Goal: Task Accomplishment & Management: Manage account settings

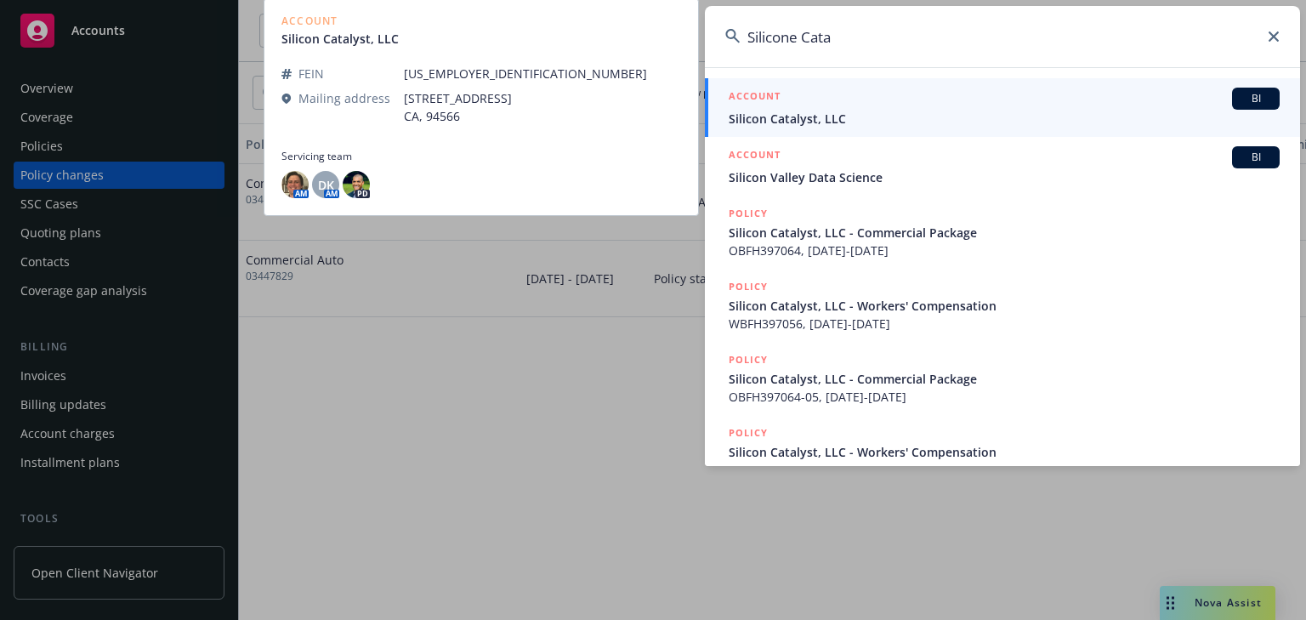
type input "Silicone Cata"
click at [793, 121] on span "Silicon Catalyst, LLC" at bounding box center [1003, 119] width 551 height 18
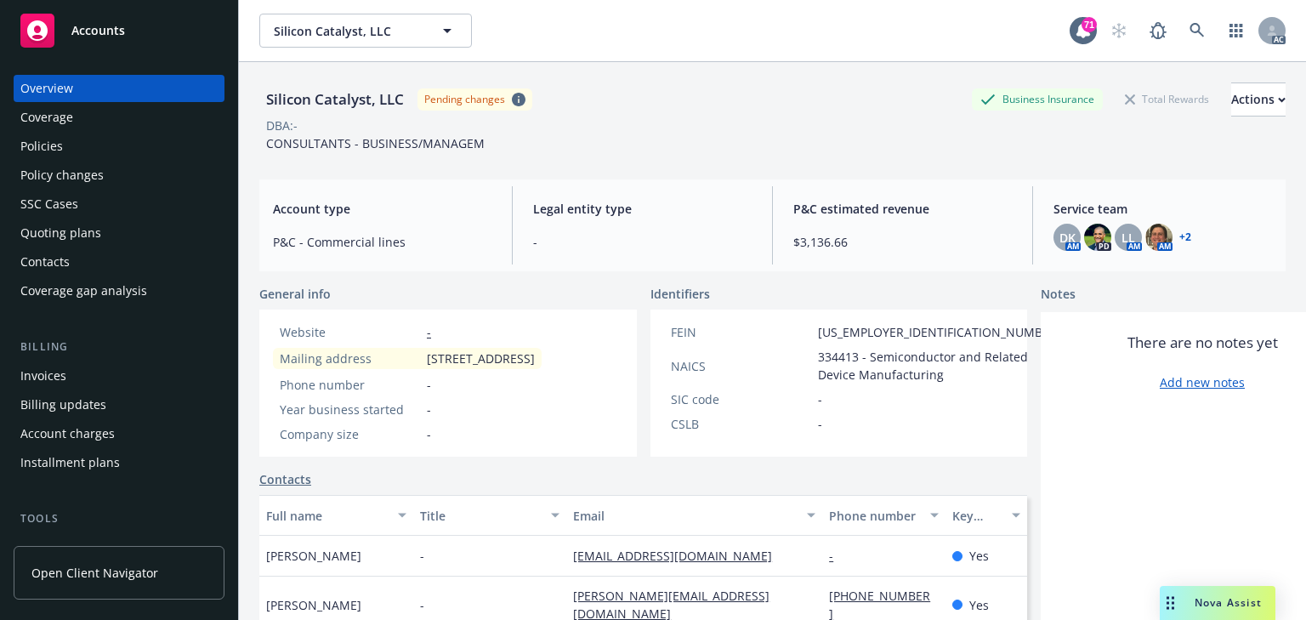
click at [70, 156] on div "Policies" at bounding box center [118, 146] width 197 height 27
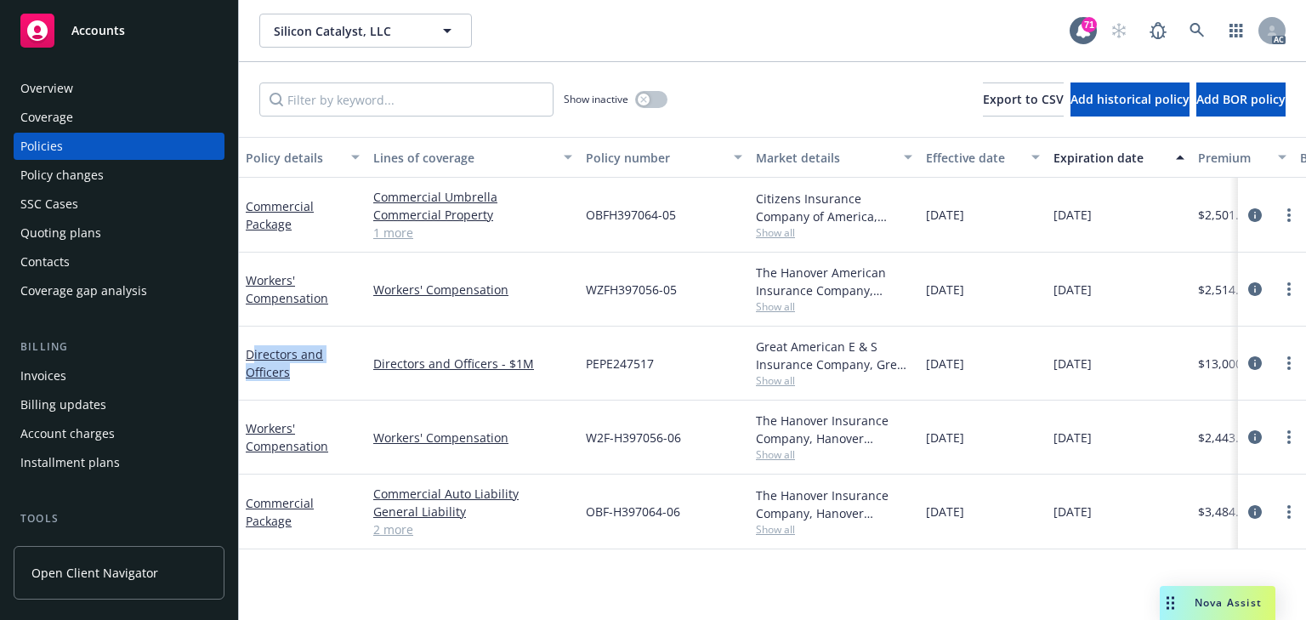
drag, startPoint x: 252, startPoint y: 337, endPoint x: 289, endPoint y: 374, distance: 52.3
click at [289, 374] on div "Directors and Officers" at bounding box center [303, 363] width 128 height 74
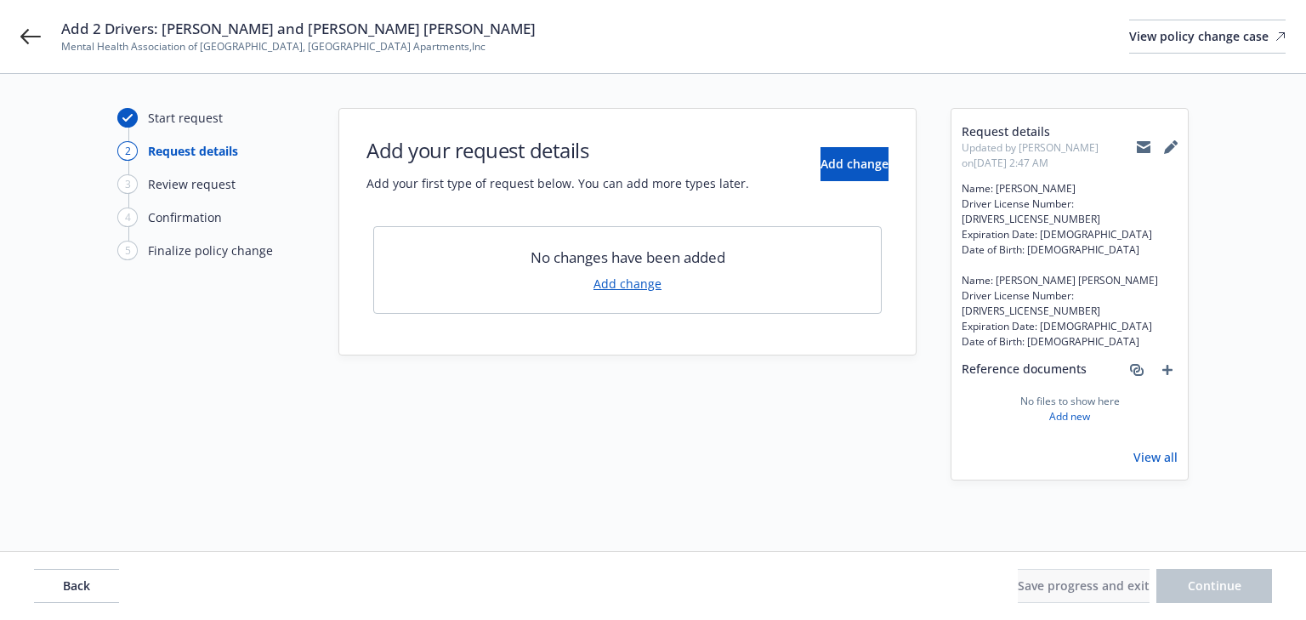
click at [1151, 448] on link "View all" at bounding box center [1155, 457] width 44 height 18
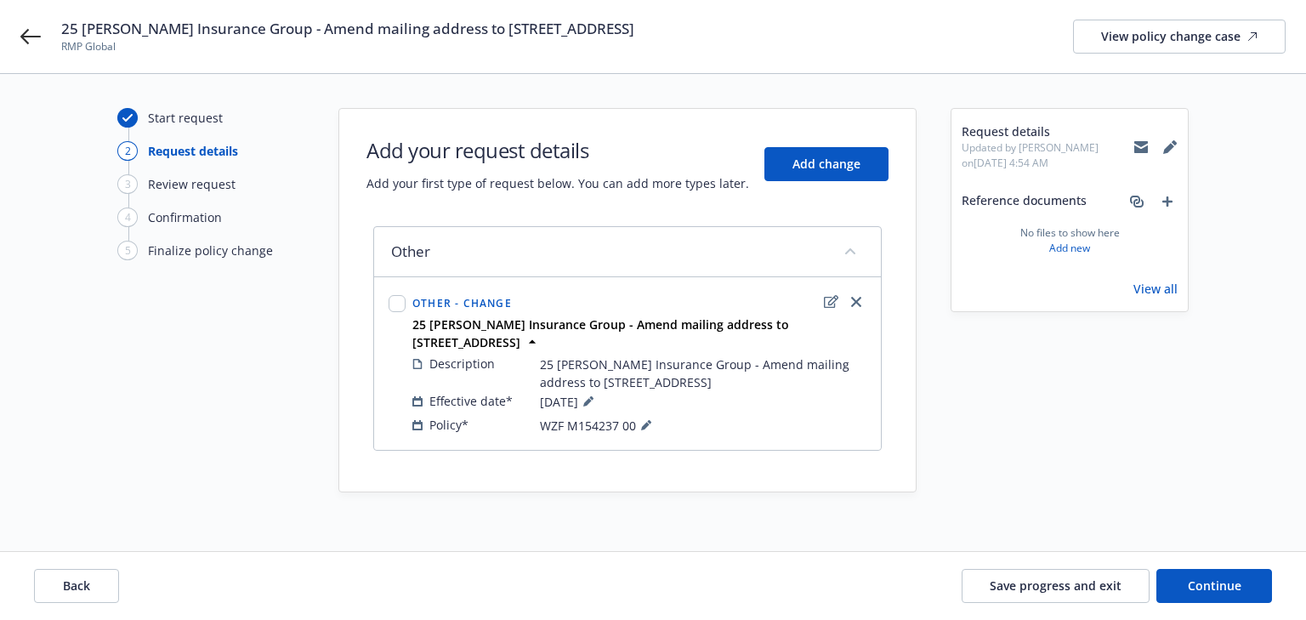
click at [1108, 455] on div "Request details Updated by [PERSON_NAME] on [DATE] 4:54 AM Reference documents …" at bounding box center [1069, 312] width 238 height 409
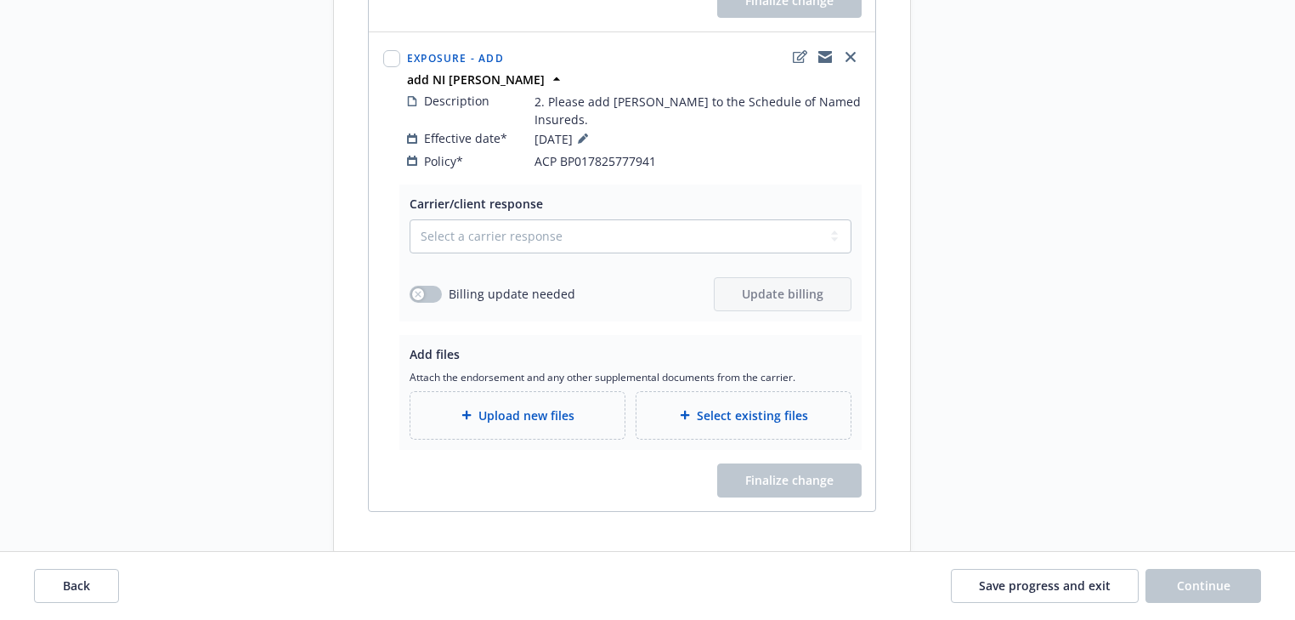
scroll to position [816, 0]
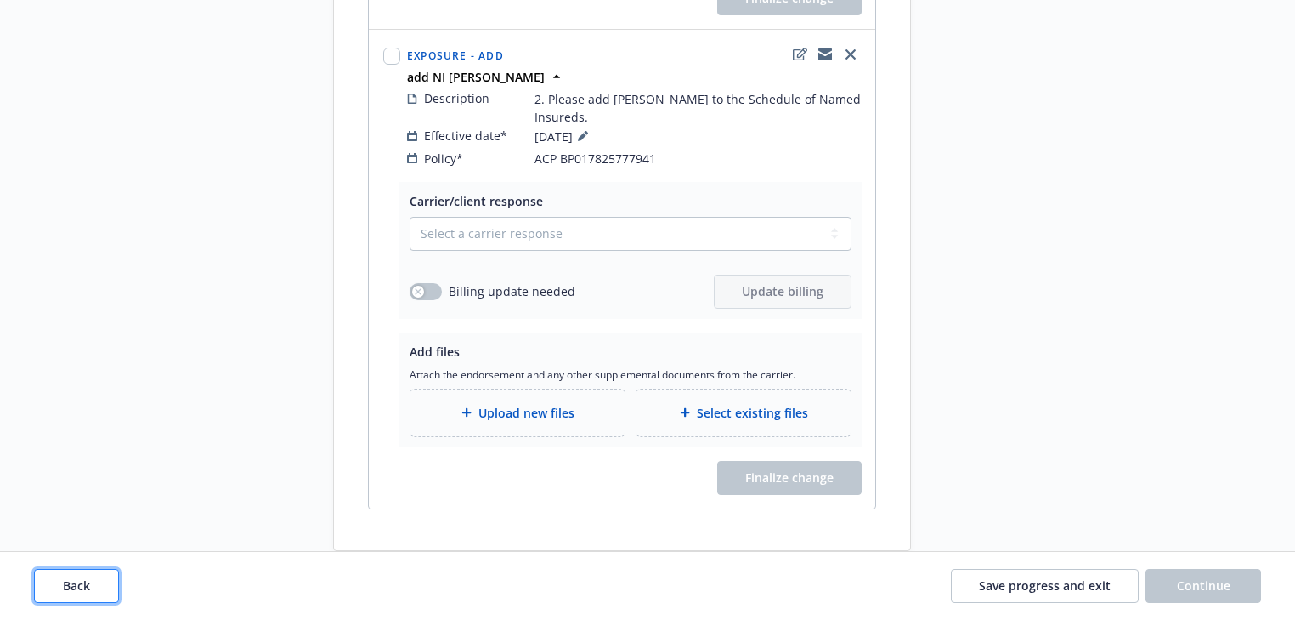
click at [104, 590] on button "Back" at bounding box center [76, 586] width 85 height 34
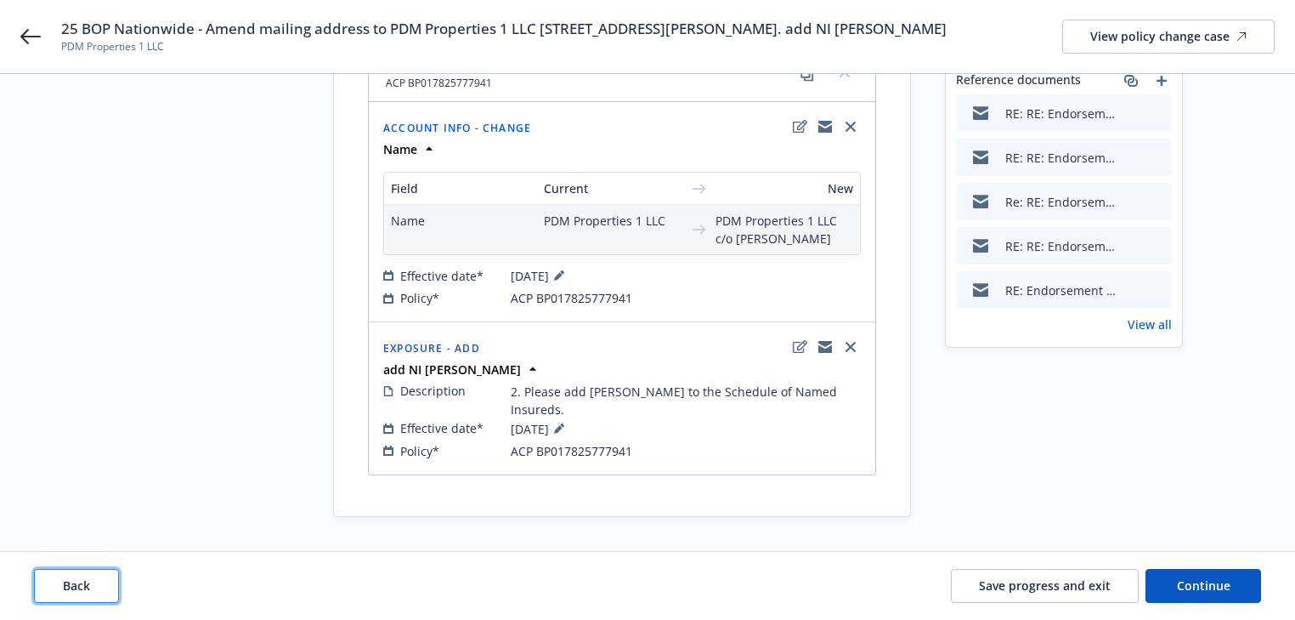
click at [104, 590] on button "Back" at bounding box center [76, 586] width 85 height 34
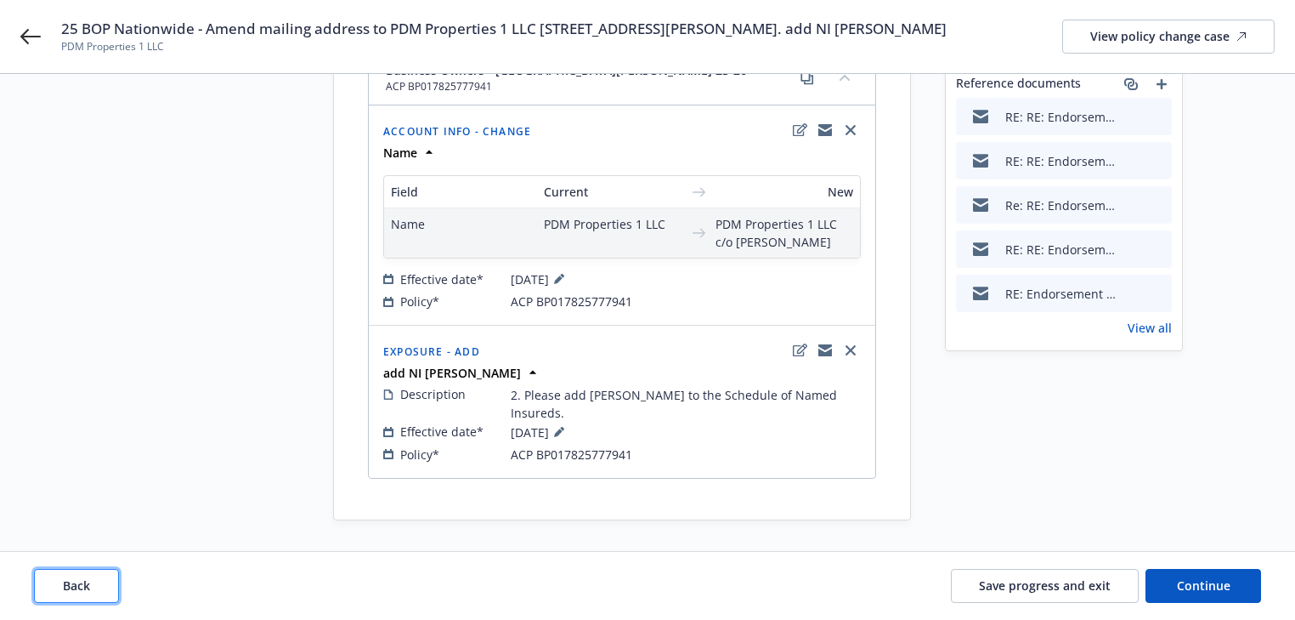
click at [104, 590] on button "Back" at bounding box center [76, 586] width 85 height 34
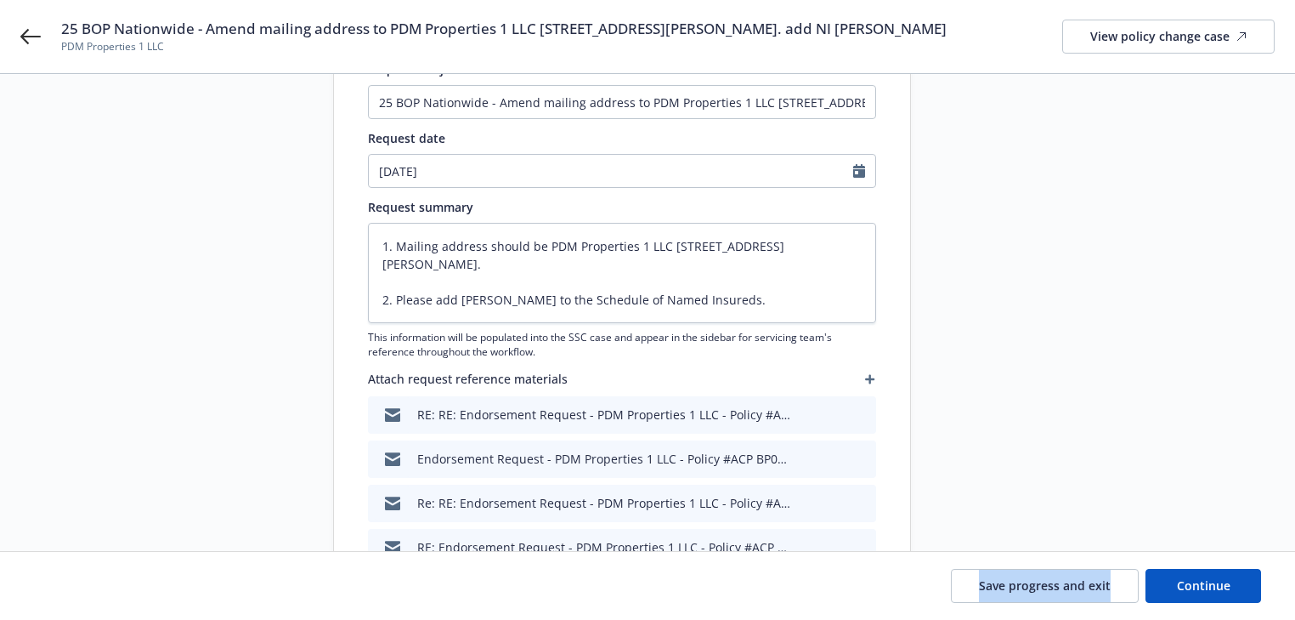
click at [104, 590] on div "Save progress and exit Continue" at bounding box center [647, 586] width 1227 height 34
click at [1246, 585] on button "Continue" at bounding box center [1204, 586] width 116 height 34
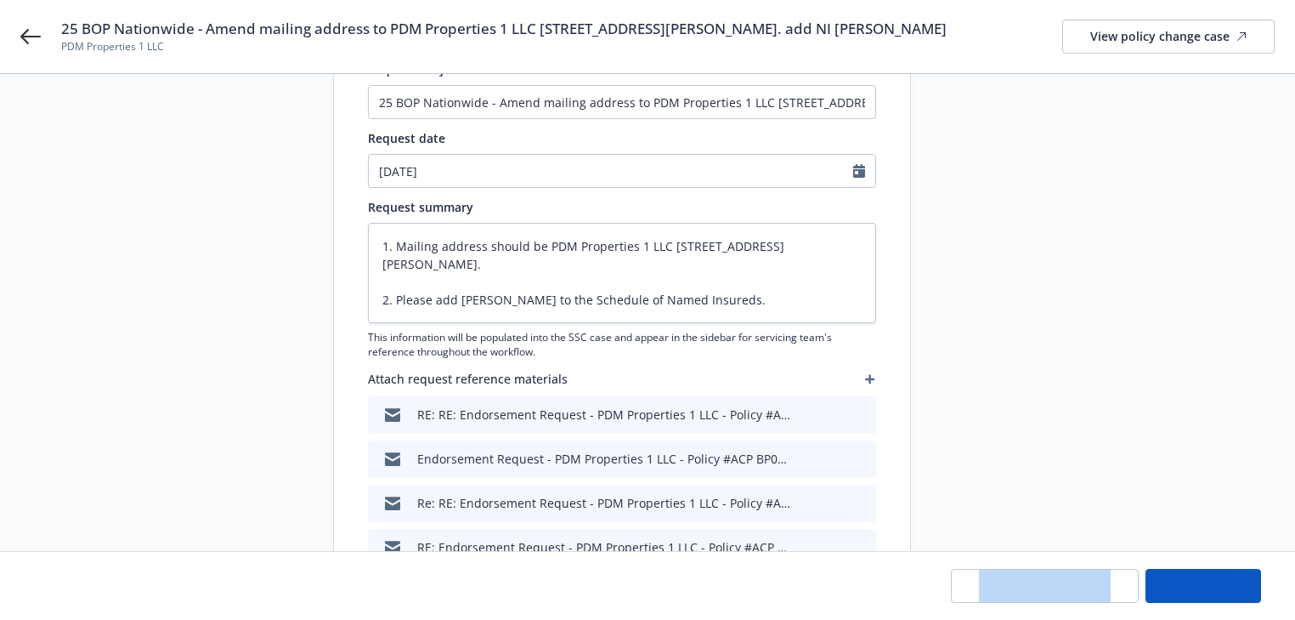
type textarea "x"
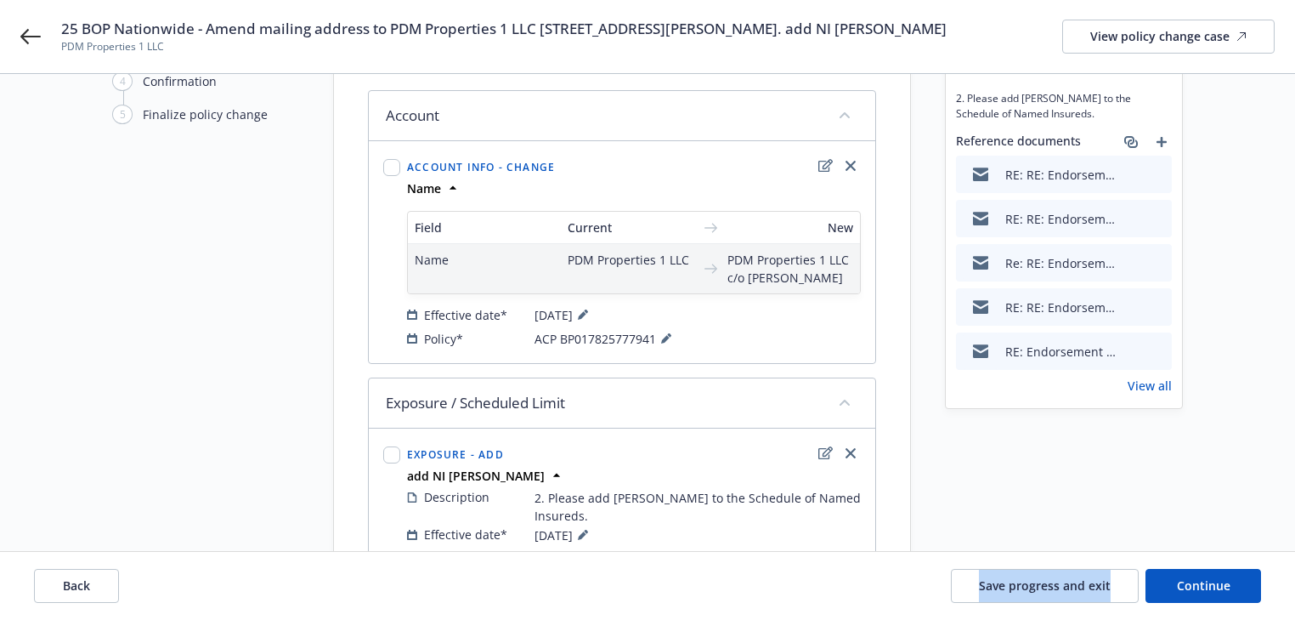
scroll to position [241, 0]
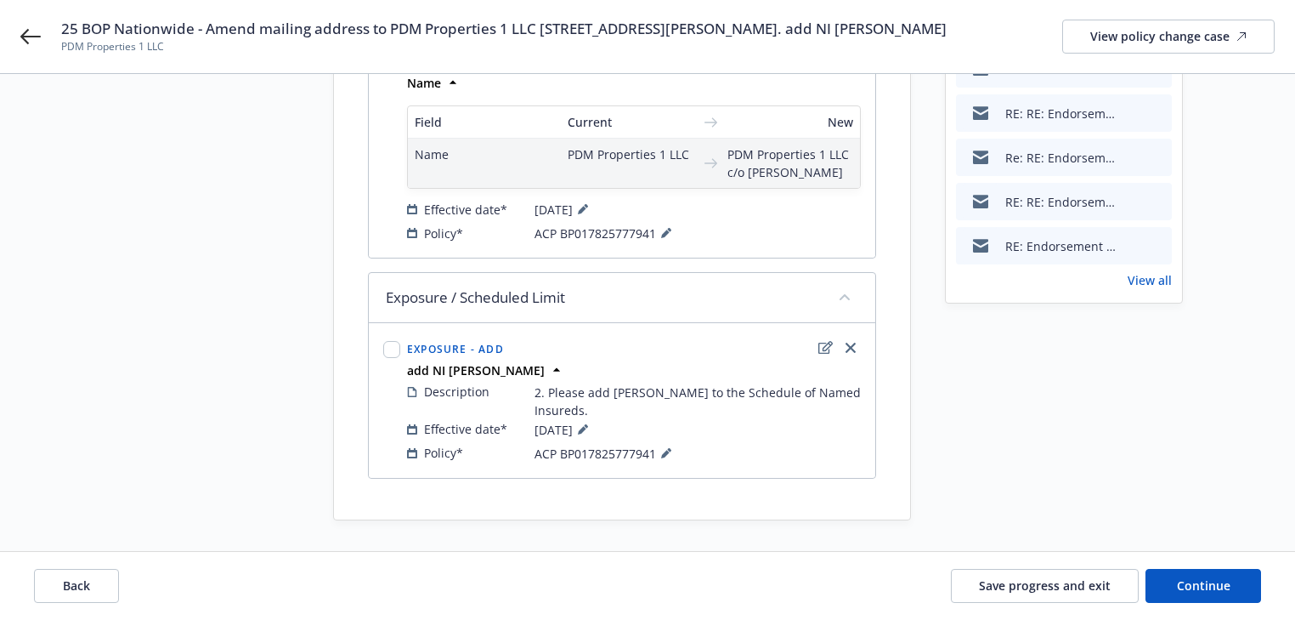
click at [1219, 467] on div "Start request Request details Review request 4 Confirmation 5 Finalize policy c…" at bounding box center [647, 194] width 1255 height 654
click at [1220, 598] on button "Continue" at bounding box center [1204, 586] width 116 height 34
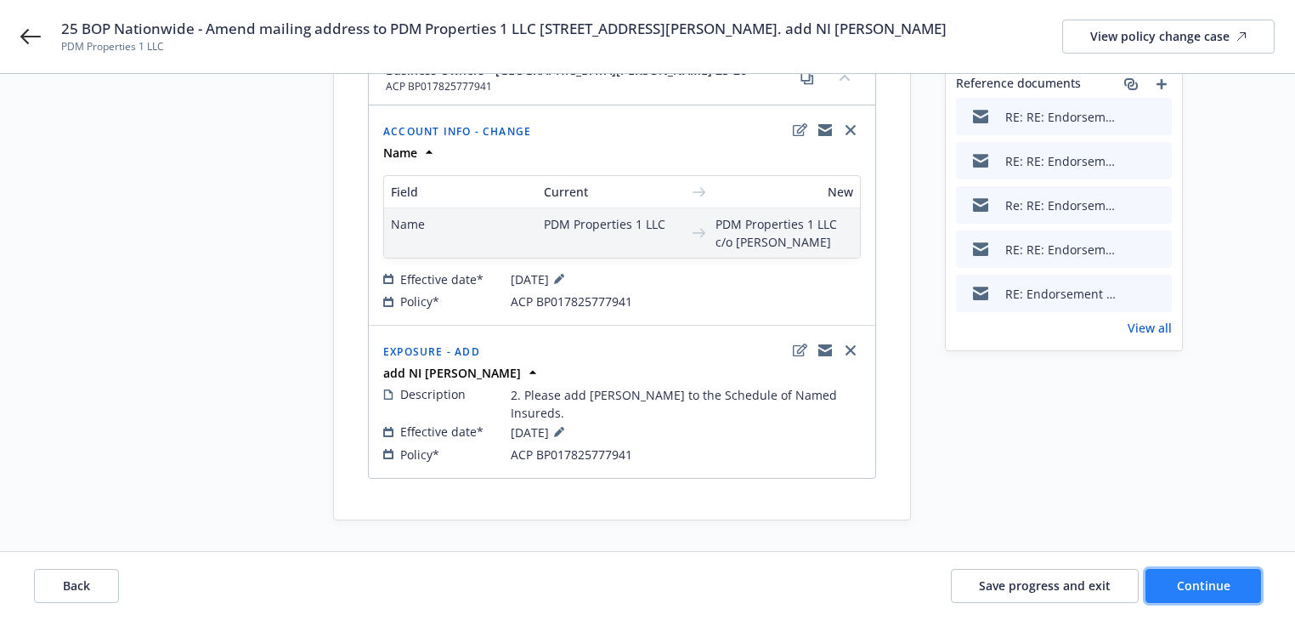
click at [1220, 598] on button "Continue" at bounding box center [1204, 586] width 116 height 34
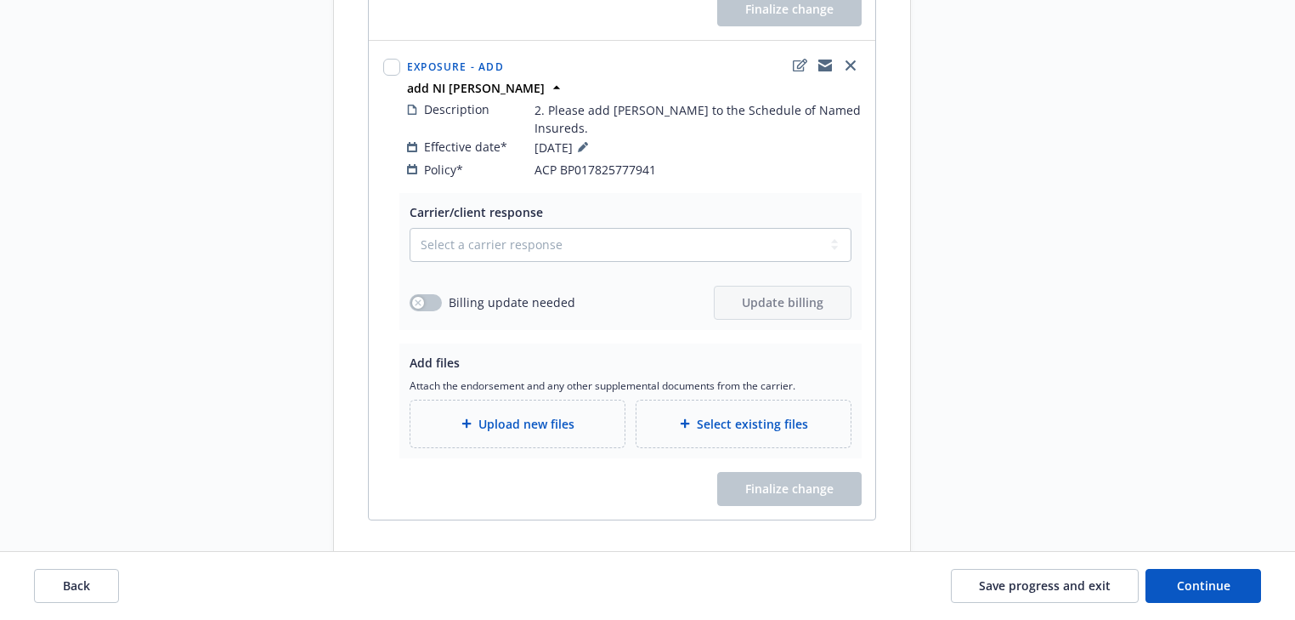
scroll to position [806, 0]
click at [541, 228] on select "Select a carrier response Accepted Accepted with revision No endorsement needed…" at bounding box center [631, 244] width 442 height 34
select select "ACCEPTED"
click at [410, 227] on select "Select a carrier response Accepted Accepted with revision No endorsement needed…" at bounding box center [631, 244] width 442 height 34
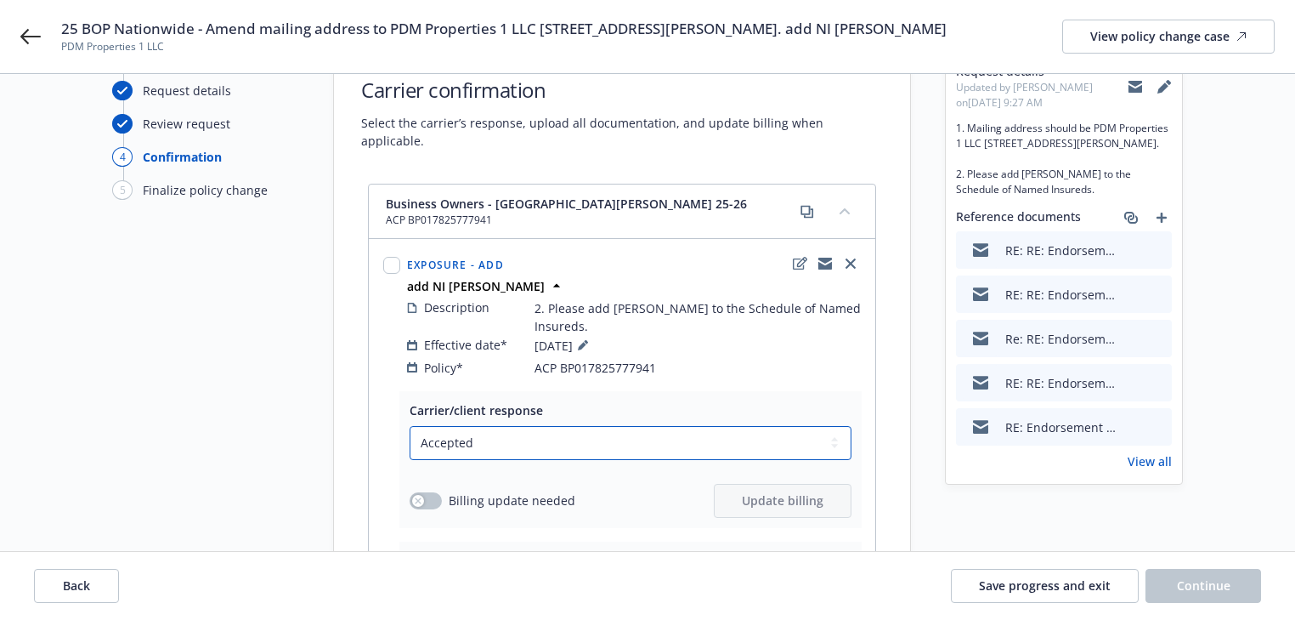
scroll to position [58, 0]
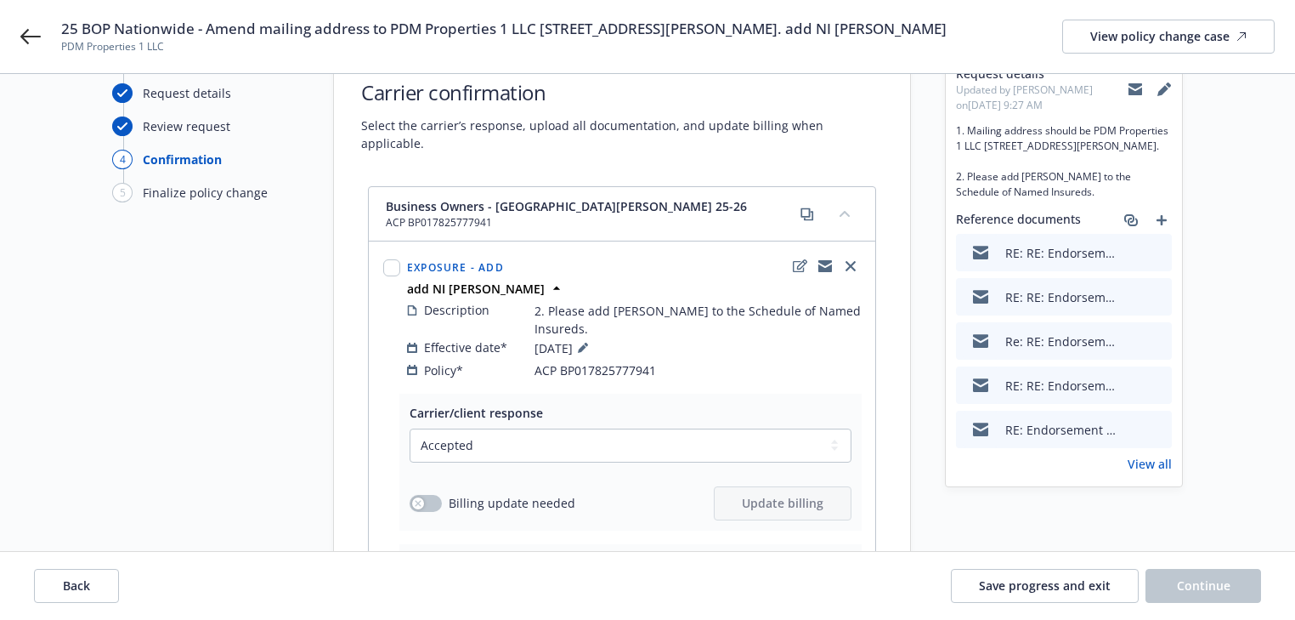
drag, startPoint x: 862, startPoint y: 30, endPoint x: 1031, endPoint y: 34, distance: 169.2
click at [1031, 34] on div "25 BOP Nationwide - Amend mailing address to PDM Properties 1 LLC c/o Peggy Mor…" at bounding box center [668, 37] width 1214 height 36
copy span "add NI DENNIS MORAN"
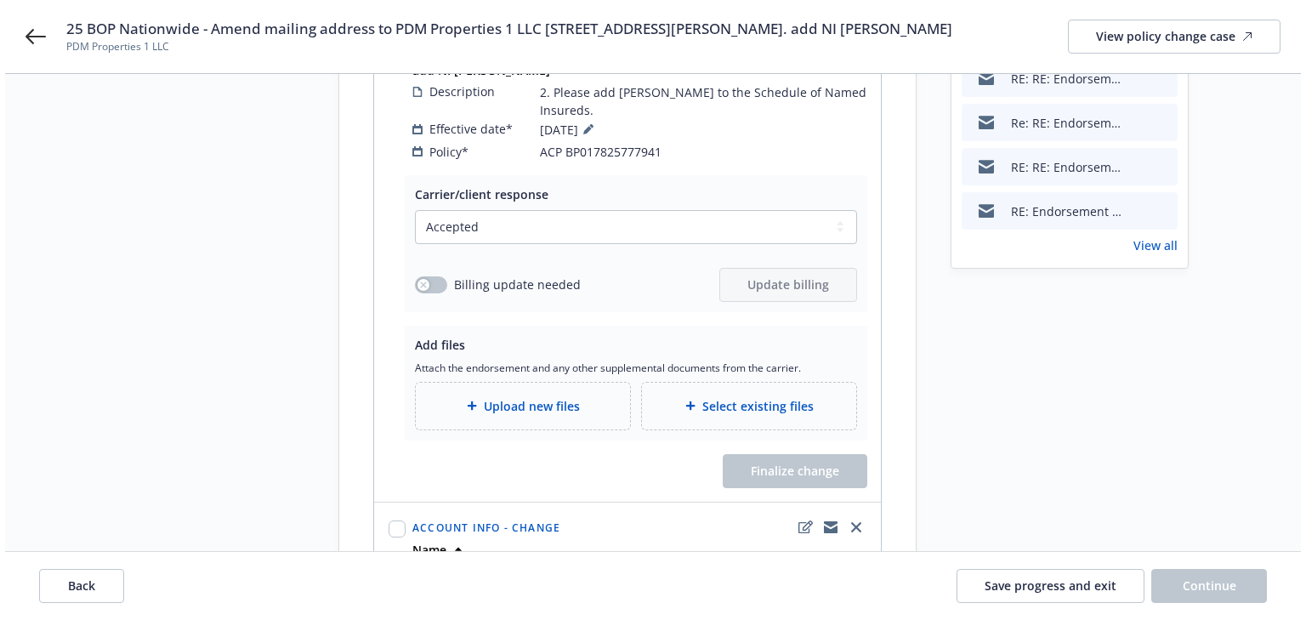
scroll to position [262, 0]
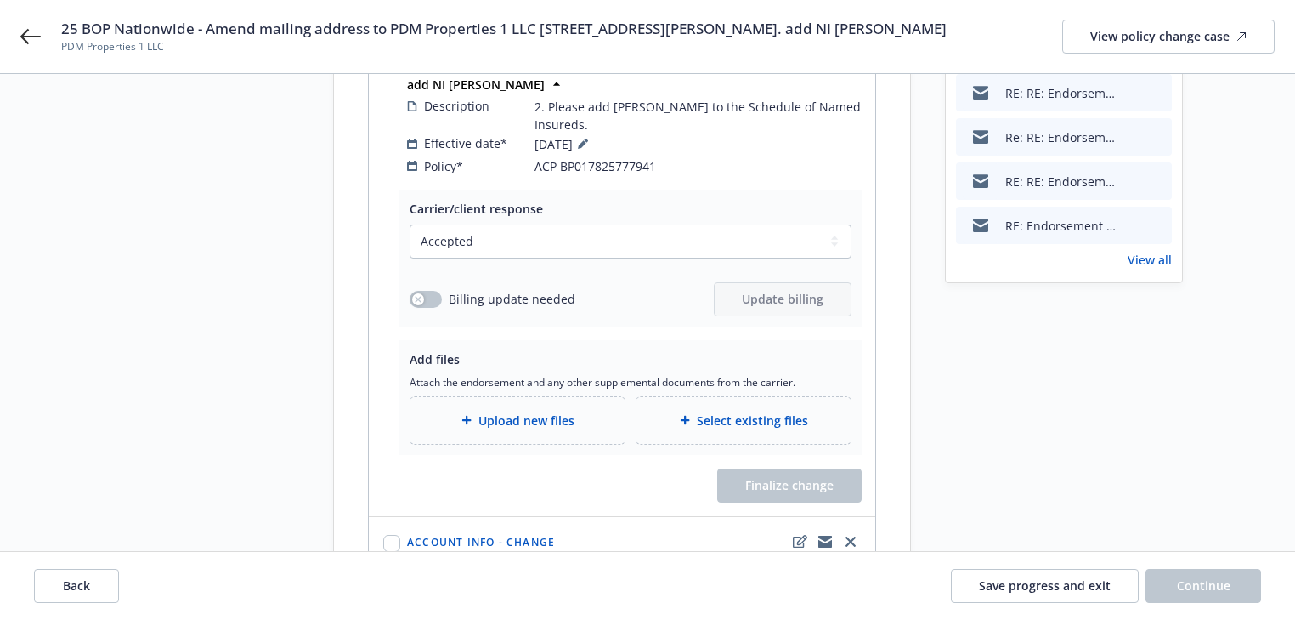
click at [530, 412] on div "Upload new files" at bounding box center [518, 420] width 214 height 47
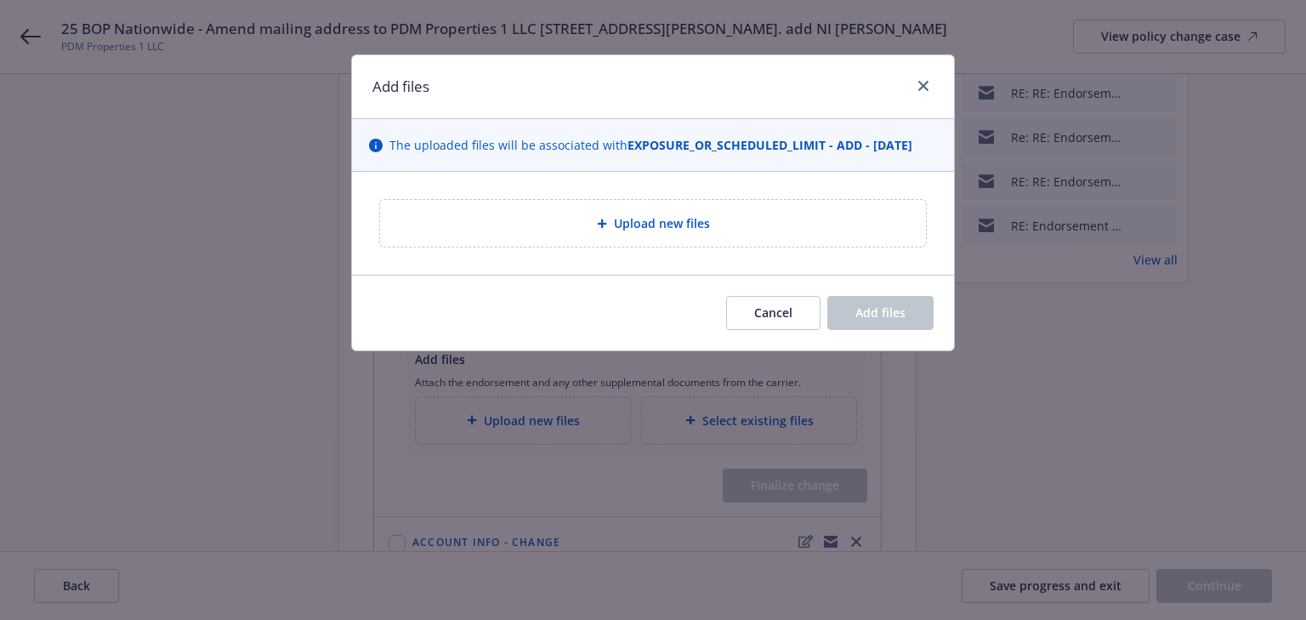
click at [645, 209] on div "Upload new files" at bounding box center [653, 223] width 546 height 47
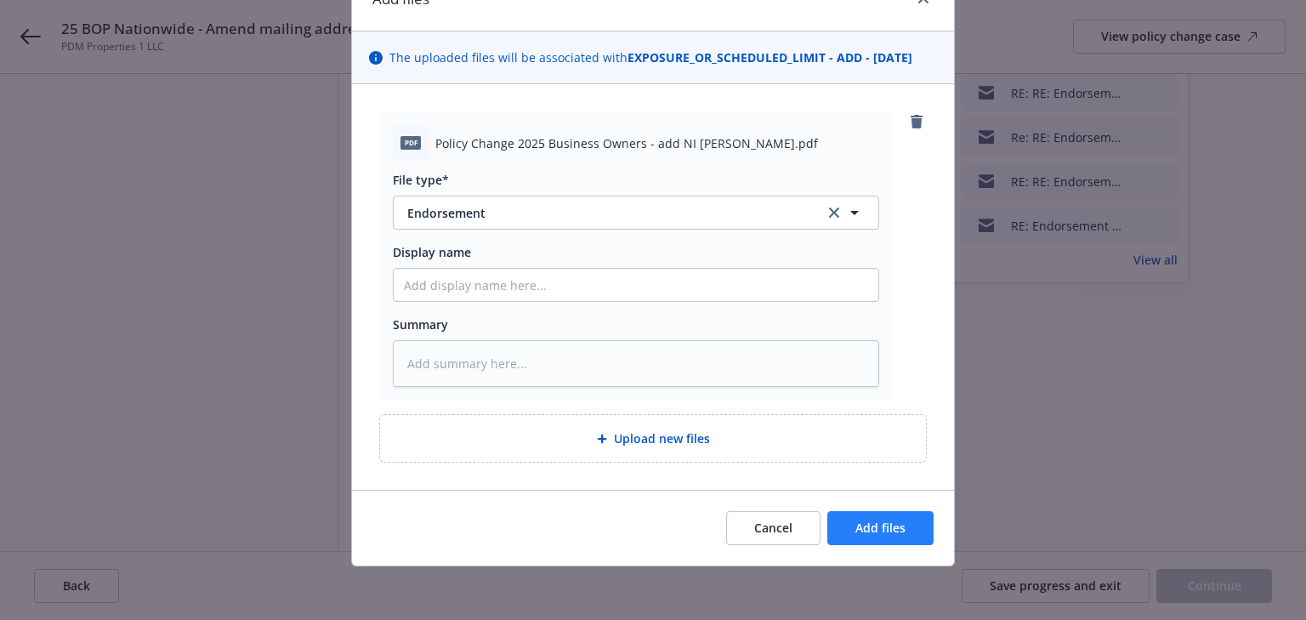
drag, startPoint x: 878, startPoint y: 507, endPoint x: 879, endPoint y: 516, distance: 9.4
click at [878, 513] on div "Cancel Add files" at bounding box center [653, 528] width 602 height 76
click at [879, 517] on button "Add files" at bounding box center [880, 528] width 106 height 34
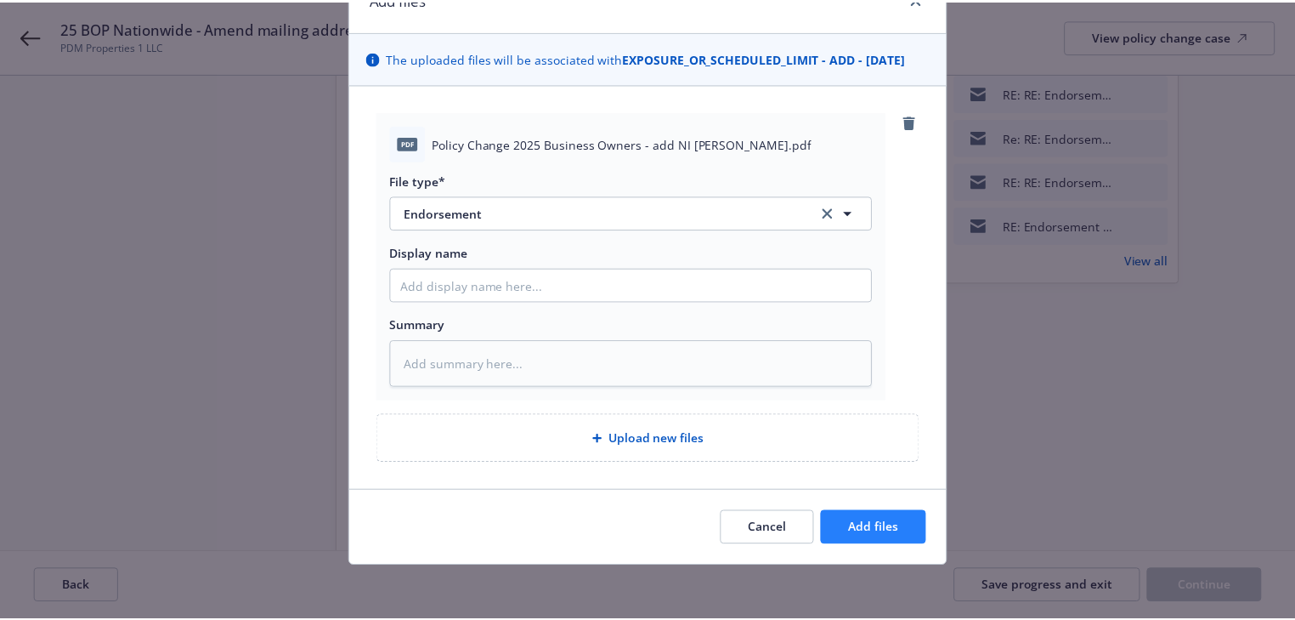
scroll to position [26, 0]
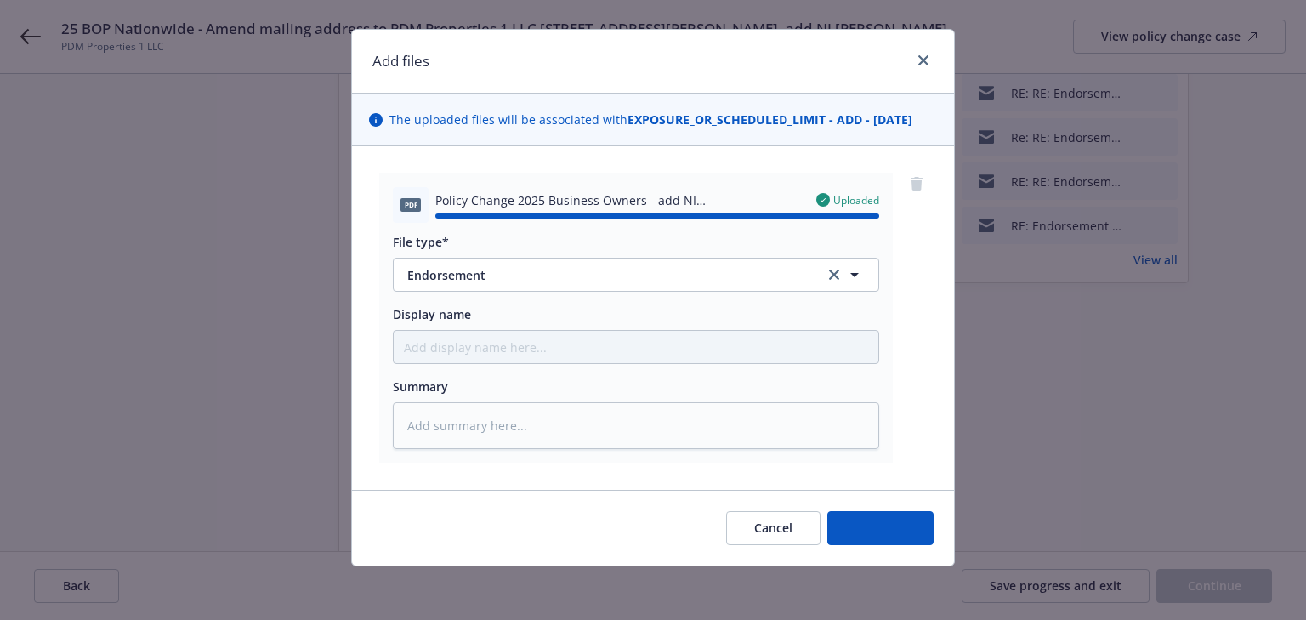
type textarea "x"
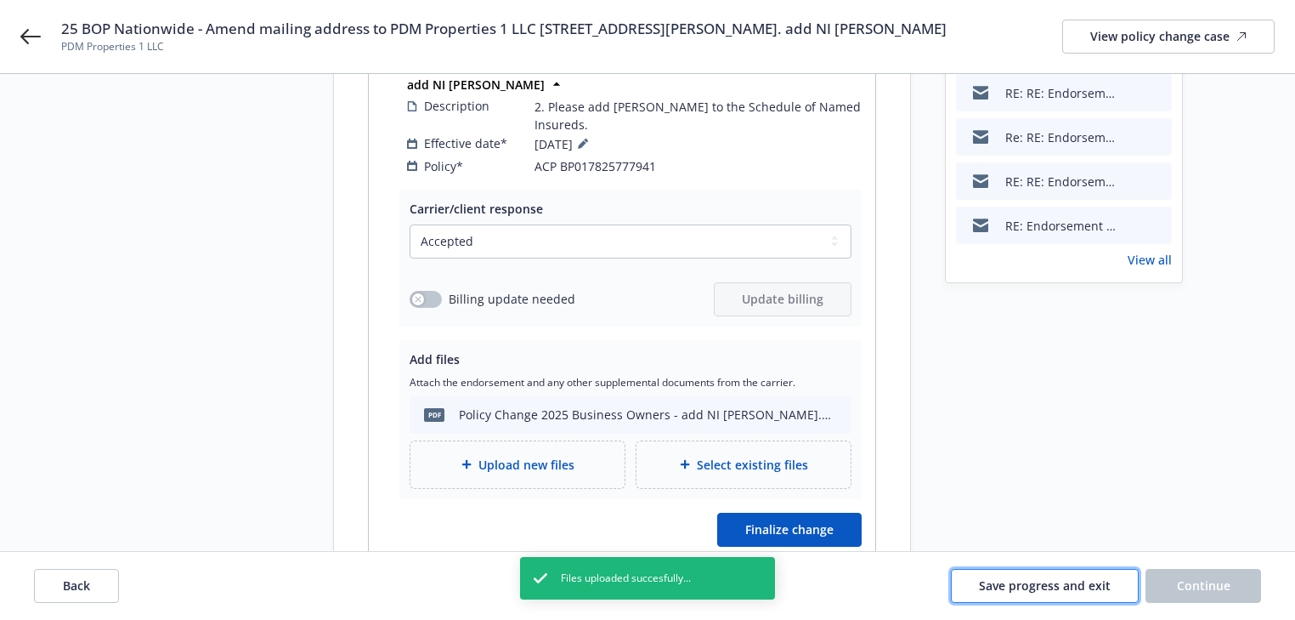
click at [1040, 589] on span "Save progress and exit" at bounding box center [1045, 585] width 132 height 16
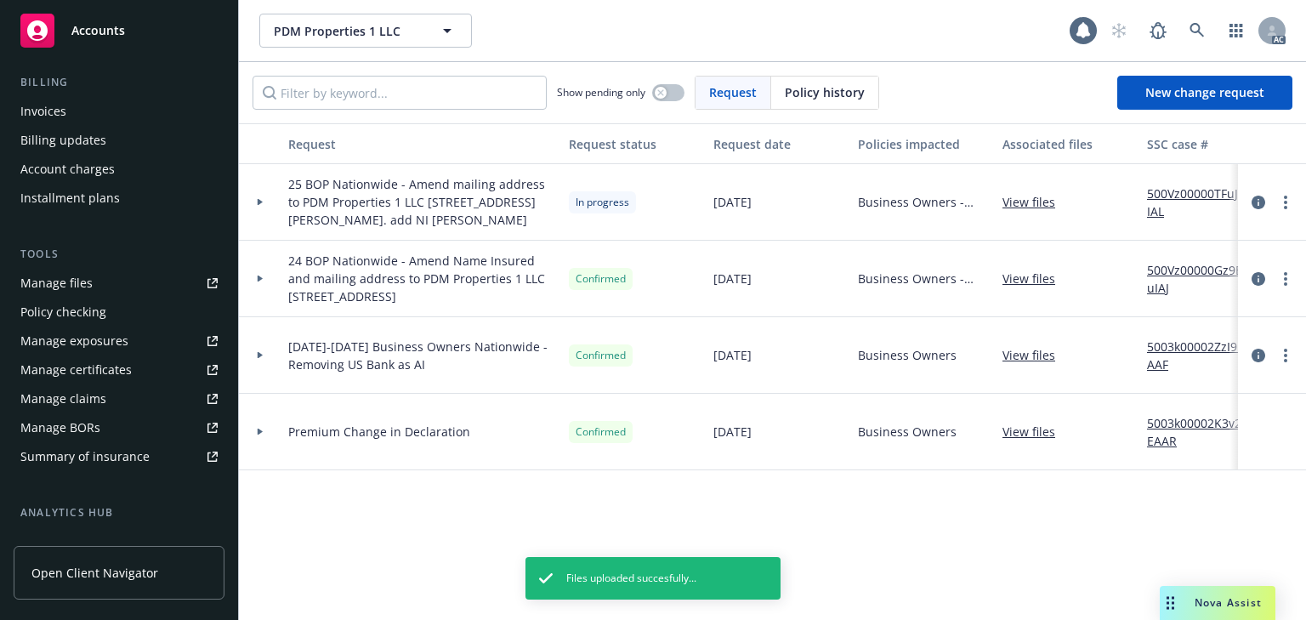
scroll to position [272, 0]
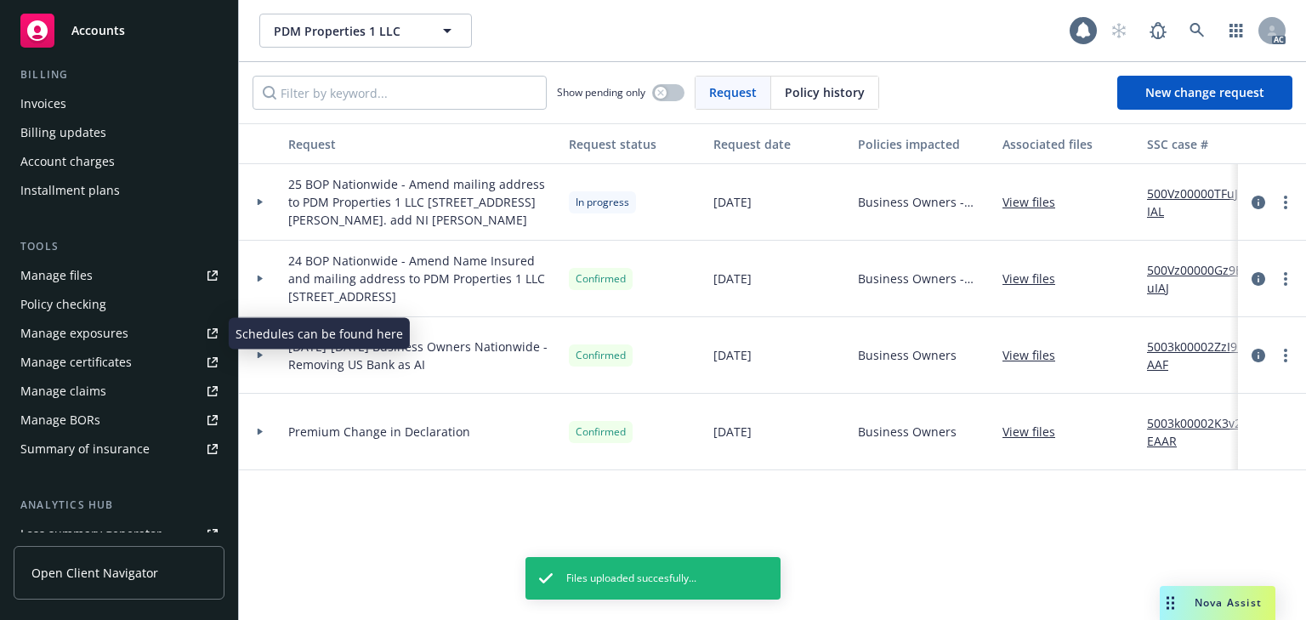
click at [85, 334] on div "Manage exposures" at bounding box center [74, 333] width 108 height 27
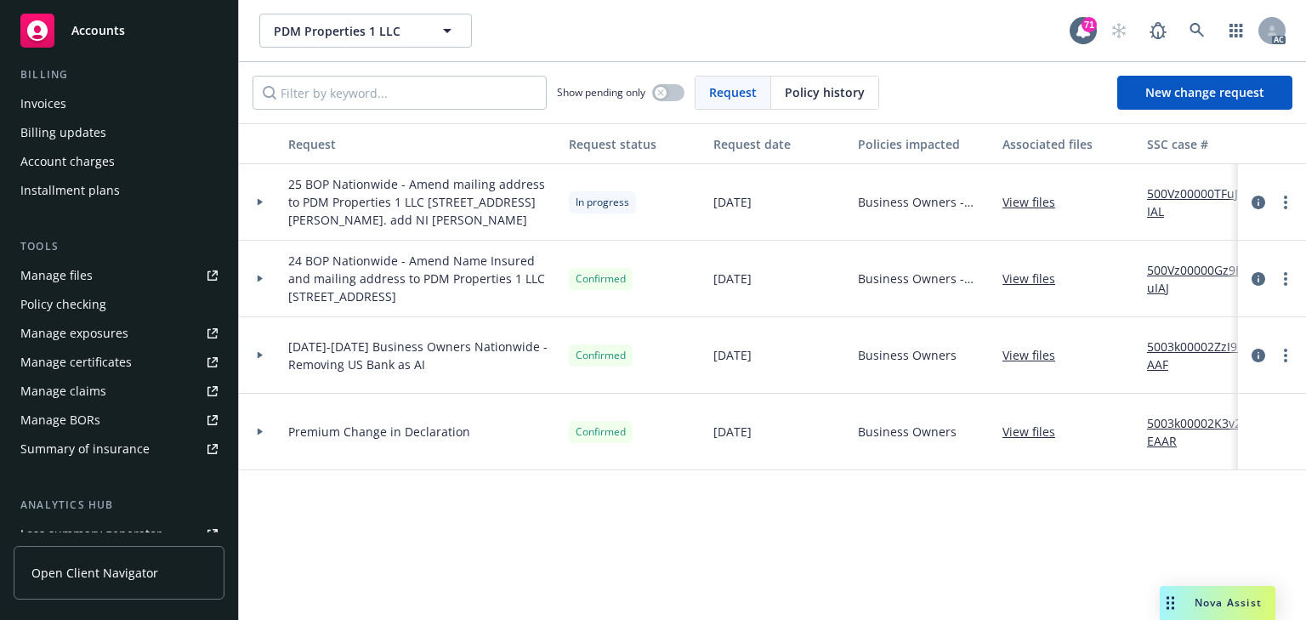
click at [261, 204] on div at bounding box center [260, 202] width 43 height 77
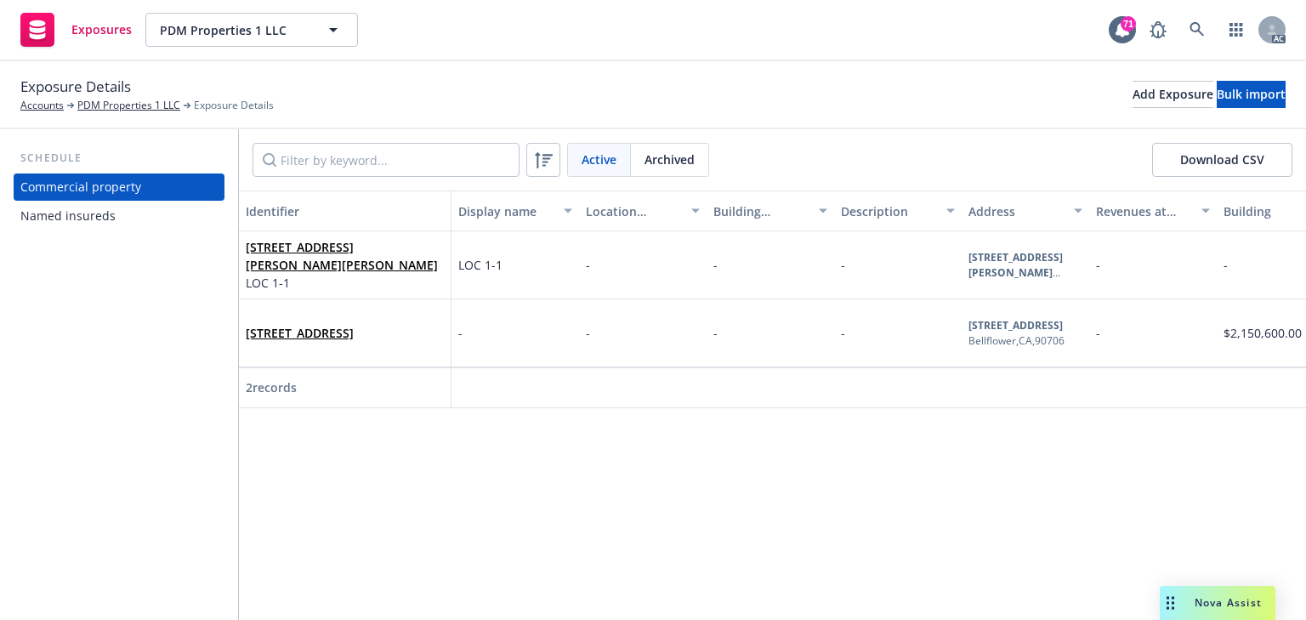
click at [119, 218] on div "Named insureds" at bounding box center [118, 215] width 197 height 27
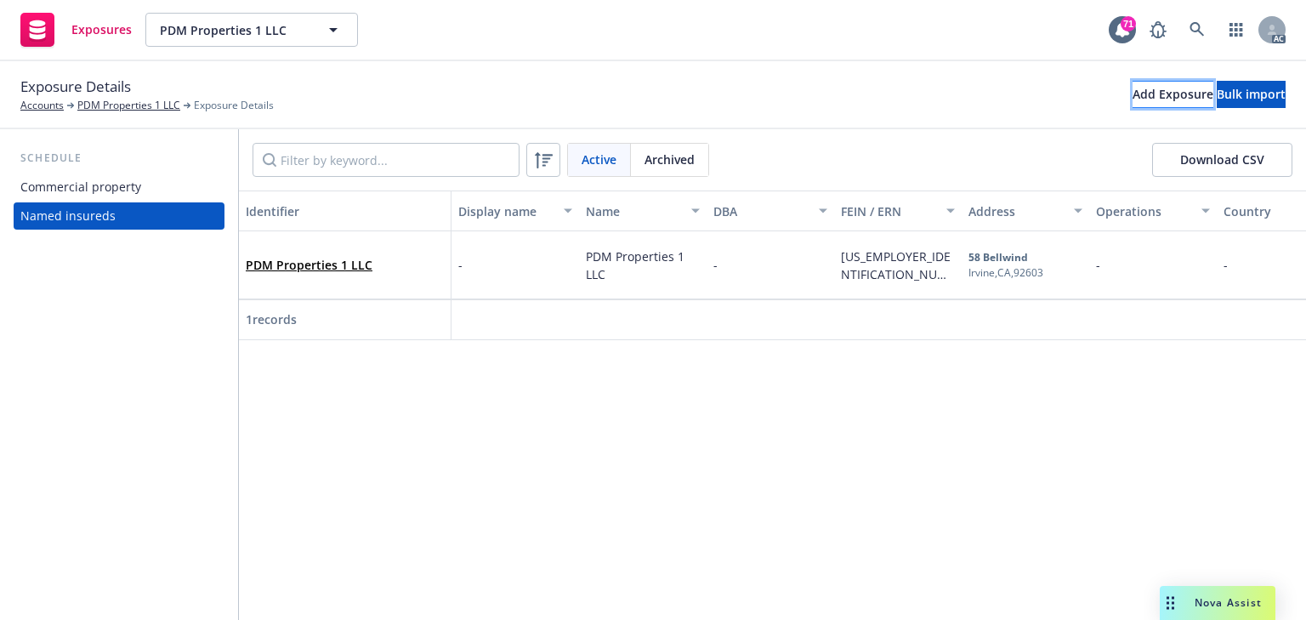
click at [1132, 82] on div "Add Exposure" at bounding box center [1172, 95] width 81 height 26
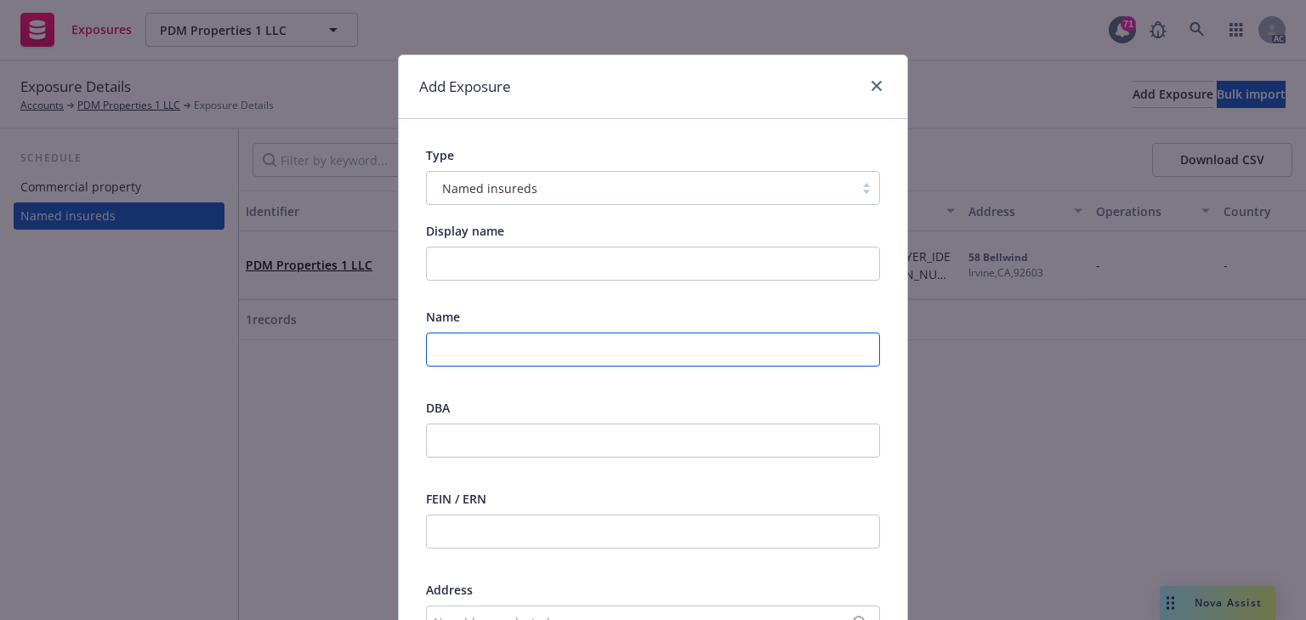
click at [487, 350] on input "text" at bounding box center [653, 349] width 454 height 34
paste input "DENNIS MORAN."
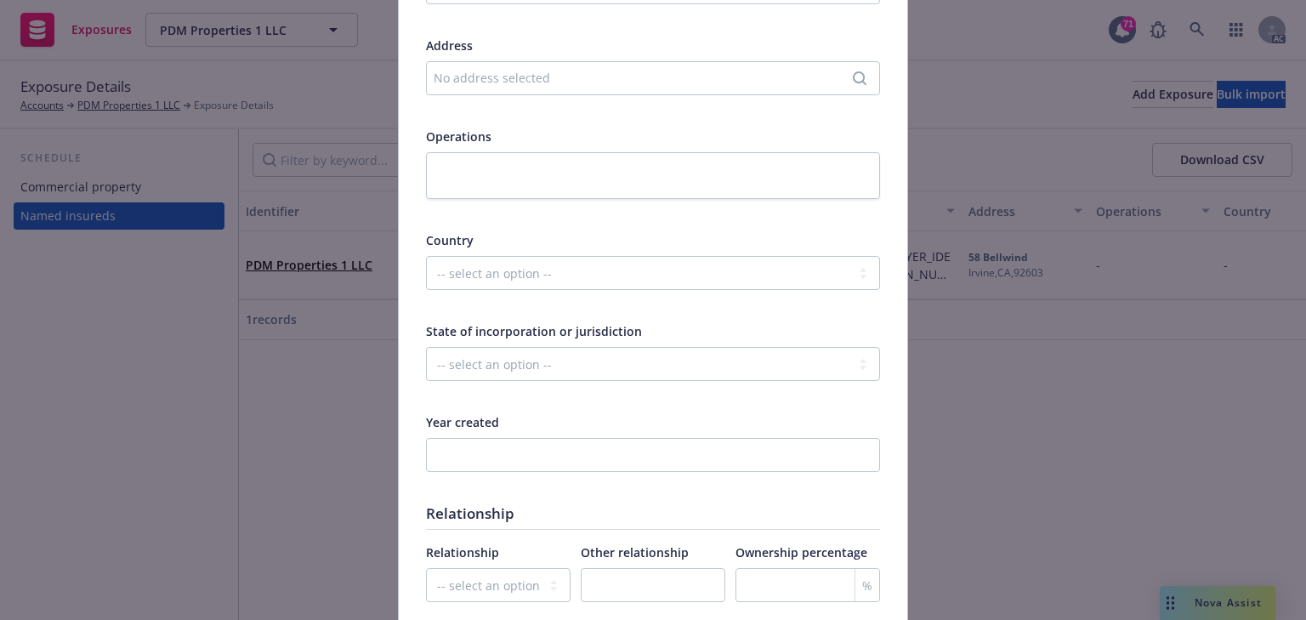
scroll to position [919, 0]
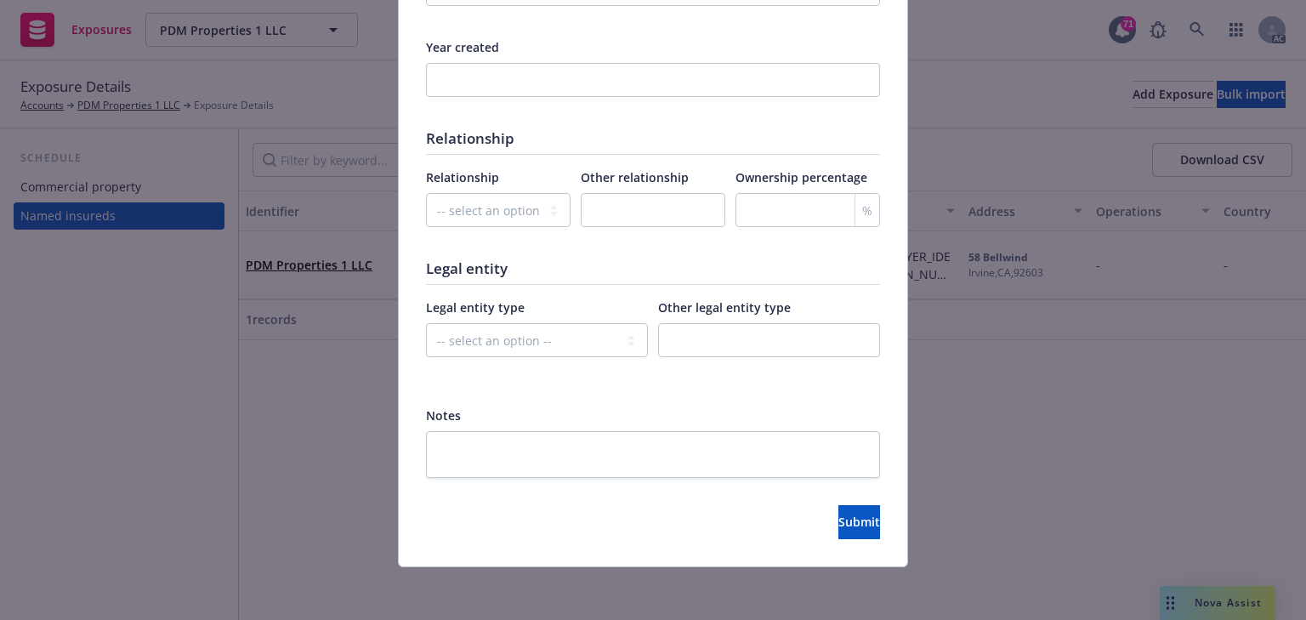
type input "DENNIS MORAN"
click at [779, 211] on input "number" at bounding box center [807, 210] width 145 height 34
click at [774, 246] on div at bounding box center [807, 241] width 145 height 15
click at [495, 205] on select "-- select an option -- Parent company Wholly-owned subsidiary Subsidiary not wh…" at bounding box center [498, 210] width 145 height 34
click at [426, 193] on select "-- select an option -- Parent company Wholly-owned subsidiary Subsidiary not wh…" at bounding box center [498, 210] width 145 height 34
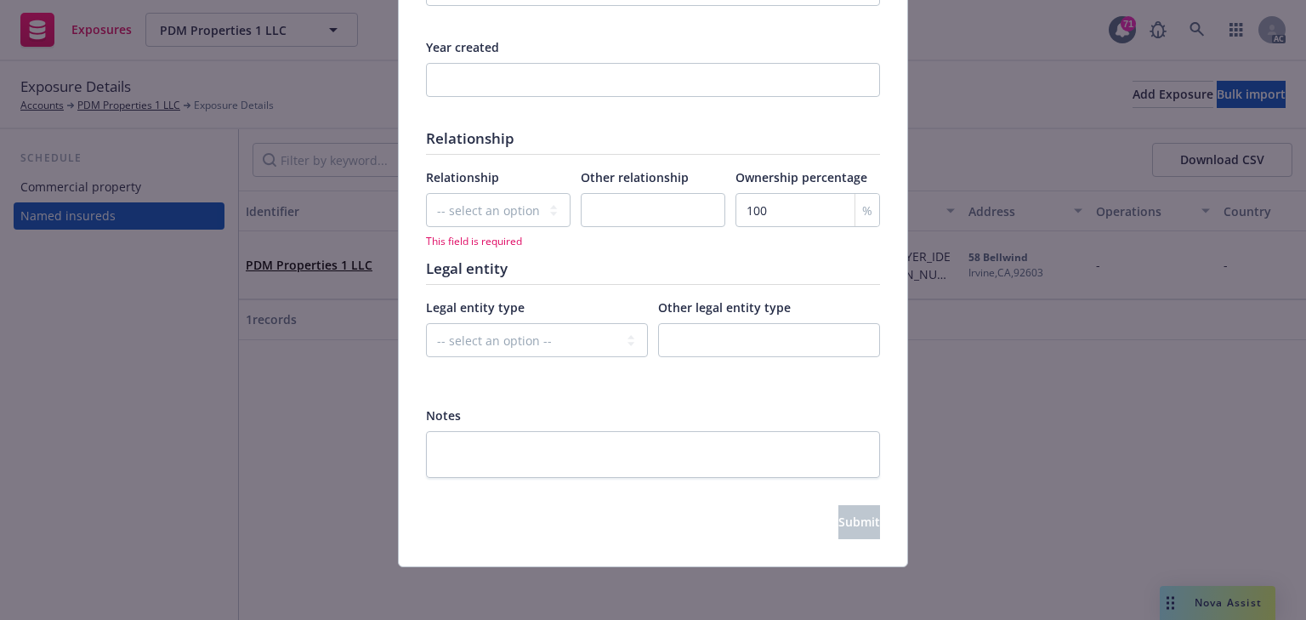
click at [707, 271] on h1 "Legal entity" at bounding box center [653, 268] width 454 height 18
click at [500, 218] on select "-- select an option -- Parent company Wholly-owned subsidiary Subsidiary not wh…" at bounding box center [498, 210] width 145 height 34
click at [502, 204] on select "-- select an option -- Parent company Wholly-owned subsidiary Subsidiary not wh…" at bounding box center [498, 210] width 145 height 34
click at [524, 210] on select "-- select an option -- Parent company Wholly-owned subsidiary Subsidiary not wh…" at bounding box center [498, 210] width 145 height 34
click at [854, 194] on div "%" at bounding box center [866, 210] width 25 height 32
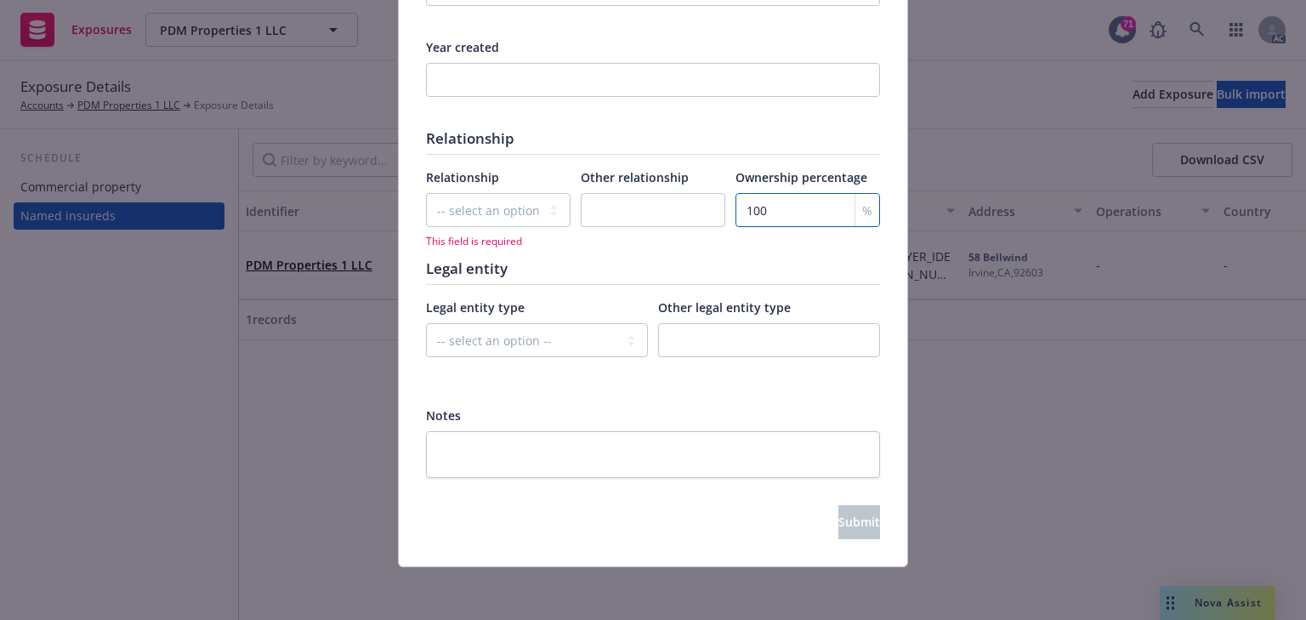
click at [805, 218] on input "100" at bounding box center [807, 210] width 145 height 34
click at [799, 210] on input "100" at bounding box center [807, 210] width 145 height 34
drag, startPoint x: 799, startPoint y: 210, endPoint x: 745, endPoint y: 209, distance: 54.4
click at [766, 209] on input "100" at bounding box center [807, 210] width 145 height 34
type input "1"
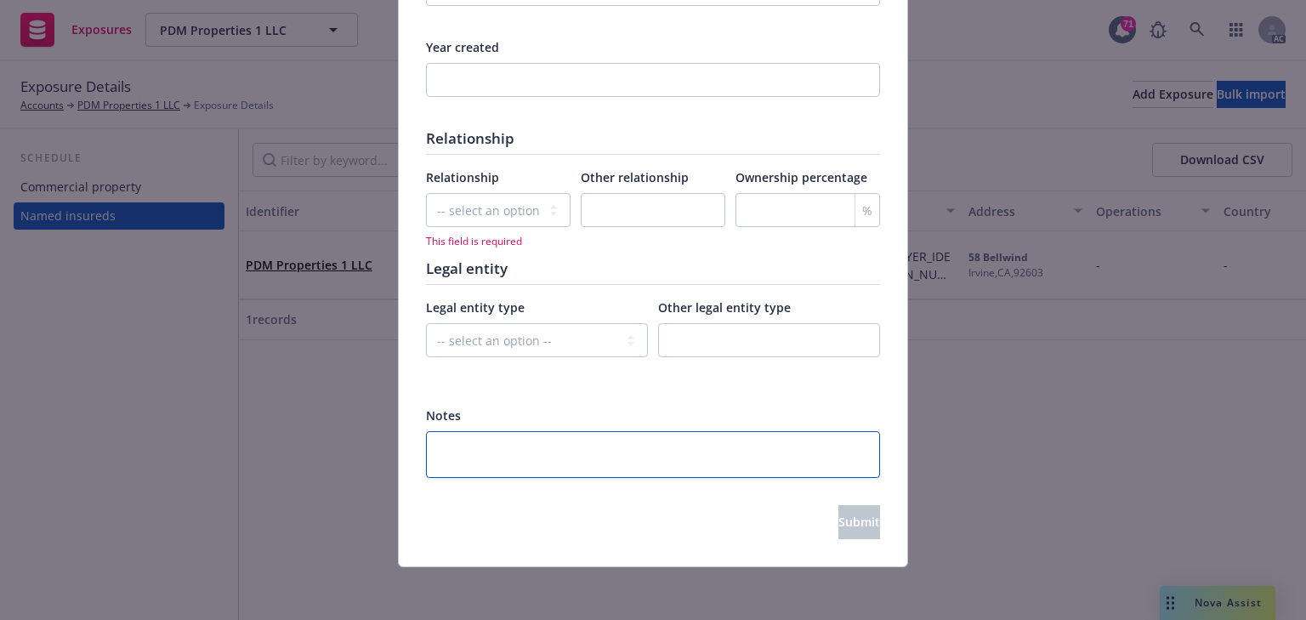
click at [629, 459] on textarea at bounding box center [653, 454] width 454 height 47
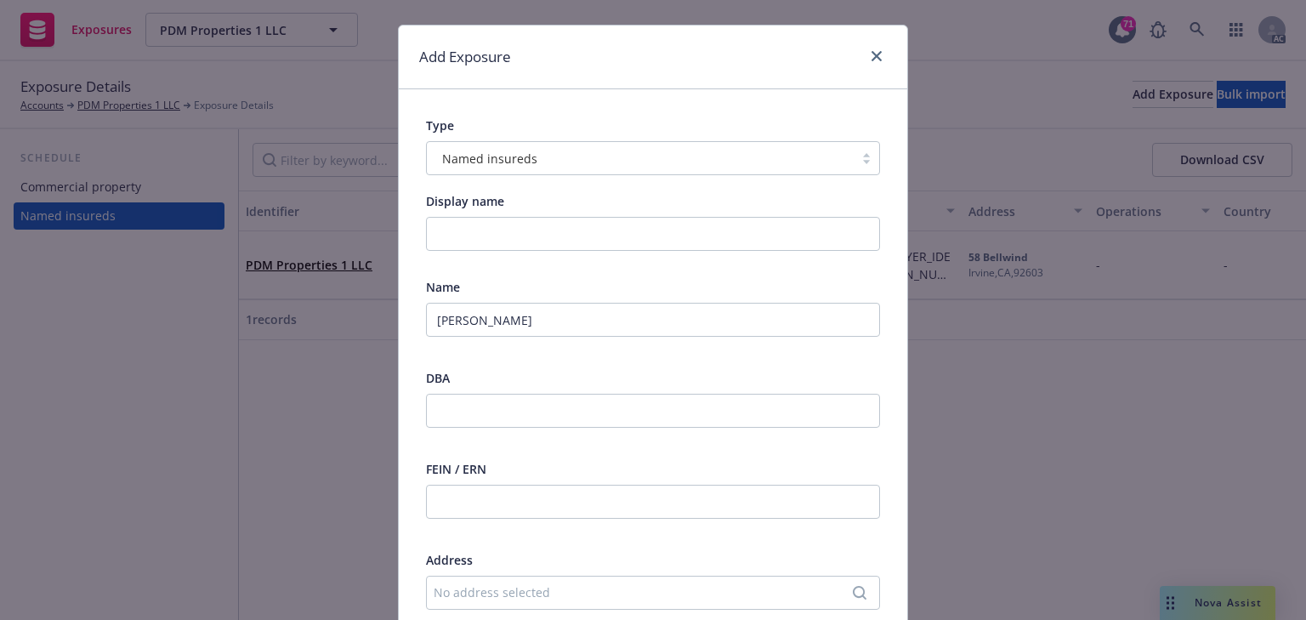
scroll to position [0, 0]
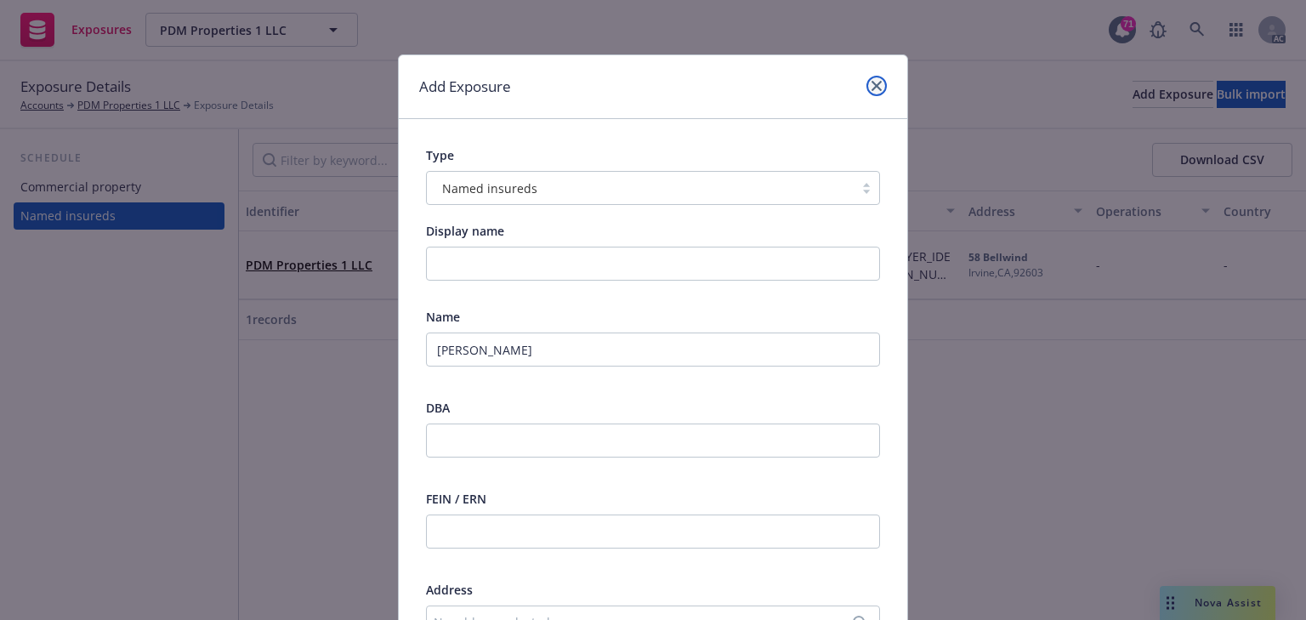
click at [874, 86] on icon "close" at bounding box center [876, 86] width 10 height 10
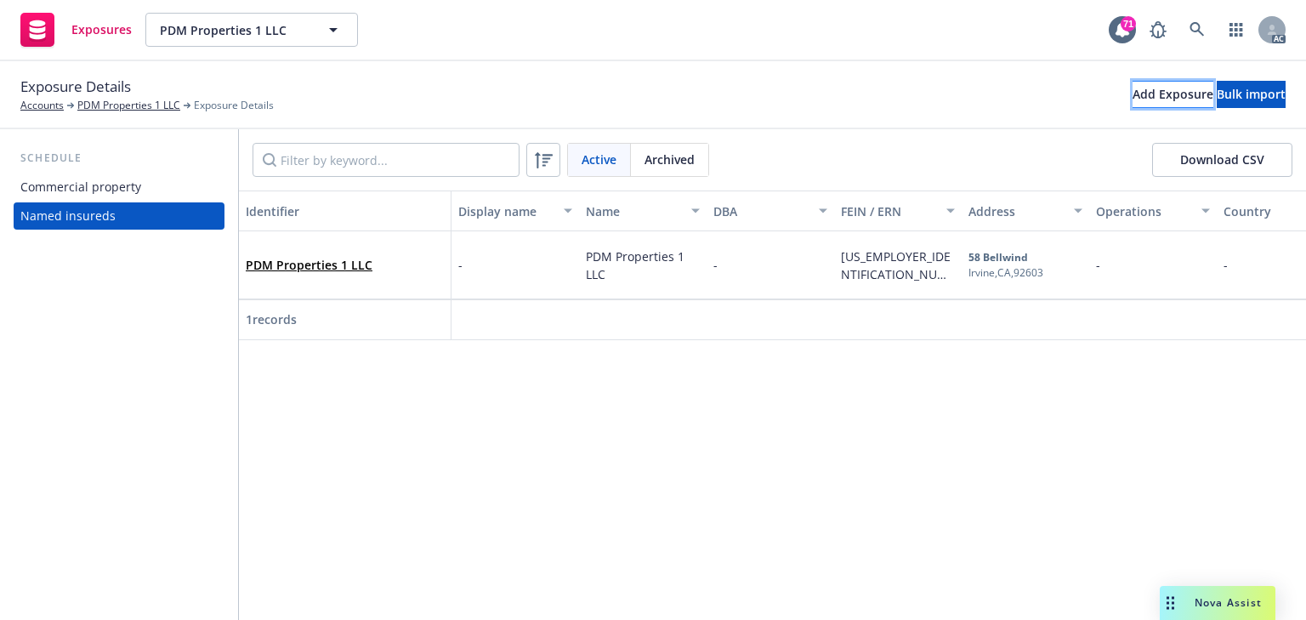
click at [1132, 88] on div "Add Exposure" at bounding box center [1172, 95] width 81 height 26
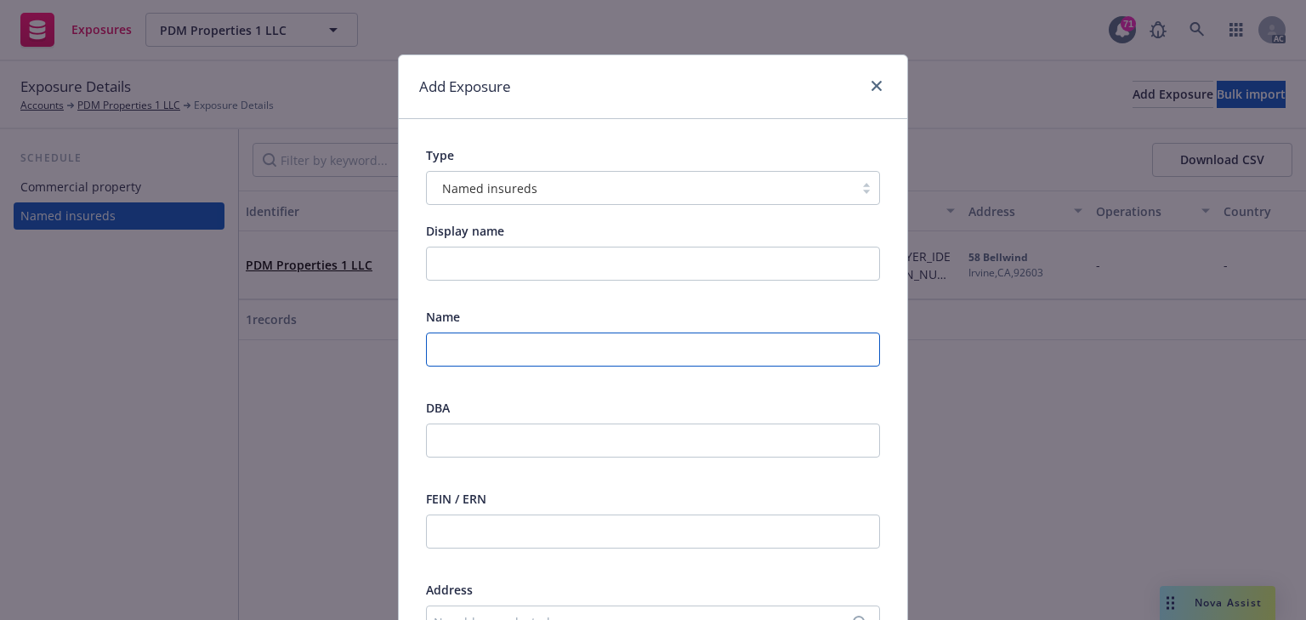
click at [588, 347] on input "text" at bounding box center [653, 349] width 454 height 34
paste input "DENNIS MORAN."
click at [599, 349] on input "DENNIS MORAN." at bounding box center [653, 349] width 454 height 34
type input "DENNIS MORAN"
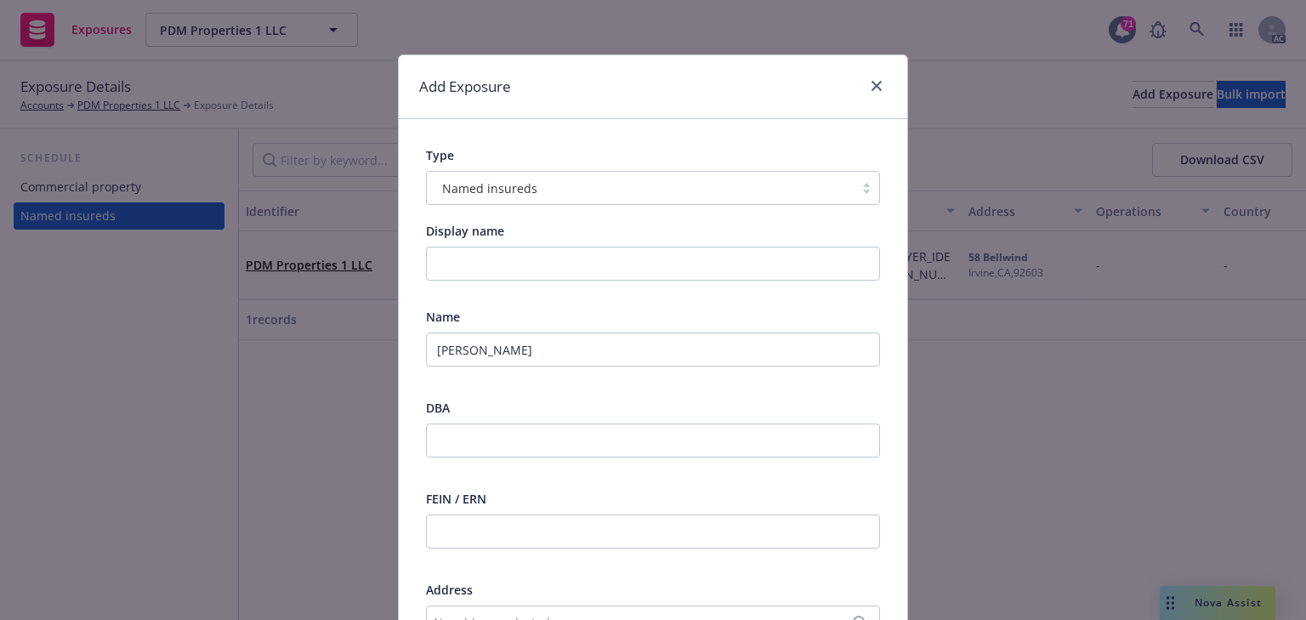
click at [641, 378] on div at bounding box center [653, 380] width 454 height 15
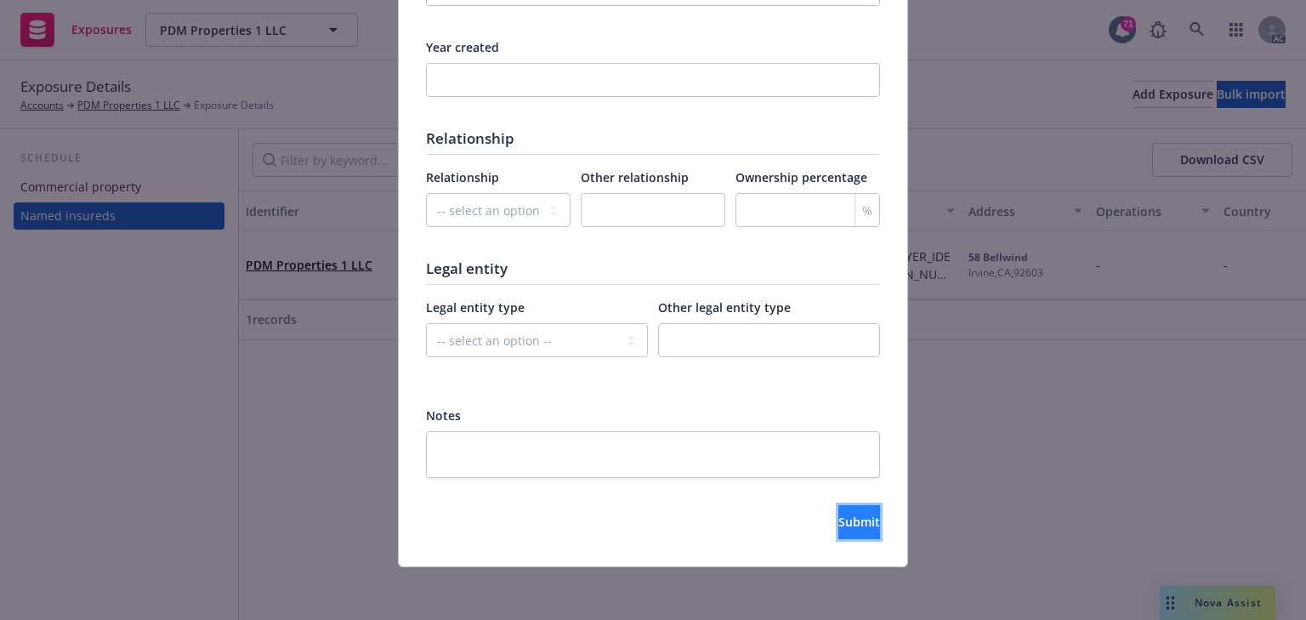
click at [842, 513] on span "Submit" at bounding box center [859, 521] width 42 height 16
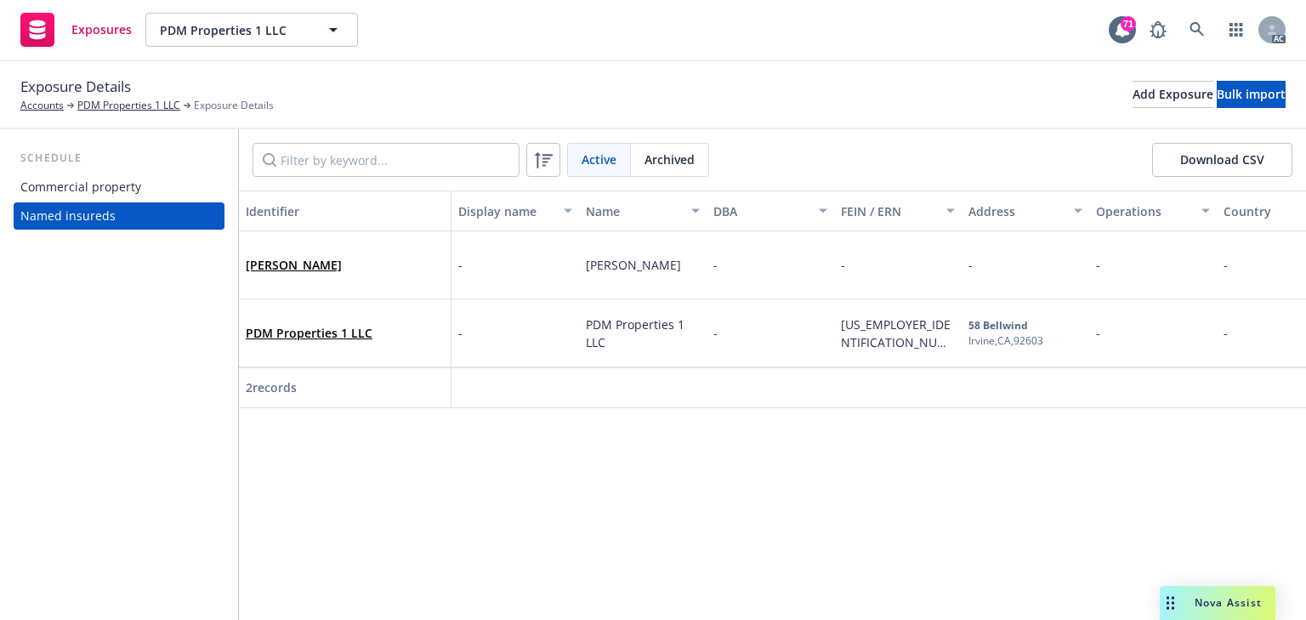
click at [336, 276] on div "DENNIS MORAN" at bounding box center [345, 264] width 198 height 47
click at [327, 264] on link "DENNIS MORAN" at bounding box center [294, 265] width 96 height 16
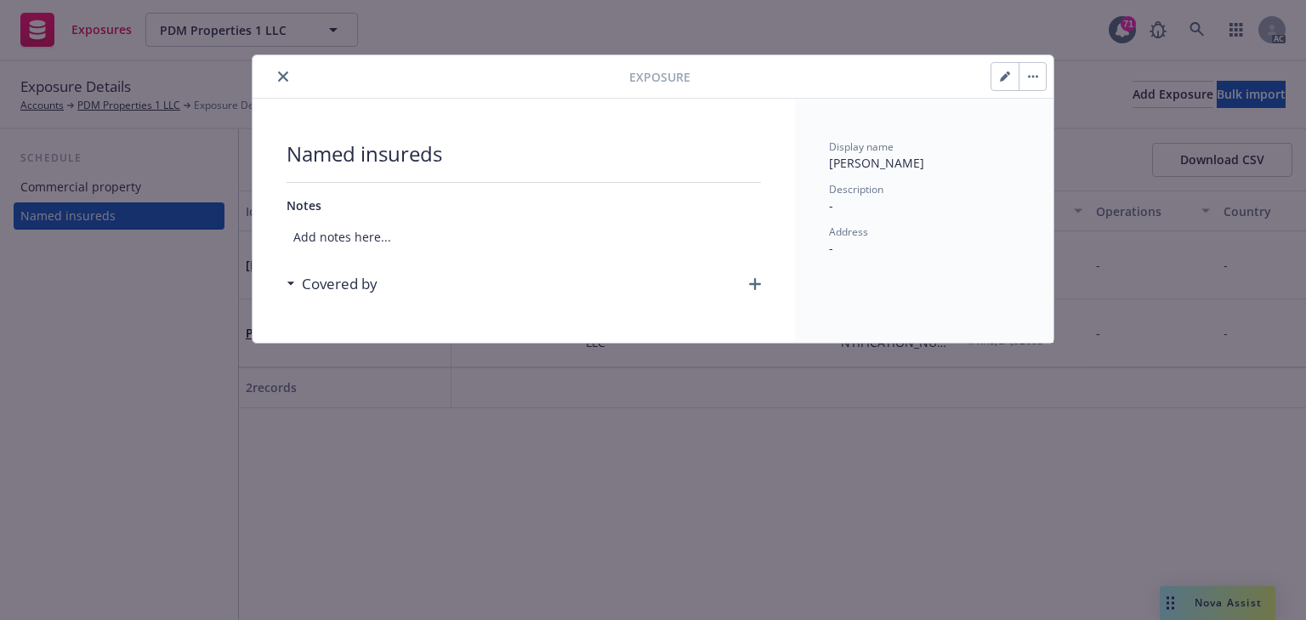
click at [762, 285] on div "Named insureds Notes Add notes here... Covered by" at bounding box center [523, 221] width 542 height 244
click at [755, 281] on icon "button" at bounding box center [755, 284] width 12 height 12
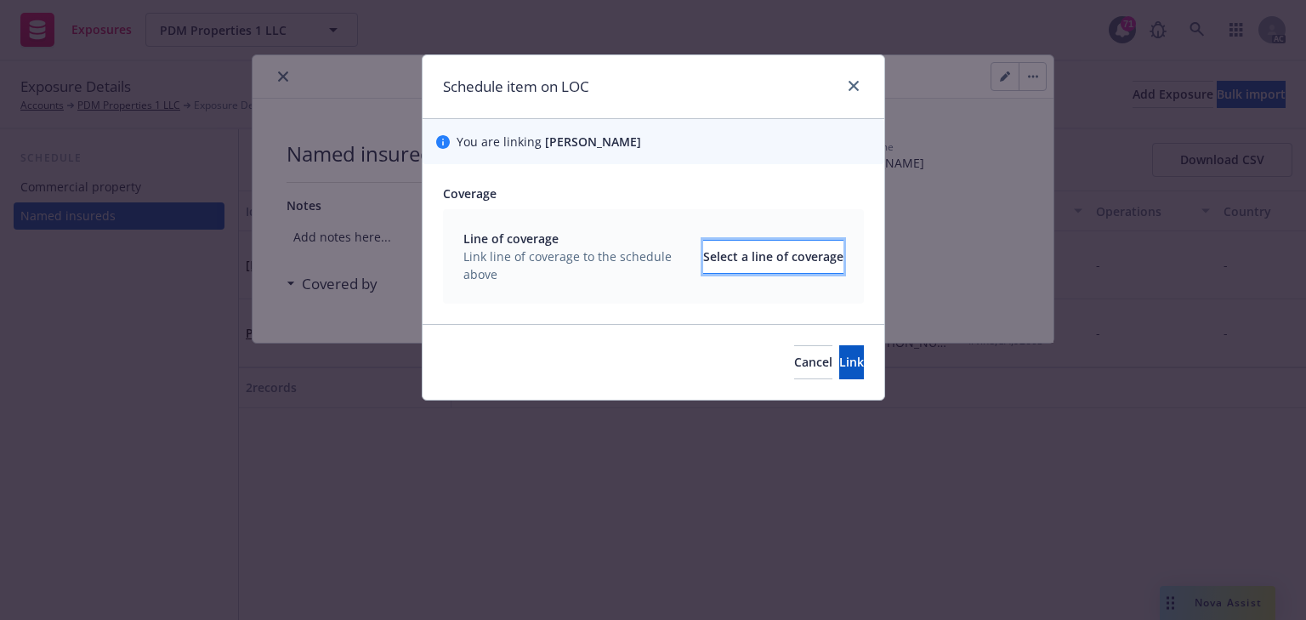
click at [779, 264] on div "Select a line of coverage" at bounding box center [773, 257] width 140 height 32
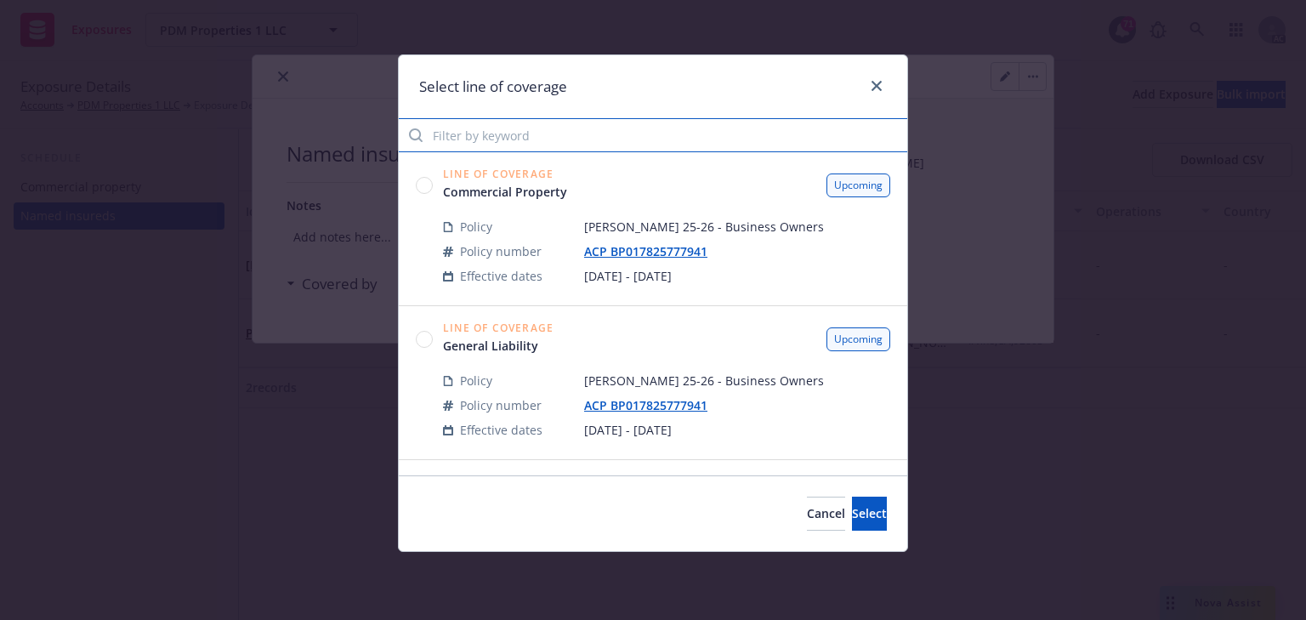
click at [531, 139] on input "Filter by keyword" at bounding box center [653, 135] width 508 height 34
type input "7941"
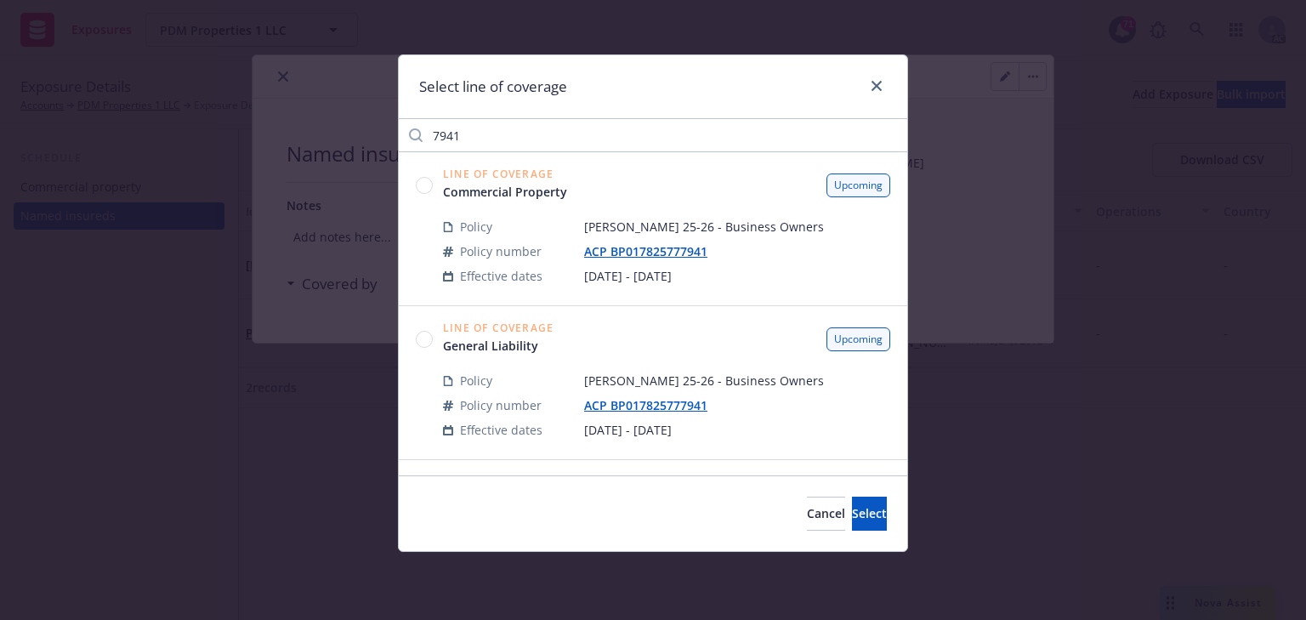
click at [425, 184] on circle at bounding box center [425, 185] width 16 height 16
click at [864, 520] on button "Select" at bounding box center [869, 513] width 35 height 34
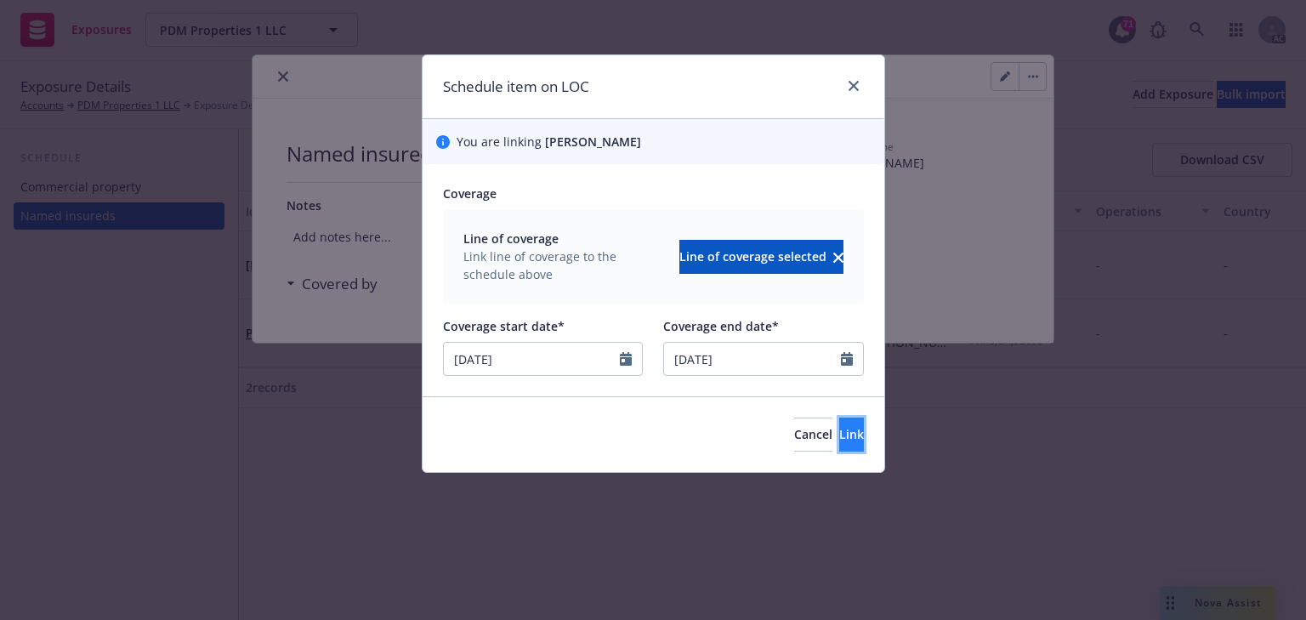
click at [839, 423] on button "Link" at bounding box center [851, 434] width 25 height 34
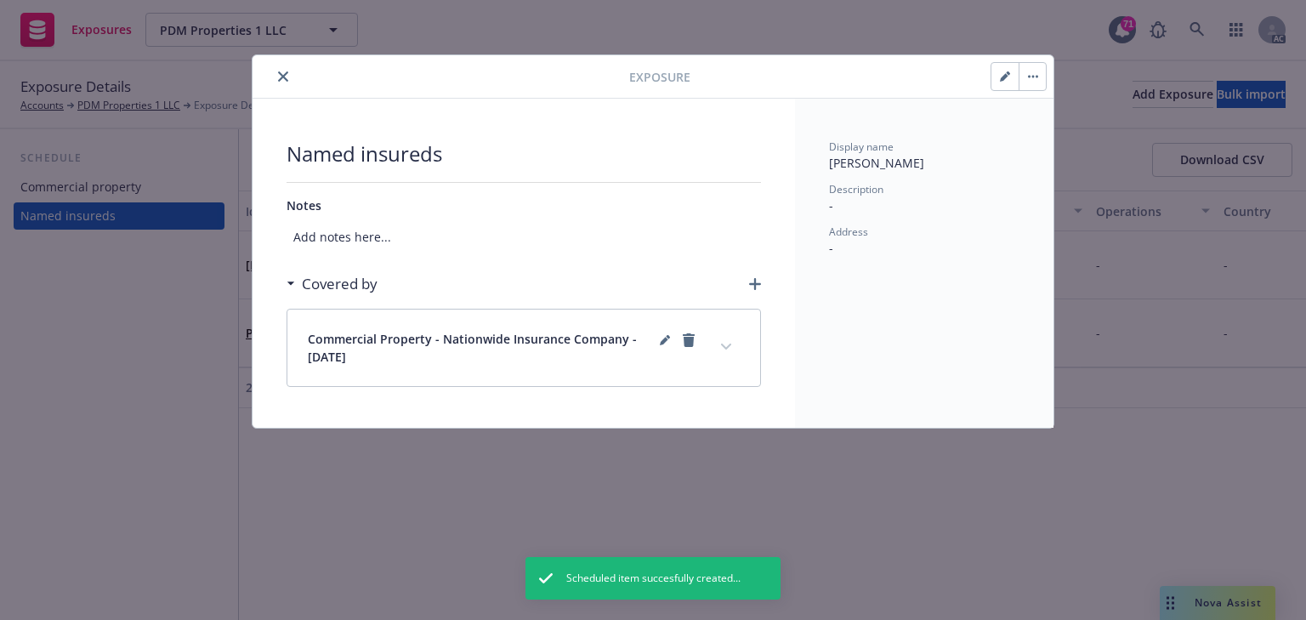
click at [751, 278] on icon "button" at bounding box center [755, 284] width 12 height 12
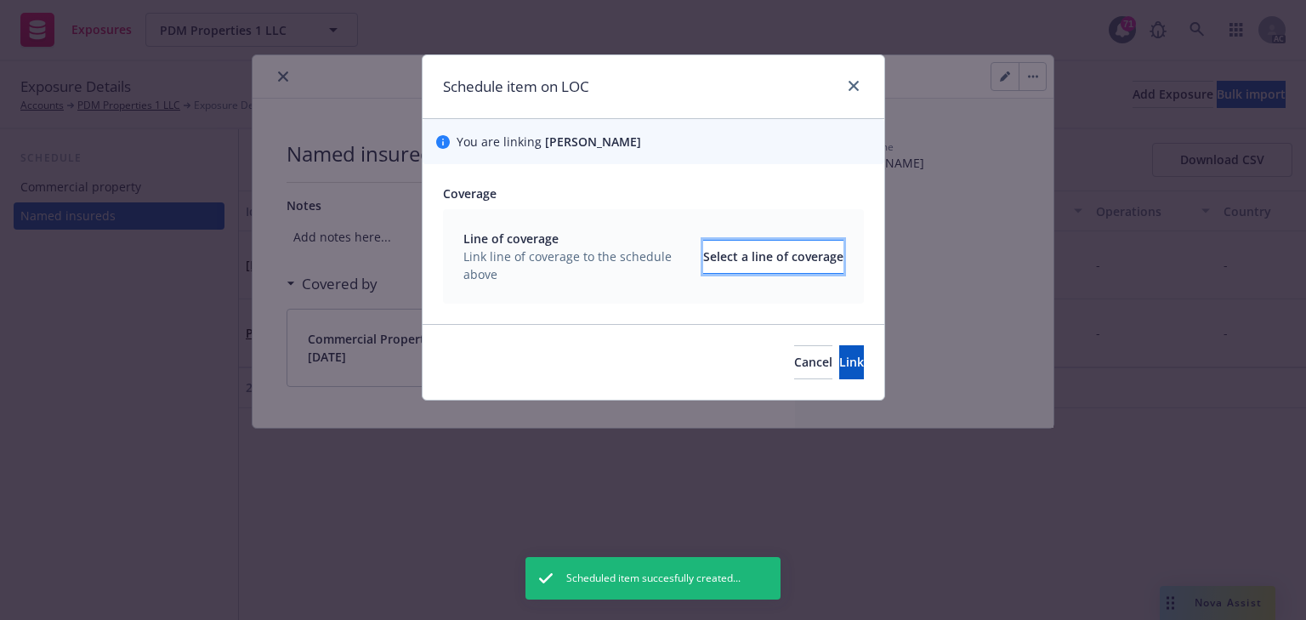
click at [762, 263] on div "Select a line of coverage" at bounding box center [773, 257] width 140 height 32
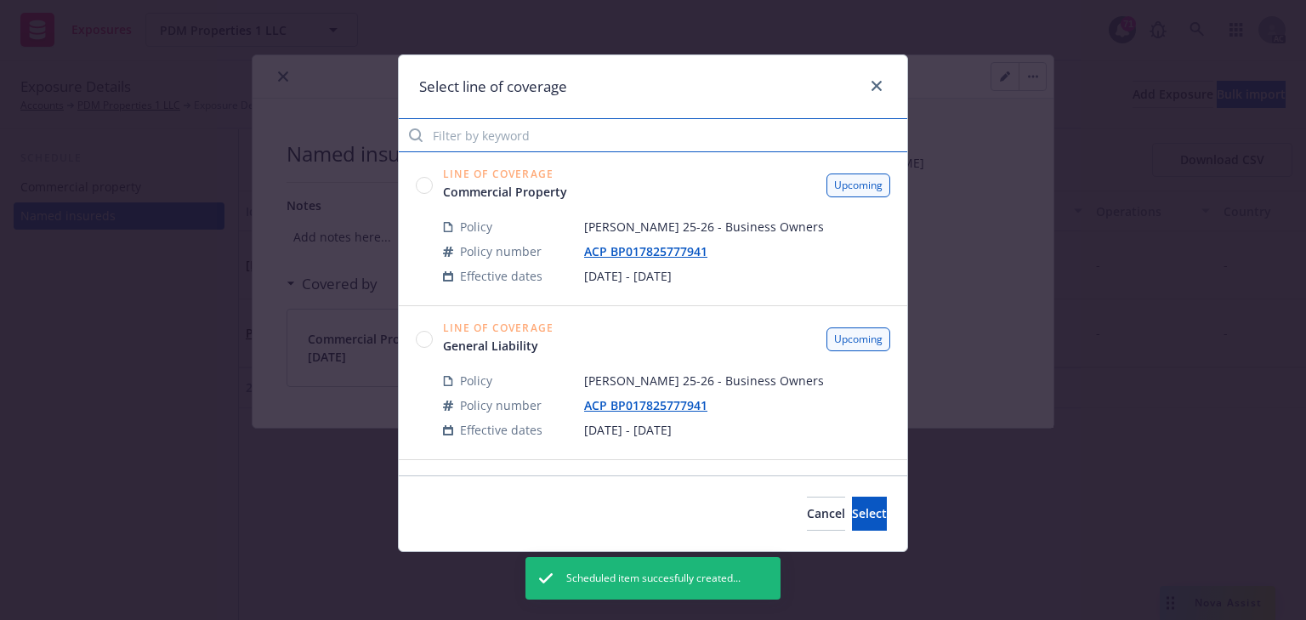
click at [574, 144] on input "Filter by keyword" at bounding box center [653, 135] width 508 height 34
type input "7941"
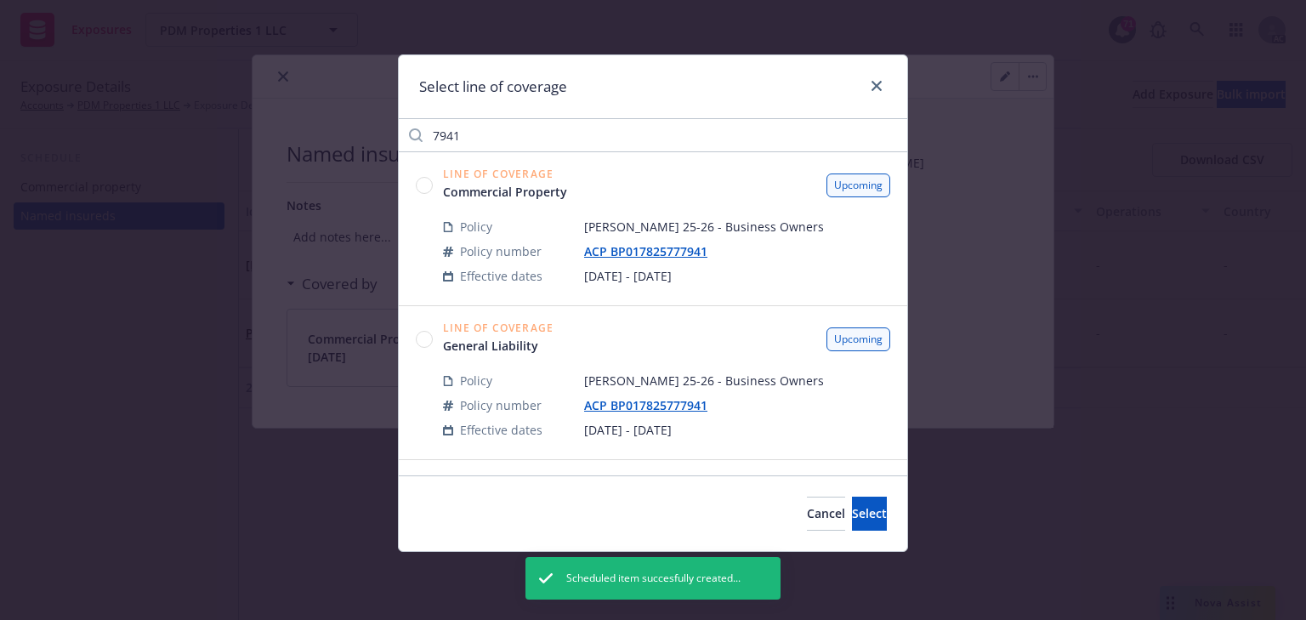
click at [424, 341] on circle at bounding box center [425, 339] width 16 height 16
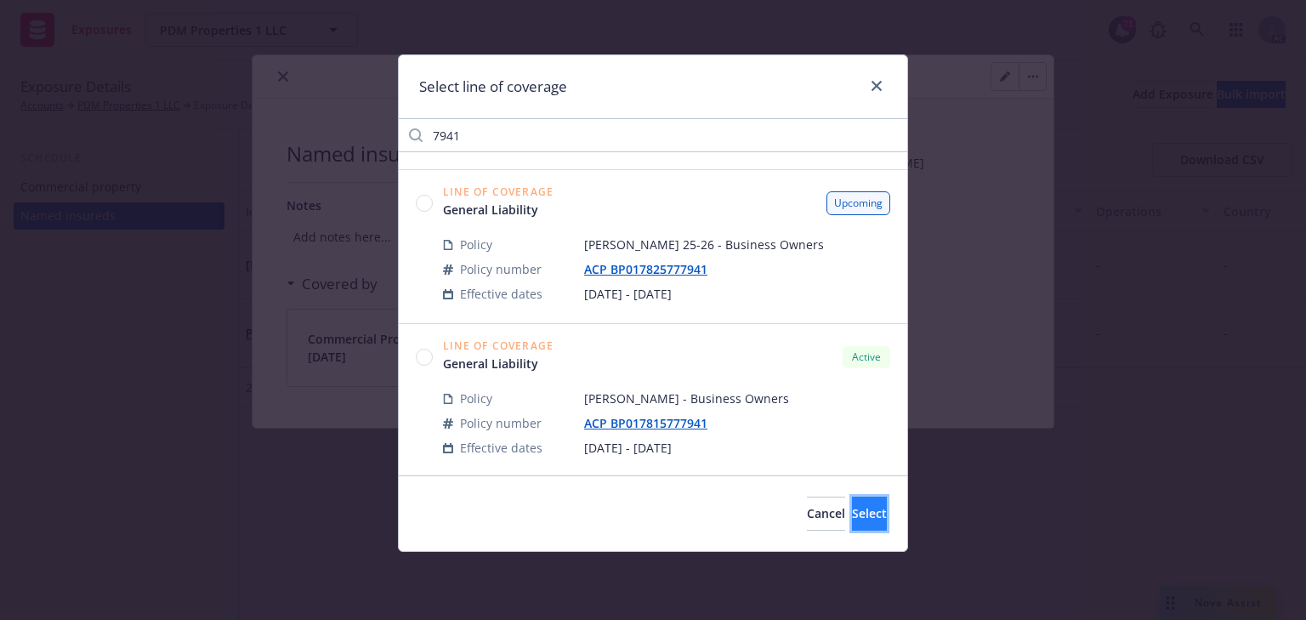
click at [852, 515] on span "Select" at bounding box center [869, 513] width 35 height 16
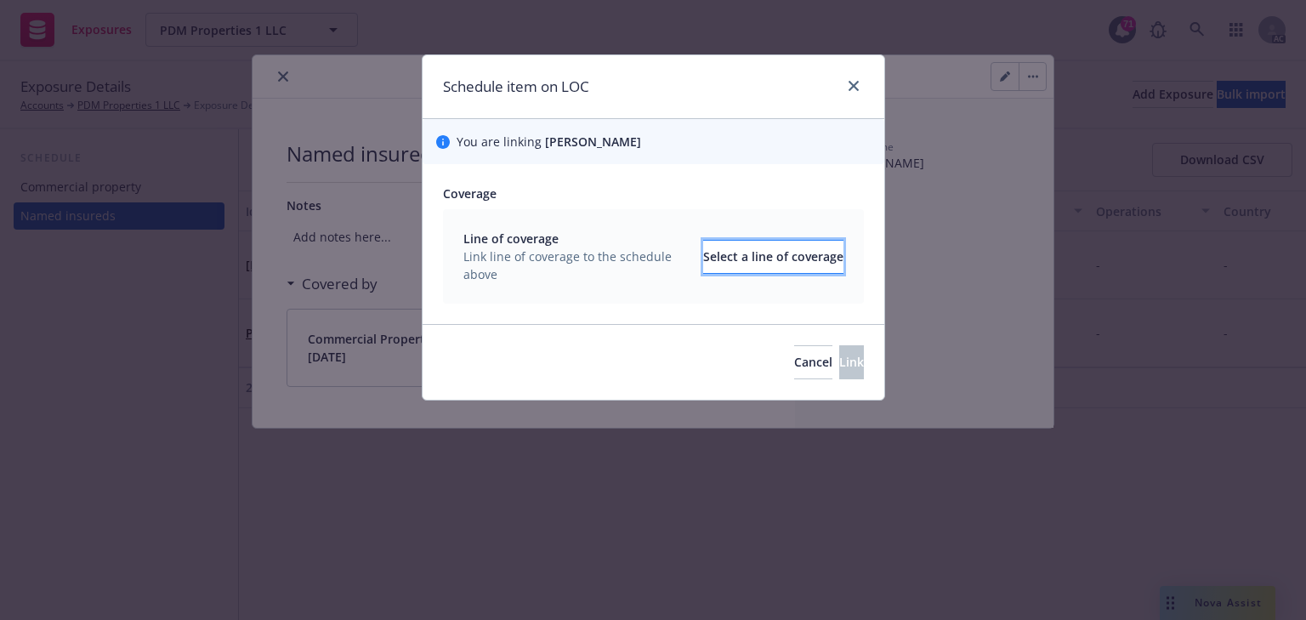
click at [787, 269] on div "Select a line of coverage" at bounding box center [773, 257] width 140 height 32
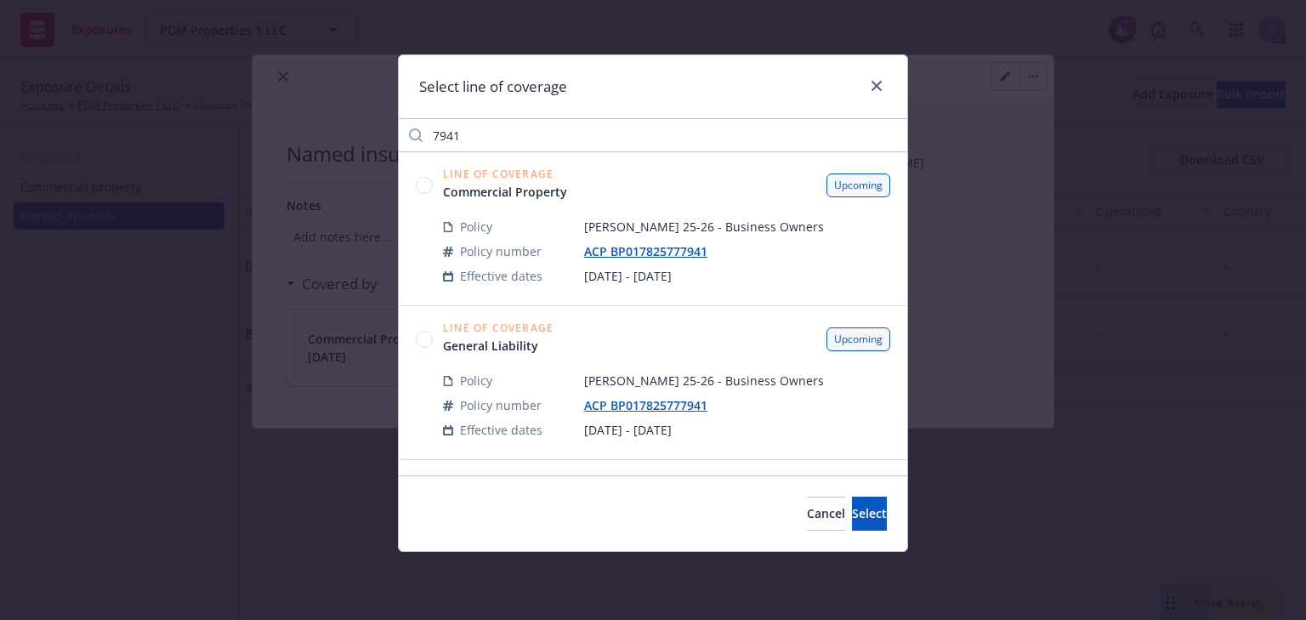
click at [425, 337] on circle at bounding box center [425, 339] width 16 height 16
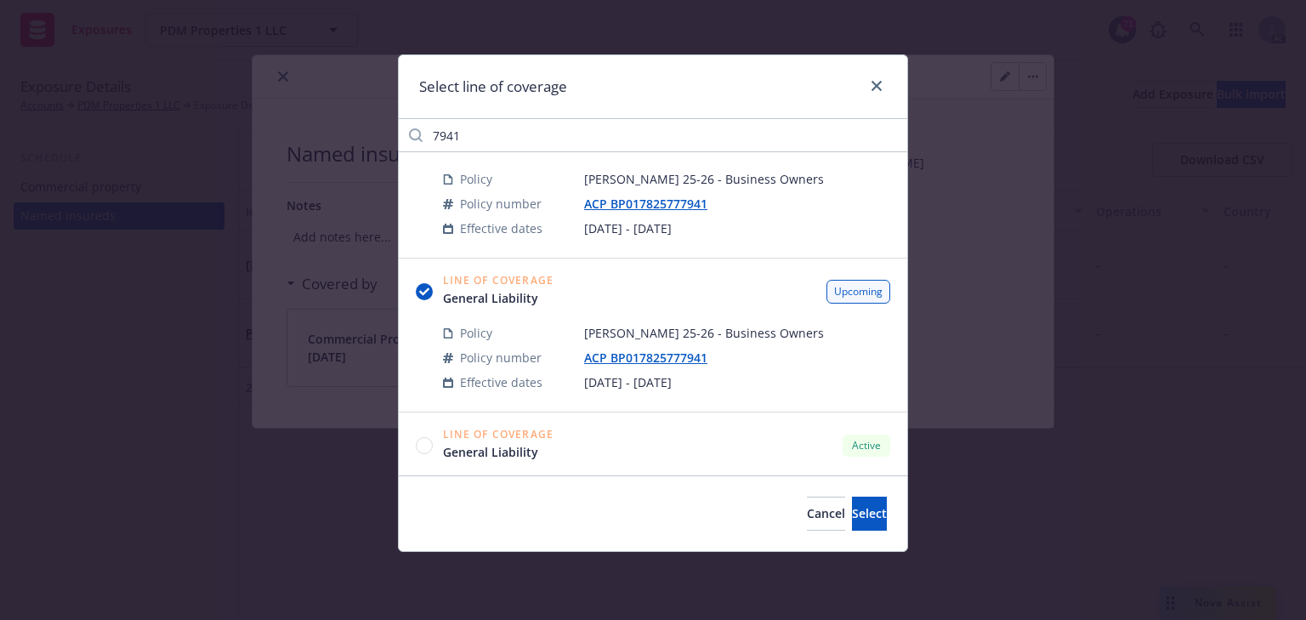
scroll to position [204, 0]
click at [852, 501] on button "Select" at bounding box center [869, 513] width 35 height 34
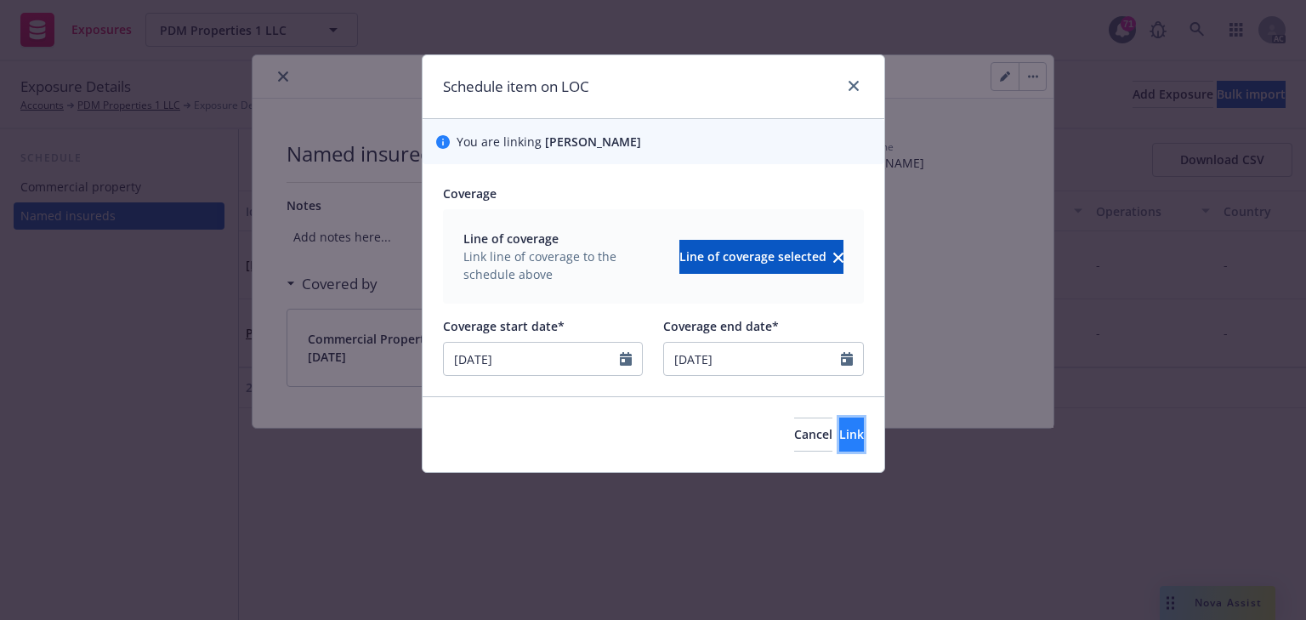
click at [839, 427] on span "Link" at bounding box center [851, 434] width 25 height 16
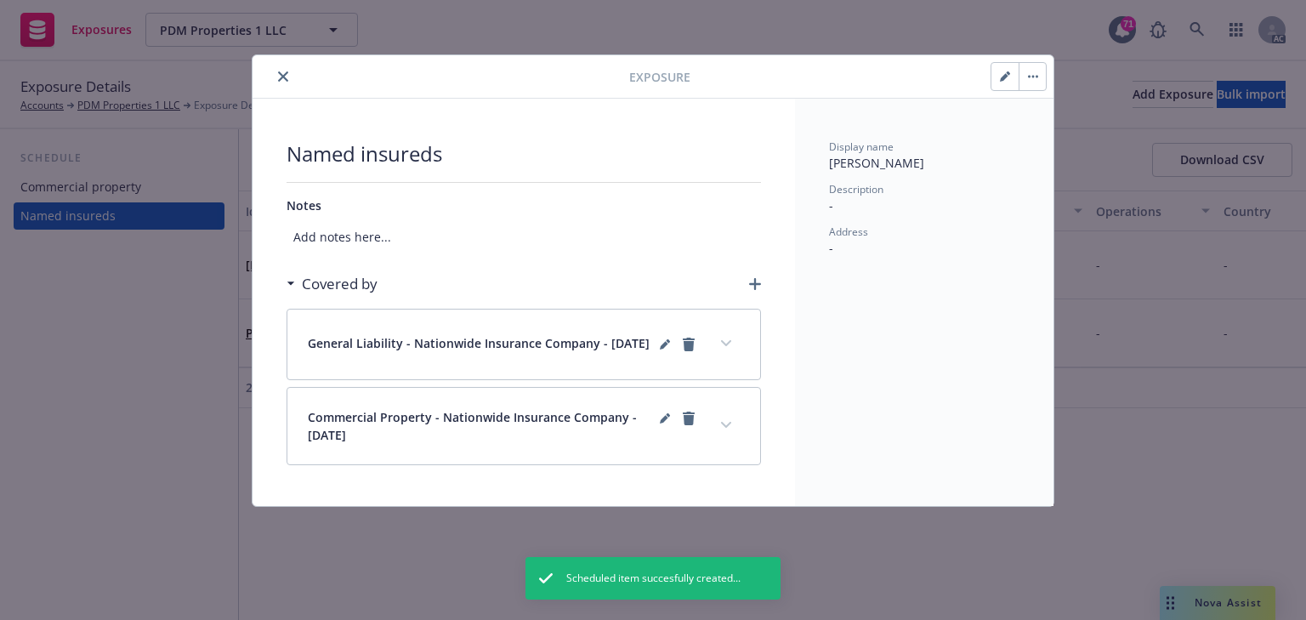
click at [275, 77] on button "close" at bounding box center [283, 76] width 20 height 20
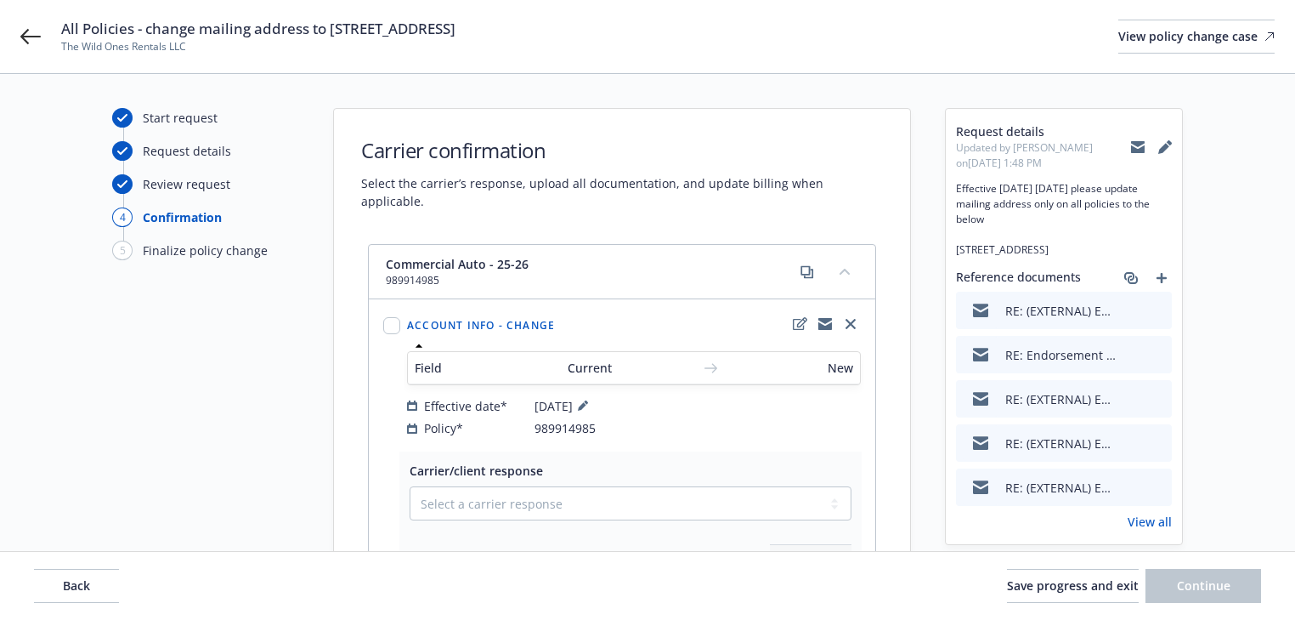
drag, startPoint x: 68, startPoint y: 34, endPoint x: 476, endPoint y: 37, distance: 408.0
click at [456, 37] on span "All Policies - change mailing address to 2640 Esmond Ave, Richmond, CA 94804" at bounding box center [258, 29] width 394 height 20
copy span "ll Policies - change mailing address to 2640 Esmond Ave, Ric"
click at [29, 44] on icon at bounding box center [30, 36] width 20 height 20
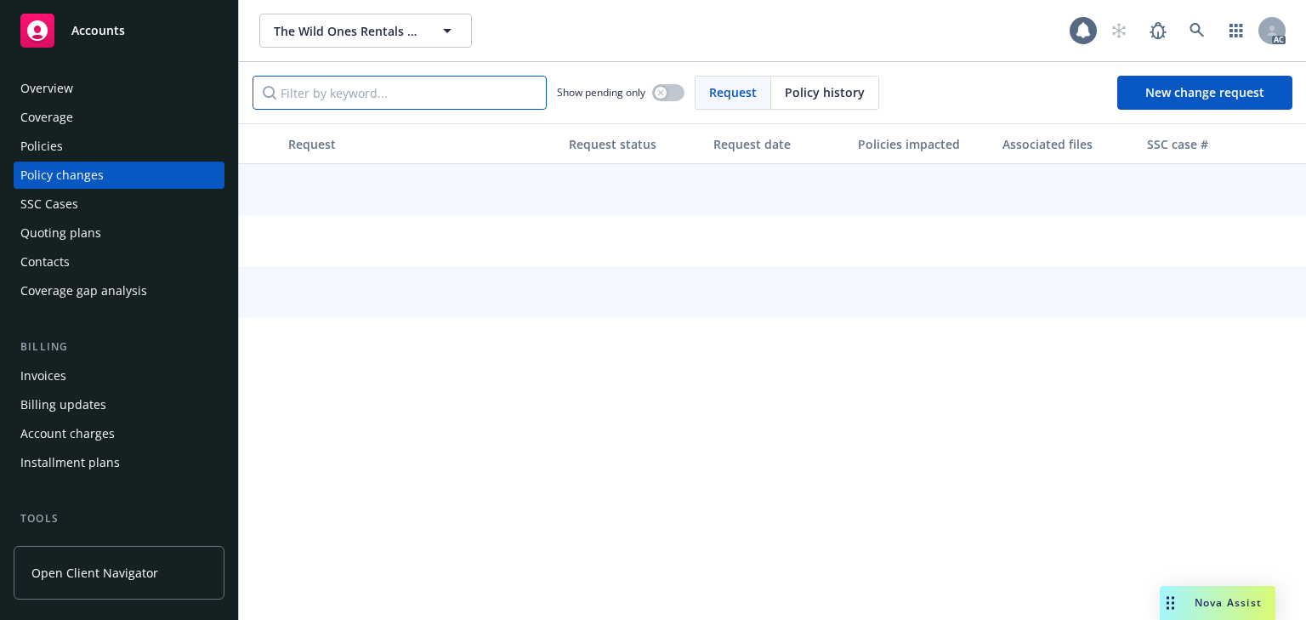
click at [394, 99] on input "Filter by keyword..." at bounding box center [399, 93] width 294 height 34
paste input "ll Policies - change mailing address to 2640 Esmond Ave, Ric"
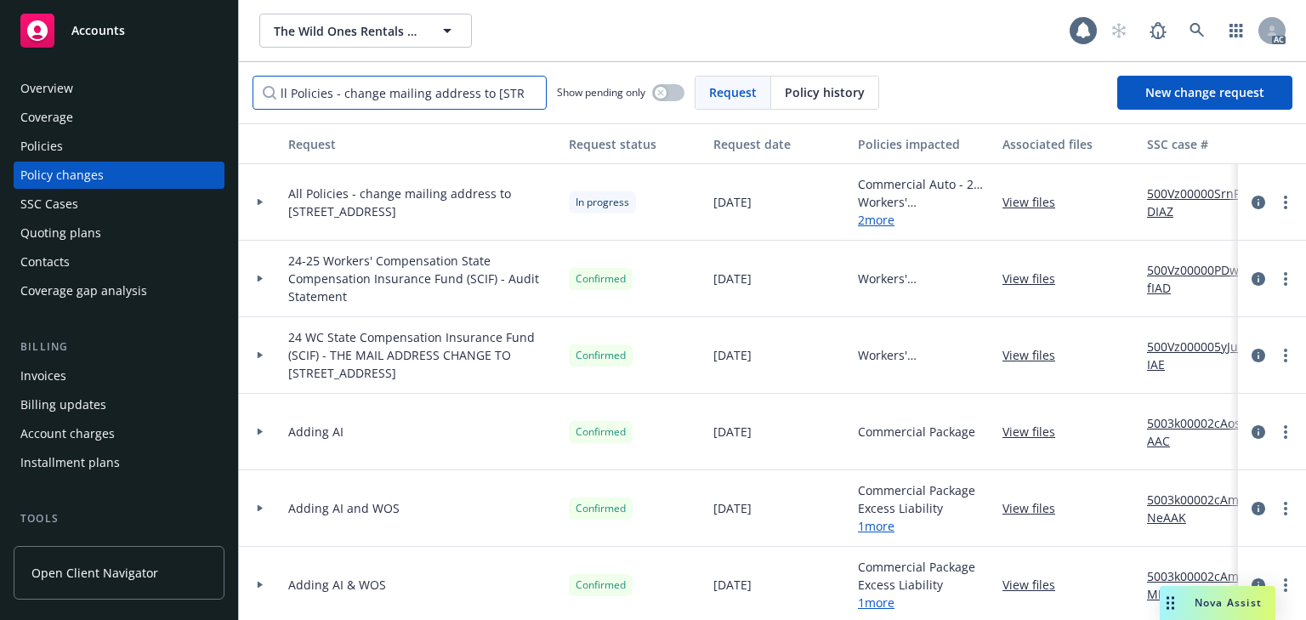
scroll to position [0, 85]
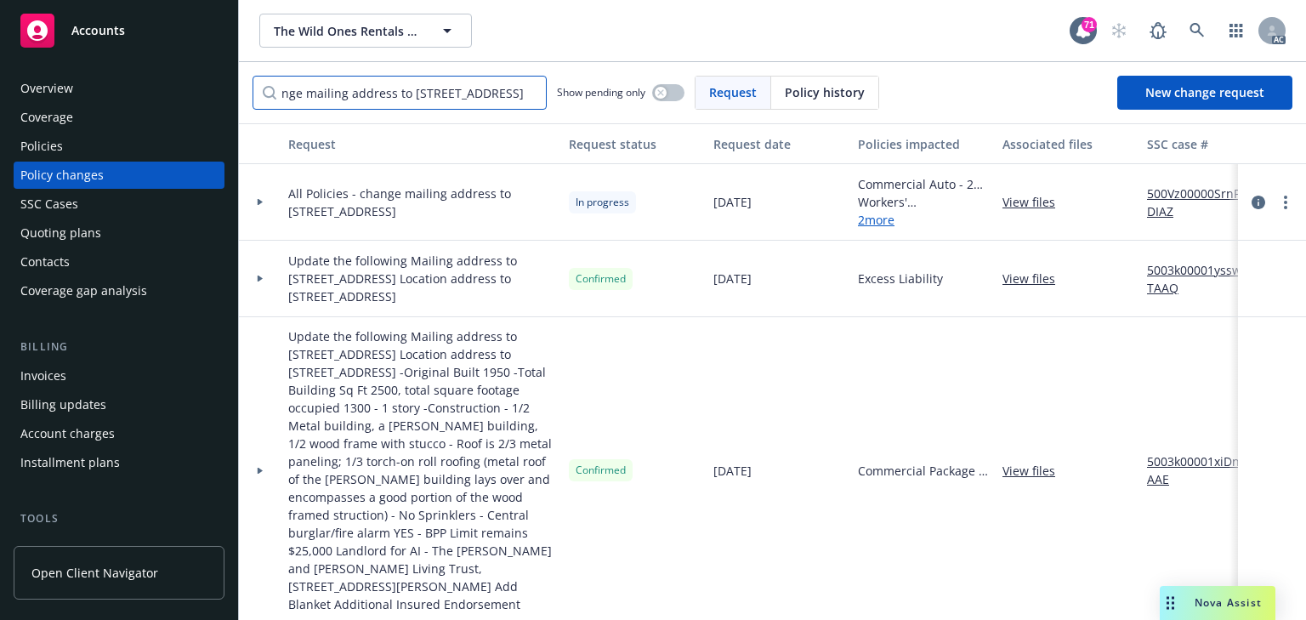
type input "ll Policies - change mailing address to 2640 Esmond Ave, Ric"
click at [259, 199] on icon at bounding box center [260, 202] width 7 height 6
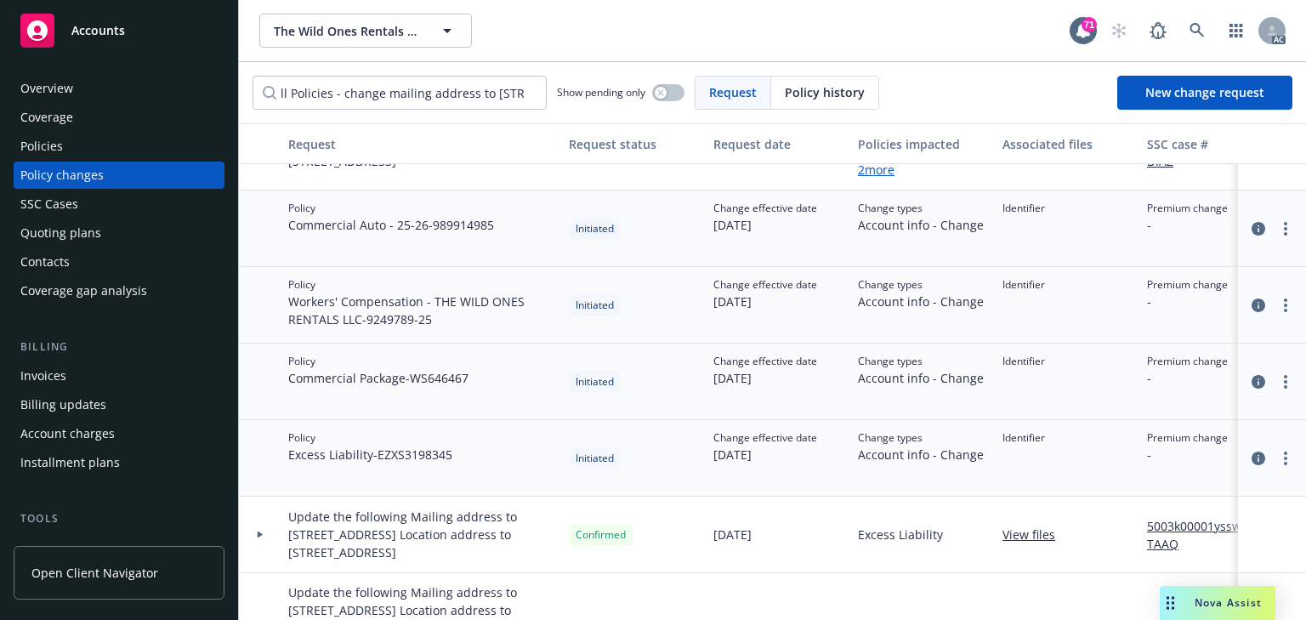
scroll to position [0, 0]
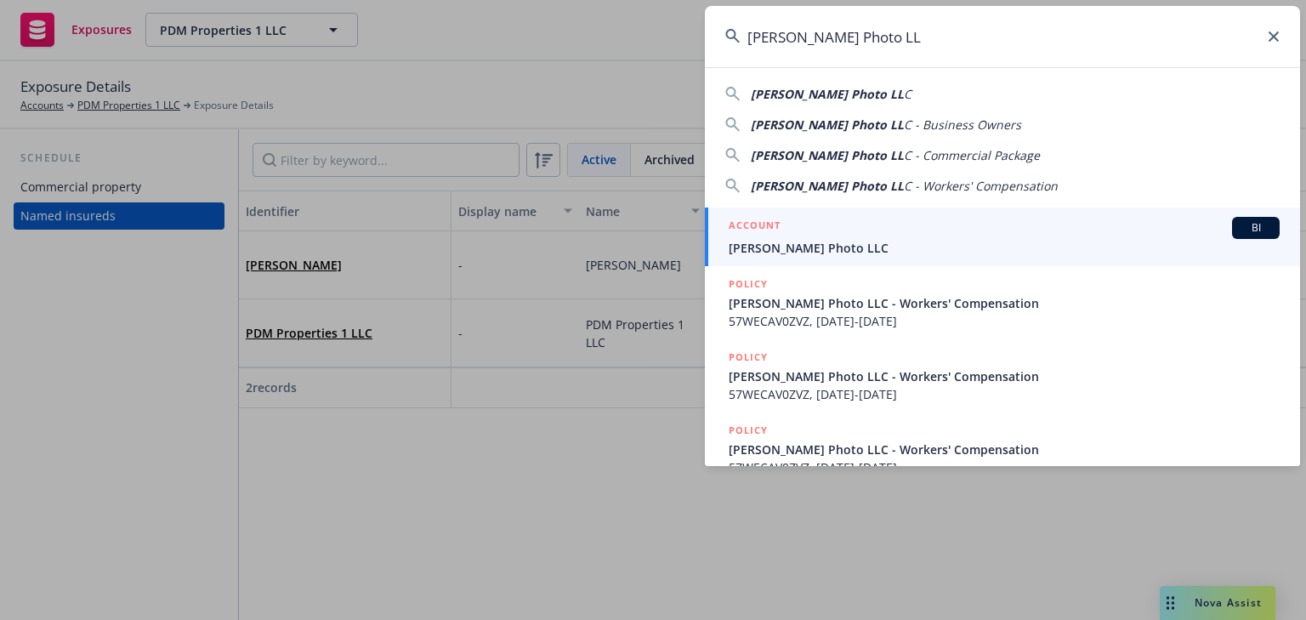
type input "[PERSON_NAME] Photo LL"
click at [813, 231] on div "ACCOUNT BI" at bounding box center [1003, 228] width 551 height 22
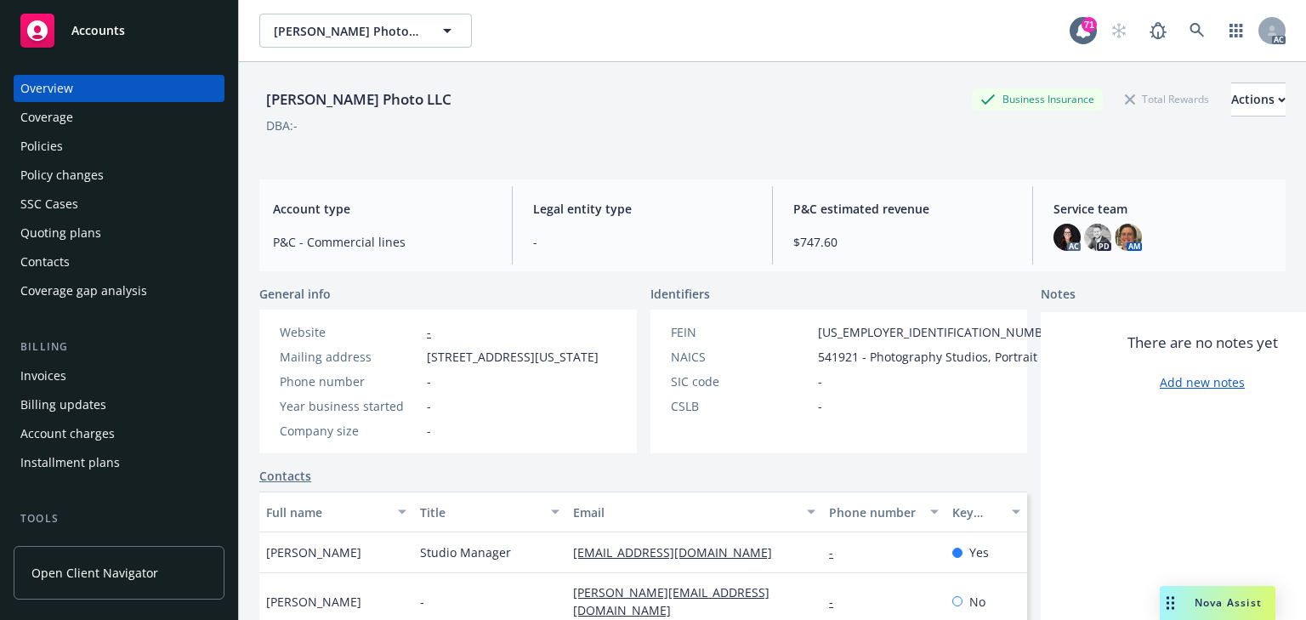
click at [113, 187] on div "Policy changes" at bounding box center [118, 175] width 197 height 27
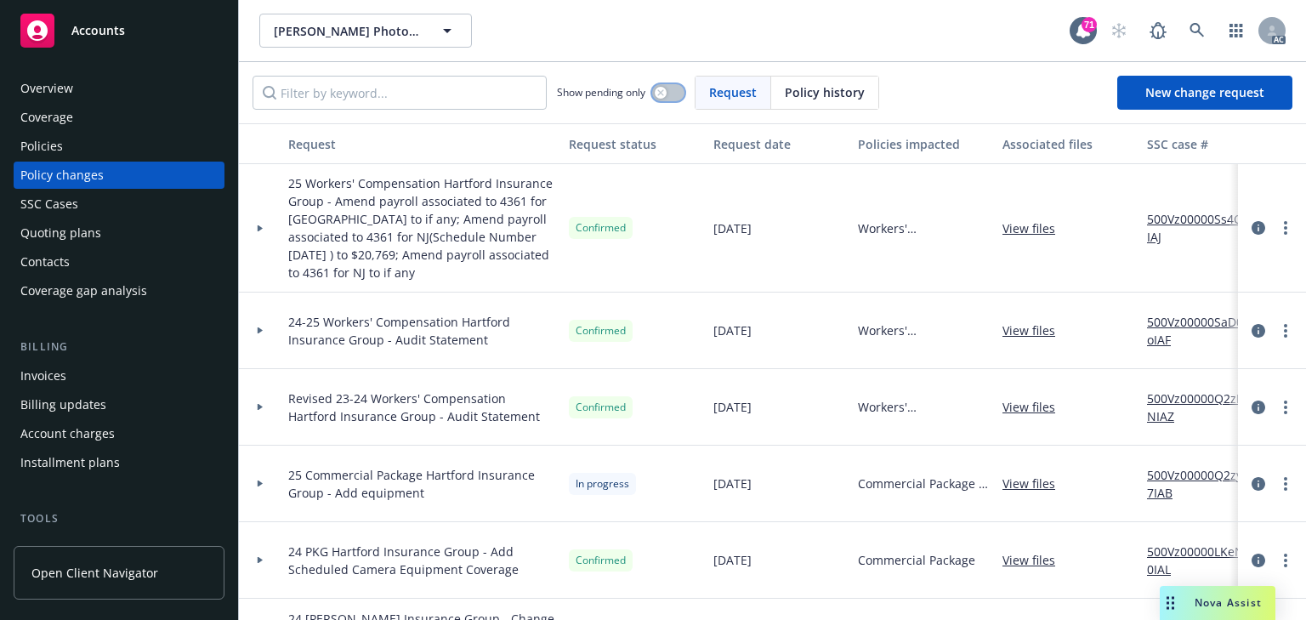
click at [666, 90] on div "button" at bounding box center [661, 93] width 12 height 12
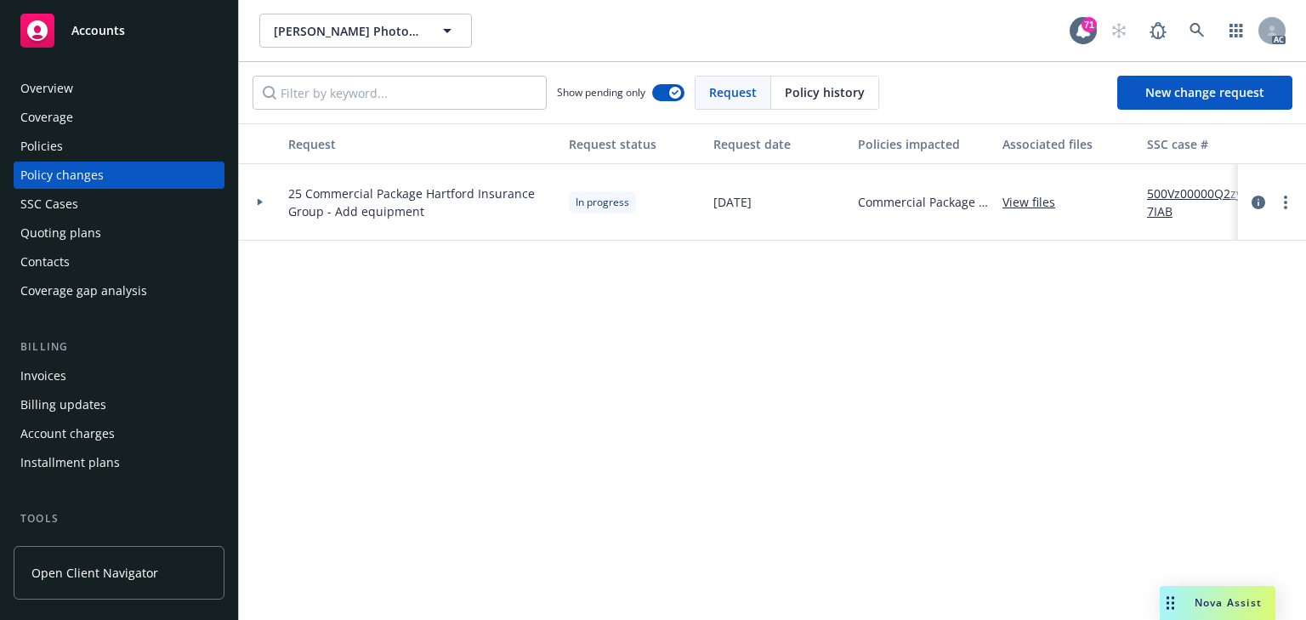
click at [1185, 190] on link "500Vz00000Q2zy7IAB" at bounding box center [1204, 202] width 114 height 36
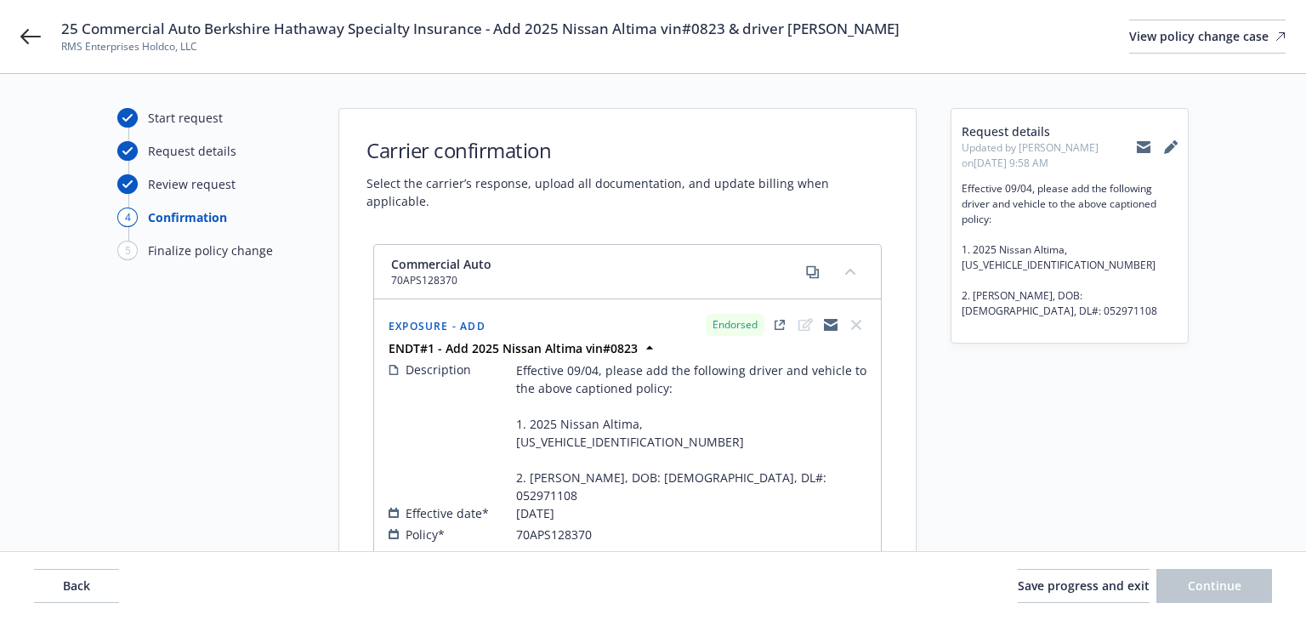
select select "ACCEPTED"
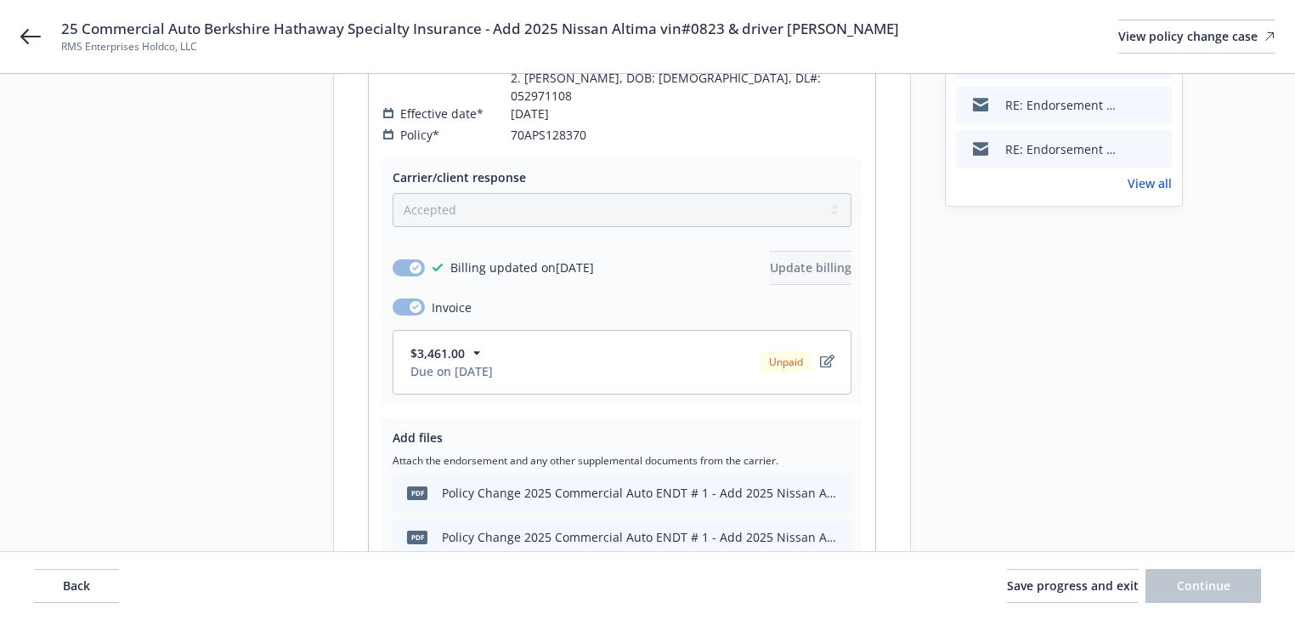
scroll to position [408, 0]
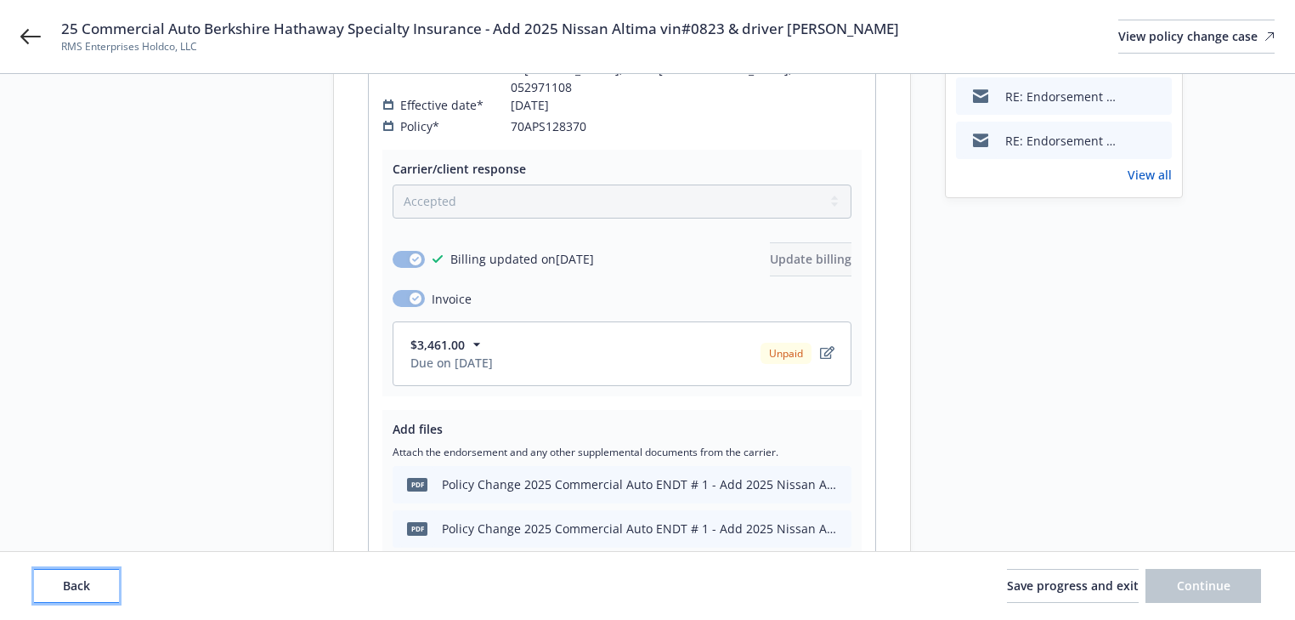
click at [105, 589] on button "Back" at bounding box center [76, 586] width 85 height 34
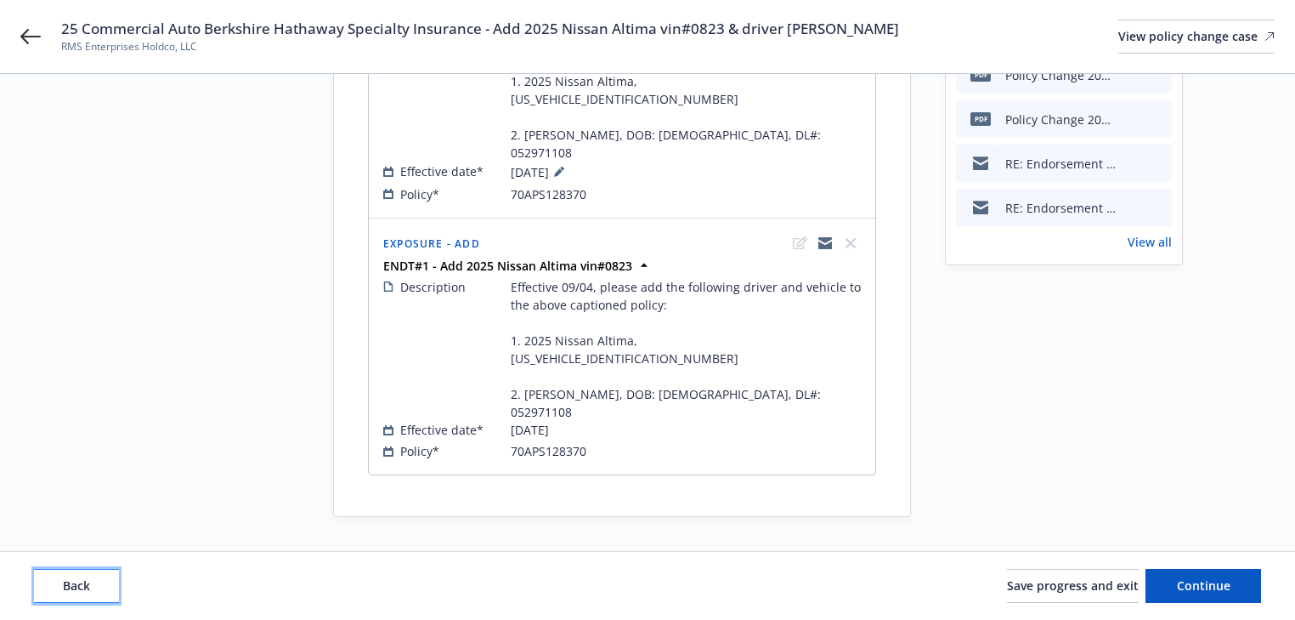
scroll to position [268, 0]
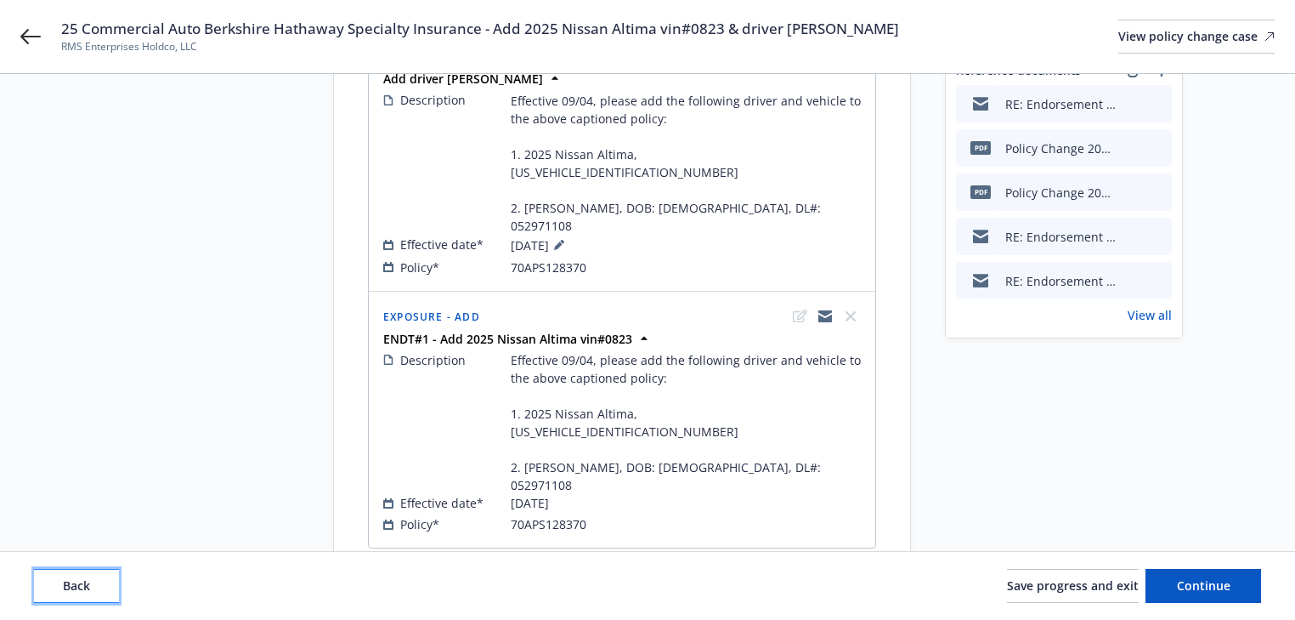
click at [105, 589] on button "Back" at bounding box center [76, 586] width 85 height 34
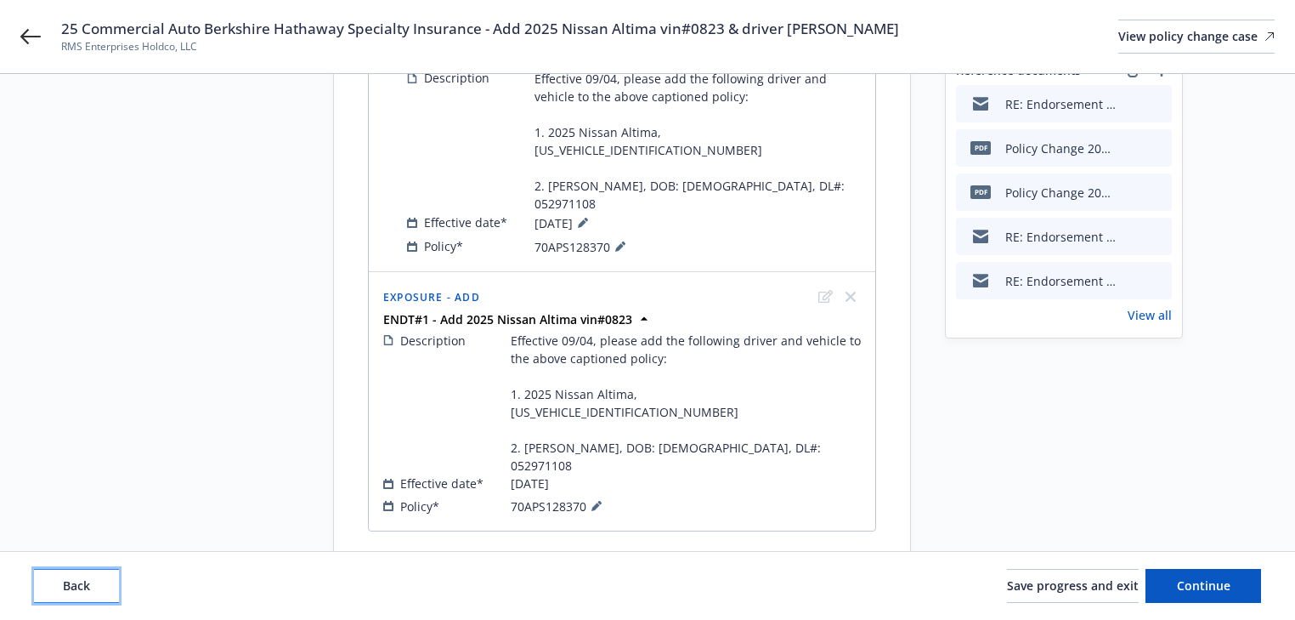
scroll to position [251, 0]
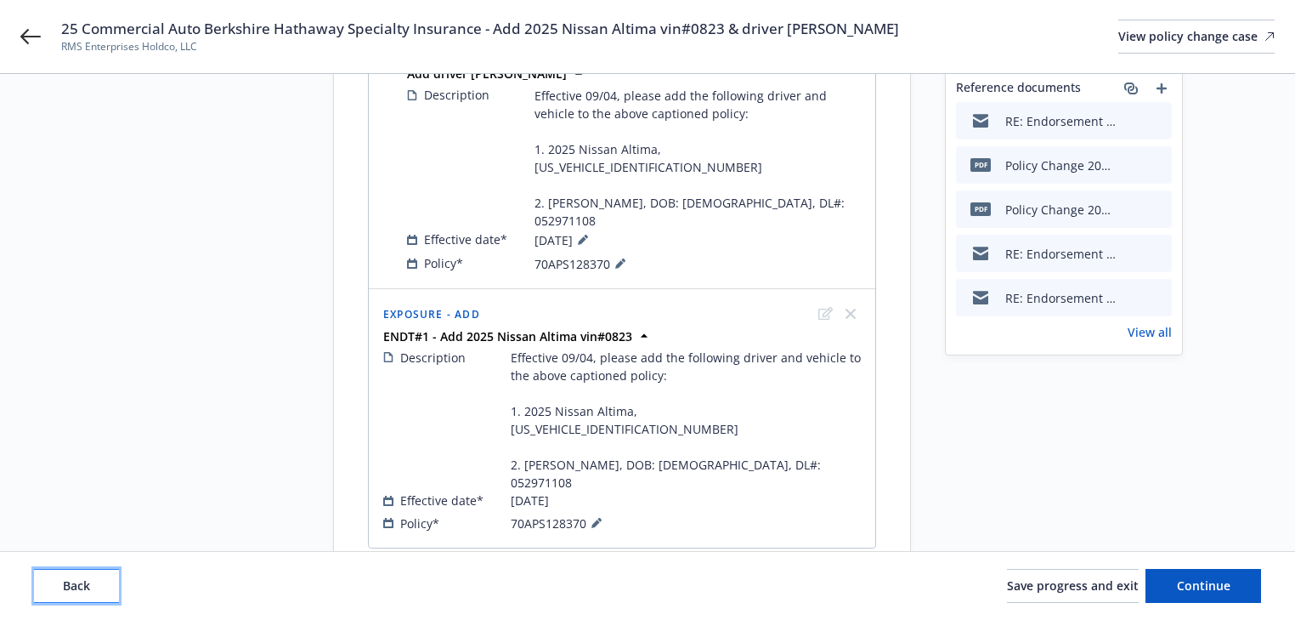
click at [105, 589] on button "Back" at bounding box center [76, 586] width 85 height 34
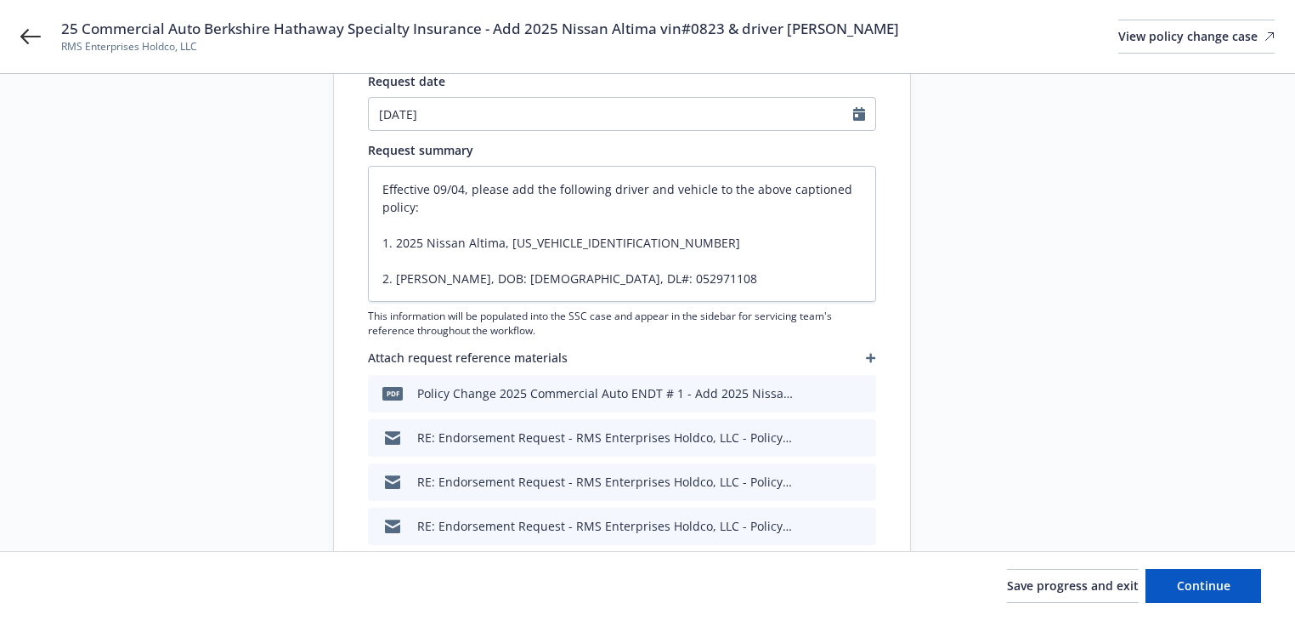
click at [128, 525] on div "Start request Request details Review request 4 Confirmation 5 Finalize policy c…" at bounding box center [205, 281] width 187 height 848
click at [1219, 587] on span "Continue" at bounding box center [1204, 585] width 54 height 16
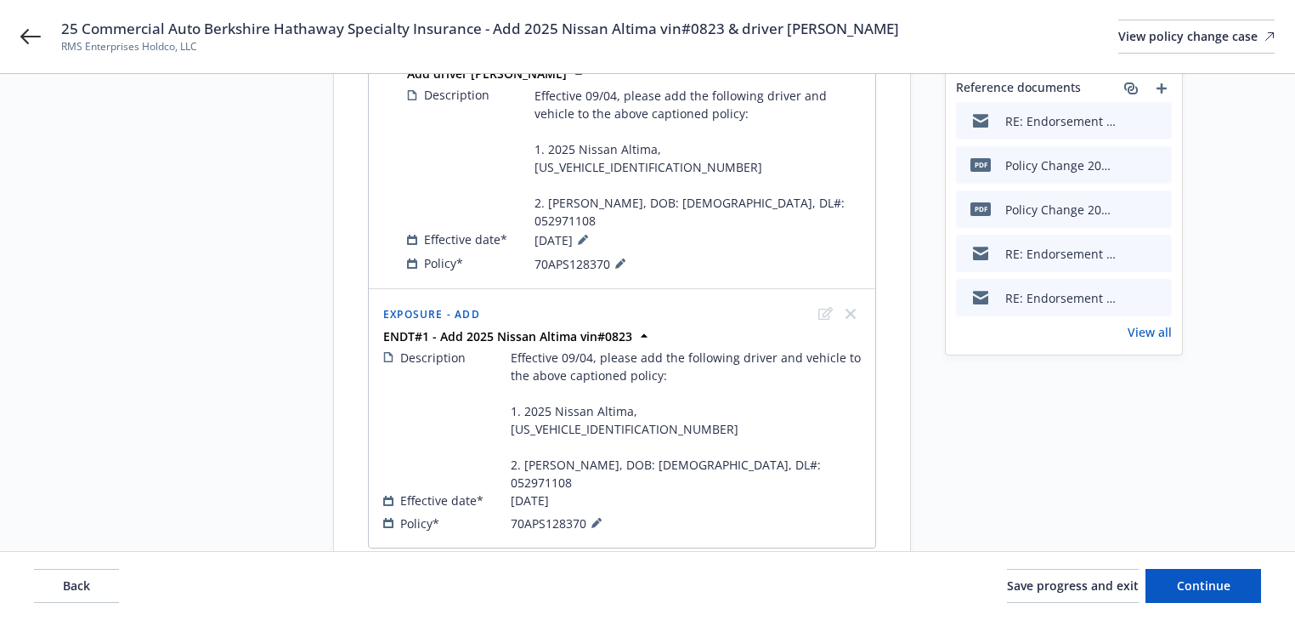
click at [1120, 488] on div "Request details Updated by Melody Zhang on 10/14/2025, 9:58 AM Effective 09/04,…" at bounding box center [1064, 223] width 238 height 733
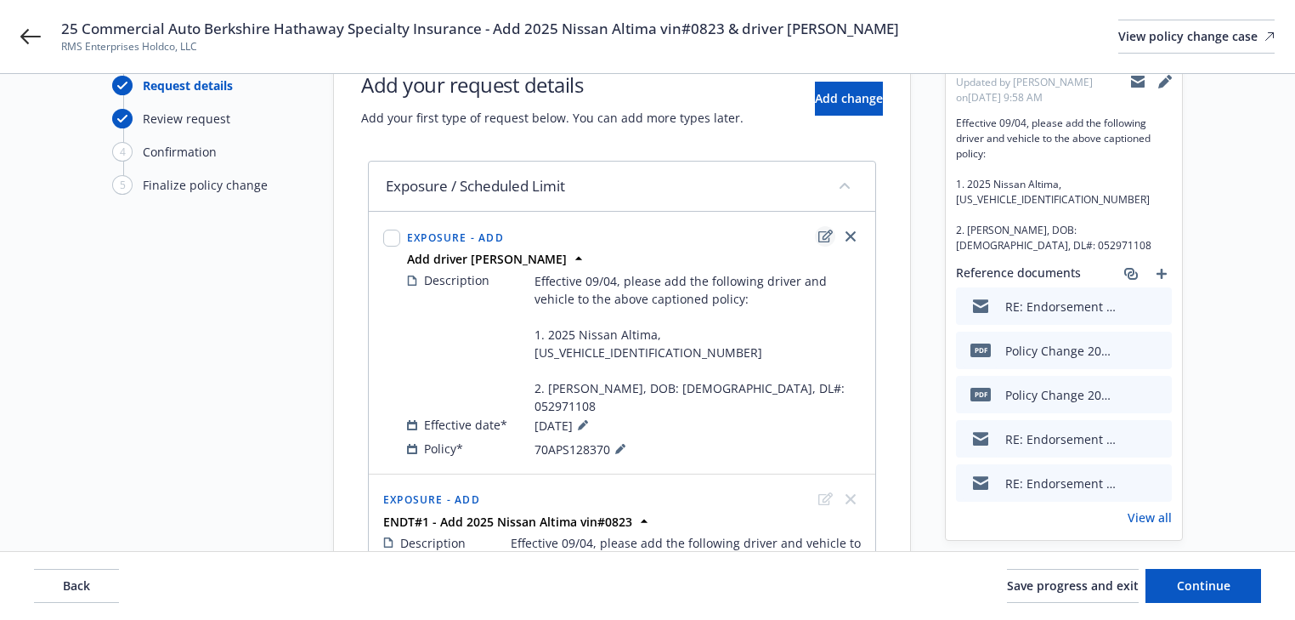
scroll to position [47, 0]
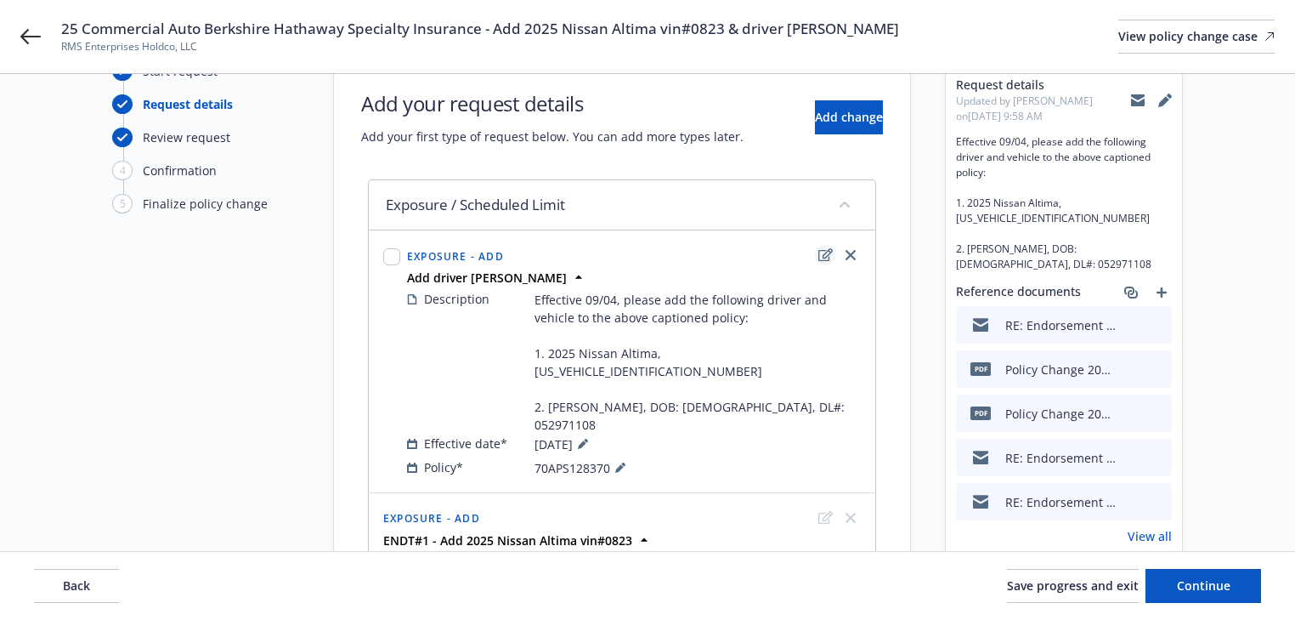
click at [821, 251] on icon "edit" at bounding box center [826, 255] width 14 height 14
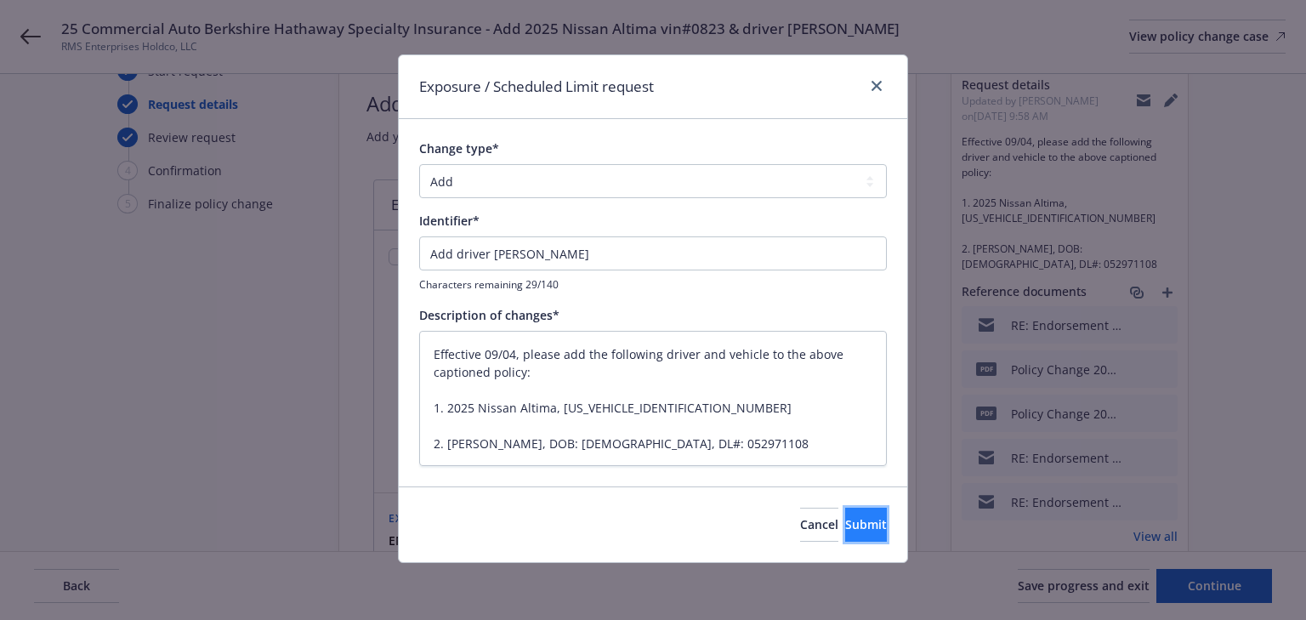
click at [847, 518] on span "Submit" at bounding box center [866, 524] width 42 height 16
type textarea "x"
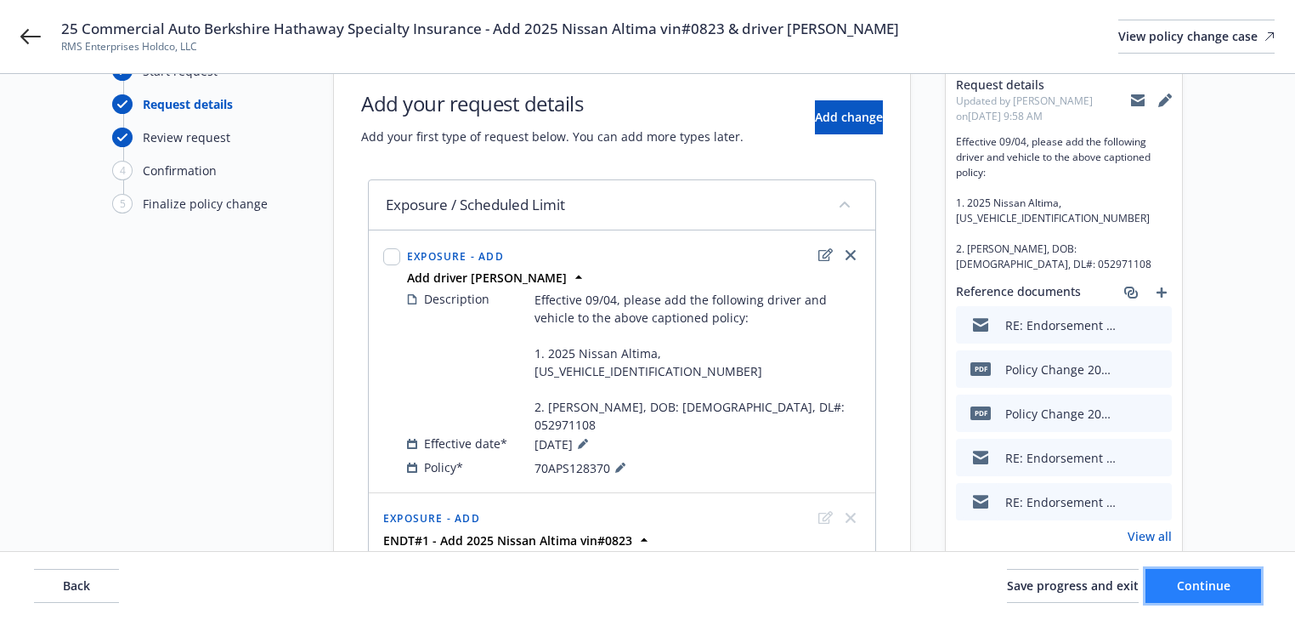
click at [1227, 586] on span "Continue" at bounding box center [1204, 585] width 54 height 16
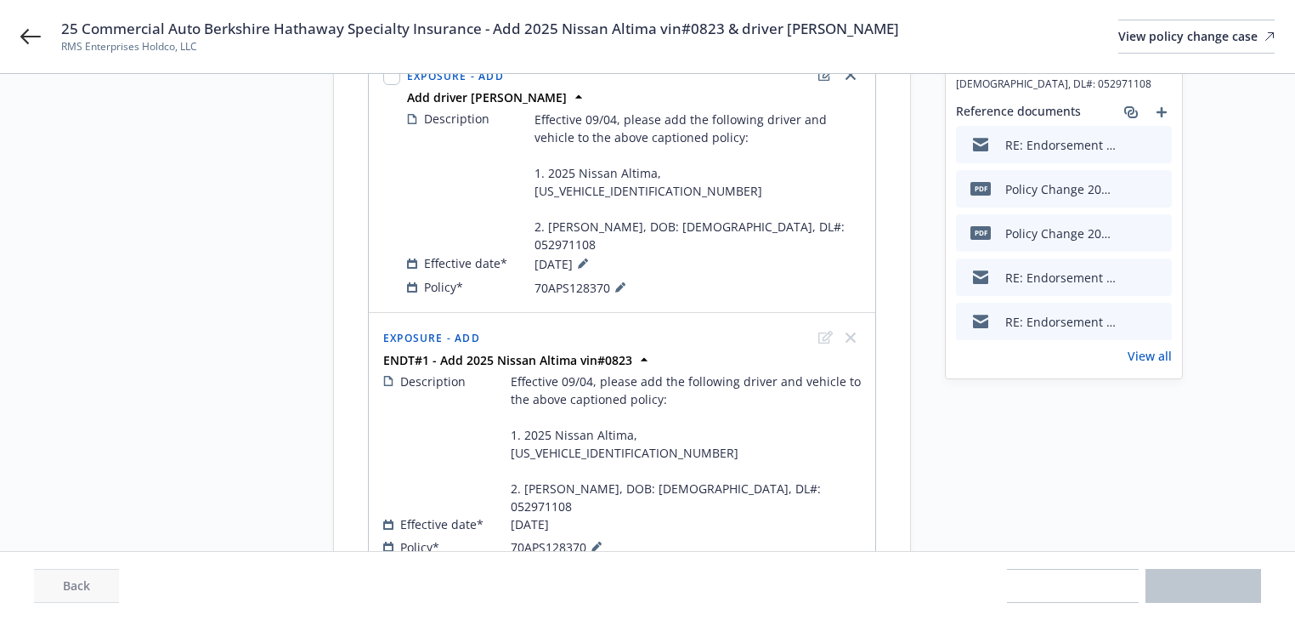
scroll to position [251, 0]
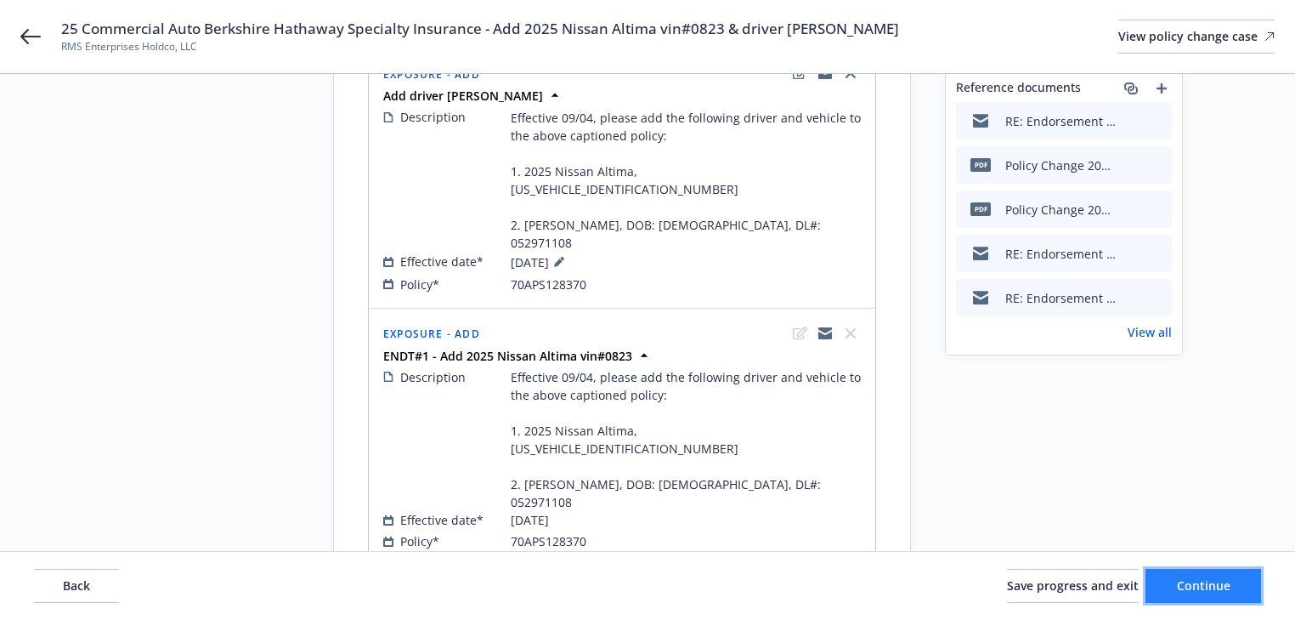
click at [1252, 586] on button "Continue" at bounding box center [1204, 586] width 116 height 34
select select "ACCEPTED"
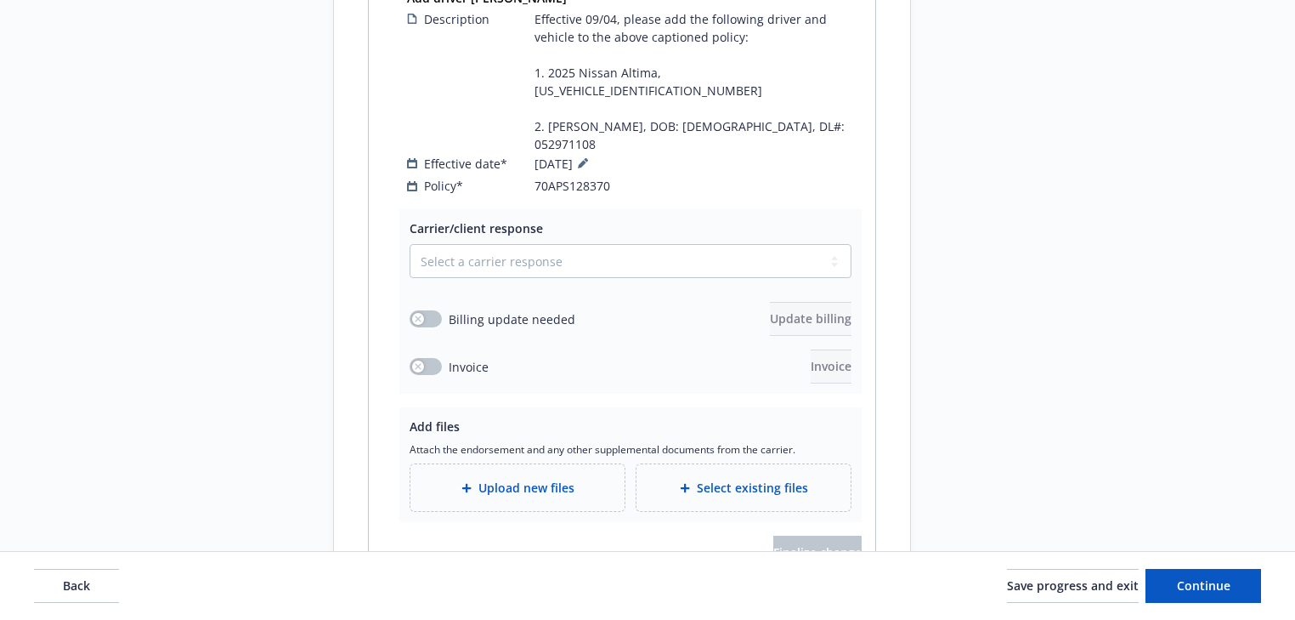
scroll to position [1135, 0]
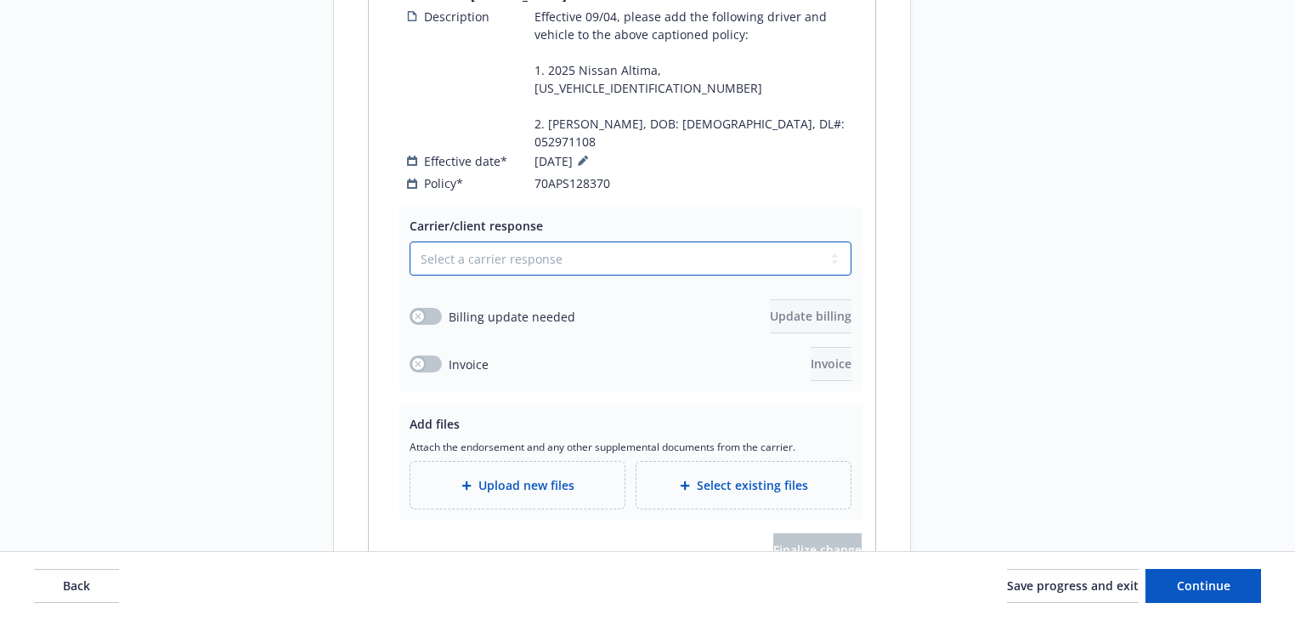
click at [587, 241] on select "Select a carrier response Accepted Accepted with revision No endorsement needed…" at bounding box center [631, 258] width 442 height 34
select select "NO_ENDORSEMENT_NEEDED"
click at [410, 241] on select "Select a carrier response Accepted Accepted with revision No endorsement needed…" at bounding box center [631, 258] width 442 height 34
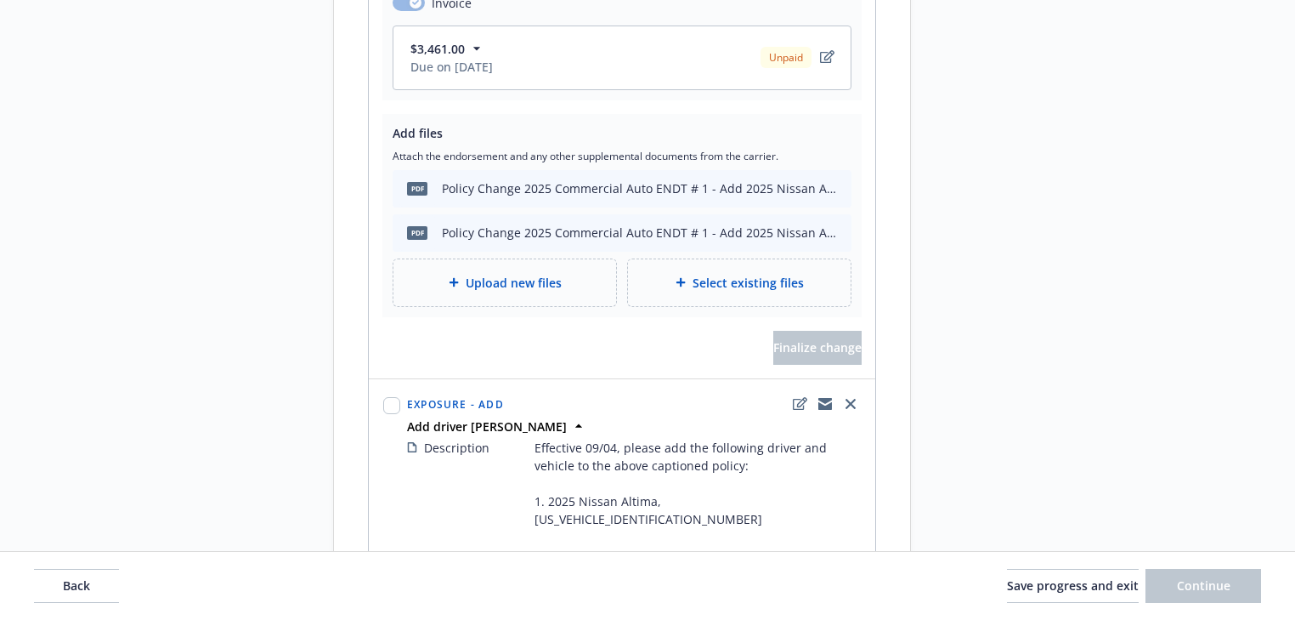
scroll to position [704, 0]
drag, startPoint x: 398, startPoint y: 371, endPoint x: 568, endPoint y: 377, distance: 170.1
click at [569, 390] on div "Exposure - Add Add driver Brittni Tankersley Description Effective 09/04, pleas…" at bounding box center [622, 508] width 485 height 237
drag, startPoint x: 568, startPoint y: 337, endPoint x: 570, endPoint y: 349, distance: 12.9
click at [568, 390] on div "Exposure - Add" at bounding box center [634, 403] width 461 height 27
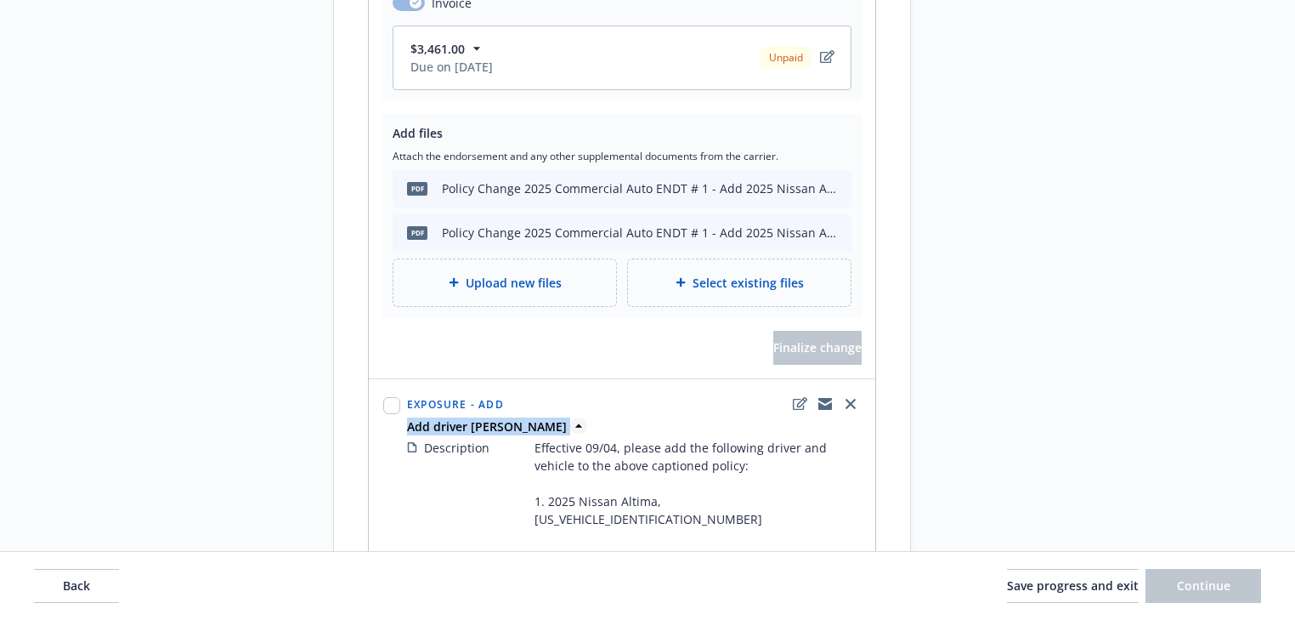
drag, startPoint x: 576, startPoint y: 371, endPoint x: 410, endPoint y: 370, distance: 166.6
click at [410, 417] on span "Add driver Brittni Tankersley" at bounding box center [487, 426] width 160 height 18
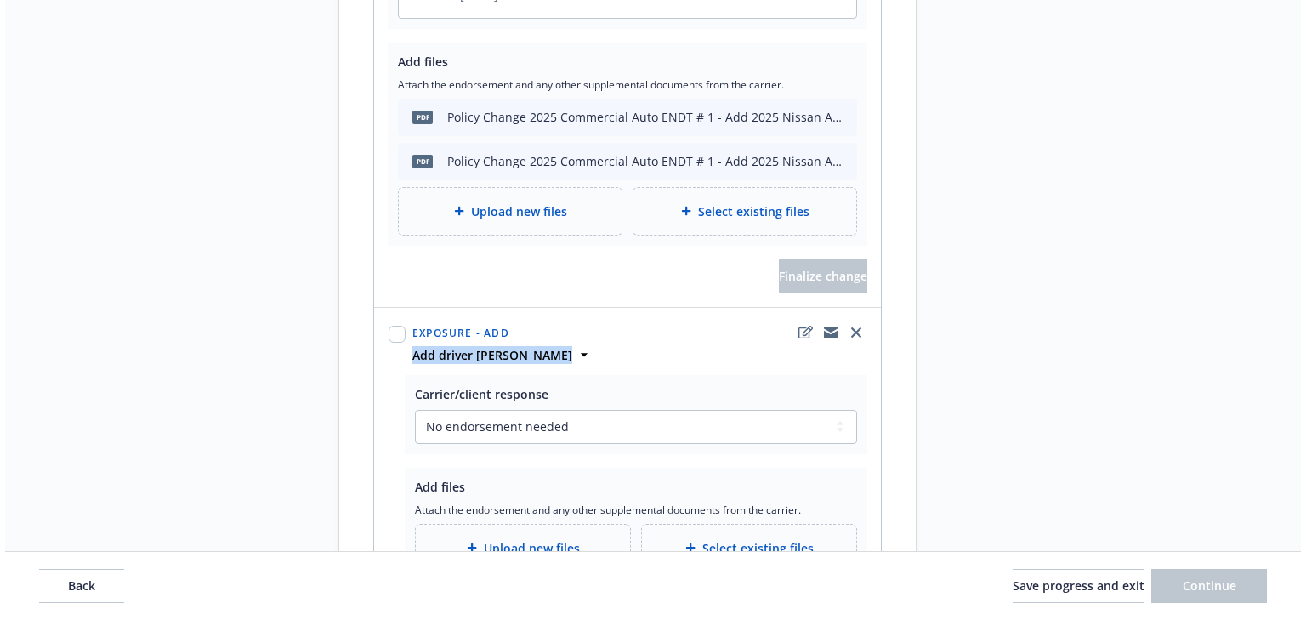
scroll to position [887, 0]
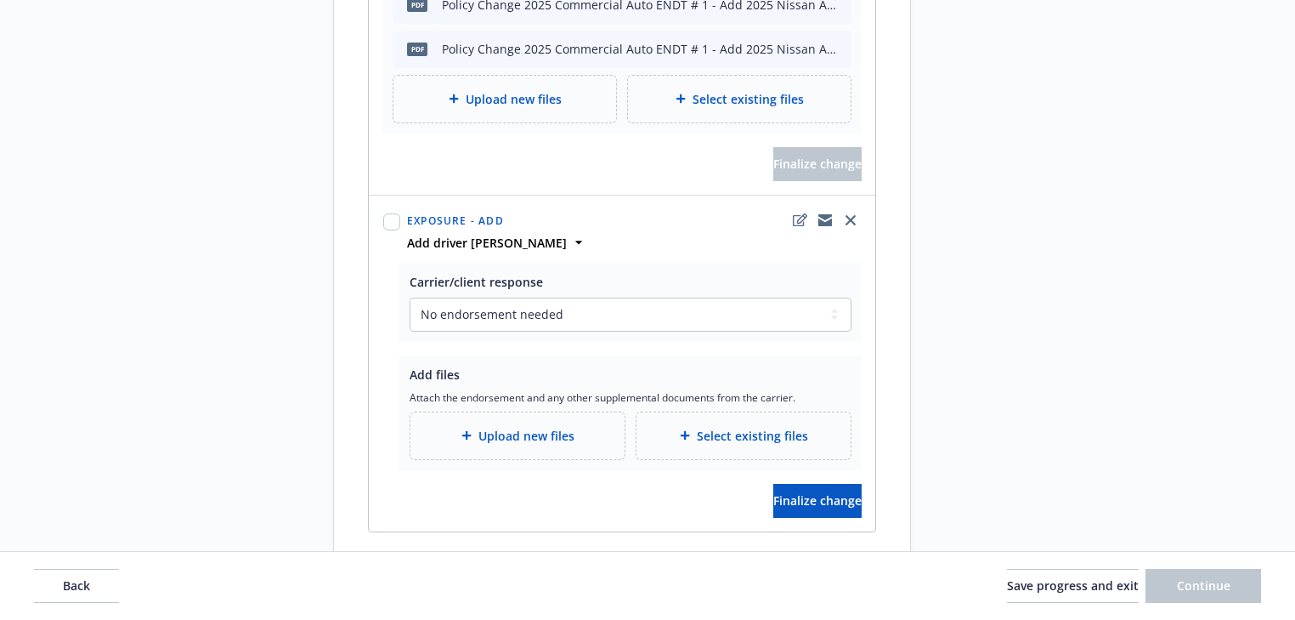
click at [527, 427] on span "Upload new files" at bounding box center [527, 436] width 96 height 18
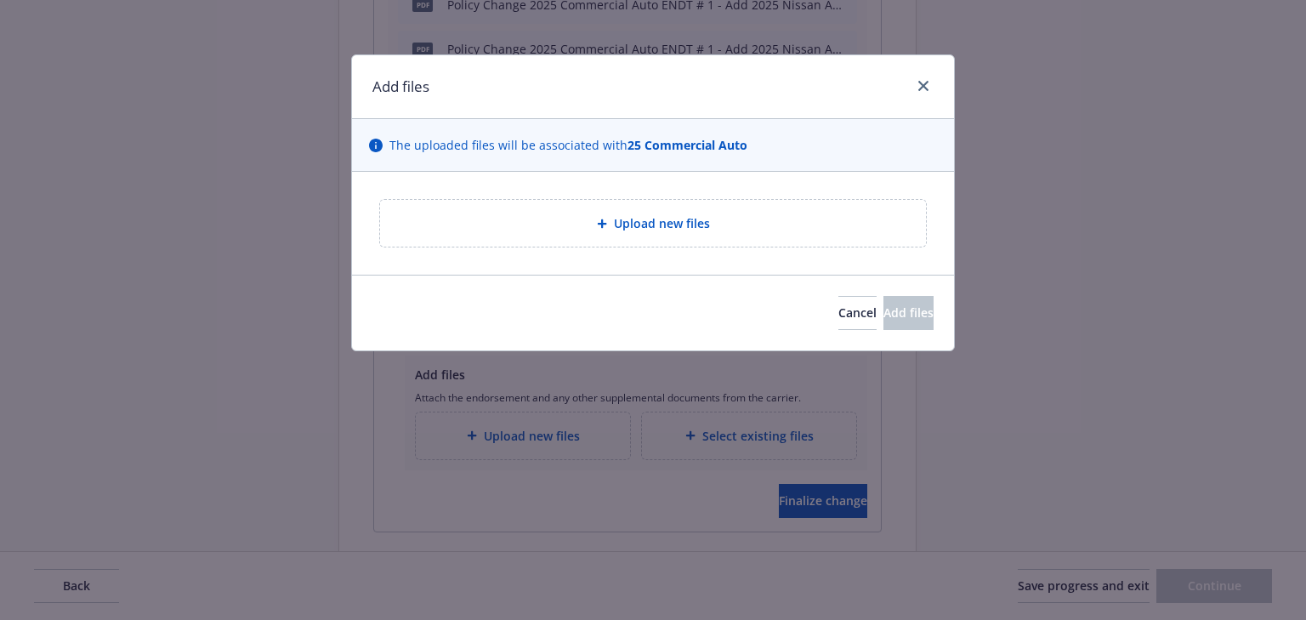
click at [649, 227] on span "Upload new files" at bounding box center [662, 223] width 96 height 18
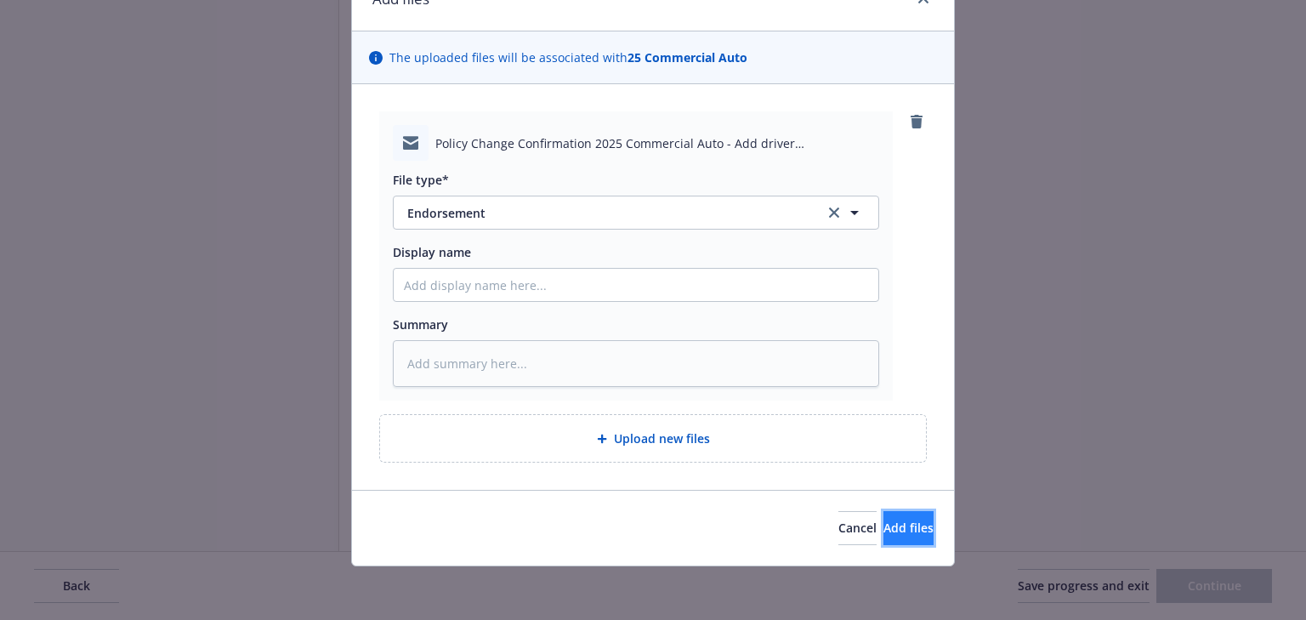
click at [895, 524] on span "Add files" at bounding box center [908, 527] width 50 height 16
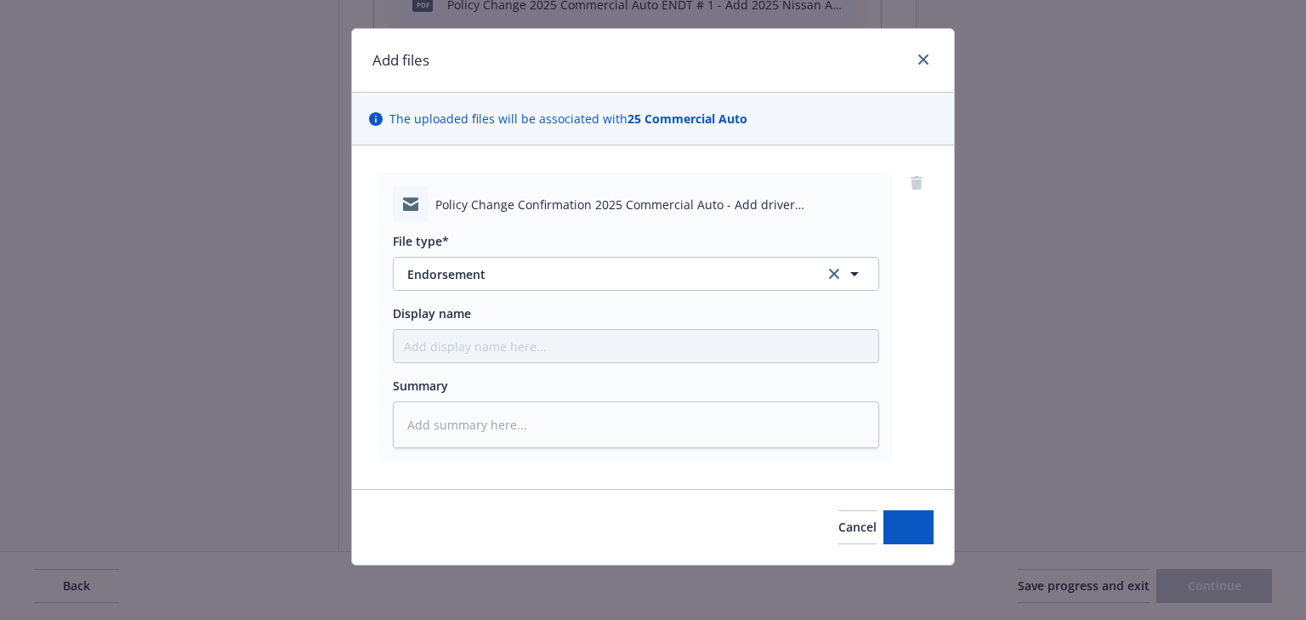
scroll to position [26, 0]
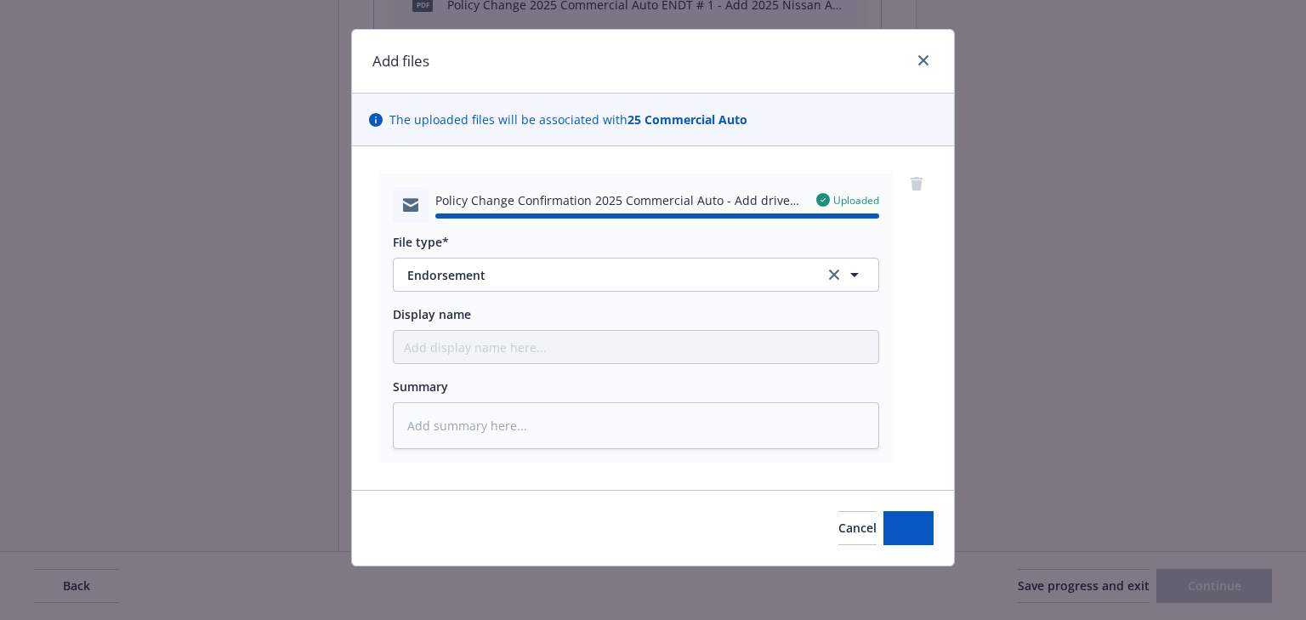
type textarea "x"
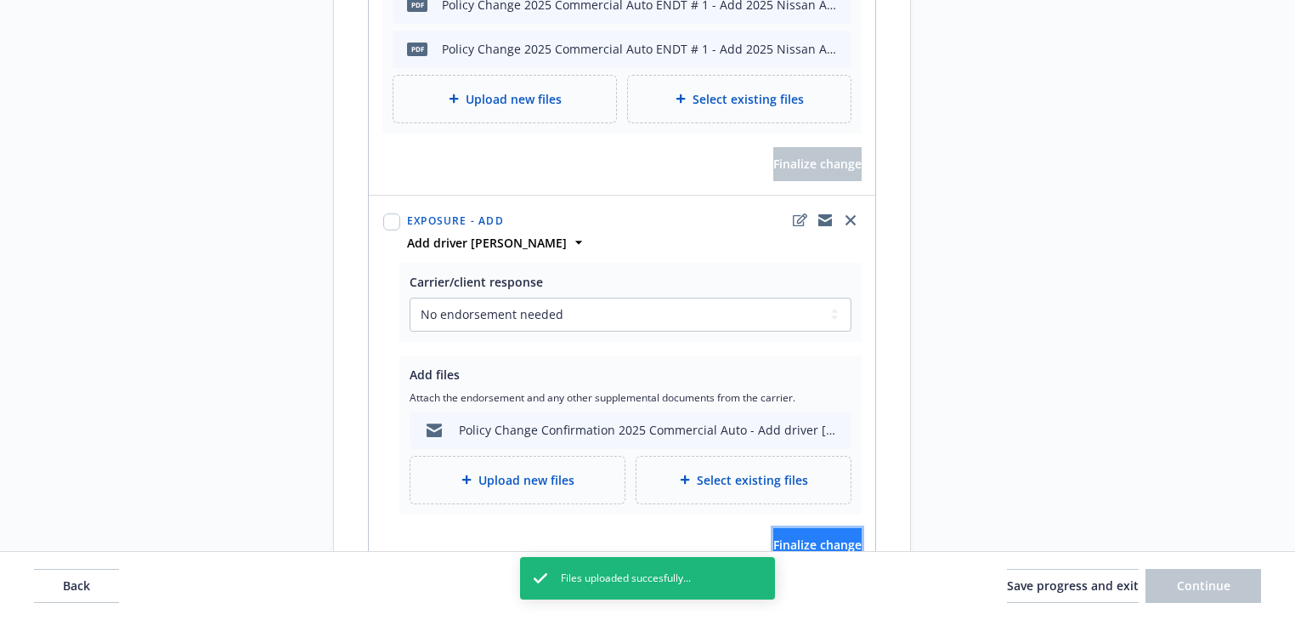
click at [786, 536] on span "Finalize change" at bounding box center [818, 544] width 88 height 16
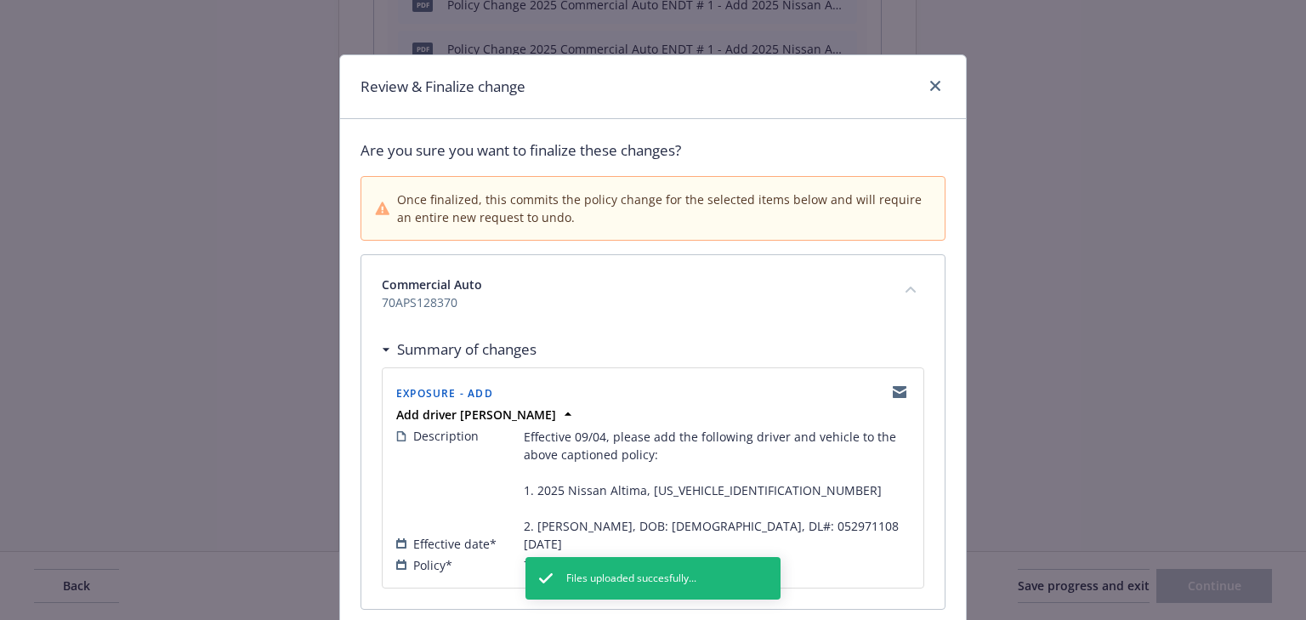
click at [645, 293] on span "70APS128370" at bounding box center [633, 302] width 502 height 18
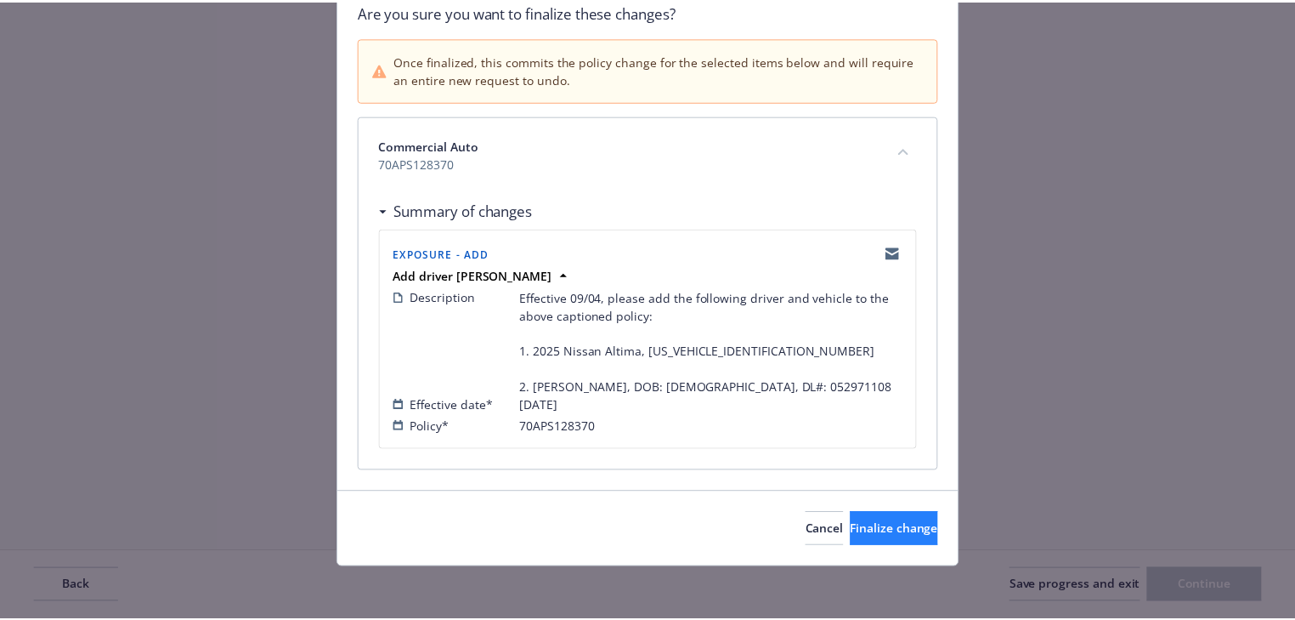
scroll to position [139, 0]
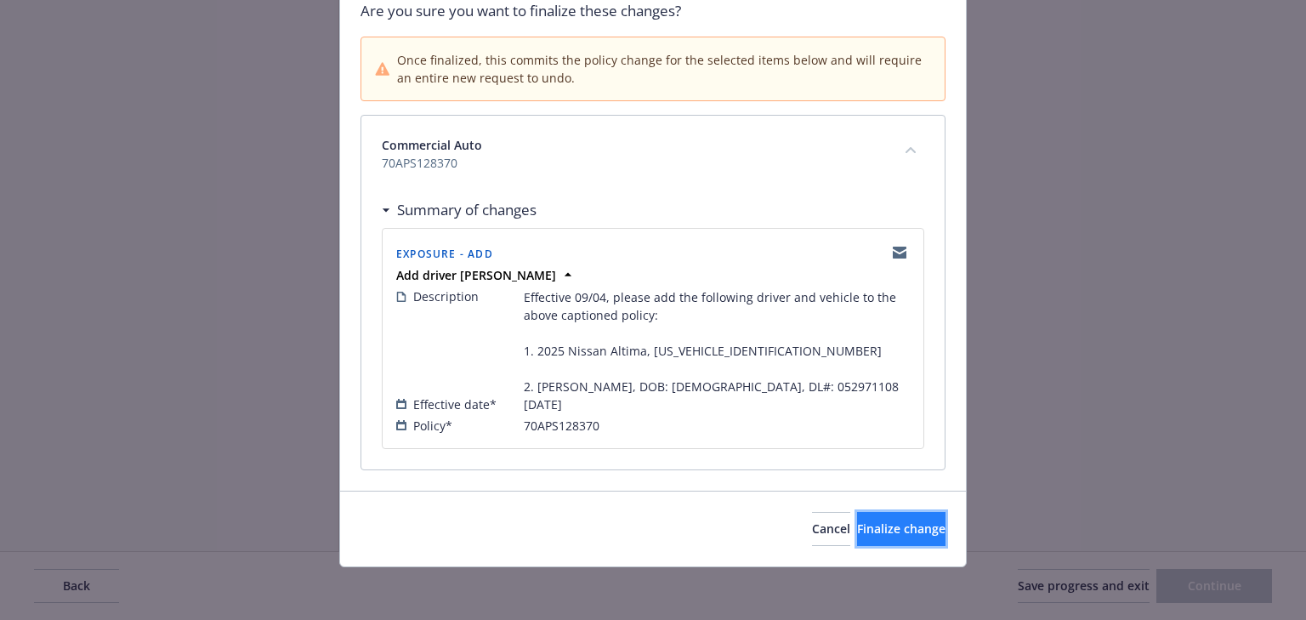
click at [857, 524] on span "Finalize change" at bounding box center [901, 528] width 88 height 16
select select "ACCEPTED"
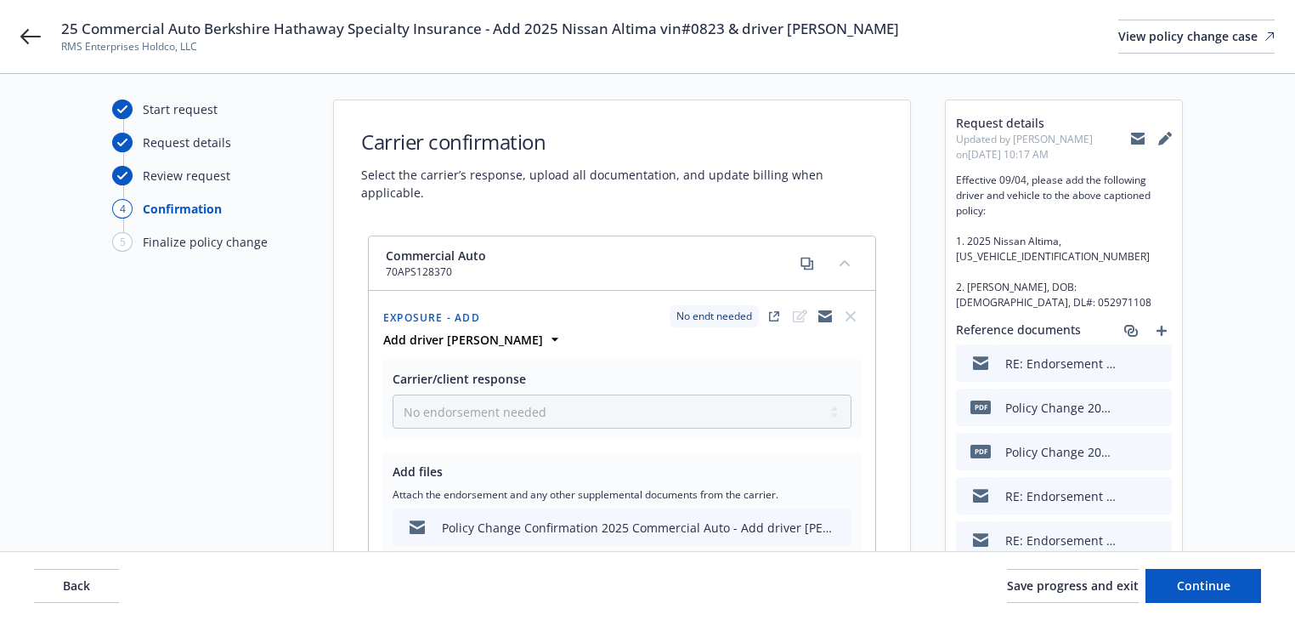
scroll to position [3, 0]
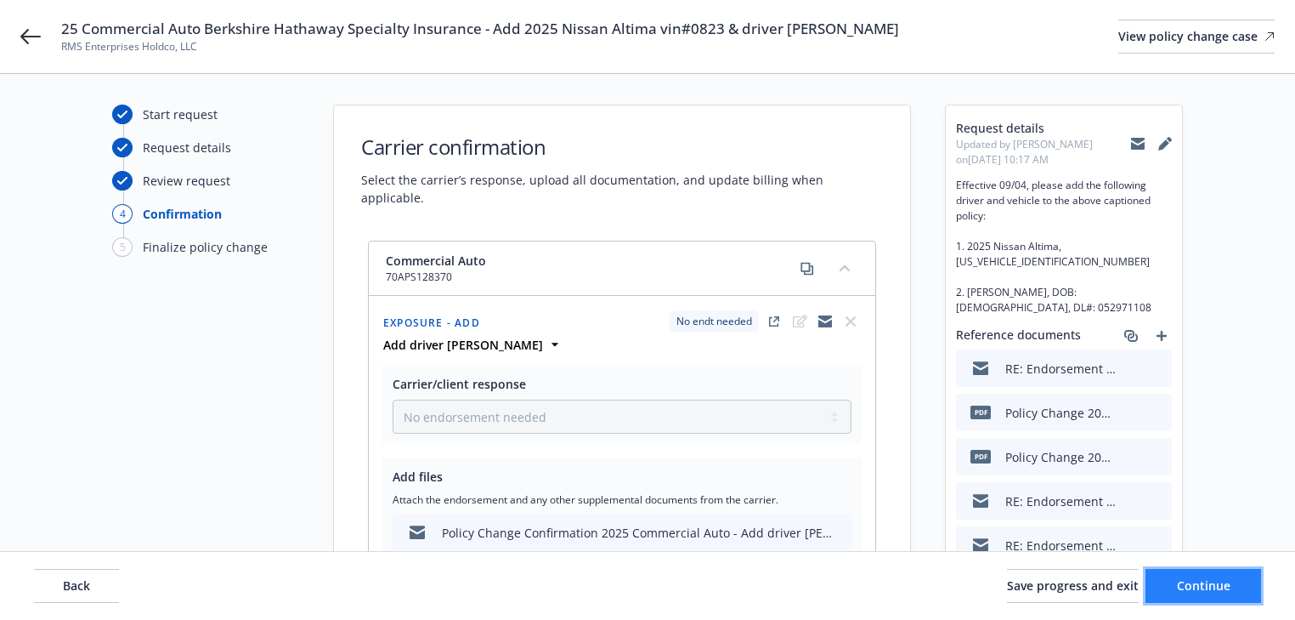
click at [1210, 585] on span "Continue" at bounding box center [1204, 585] width 54 height 16
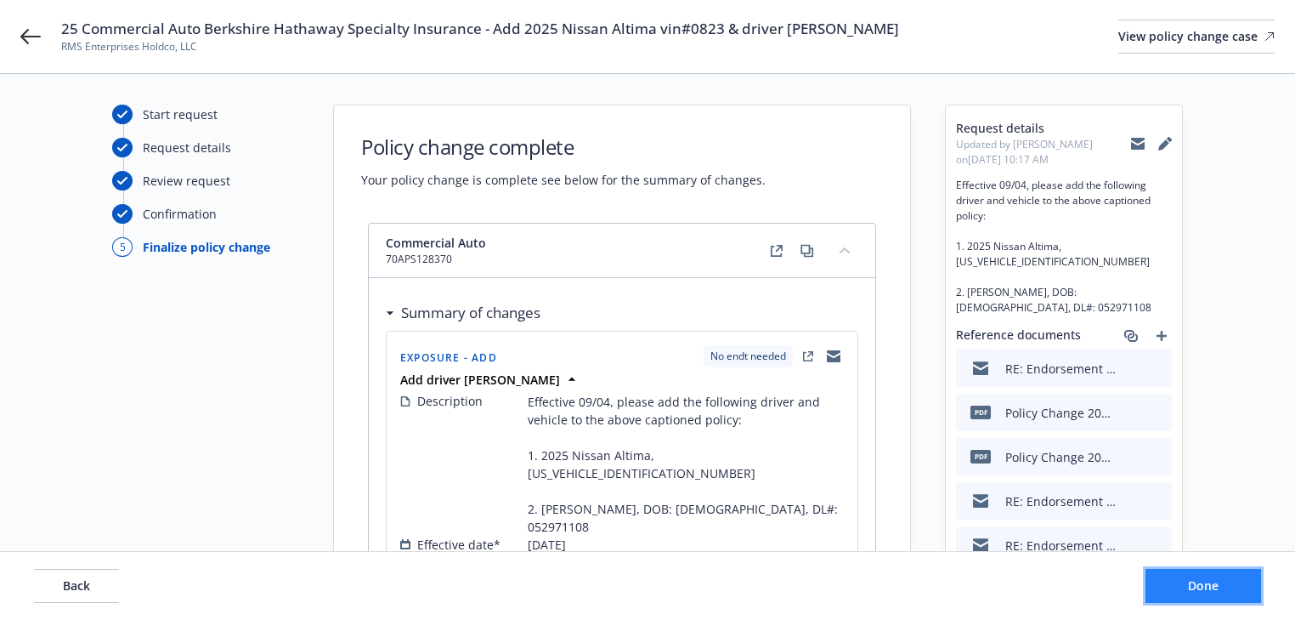
click at [1210, 585] on span "Done" at bounding box center [1203, 585] width 31 height 16
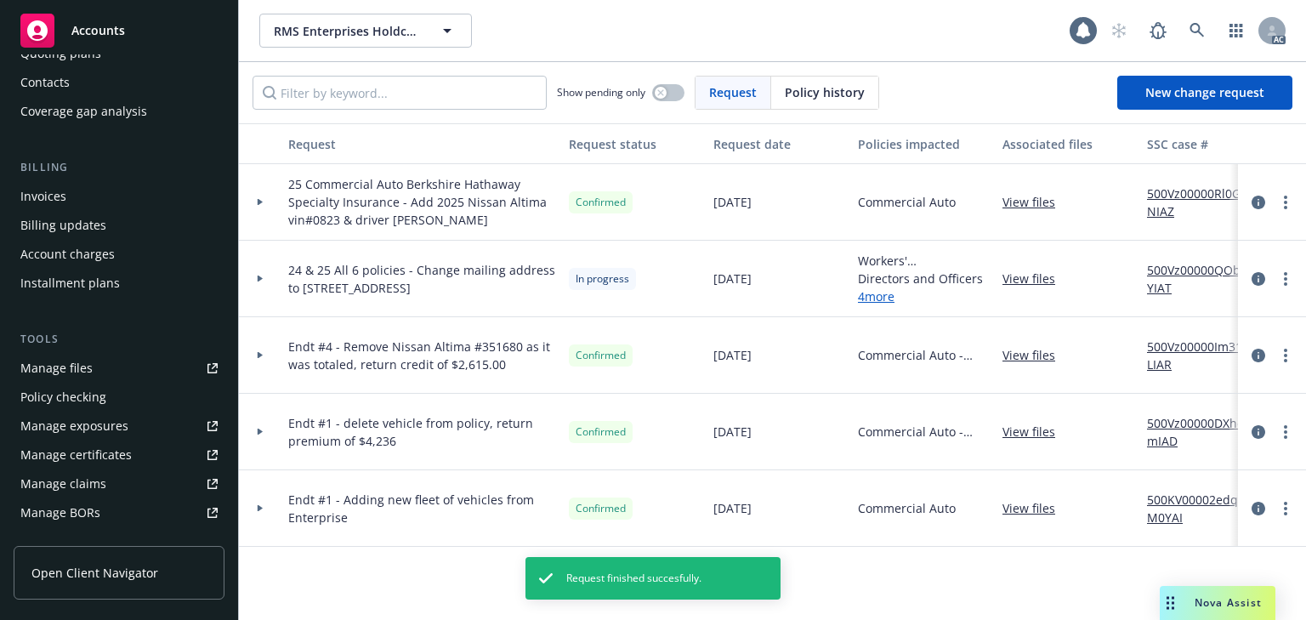
scroll to position [272, 0]
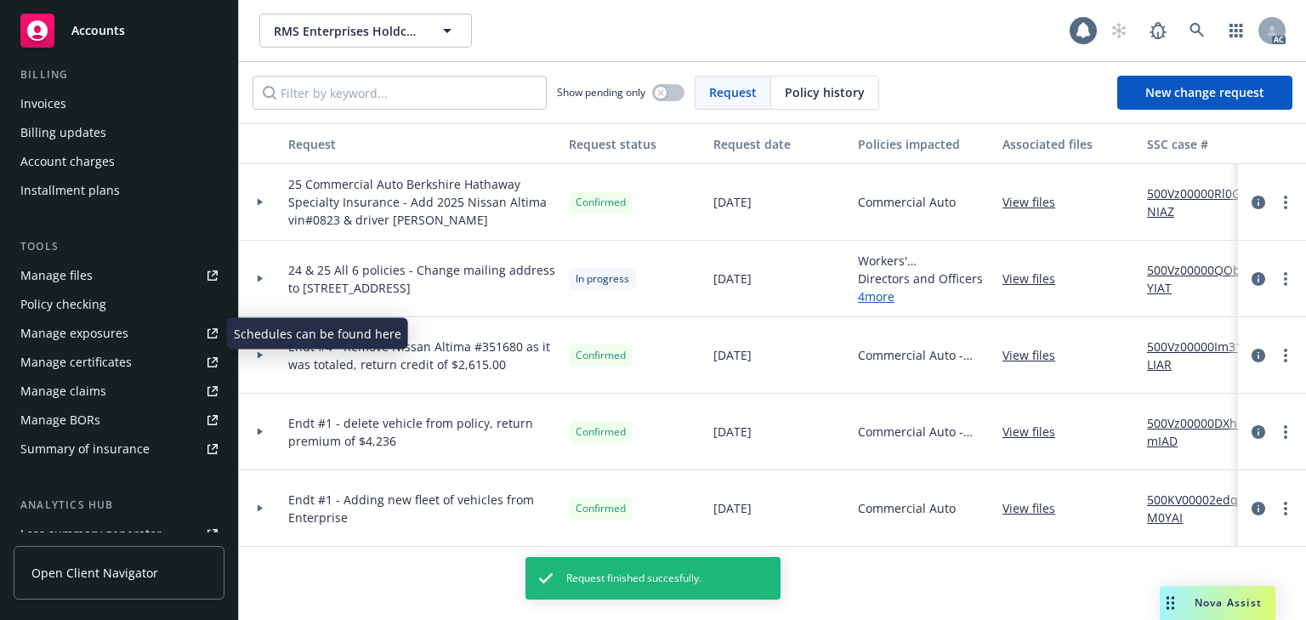
click at [111, 337] on div "Manage exposures" at bounding box center [74, 333] width 108 height 27
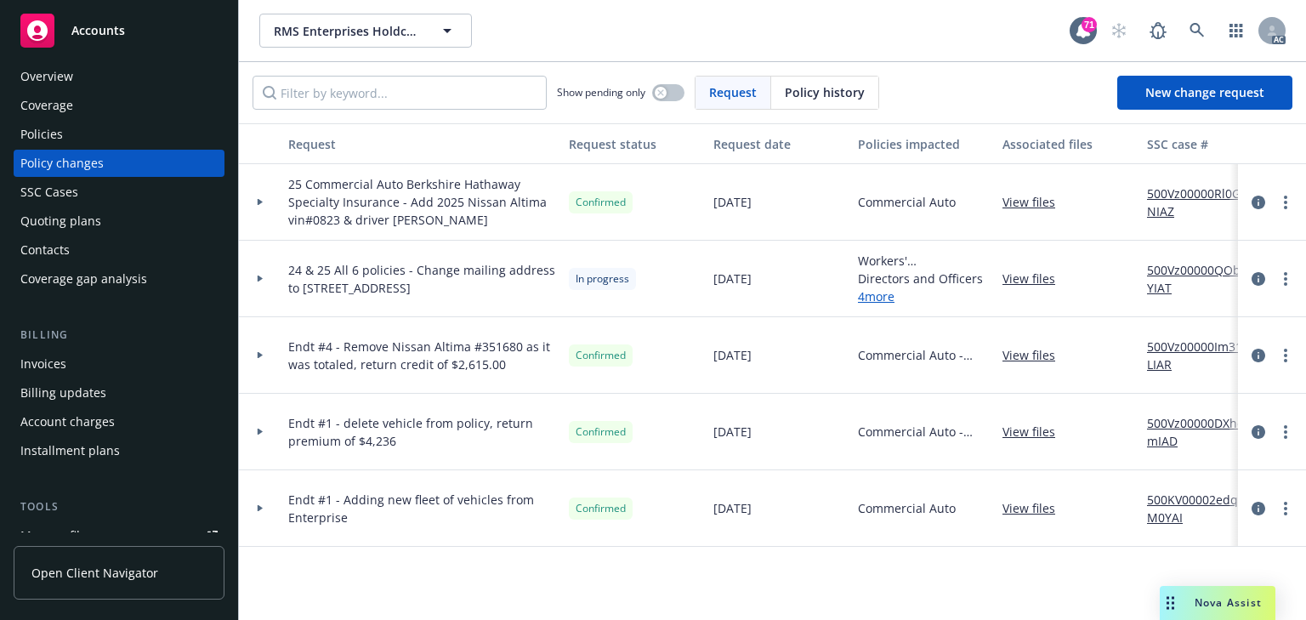
scroll to position [0, 0]
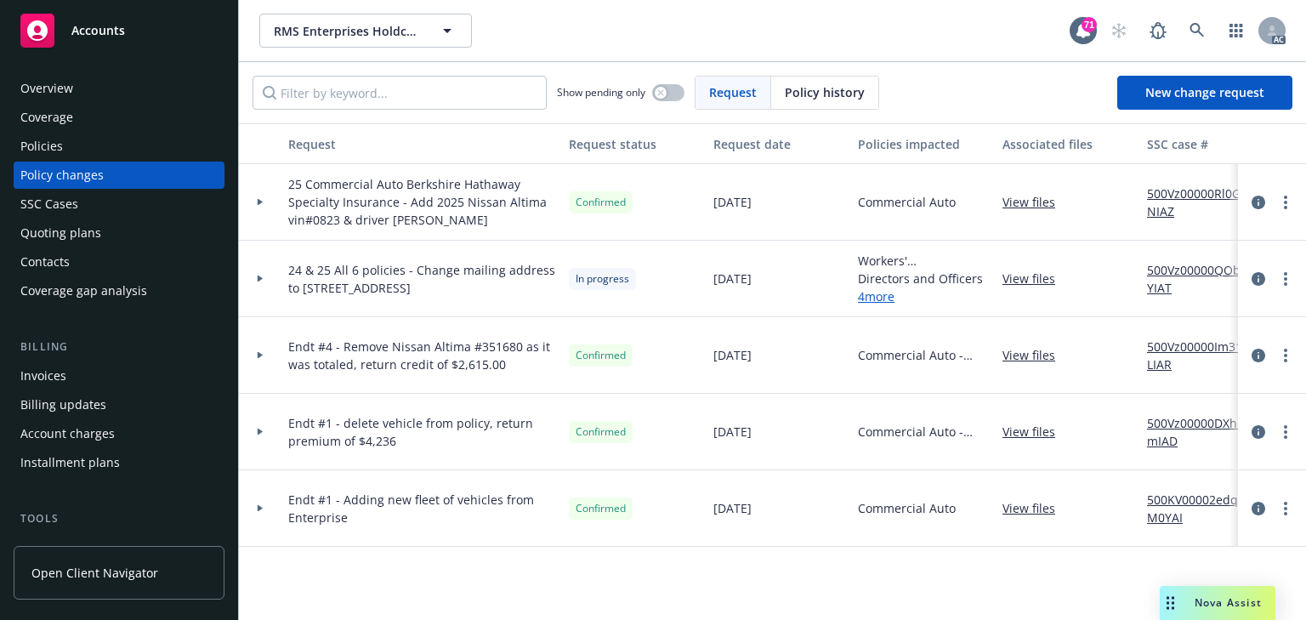
click at [65, 152] on div "Policies" at bounding box center [118, 146] width 197 height 27
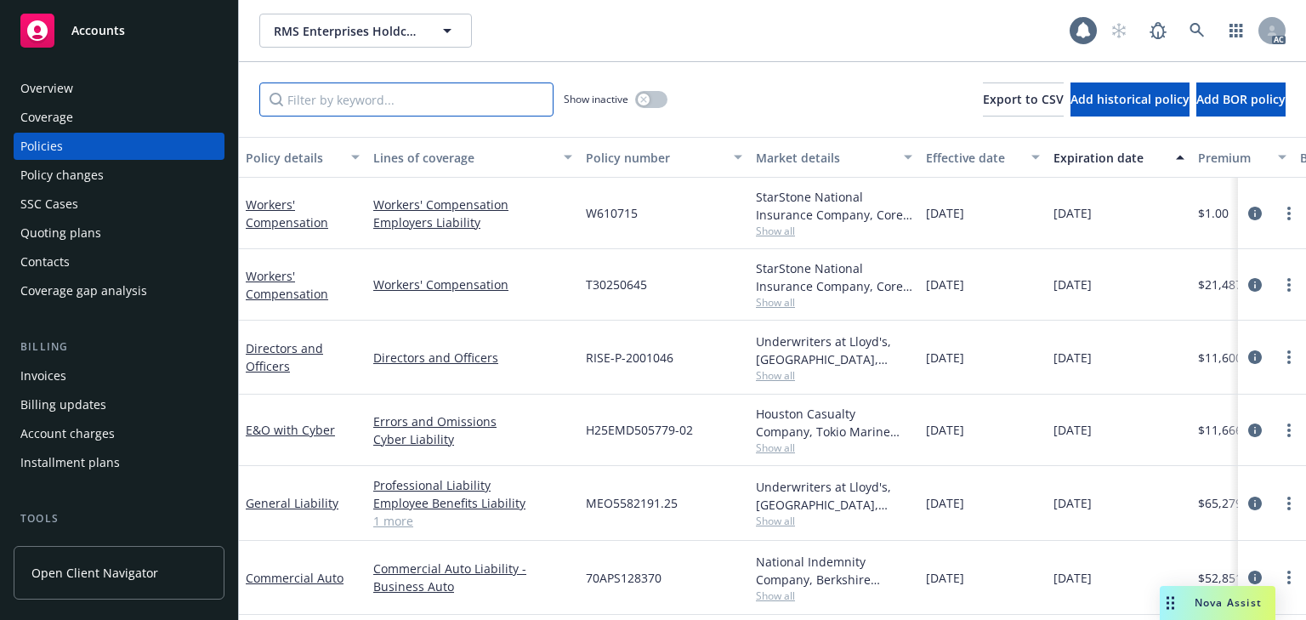
click at [359, 92] on input "Filter by keyword..." at bounding box center [406, 99] width 294 height 34
click at [358, 95] on input "Filter by keyword..." at bounding box center [406, 99] width 294 height 34
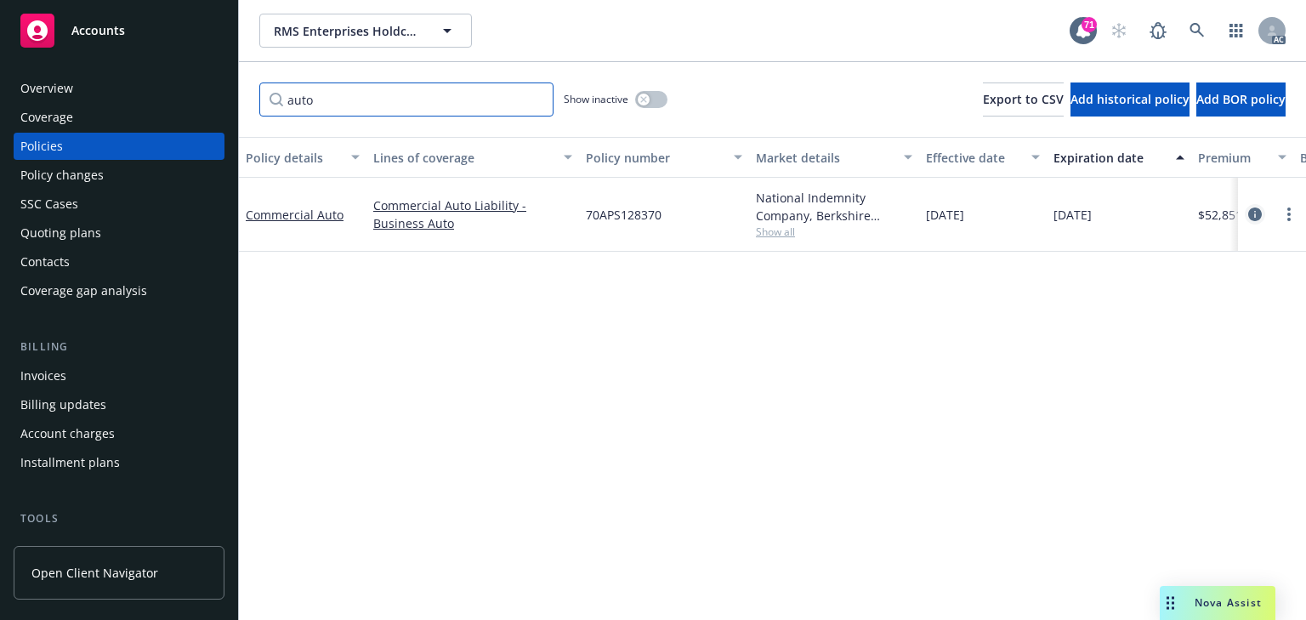
type input "auto"
click at [1247, 213] on link "circleInformation" at bounding box center [1254, 214] width 20 height 20
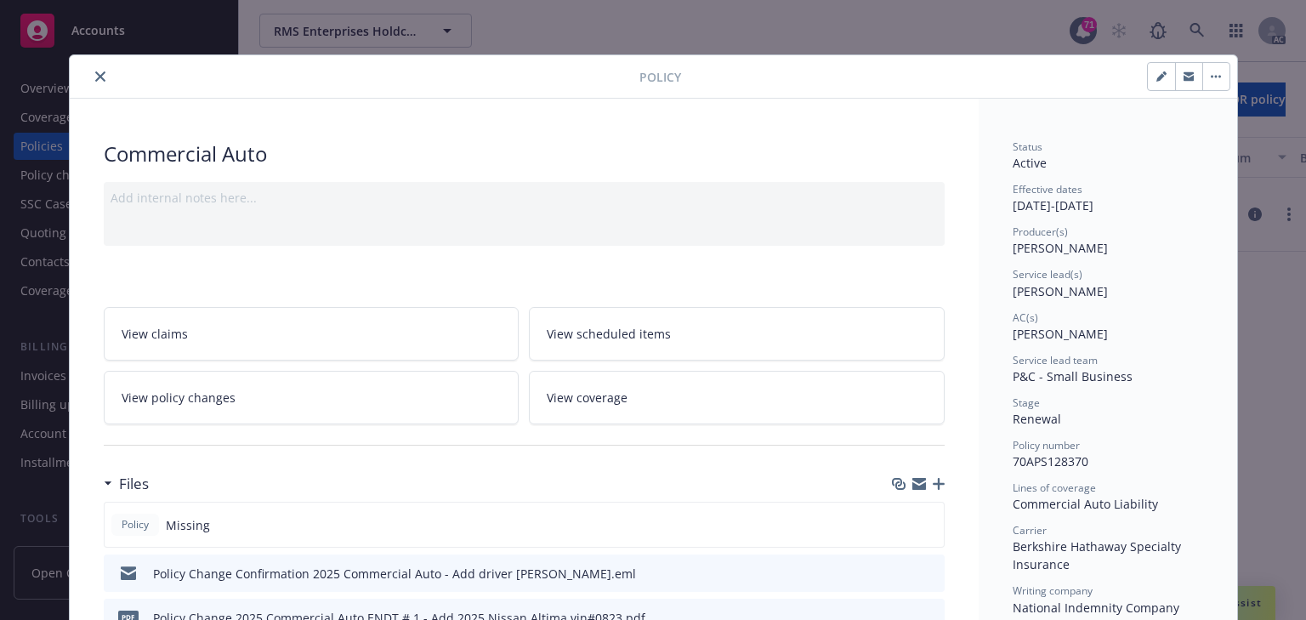
scroll to position [51, 0]
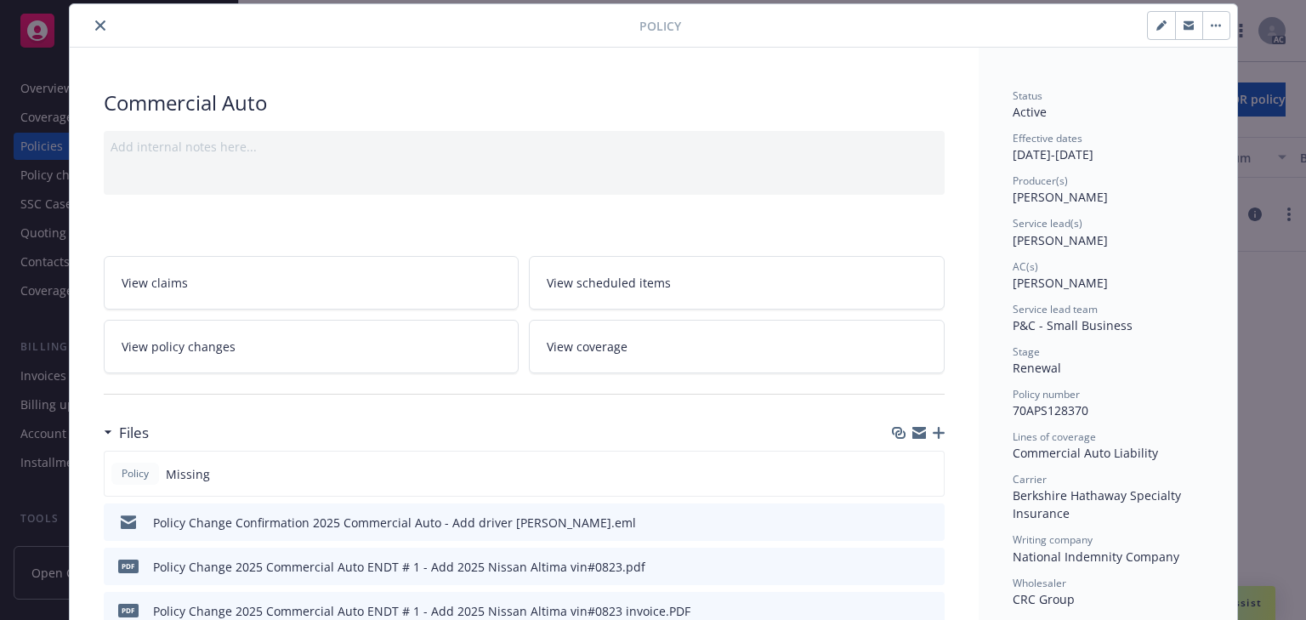
drag, startPoint x: 1001, startPoint y: 285, endPoint x: 1085, endPoint y: 285, distance: 83.3
copy span "Salvador Pizzo"
click at [95, 26] on icon "close" at bounding box center [100, 25] width 10 height 10
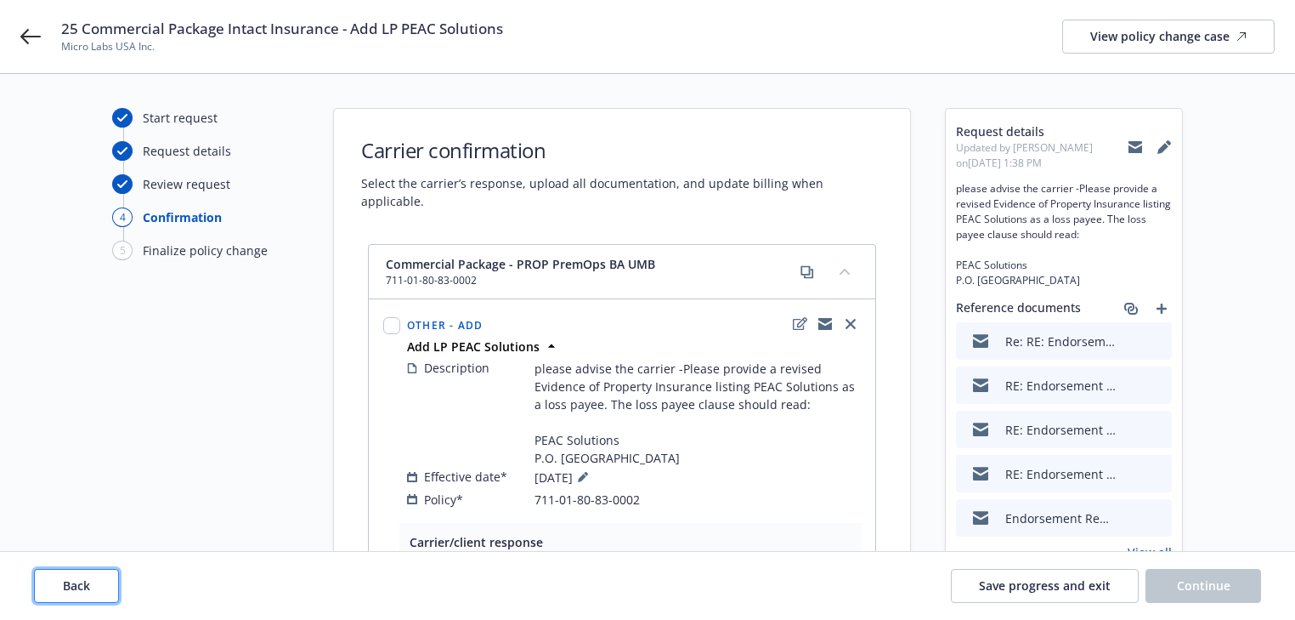
click at [84, 583] on span "Back" at bounding box center [76, 585] width 27 height 16
click at [83, 583] on span "Back" at bounding box center [76, 585] width 27 height 16
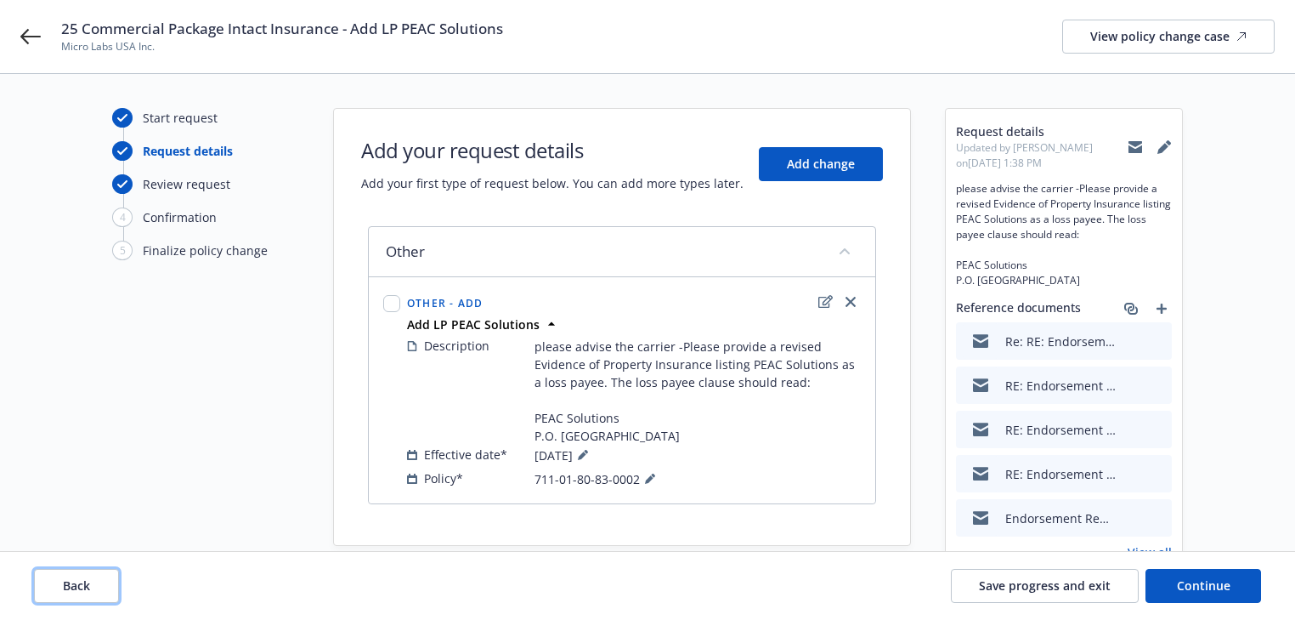
click at [80, 581] on span "Back" at bounding box center [76, 585] width 27 height 16
click at [77, 578] on div "Back Save progress and exit Continue" at bounding box center [647, 586] width 1227 height 34
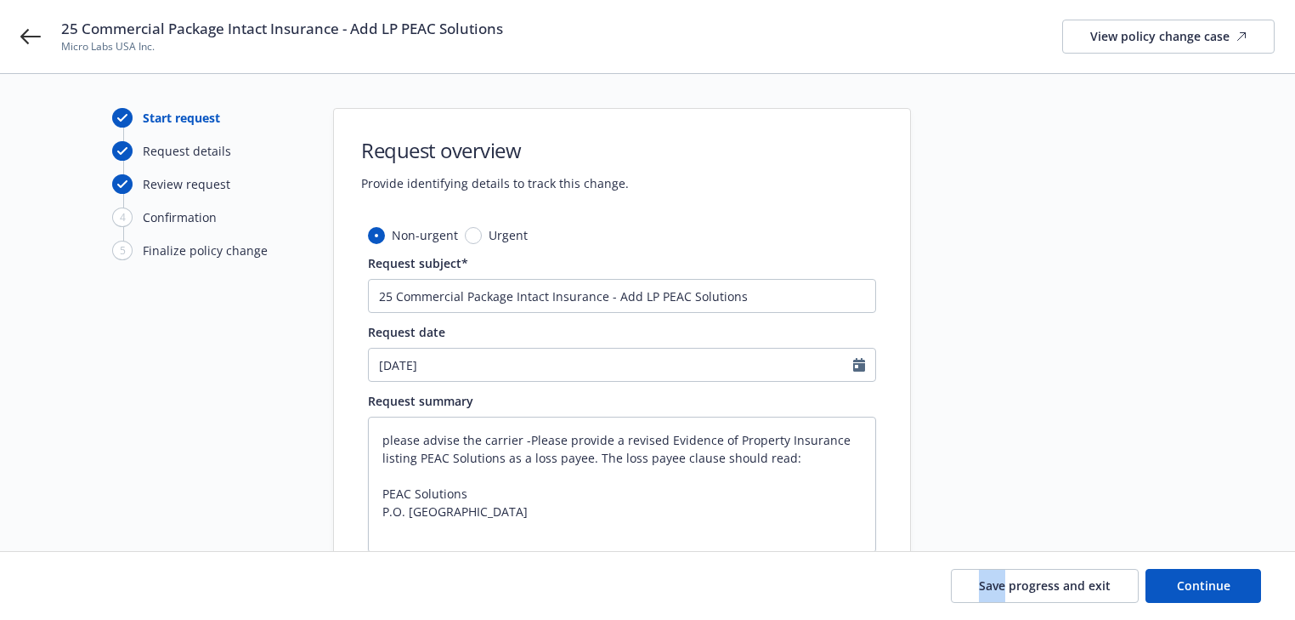
click at [77, 578] on div "Save progress and exit Continue" at bounding box center [647, 586] width 1227 height 34
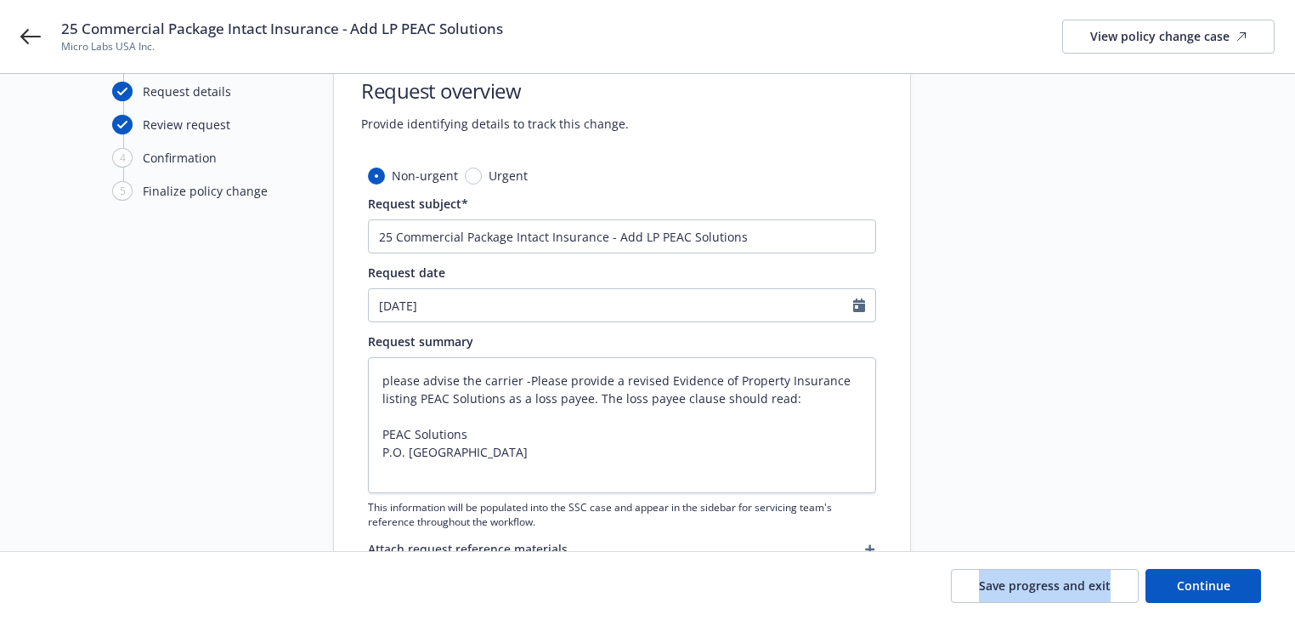
scroll to position [136, 0]
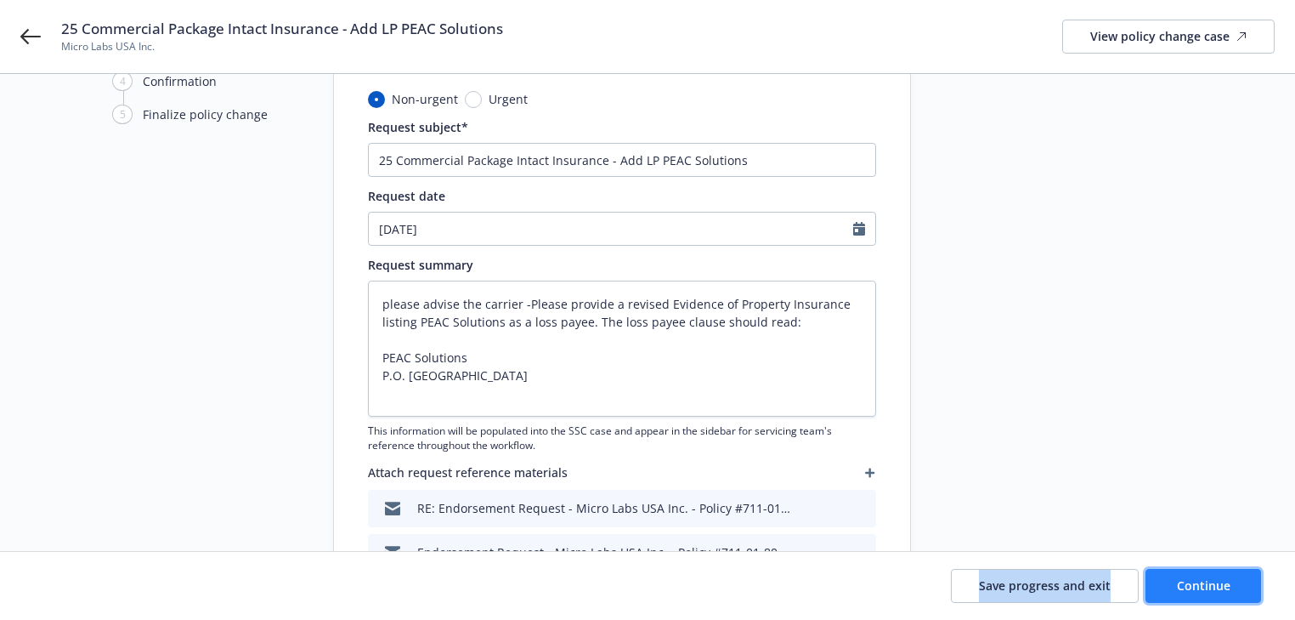
drag, startPoint x: 1221, startPoint y: 591, endPoint x: 1167, endPoint y: 591, distance: 53.6
click at [1221, 591] on span "Continue" at bounding box center [1204, 585] width 54 height 16
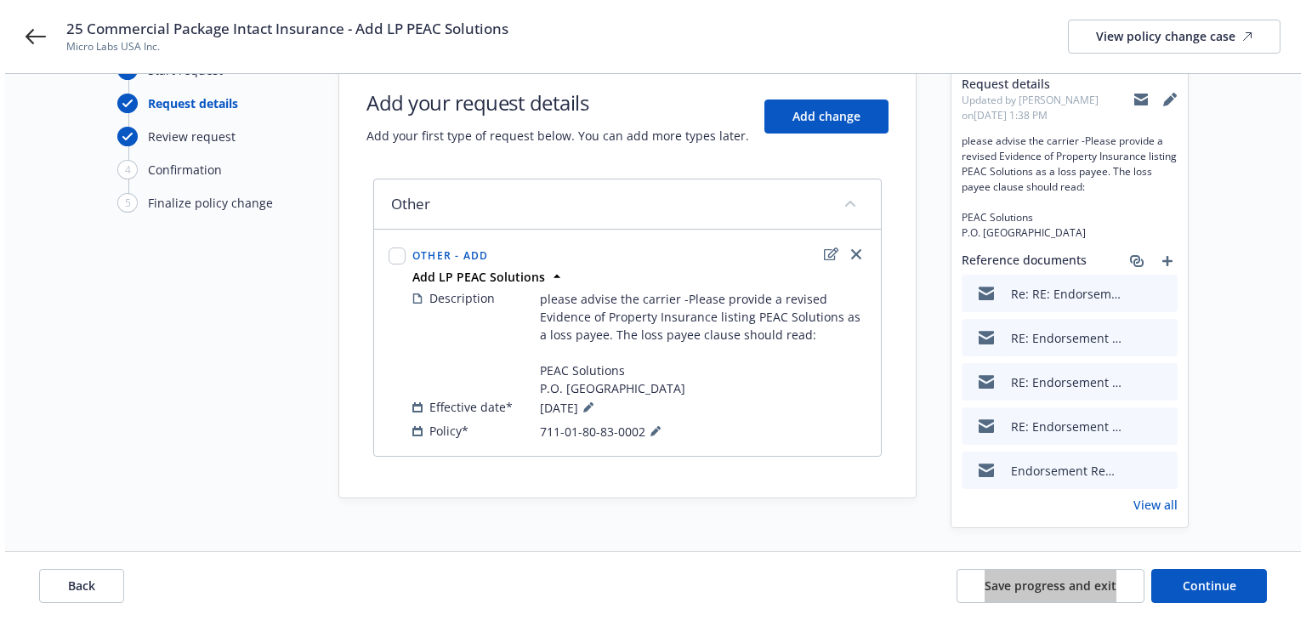
scroll to position [73, 0]
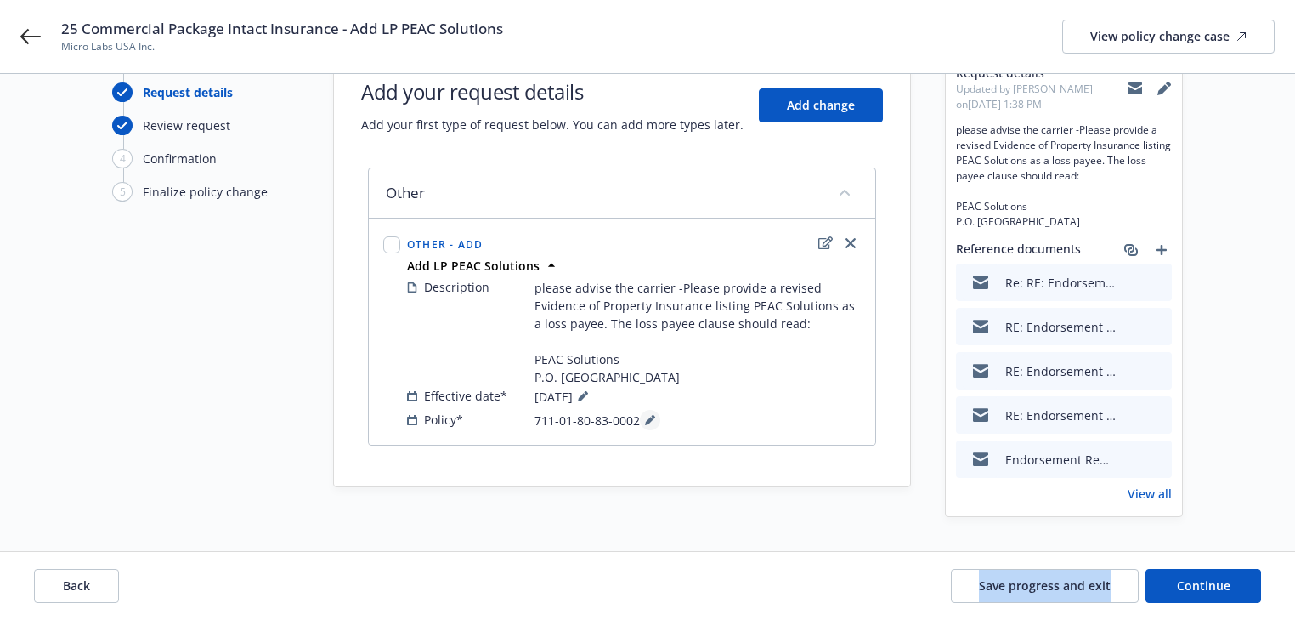
click at [647, 423] on icon at bounding box center [649, 421] width 9 height 9
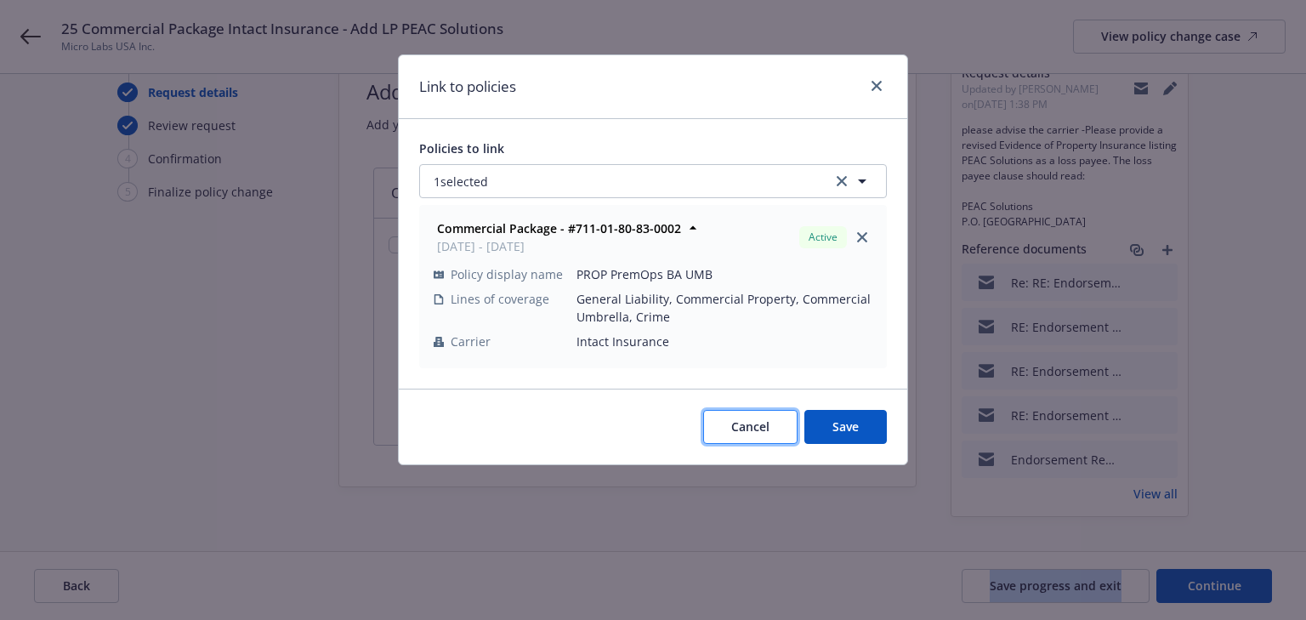
click at [759, 428] on span "Cancel" at bounding box center [750, 426] width 38 height 16
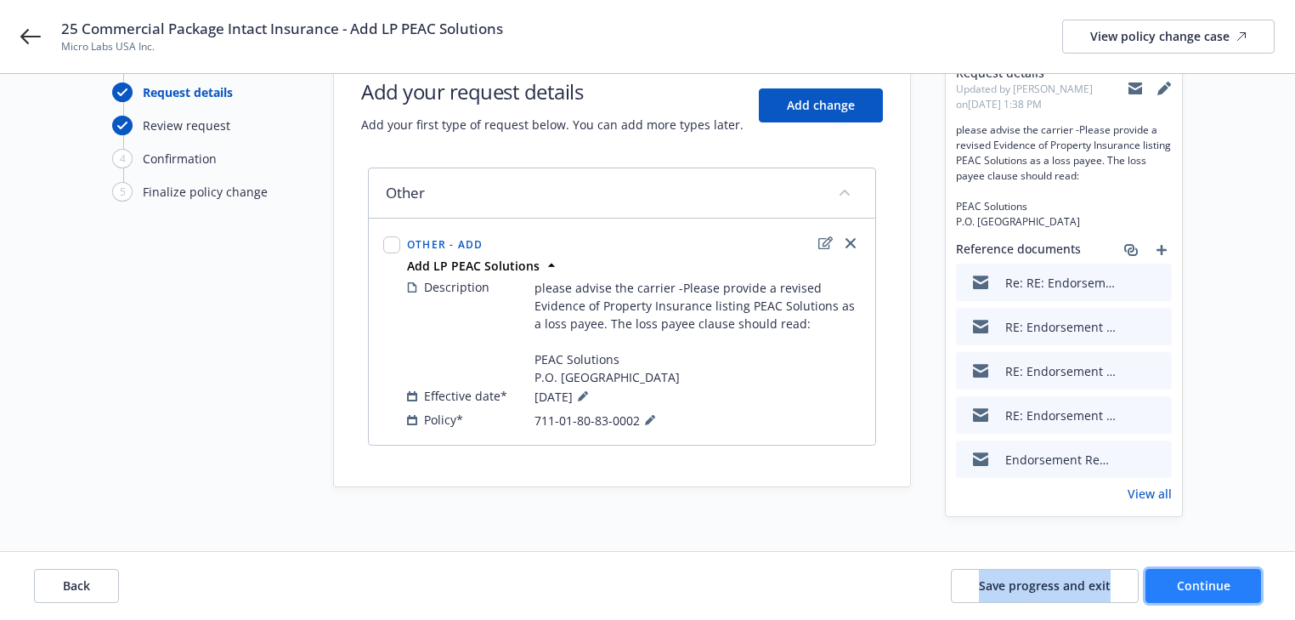
click at [1193, 575] on button "Continue" at bounding box center [1204, 586] width 116 height 34
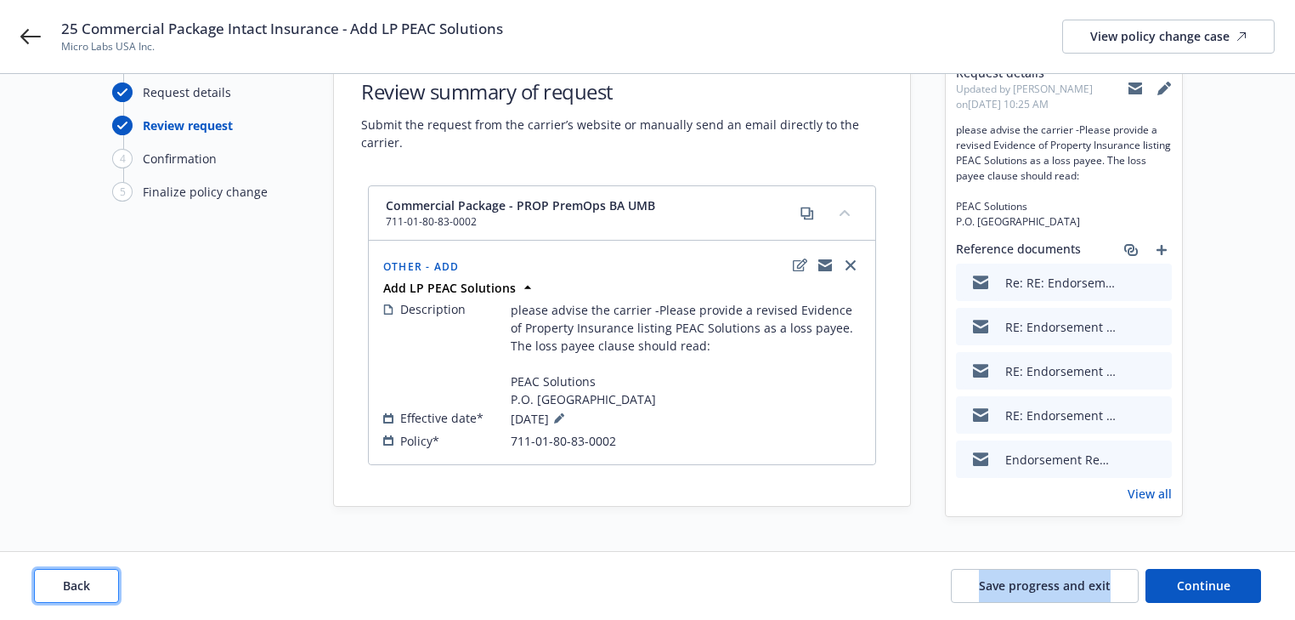
click at [91, 592] on button "Back" at bounding box center [76, 586] width 85 height 34
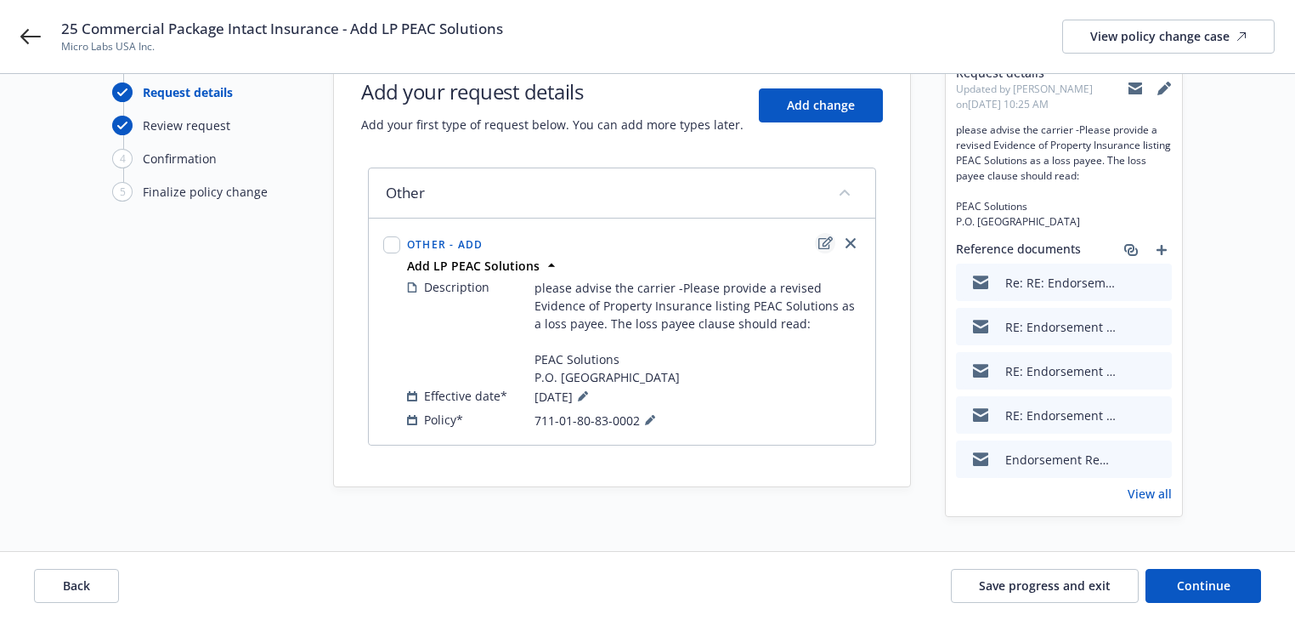
click at [821, 236] on icon "edit" at bounding box center [826, 243] width 14 height 14
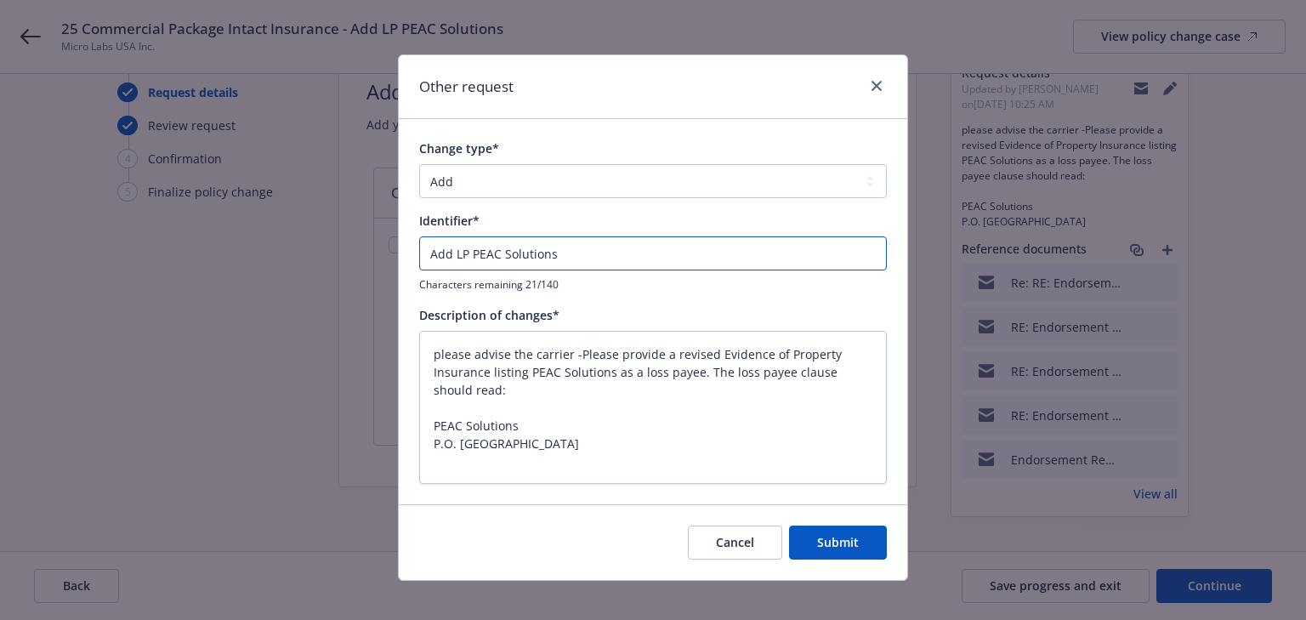
click at [424, 250] on input "Add LP PEAC Solutions" at bounding box center [653, 253] width 468 height 34
type textarea "x"
type input "EAdd LP PEAC Solutions"
type textarea "x"
type input "ENAdd LP PEAC Solutions"
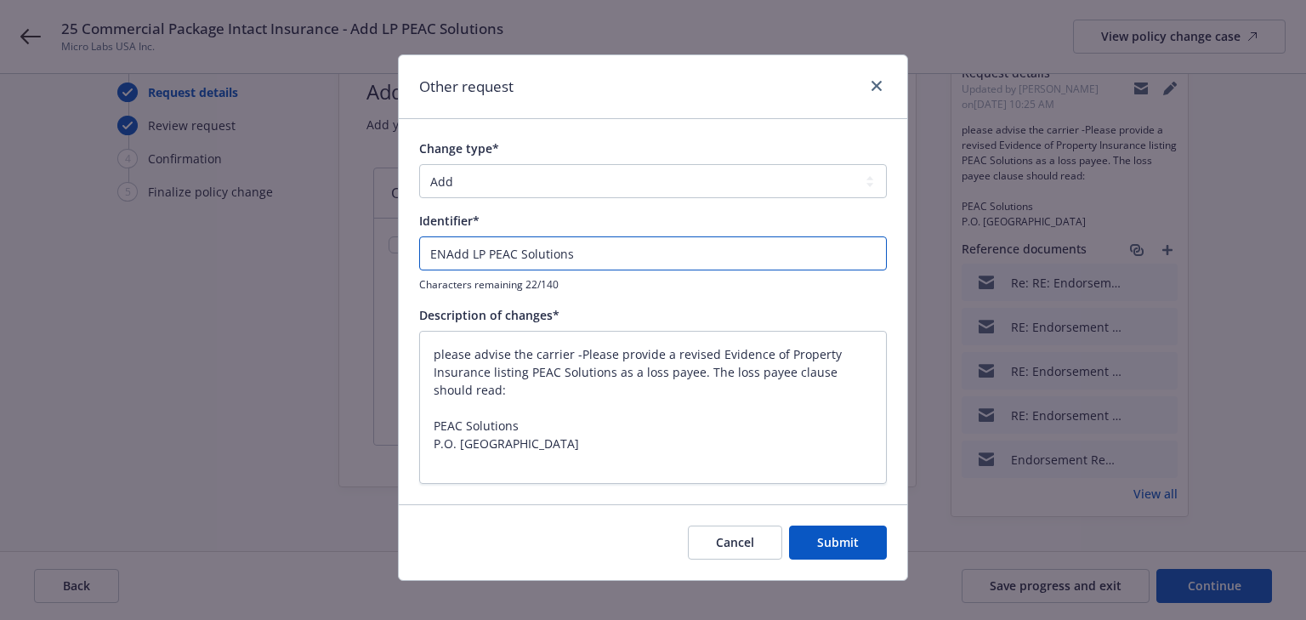
type textarea "x"
type input "ENDAdd LP PEAC Solutions"
type textarea "x"
type input "ENDTAdd LP PEAC Solutions"
type textarea "x"
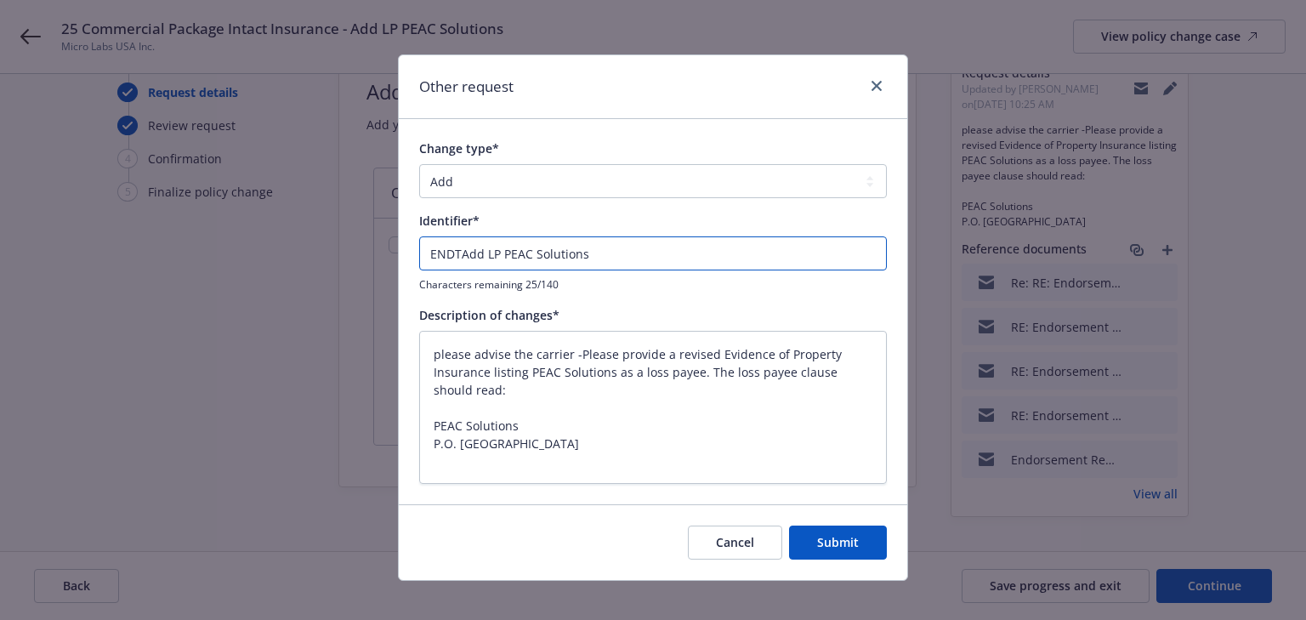
type input "ENDT#Add LP PEAC Solutions"
type textarea "x"
type input "ENDT#1Add LP PEAC Solutions"
type textarea "x"
type input "ENDT#1 Add LP PEAC Solutions"
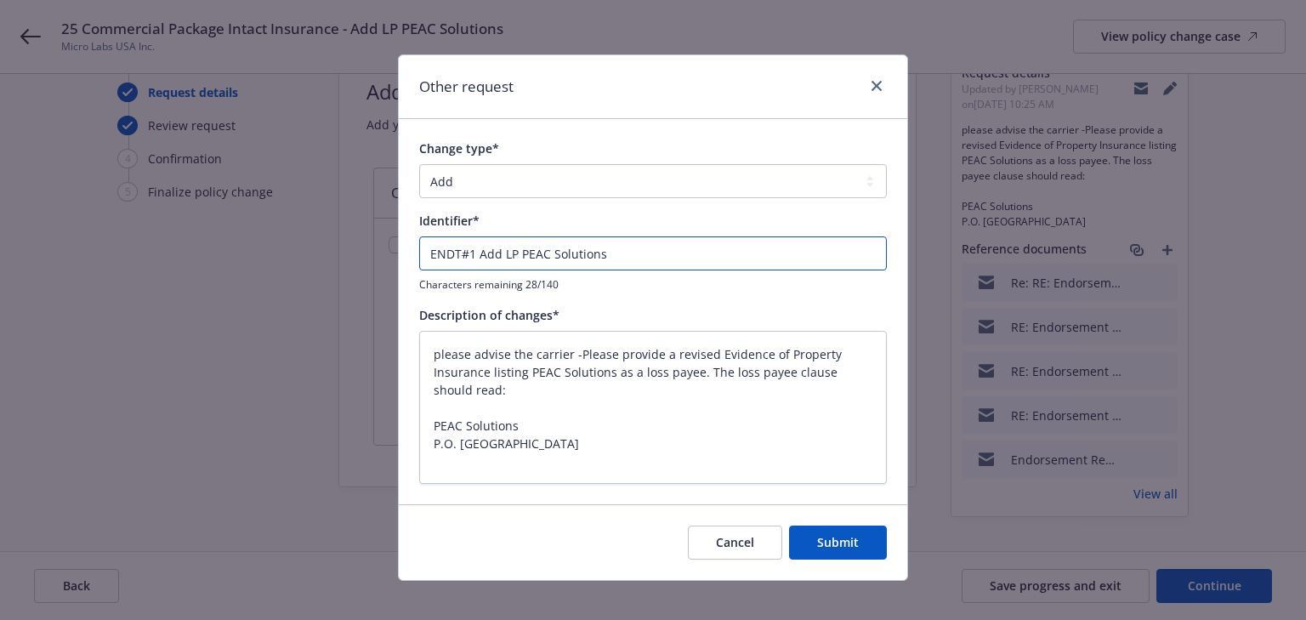
type textarea "x"
type input "ENDT#1 -Add LP PEAC Solutions"
type textarea "x"
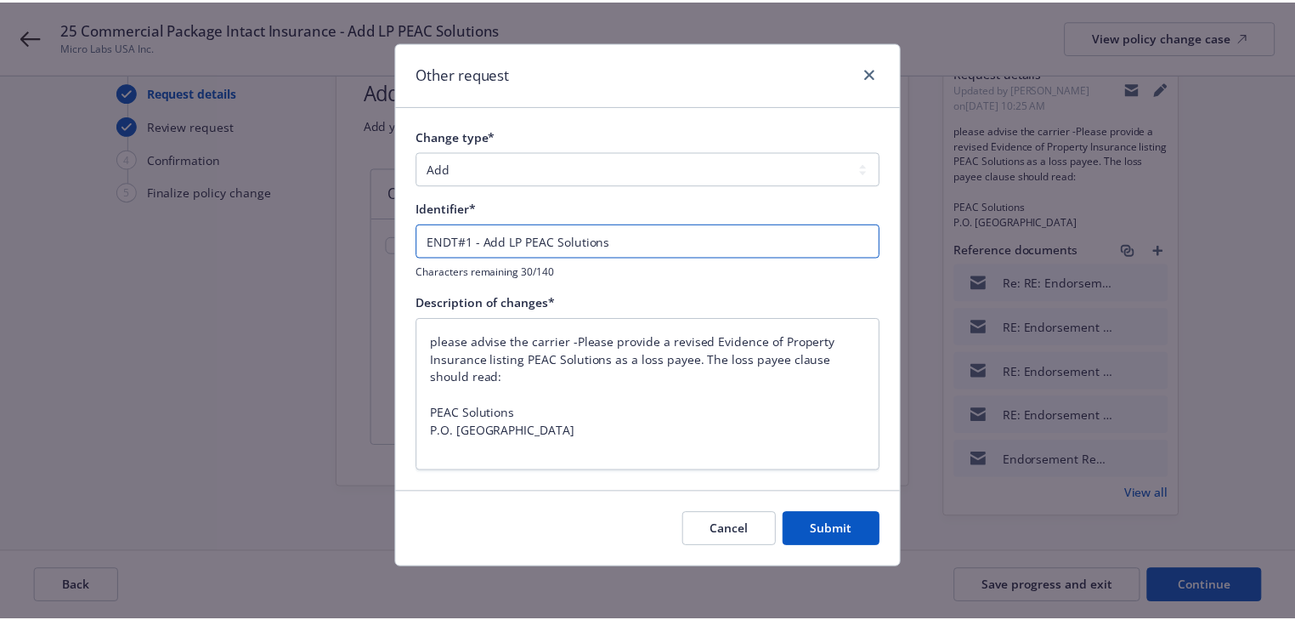
scroll to position [14, 0]
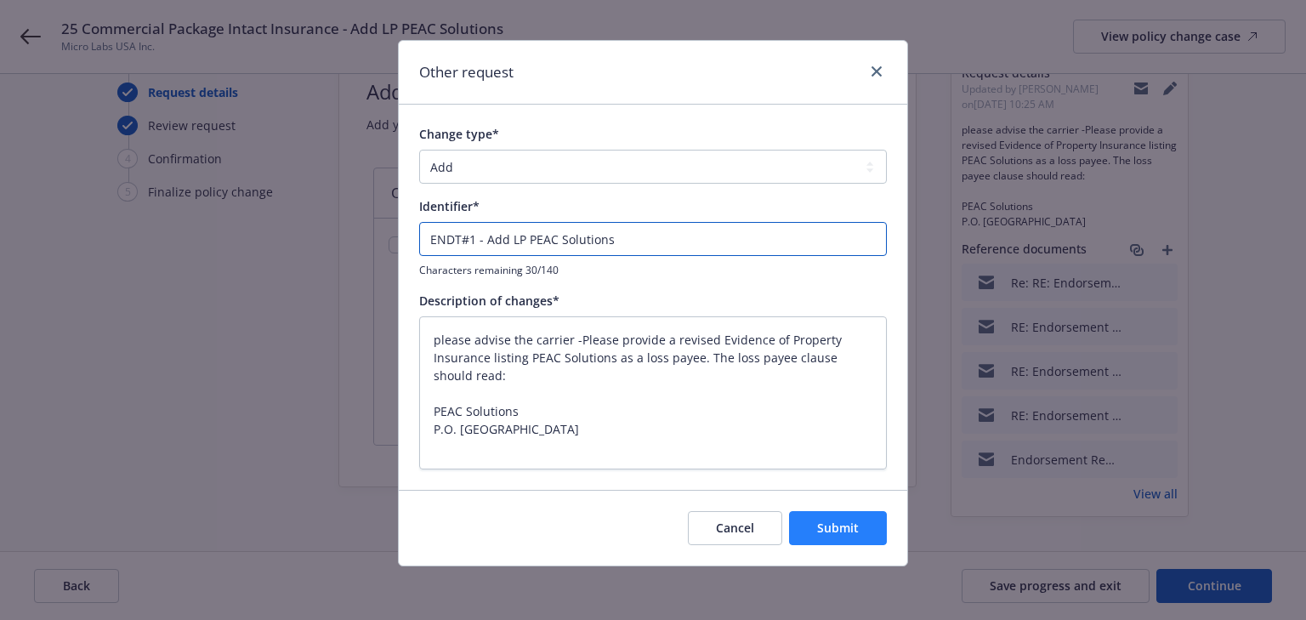
type input "ENDT#1 - Add LP PEAC Solutions"
click at [854, 513] on button "Submit" at bounding box center [838, 528] width 98 height 34
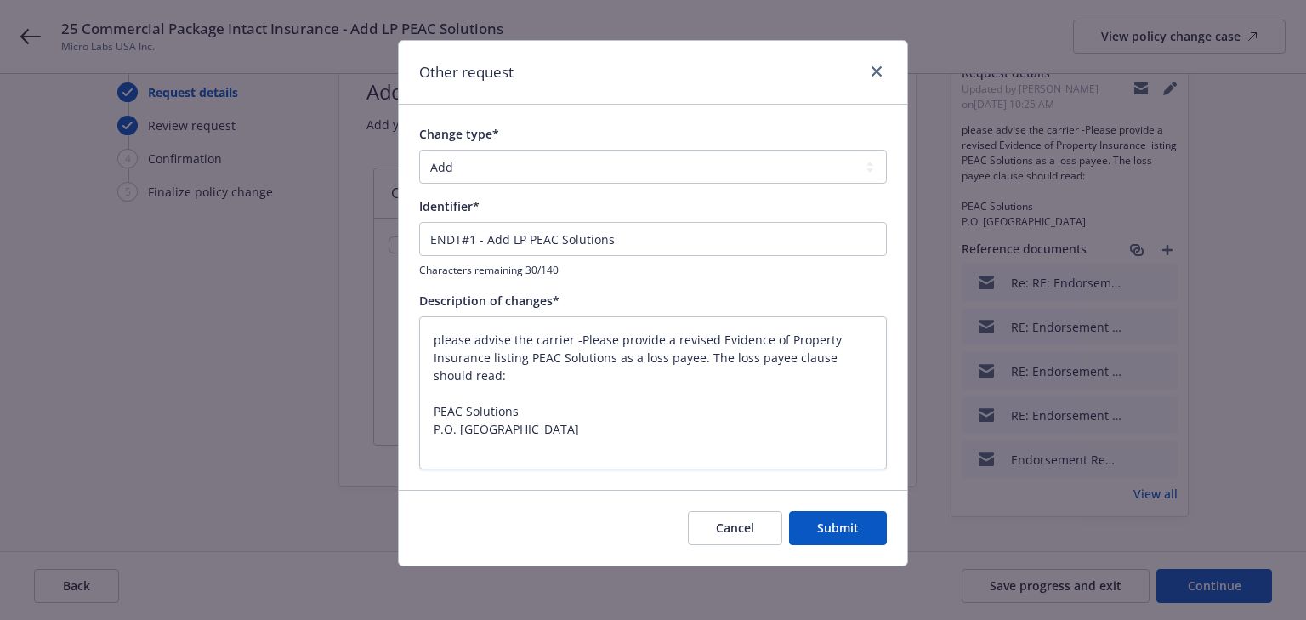
type textarea "x"
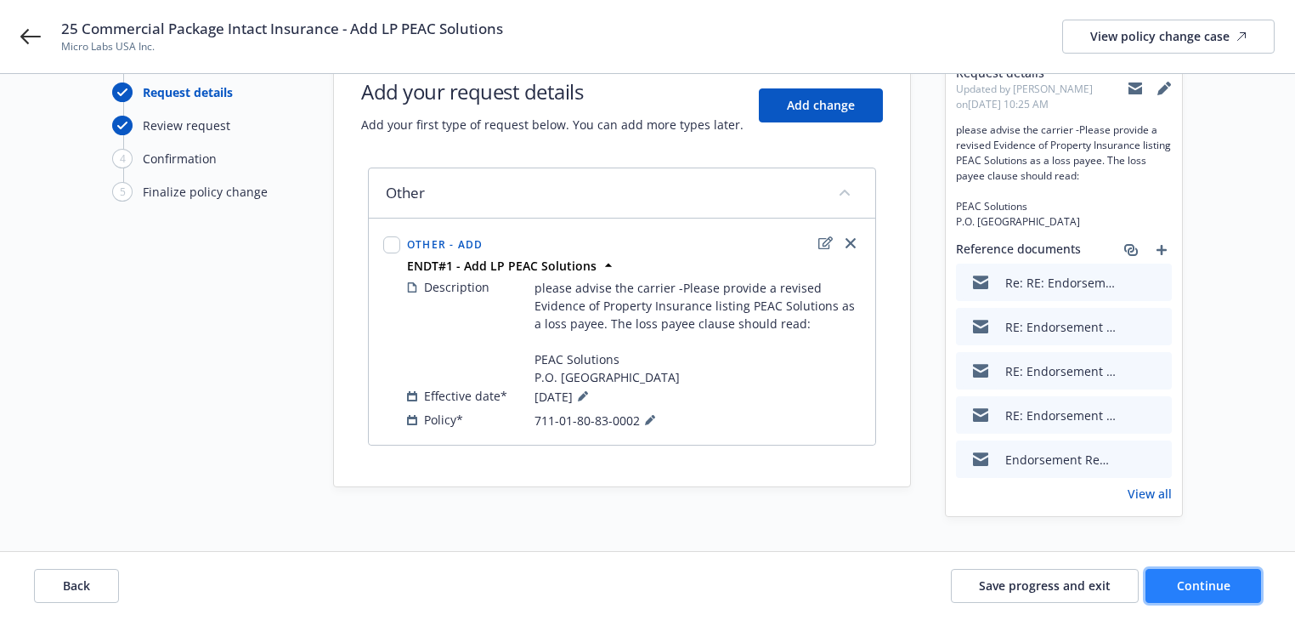
click at [1200, 585] on span "Continue" at bounding box center [1204, 585] width 54 height 16
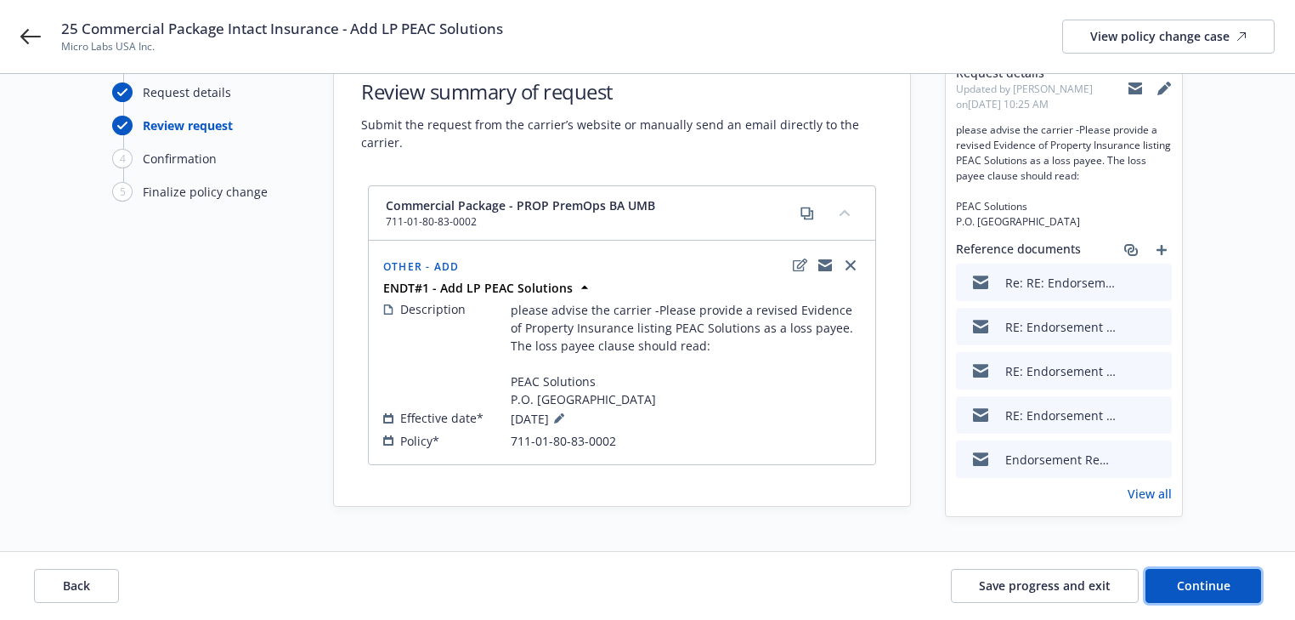
drag, startPoint x: 1255, startPoint y: 595, endPoint x: 1091, endPoint y: 568, distance: 166.3
click at [1255, 595] on button "Continue" at bounding box center [1204, 586] width 116 height 34
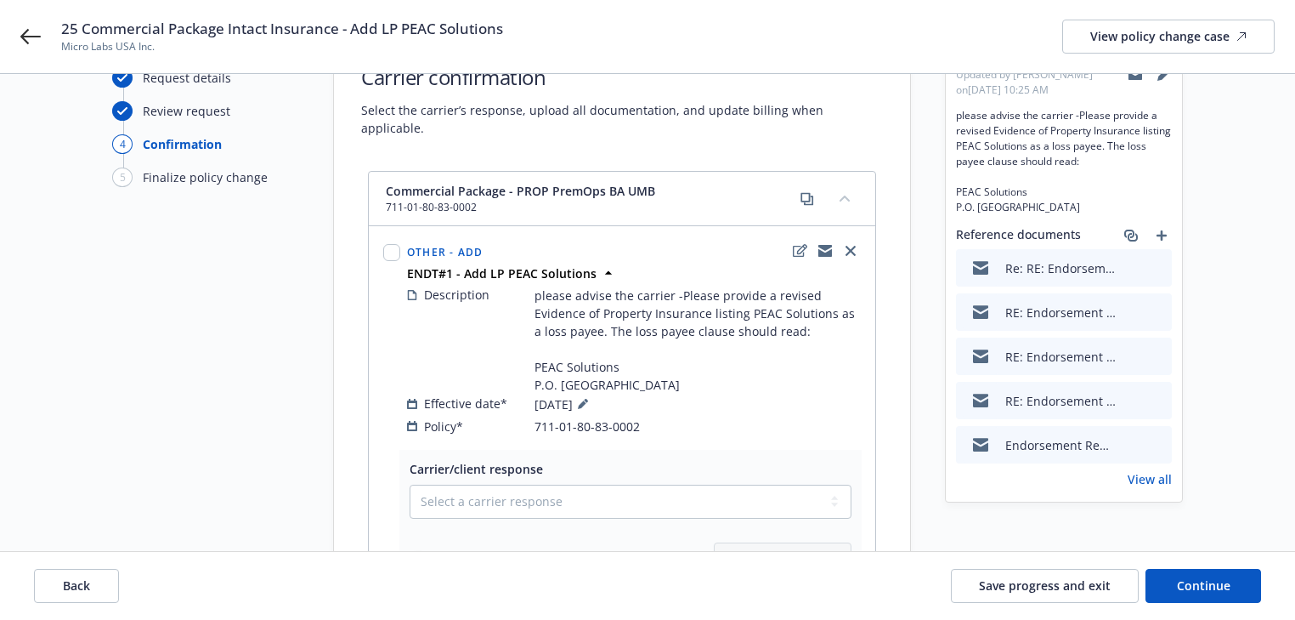
scroll to position [413, 0]
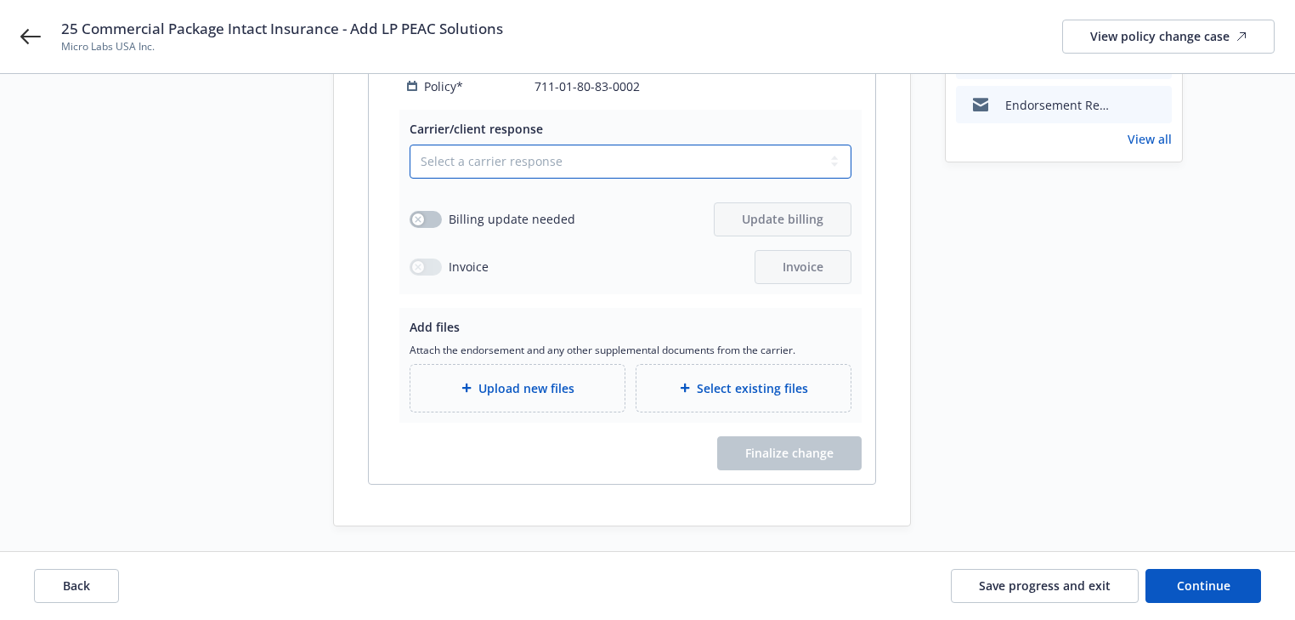
click at [522, 173] on select "Select a carrier response Accepted Accepted with revision No endorsement needed…" at bounding box center [631, 162] width 442 height 34
select select "ACCEPTED"
click at [410, 145] on select "Select a carrier response Accepted Accepted with revision No endorsement needed…" at bounding box center [631, 162] width 442 height 34
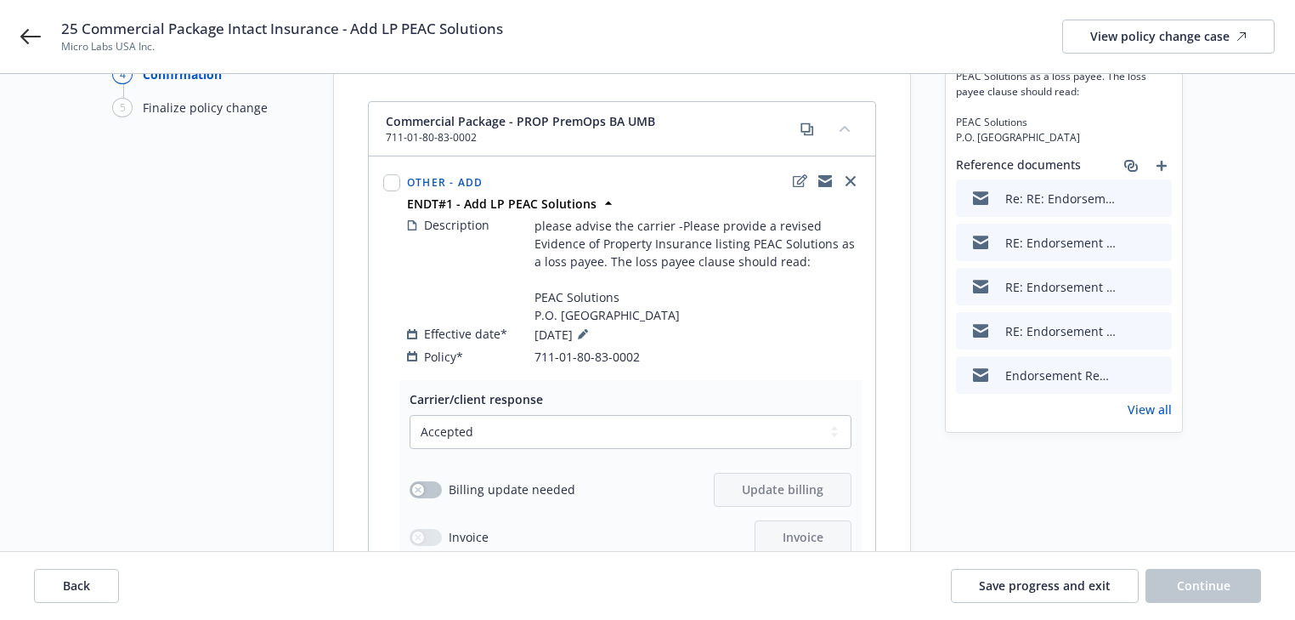
scroll to position [141, 0]
drag, startPoint x: 349, startPoint y: 27, endPoint x: 534, endPoint y: 37, distance: 185.5
click at [534, 37] on div "25 Commercial Package Intact Insurance - Add LP PEAC Solutions Micro Labs USA I…" at bounding box center [668, 37] width 1214 height 36
copy span "Add LP PEAC Solutions"
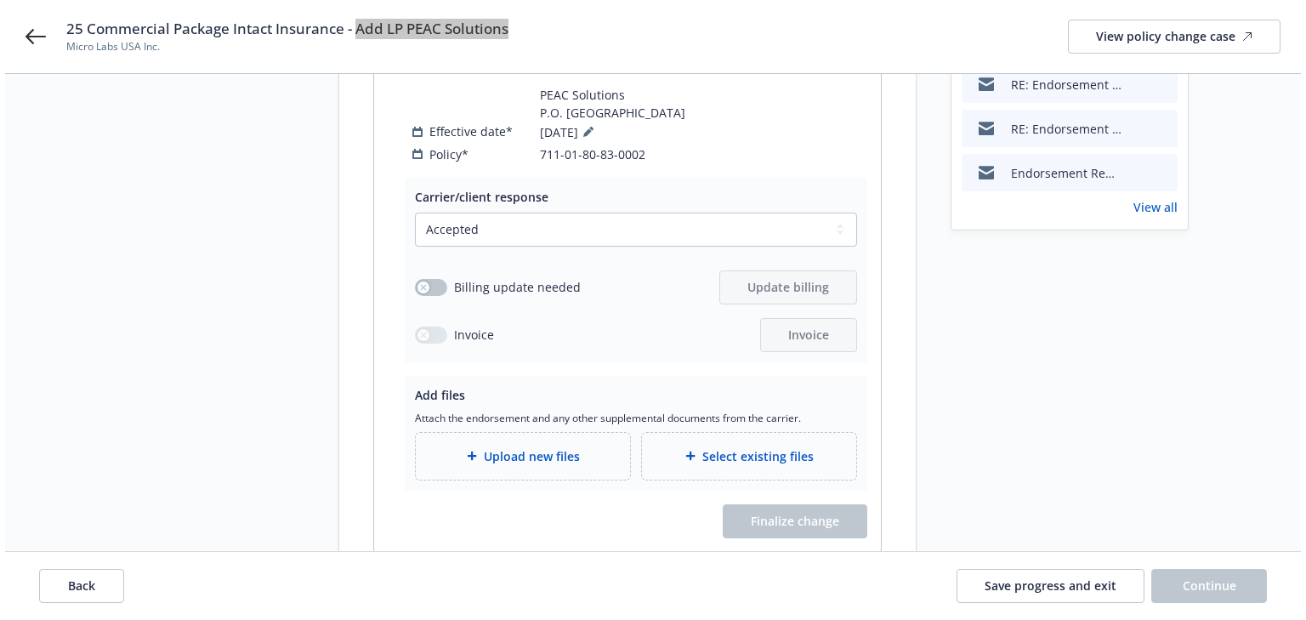
scroll to position [413, 0]
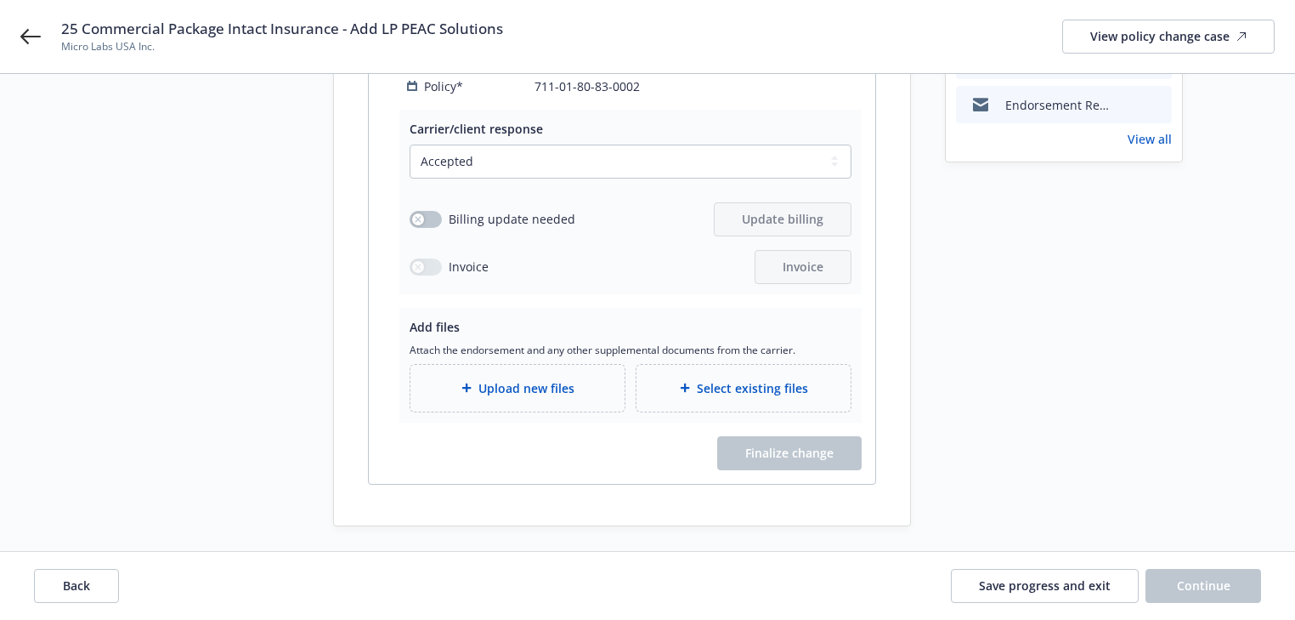
click at [517, 375] on div "Upload new files" at bounding box center [518, 388] width 214 height 47
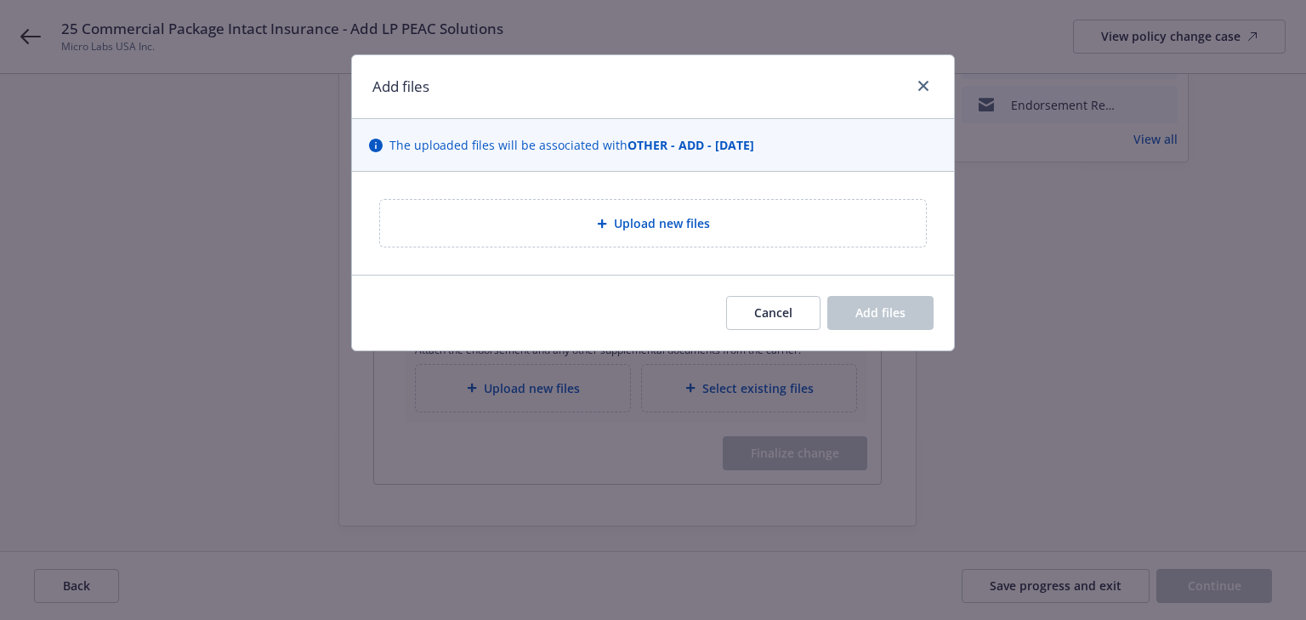
click at [681, 228] on span "Upload new files" at bounding box center [662, 223] width 96 height 18
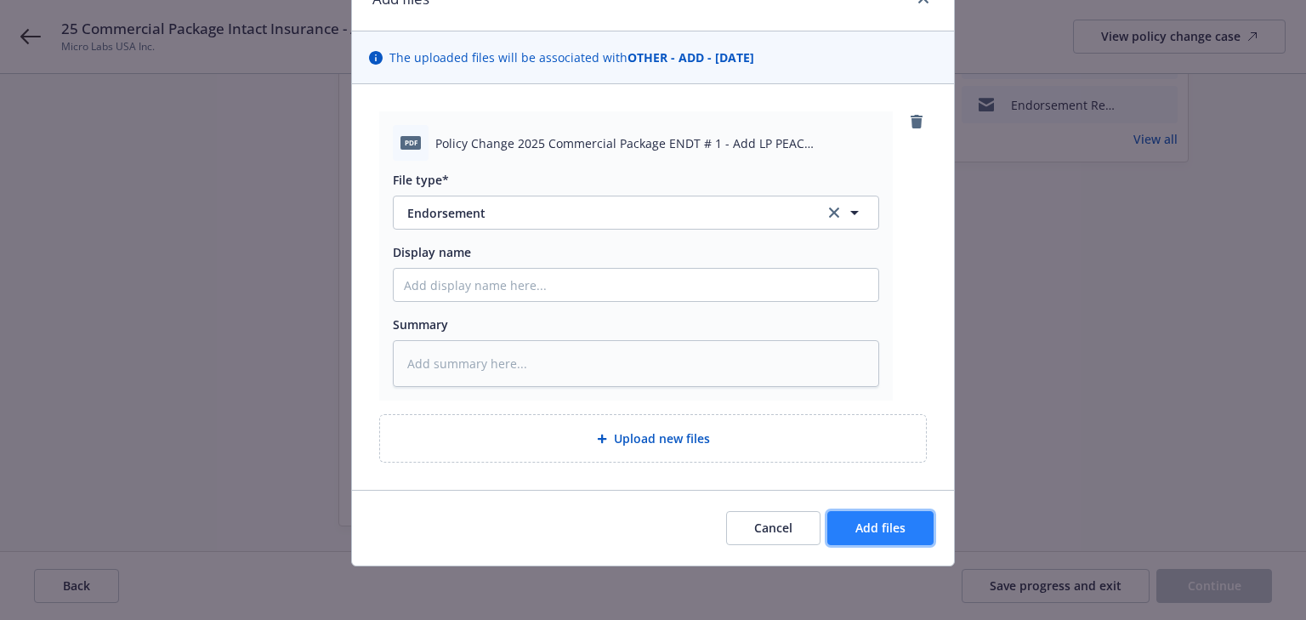
click at [881, 519] on span "Add files" at bounding box center [880, 527] width 50 height 16
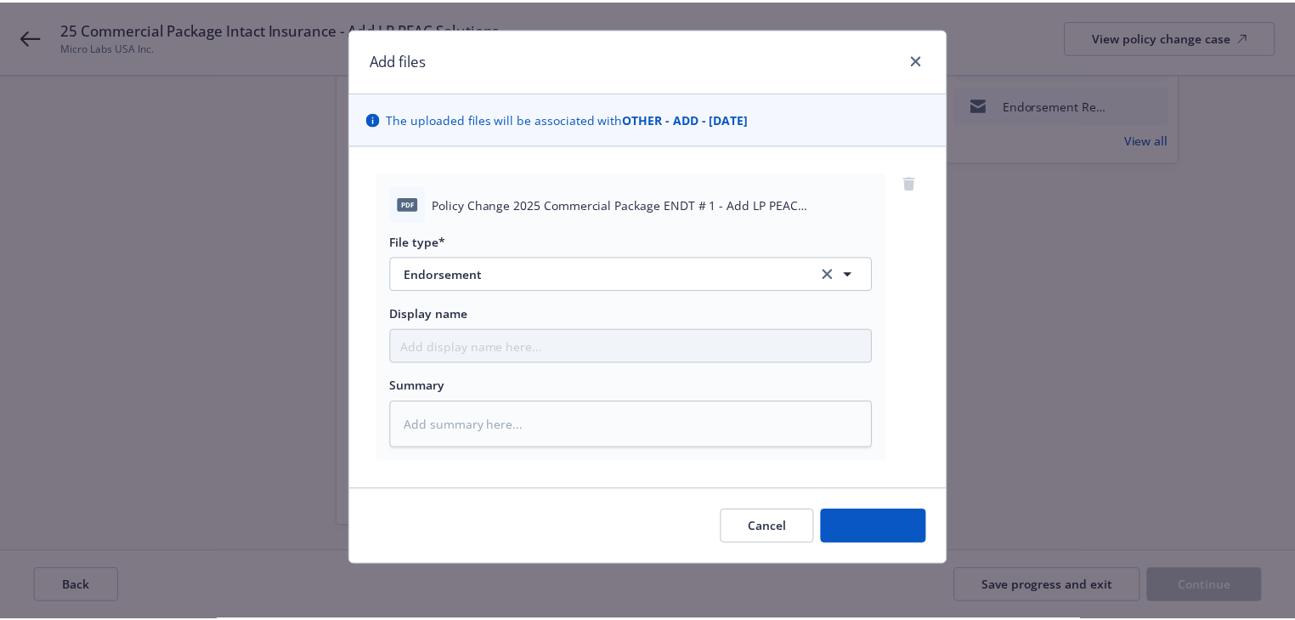
scroll to position [26, 0]
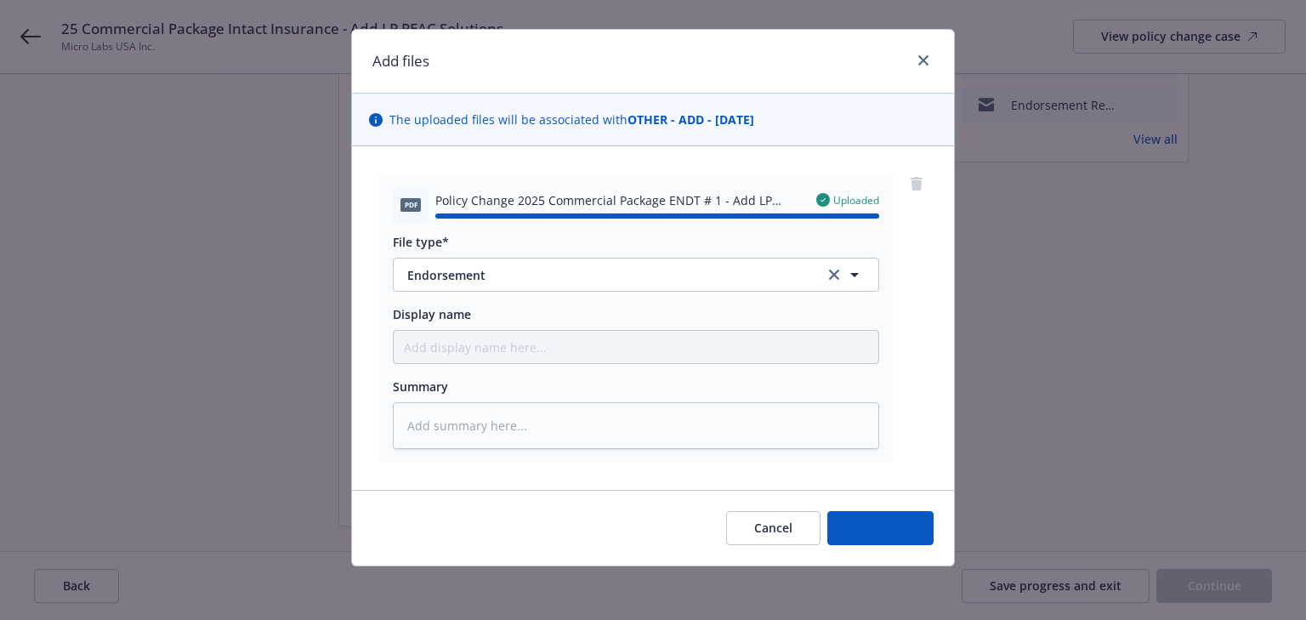
type textarea "x"
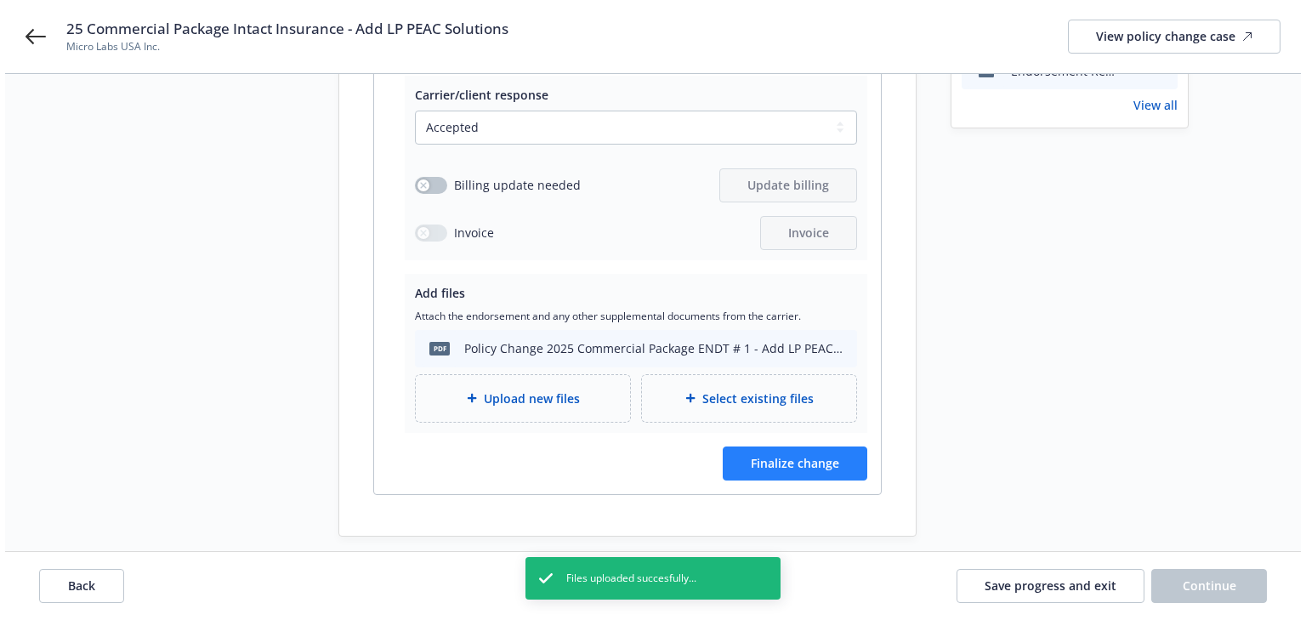
scroll to position [464, 0]
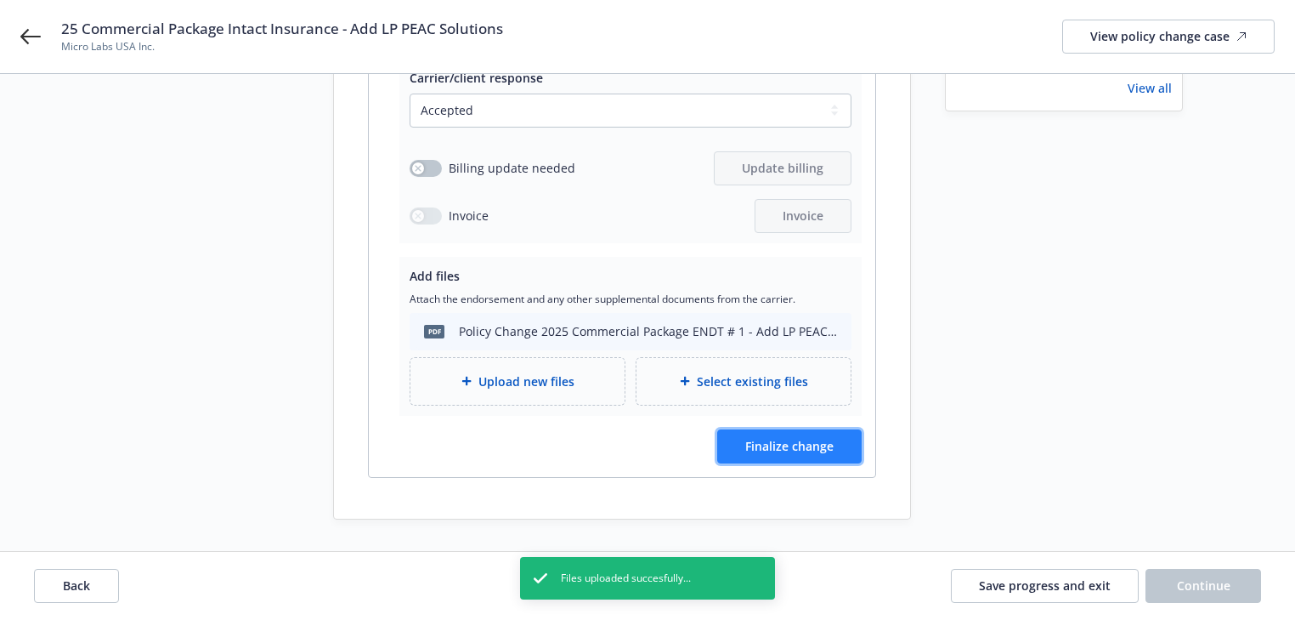
click at [810, 451] on span "Finalize change" at bounding box center [789, 446] width 88 height 16
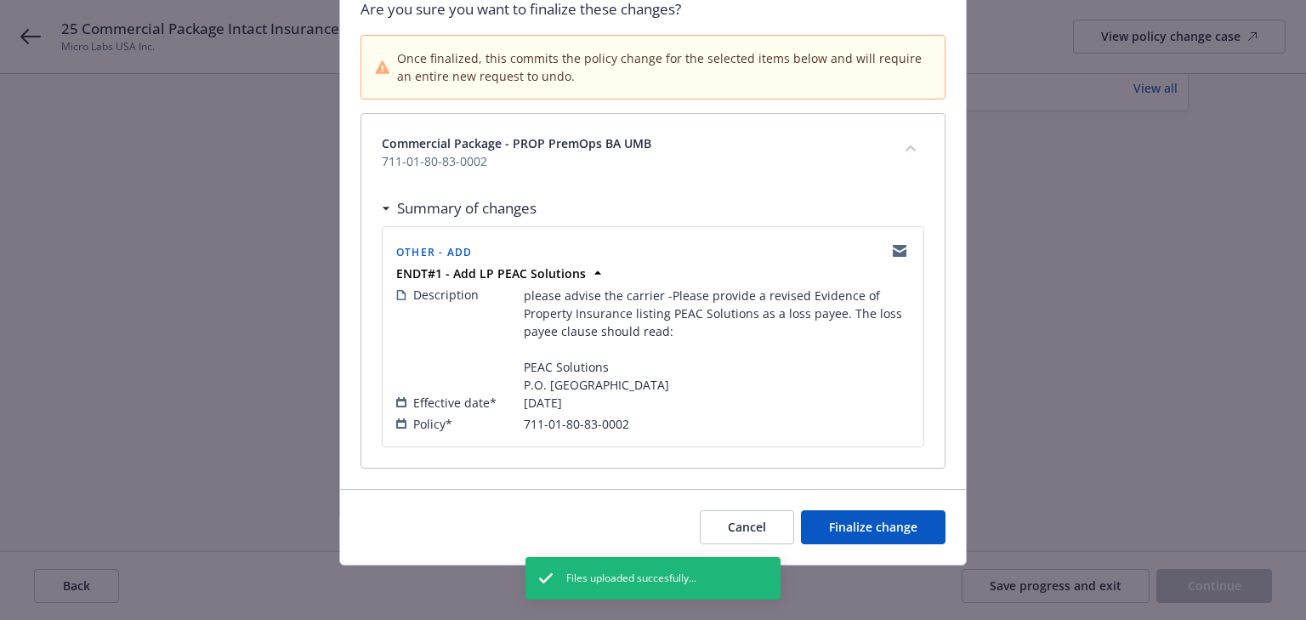
scroll to position [156, 0]
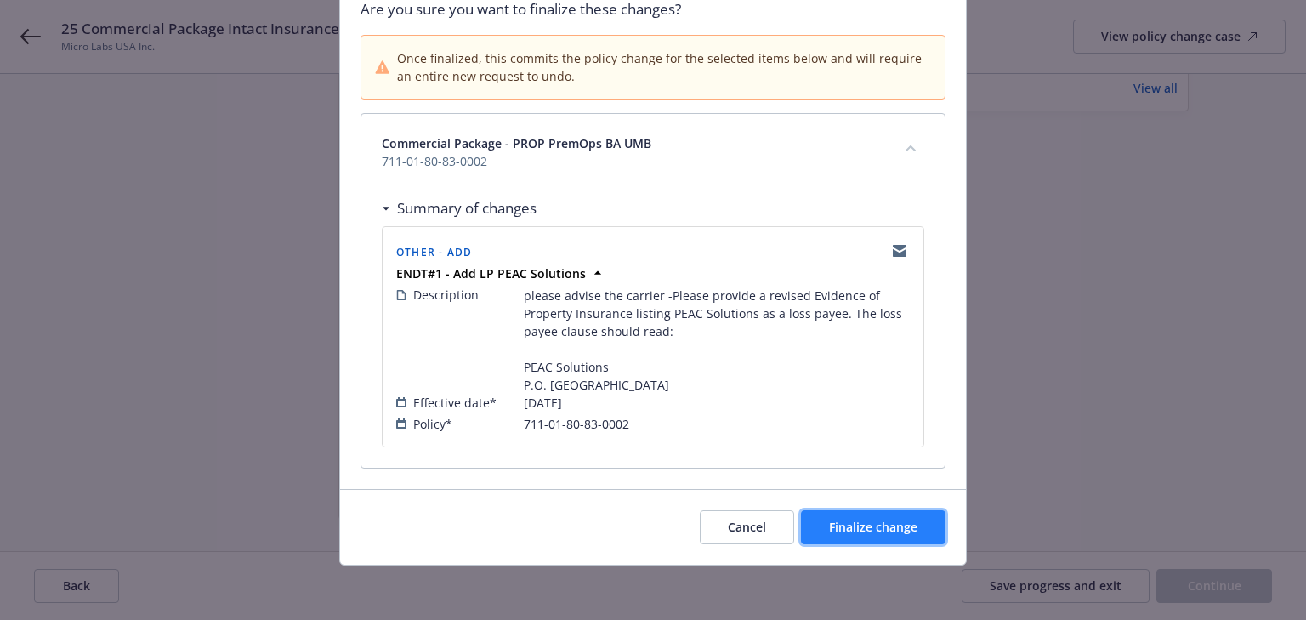
click at [880, 524] on span "Finalize change" at bounding box center [873, 527] width 88 height 16
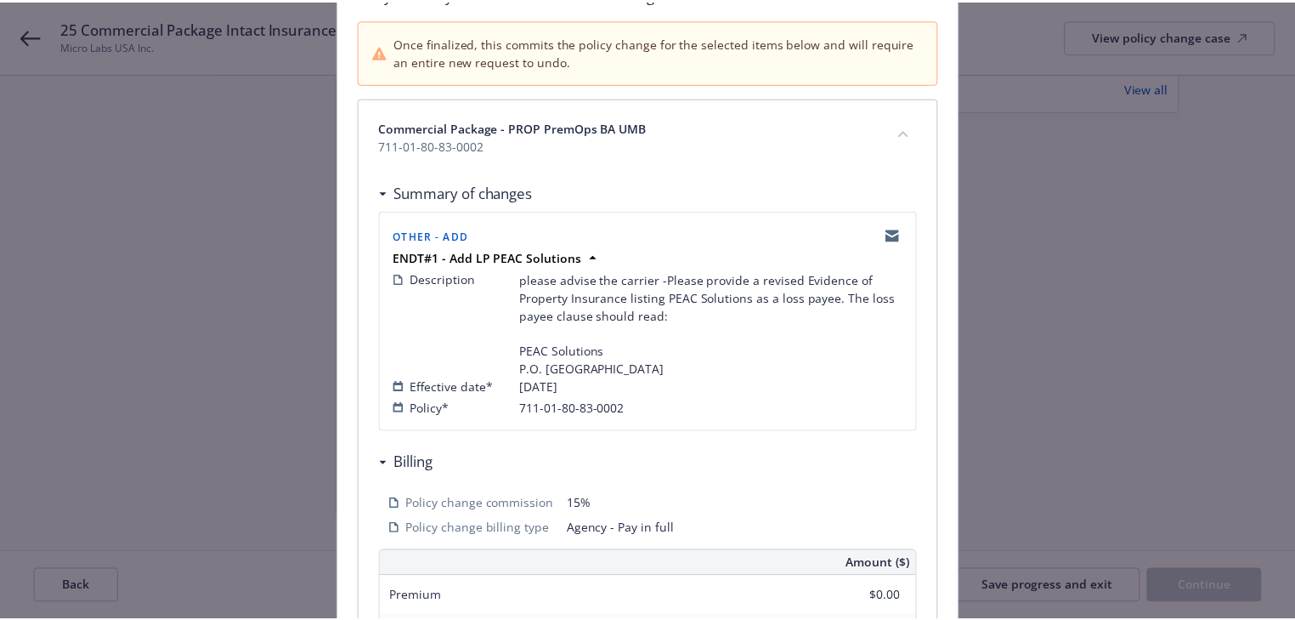
scroll to position [463, 0]
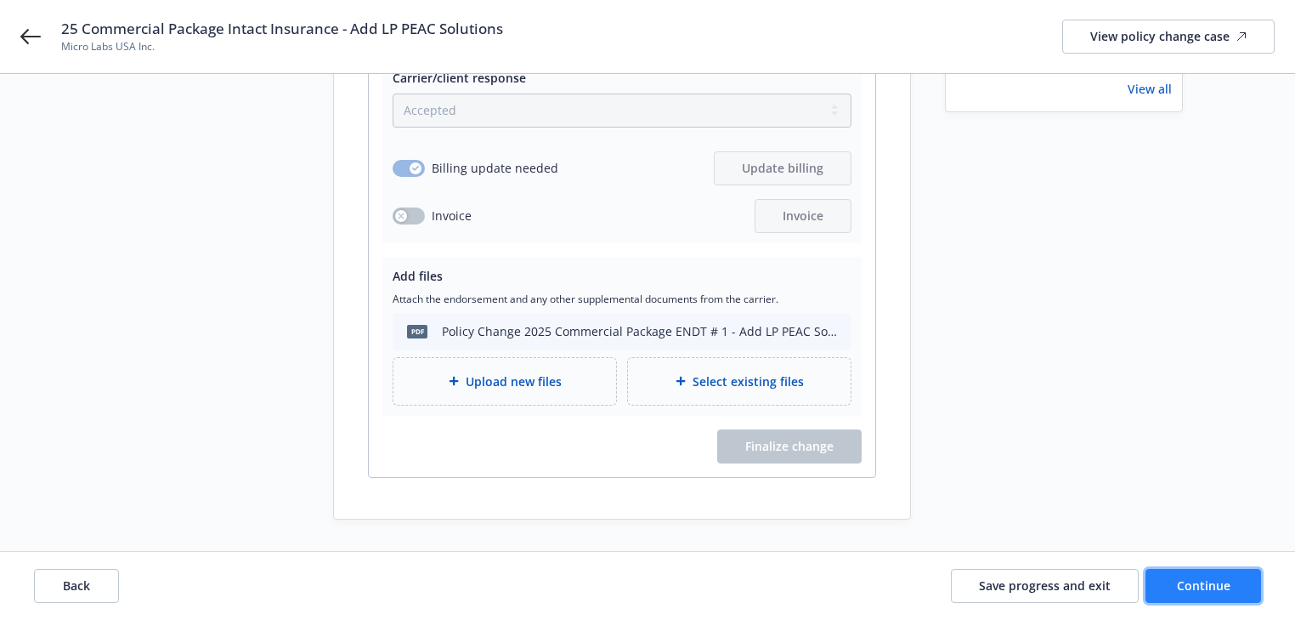
click at [1221, 584] on span "Continue" at bounding box center [1204, 585] width 54 height 16
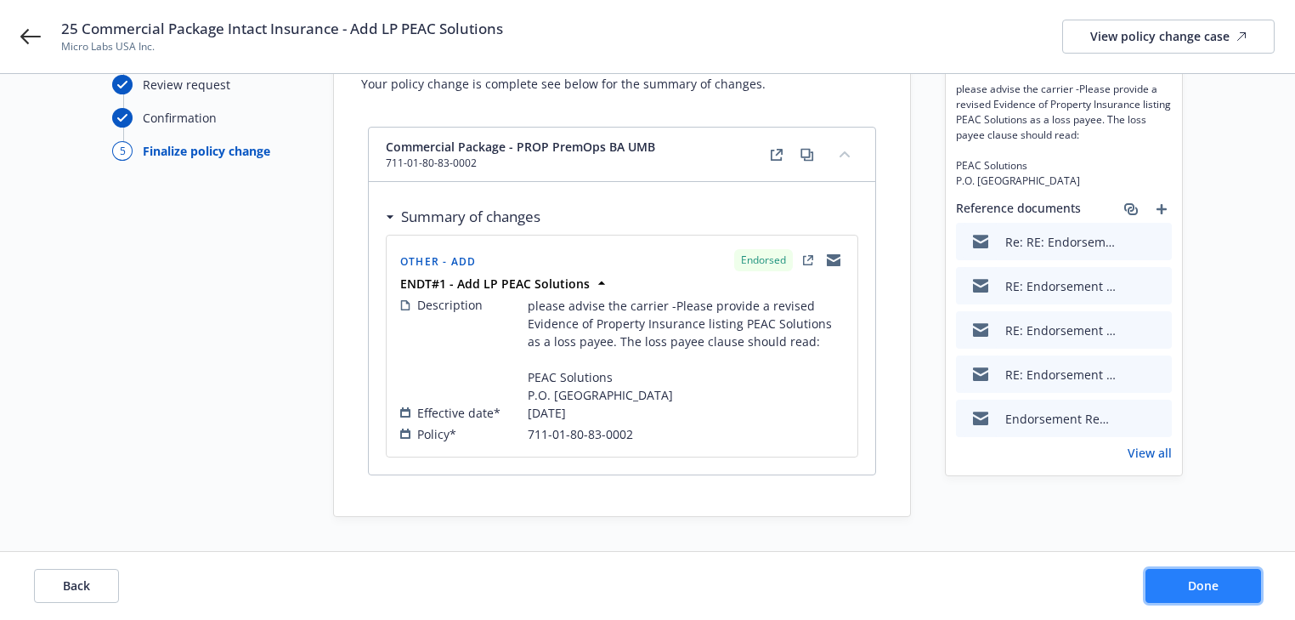
click at [1221, 584] on button "Done" at bounding box center [1204, 586] width 116 height 34
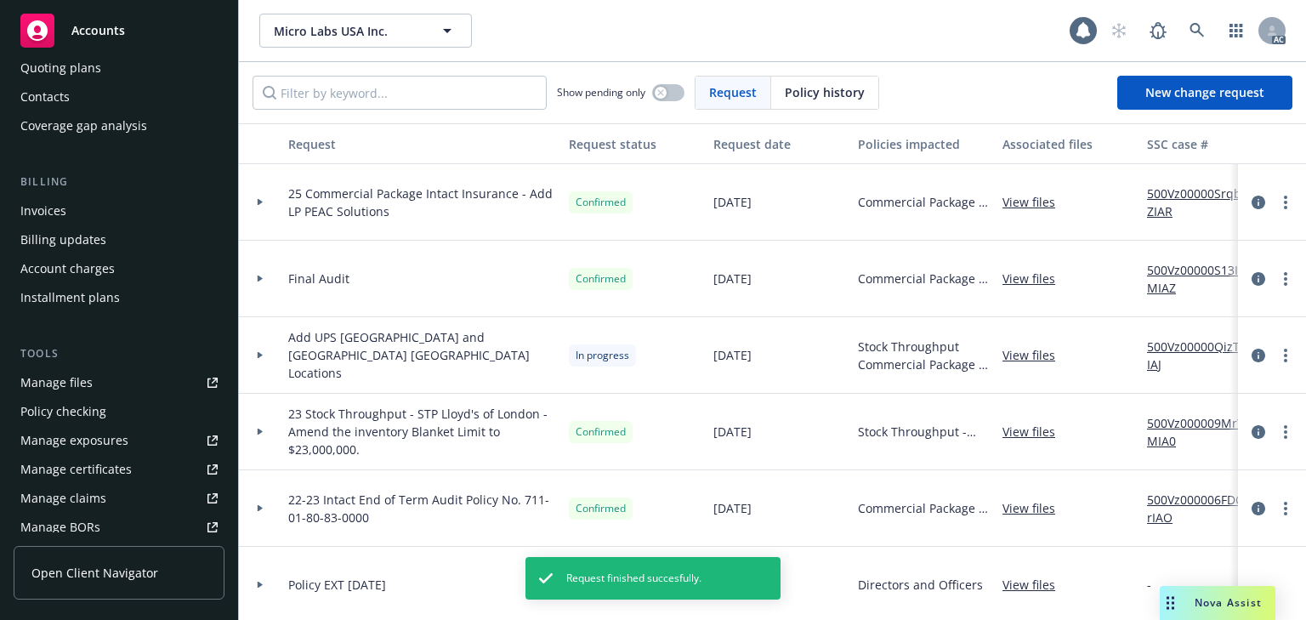
scroll to position [204, 0]
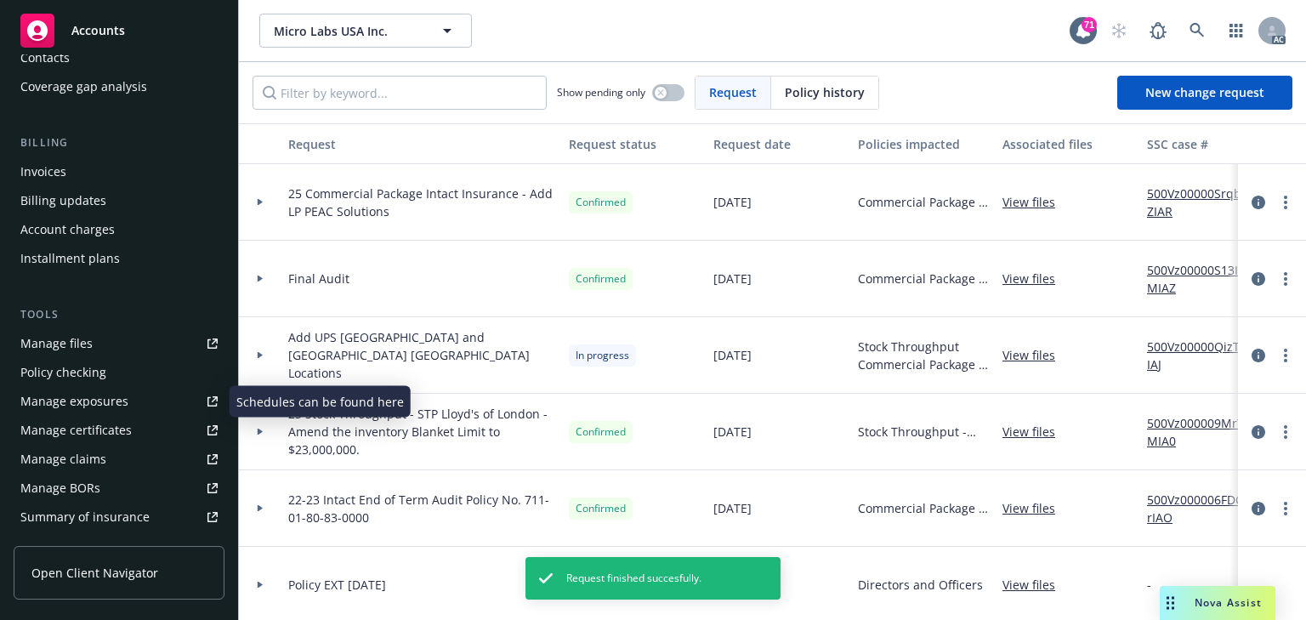
click at [98, 400] on div "Manage exposures" at bounding box center [74, 401] width 108 height 27
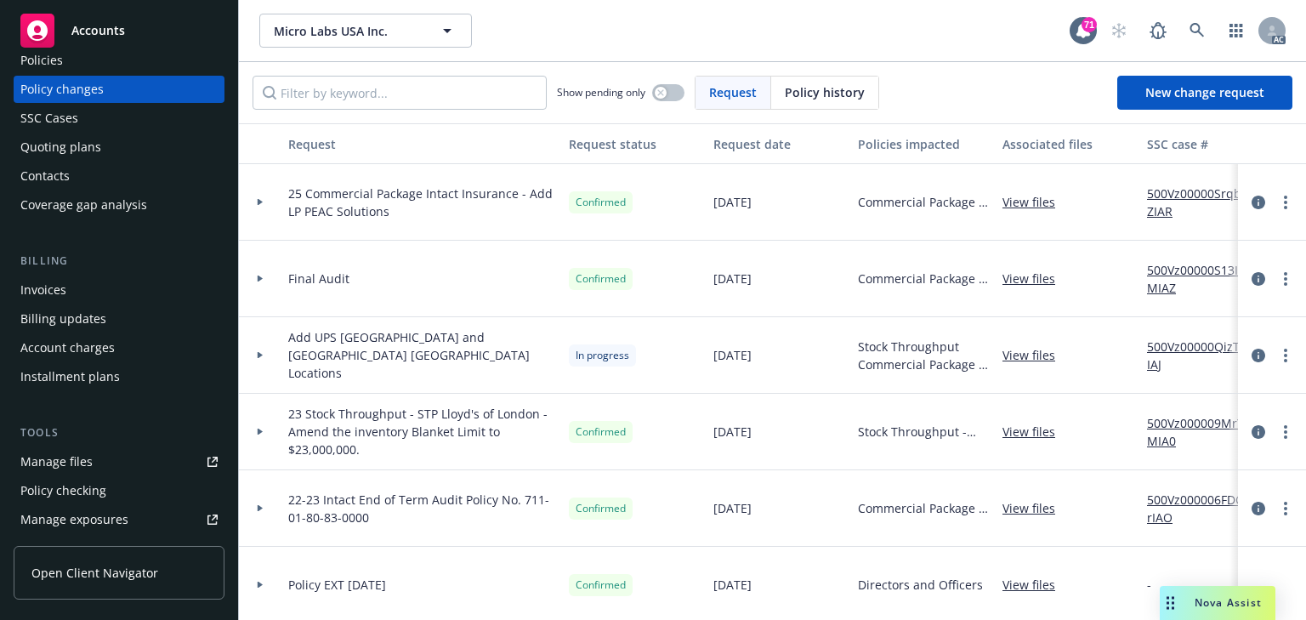
scroll to position [0, 0]
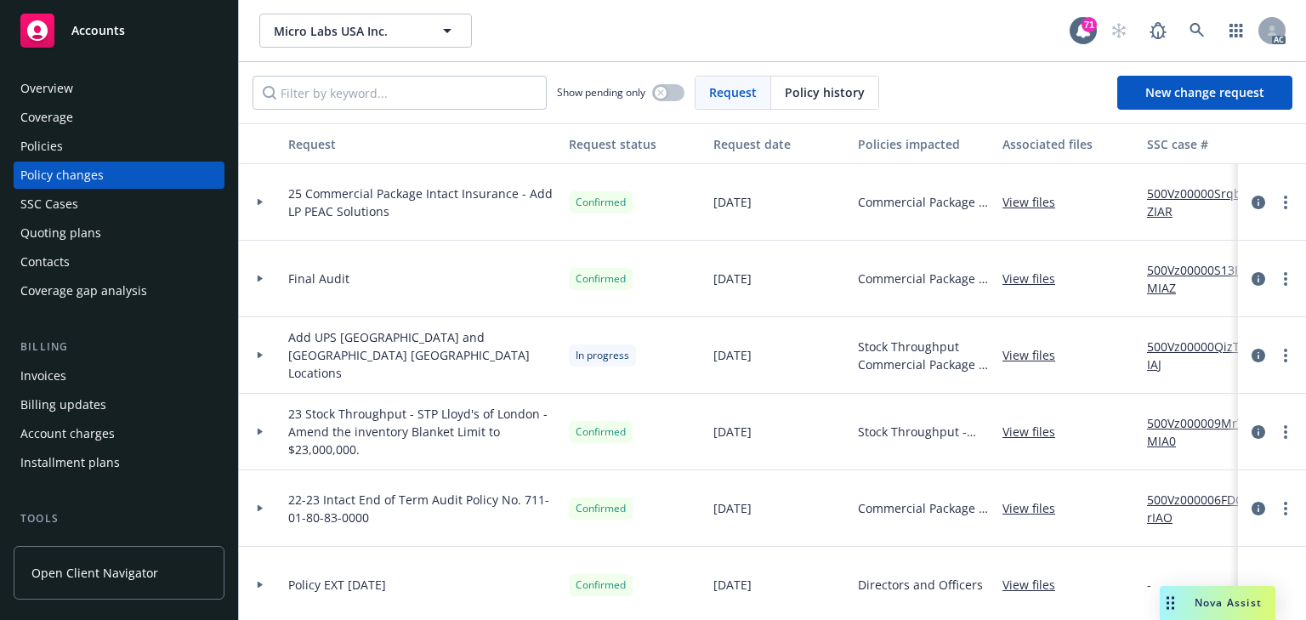
click at [91, 142] on div "Policies" at bounding box center [118, 146] width 197 height 27
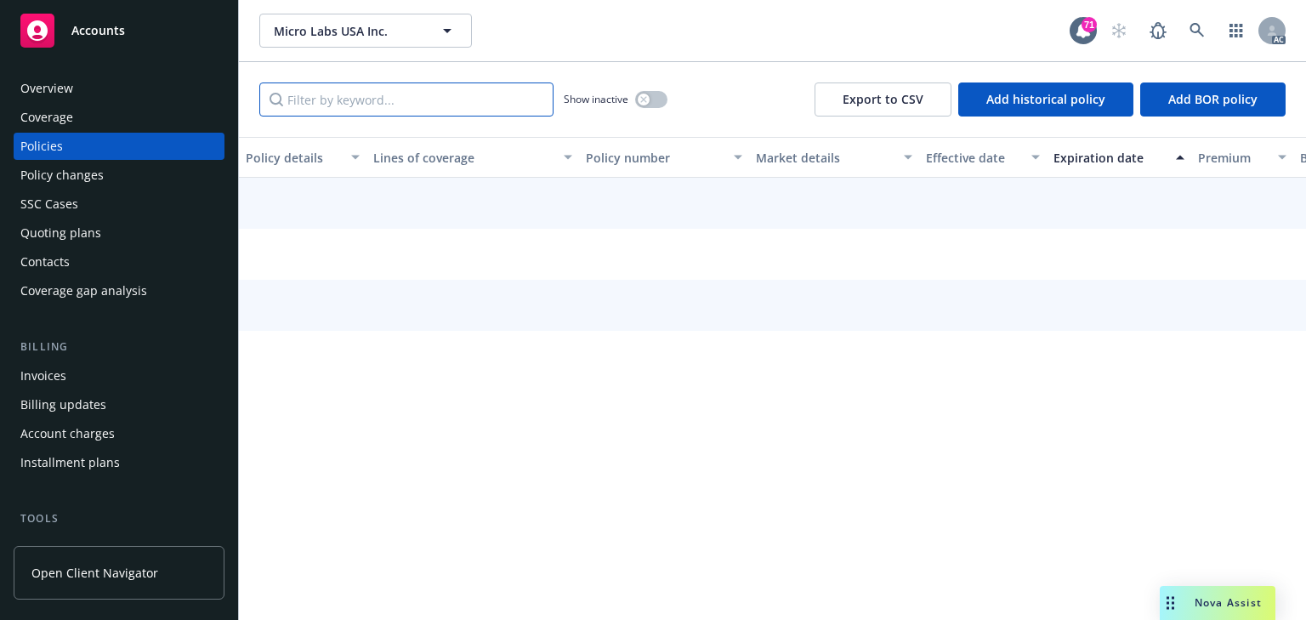
click at [354, 96] on input "Filter by keyword..." at bounding box center [406, 99] width 294 height 34
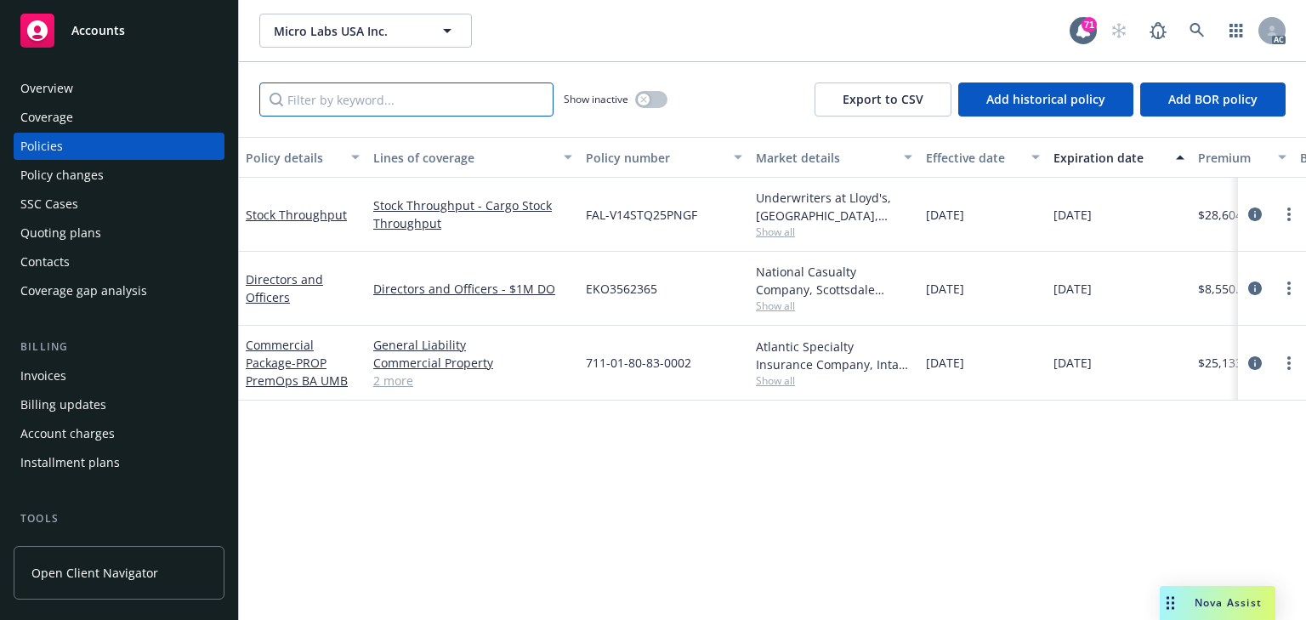
click at [323, 93] on input "Filter by keyword..." at bounding box center [406, 99] width 294 height 34
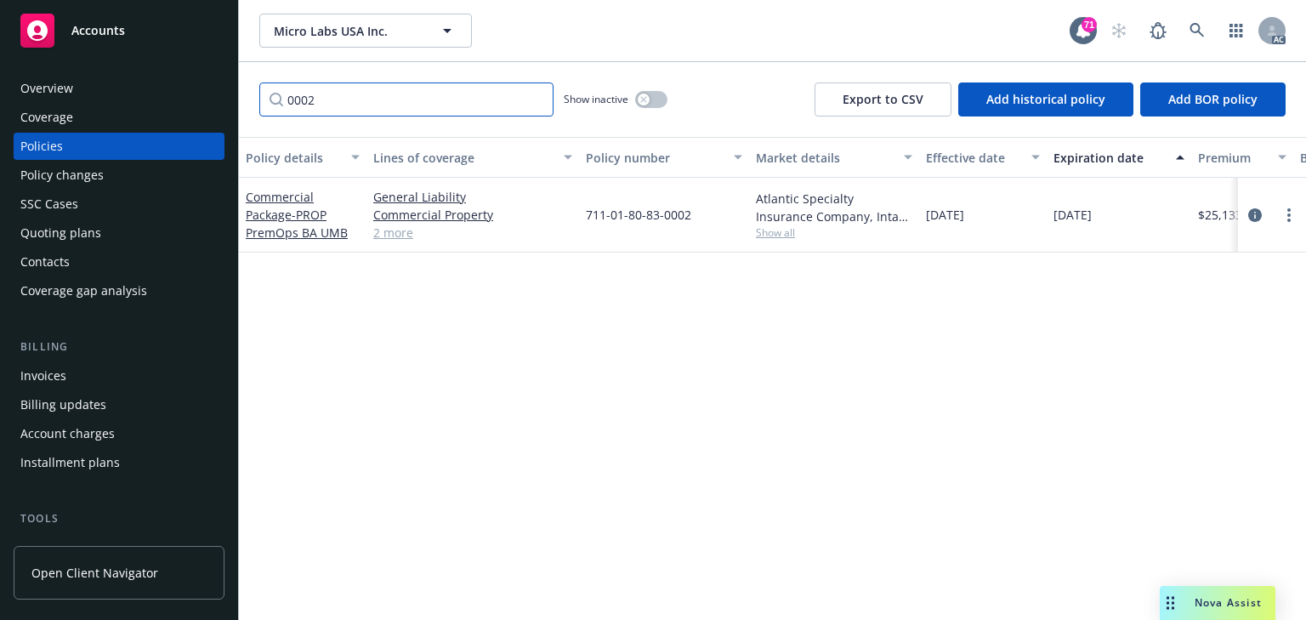
type input "0002"
click at [456, 319] on div "Policy details Lines of coverage Policy number Market details Effective date Ex…" at bounding box center [772, 378] width 1067 height 483
click at [1255, 213] on icon "circleInformation" at bounding box center [1255, 215] width 14 height 14
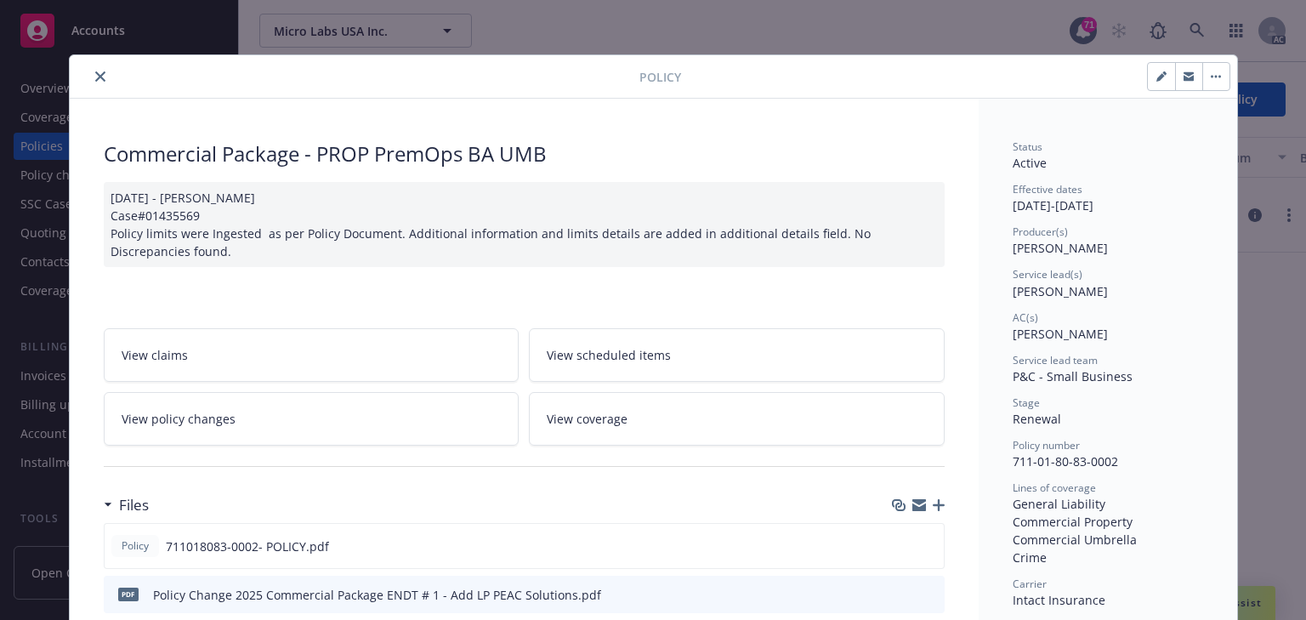
scroll to position [51, 0]
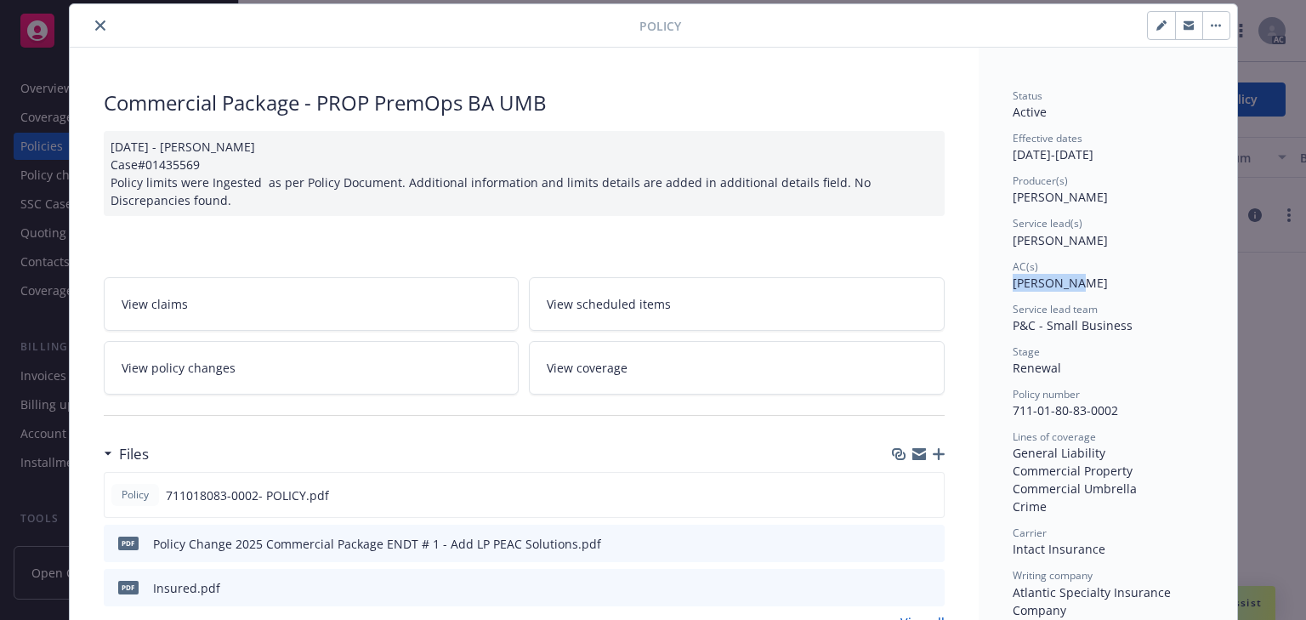
drag, startPoint x: 1004, startPoint y: 282, endPoint x: 1083, endPoint y: 286, distance: 79.1
copy span "Nolan Ross"
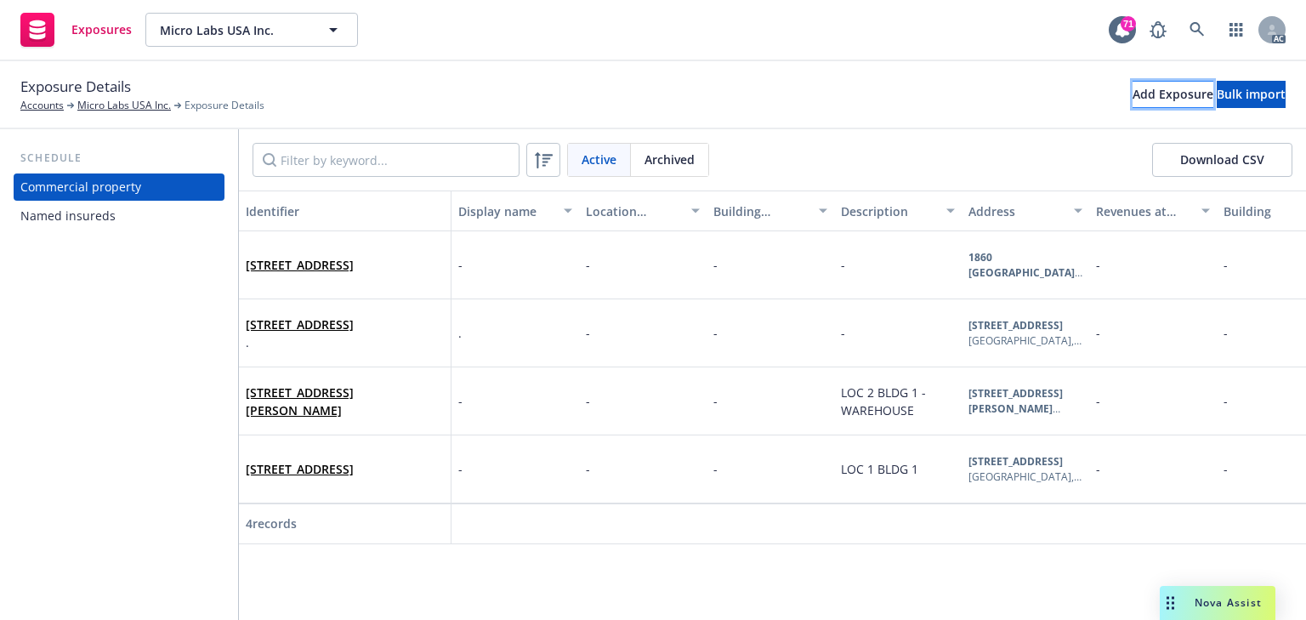
click at [1132, 92] on div "Add Exposure" at bounding box center [1172, 95] width 81 height 26
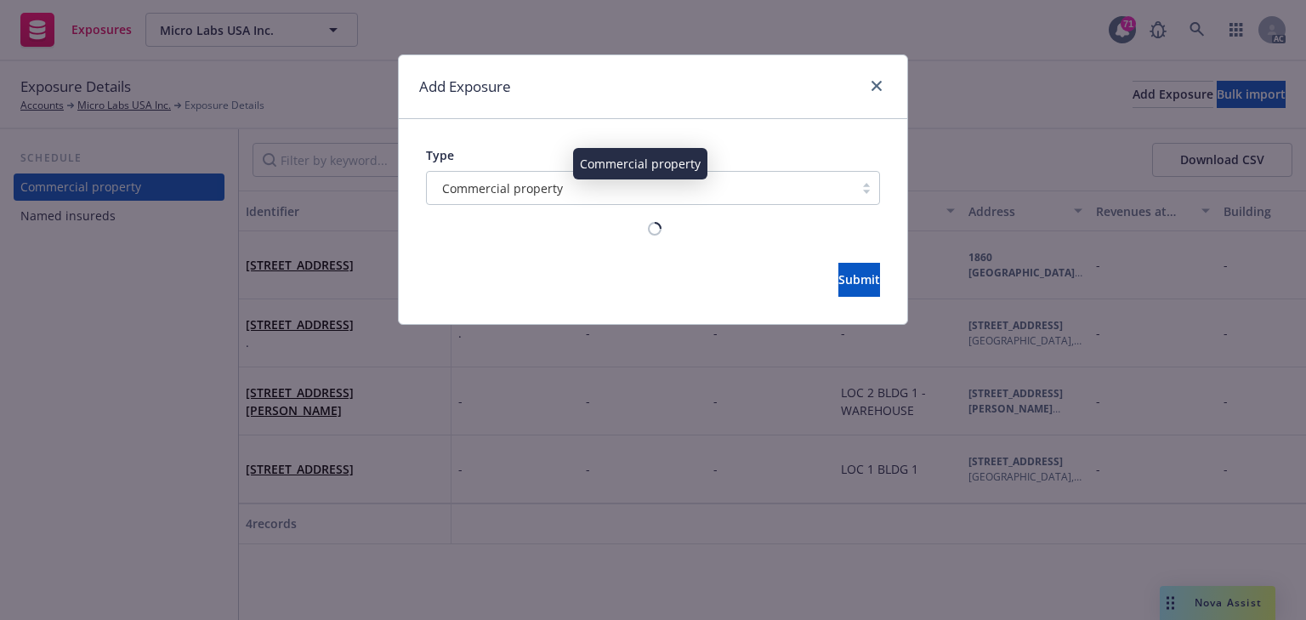
click at [598, 180] on div "Commercial property" at bounding box center [640, 188] width 410 height 18
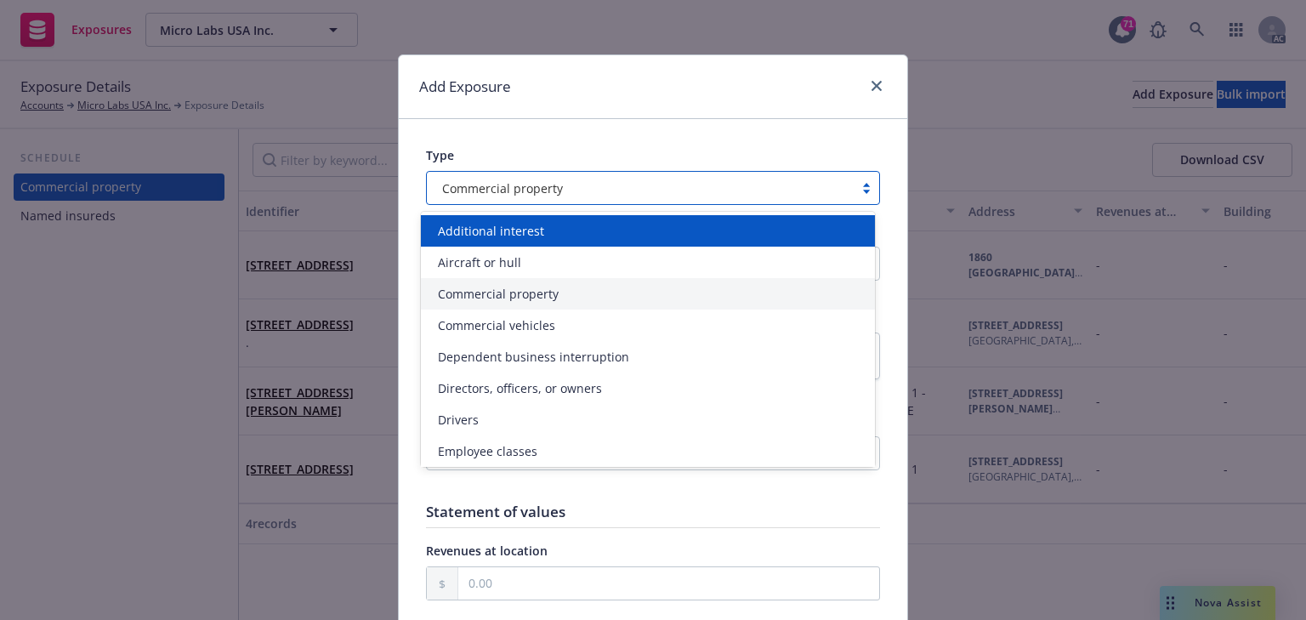
click at [554, 233] on div "Additional interest" at bounding box center [648, 231] width 434 height 18
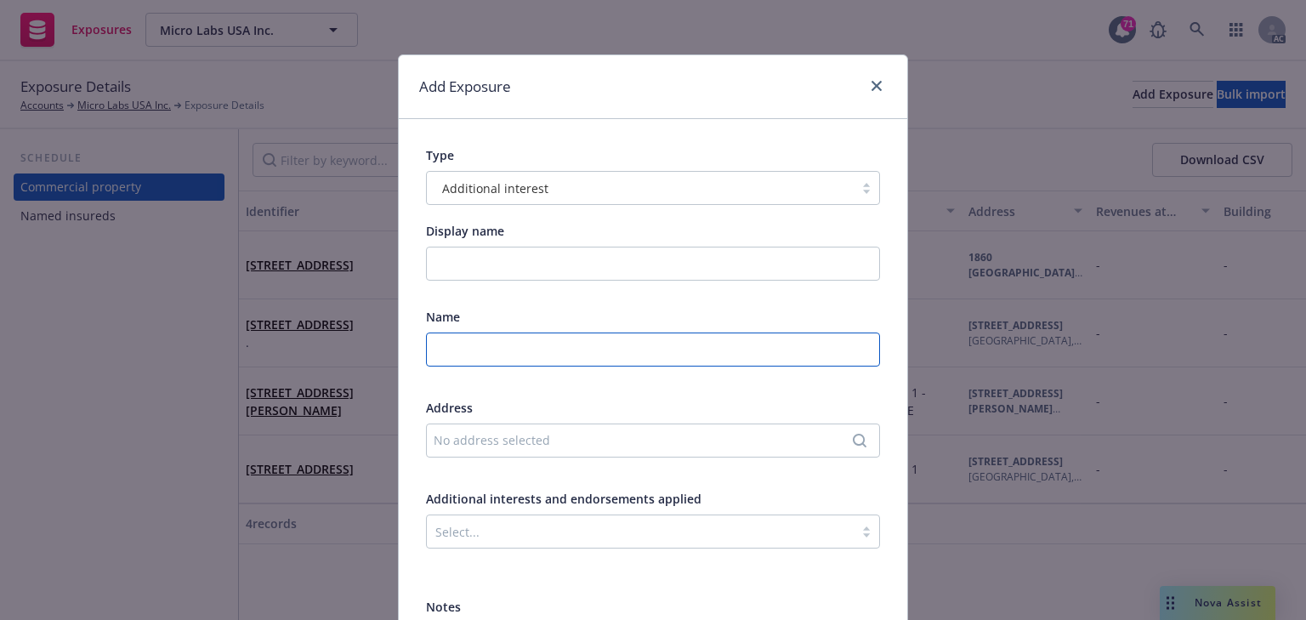
click at [502, 354] on input "text" at bounding box center [653, 349] width 454 height 34
paste input "PEAC SOLUTIONS"
type input "PEAC SOLUTIONS"
click at [553, 445] on div "No address selected" at bounding box center [645, 440] width 422 height 18
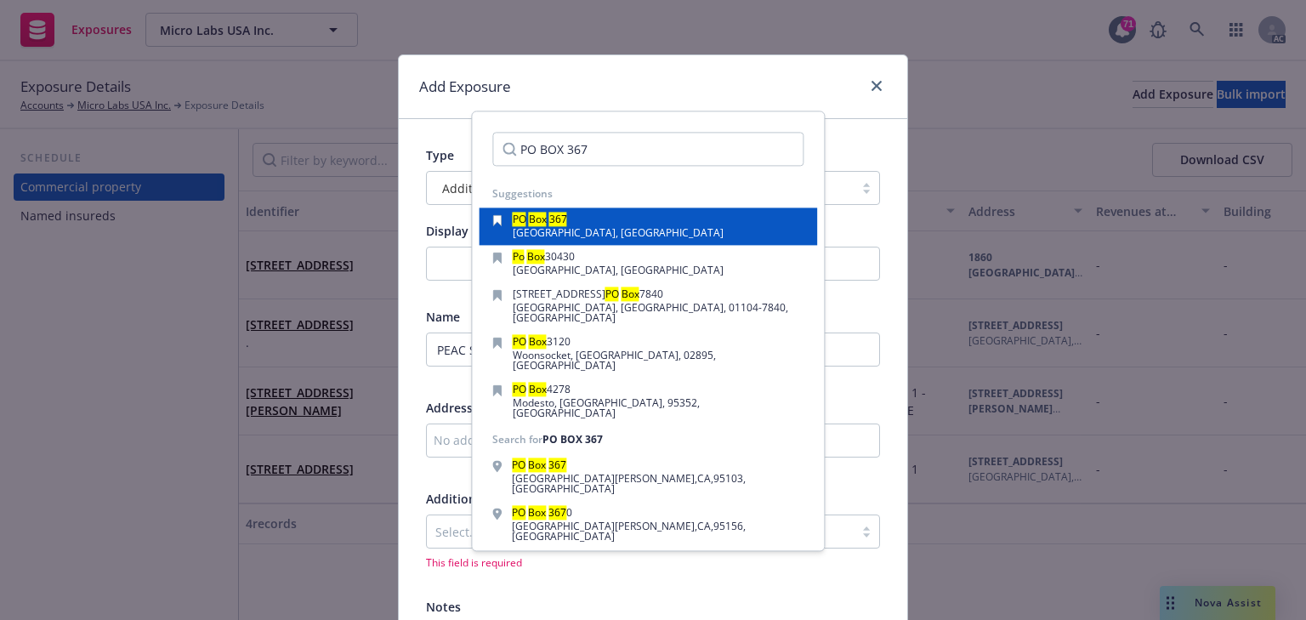
type input "PO BOX 367"
click at [687, 224] on div "PO Box 367 Marlton, NJ, 08053, USA" at bounding box center [647, 227] width 311 height 24
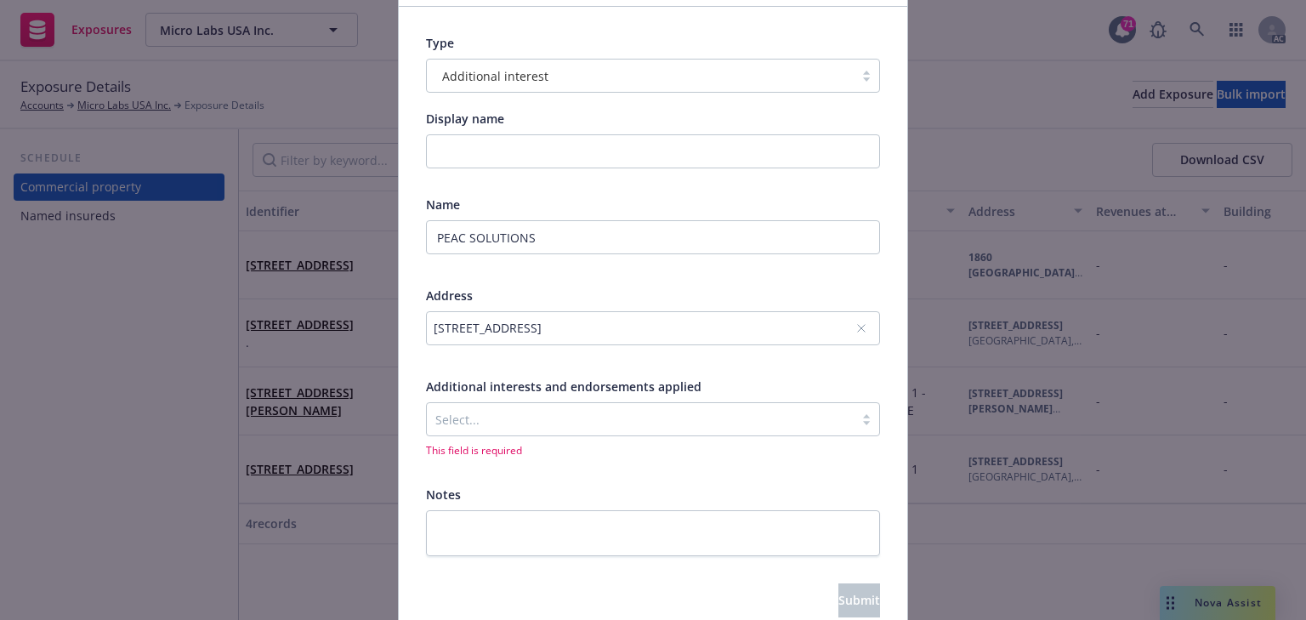
scroll to position [136, 0]
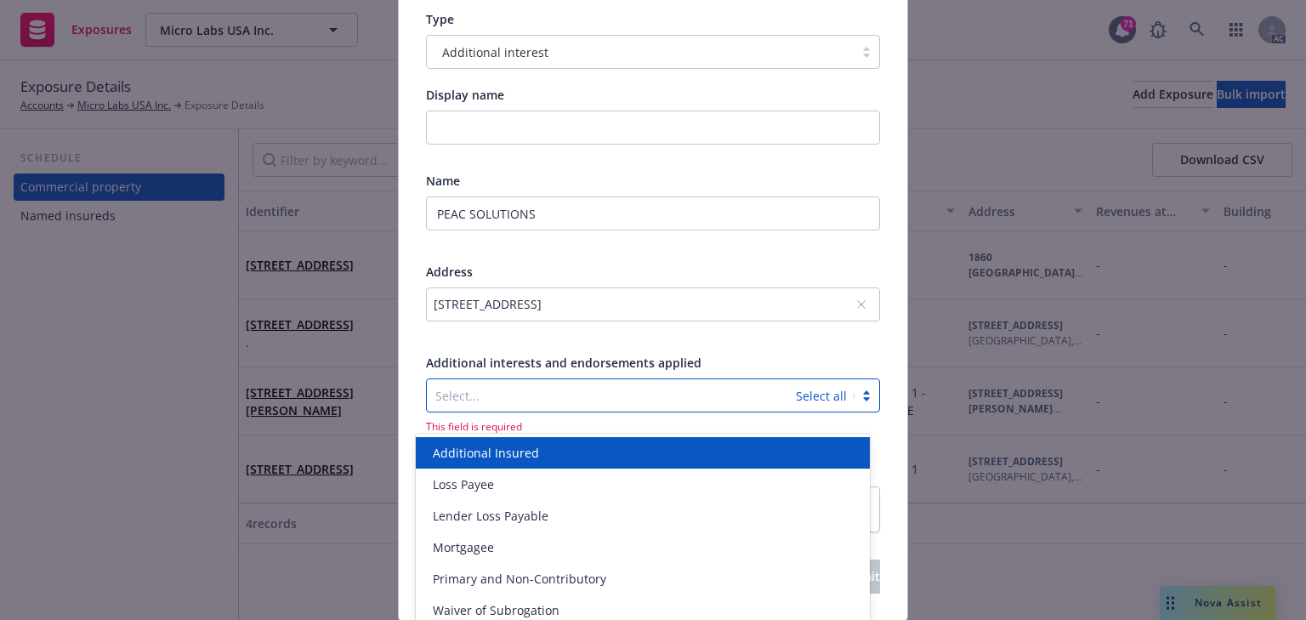
click at [566, 401] on div at bounding box center [611, 395] width 352 height 20
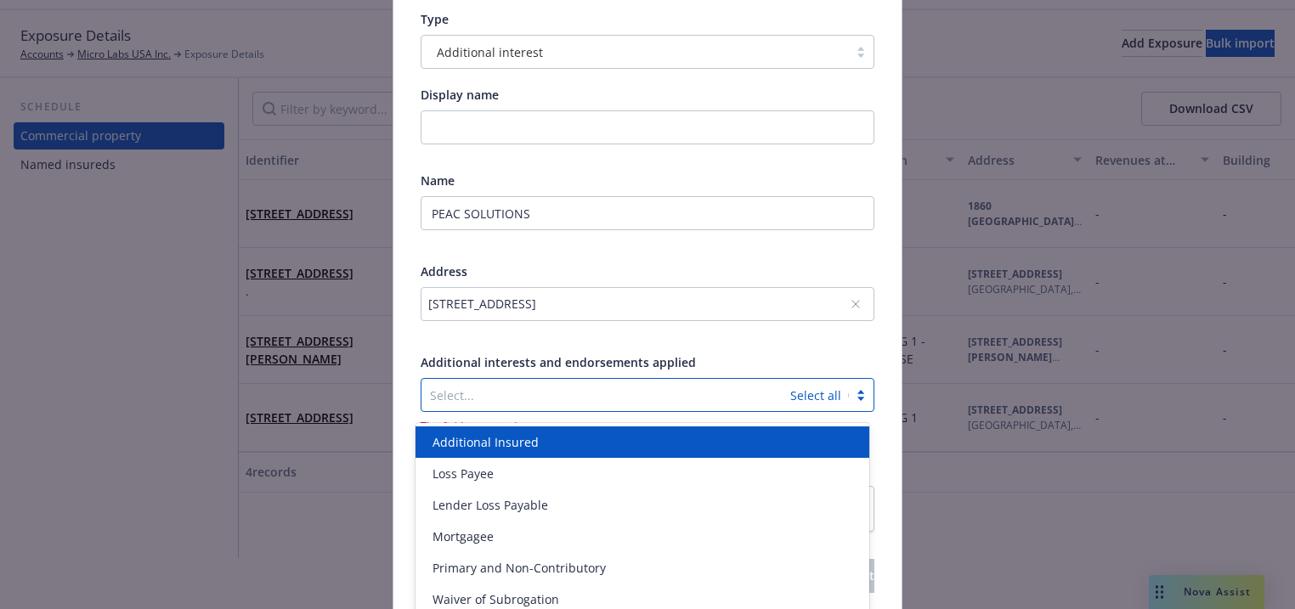
scroll to position [54, 0]
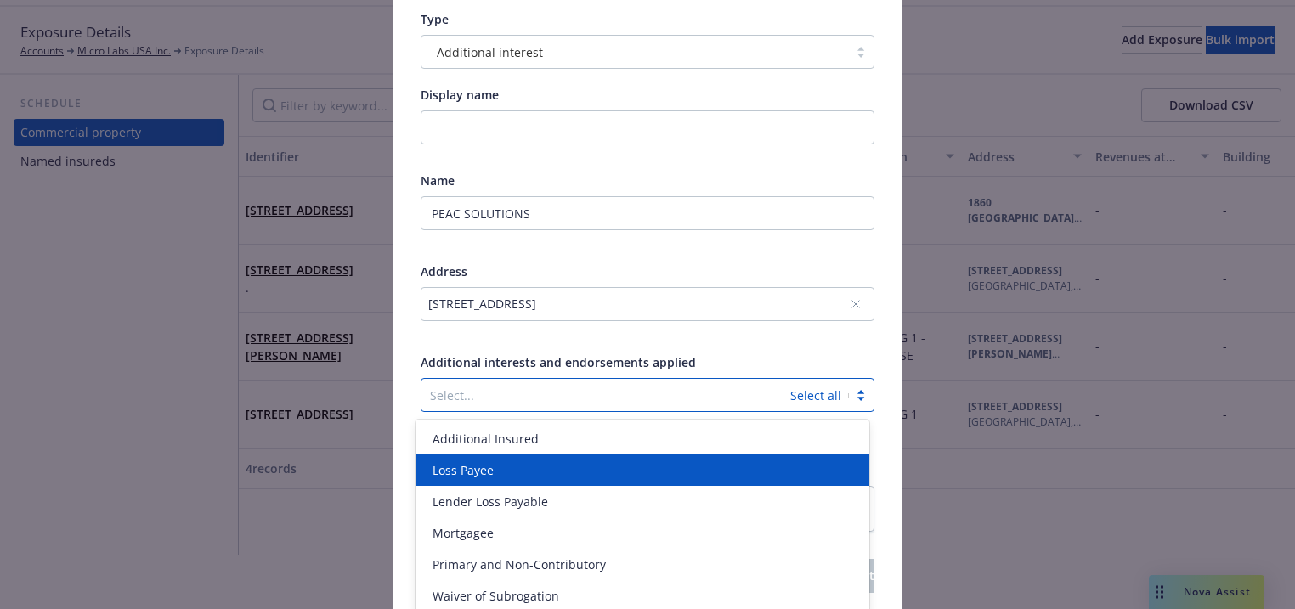
click at [509, 465] on div "Loss Payee" at bounding box center [643, 471] width 434 height 18
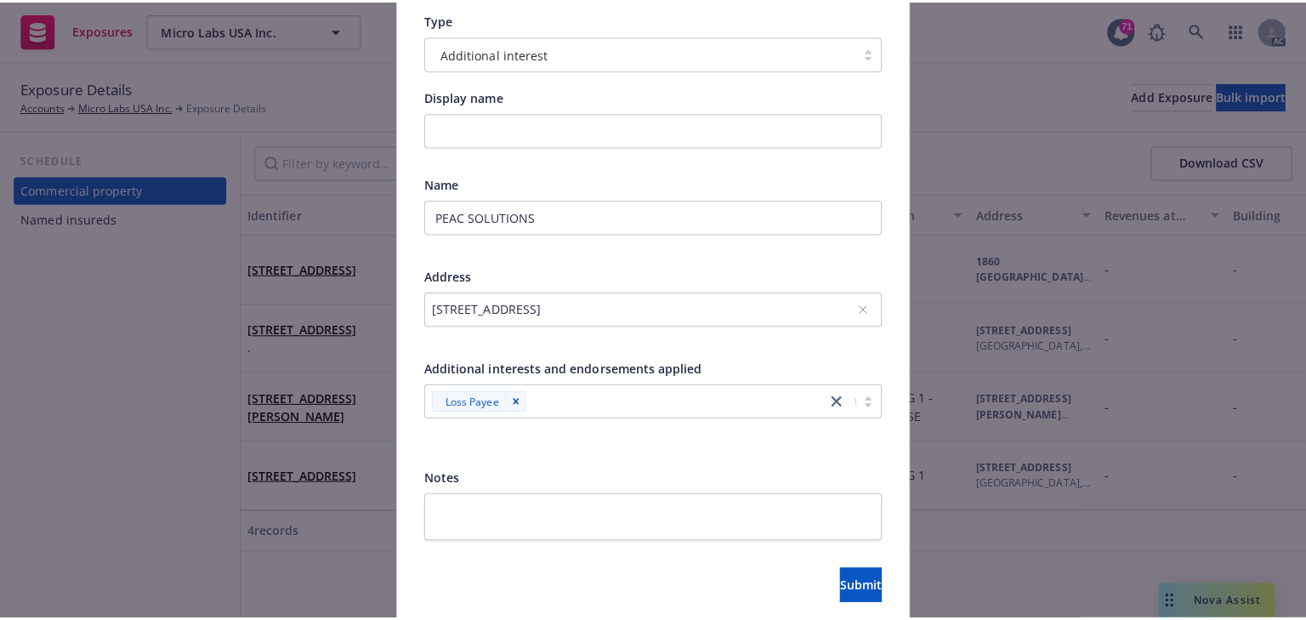
scroll to position [0, 0]
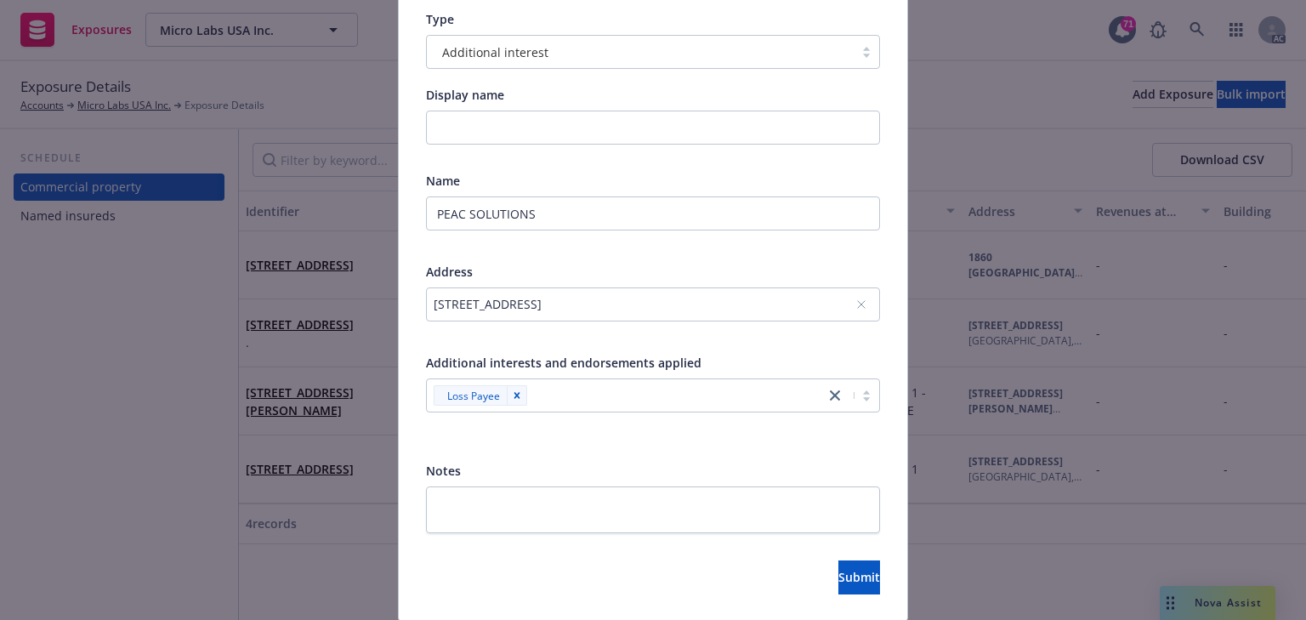
click at [755, 353] on div "Name PEAC SOLUTIONS Address PO Box 367, Marlton, NJ, 08053, USA Additional inte…" at bounding box center [653, 303] width 454 height 263
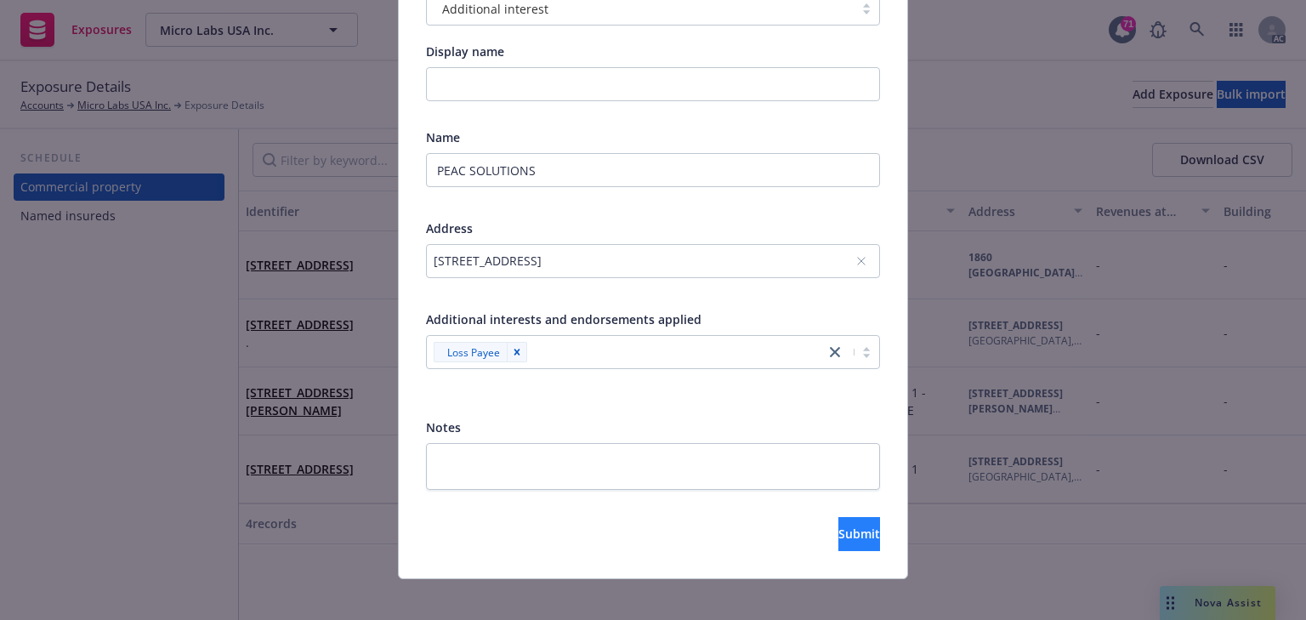
scroll to position [192, 0]
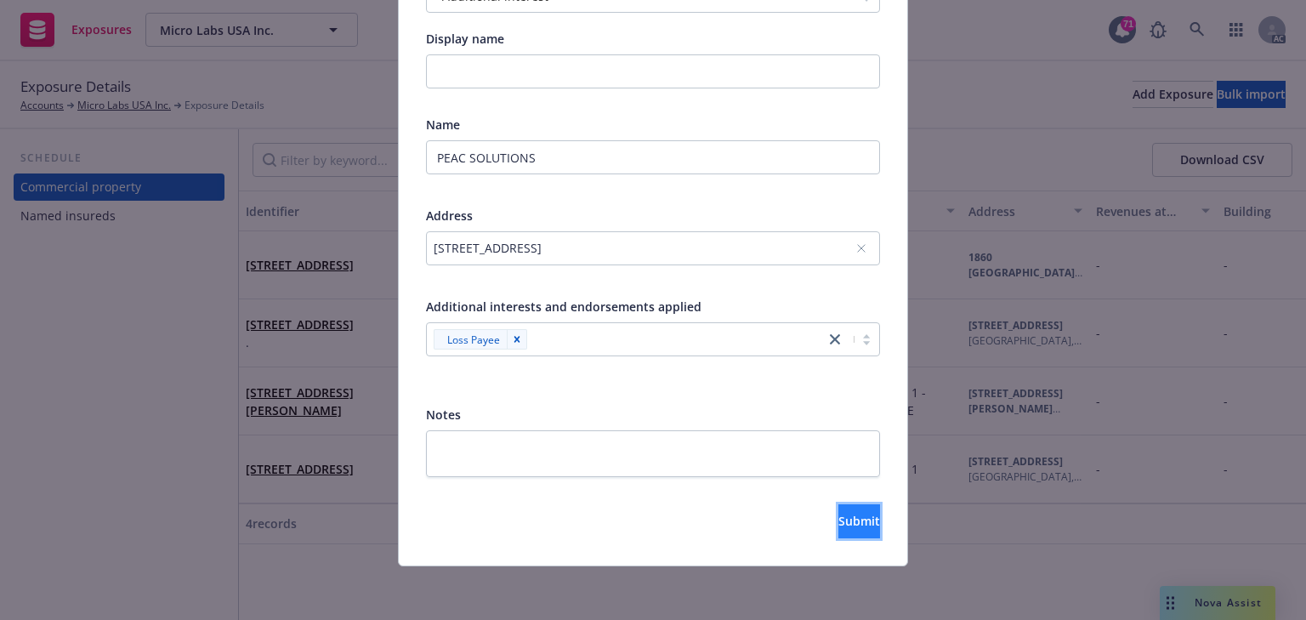
click at [838, 519] on span "Submit" at bounding box center [859, 521] width 42 height 16
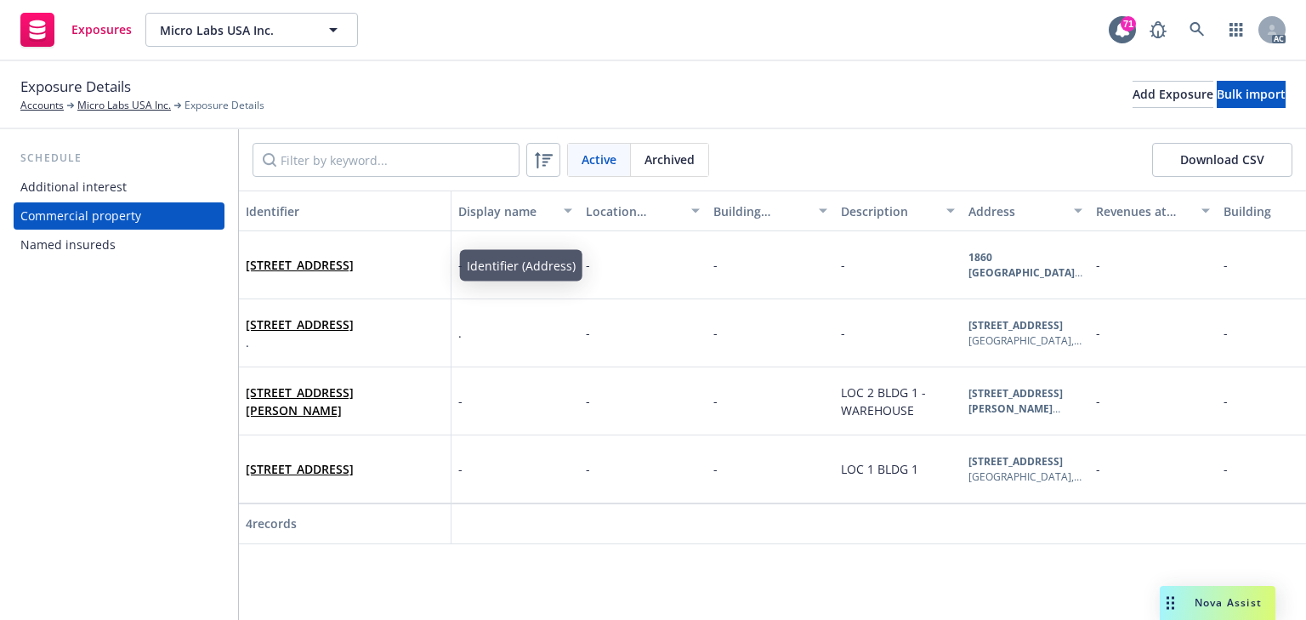
click at [163, 192] on div "Additional interest" at bounding box center [118, 186] width 197 height 27
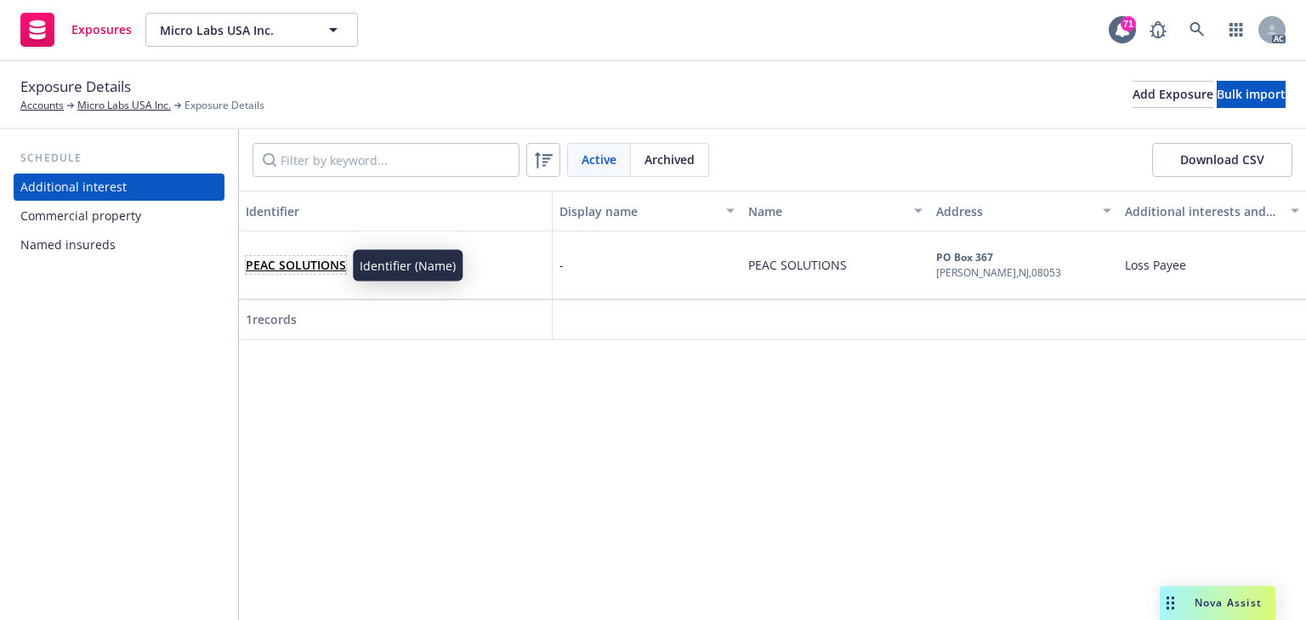
click at [326, 267] on link "PEAC SOLUTIONS" at bounding box center [296, 265] width 100 height 16
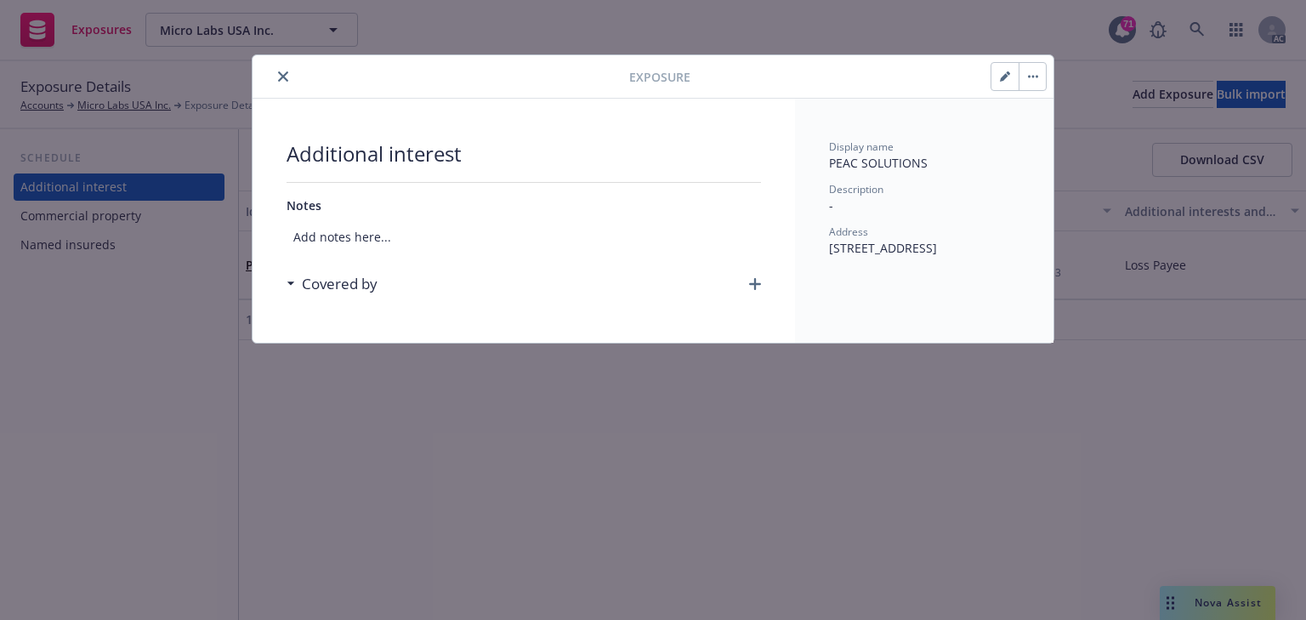
click at [757, 283] on icon "button" at bounding box center [755, 284] width 12 height 12
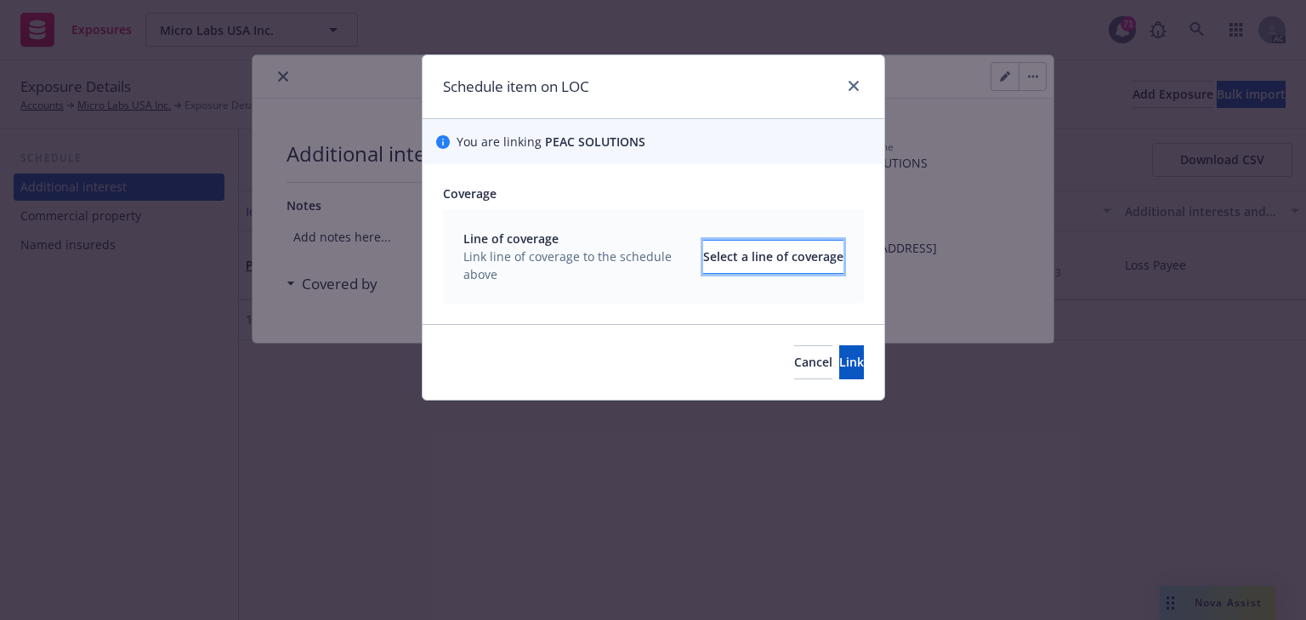
click at [725, 255] on div "Select a line of coverage" at bounding box center [773, 257] width 140 height 32
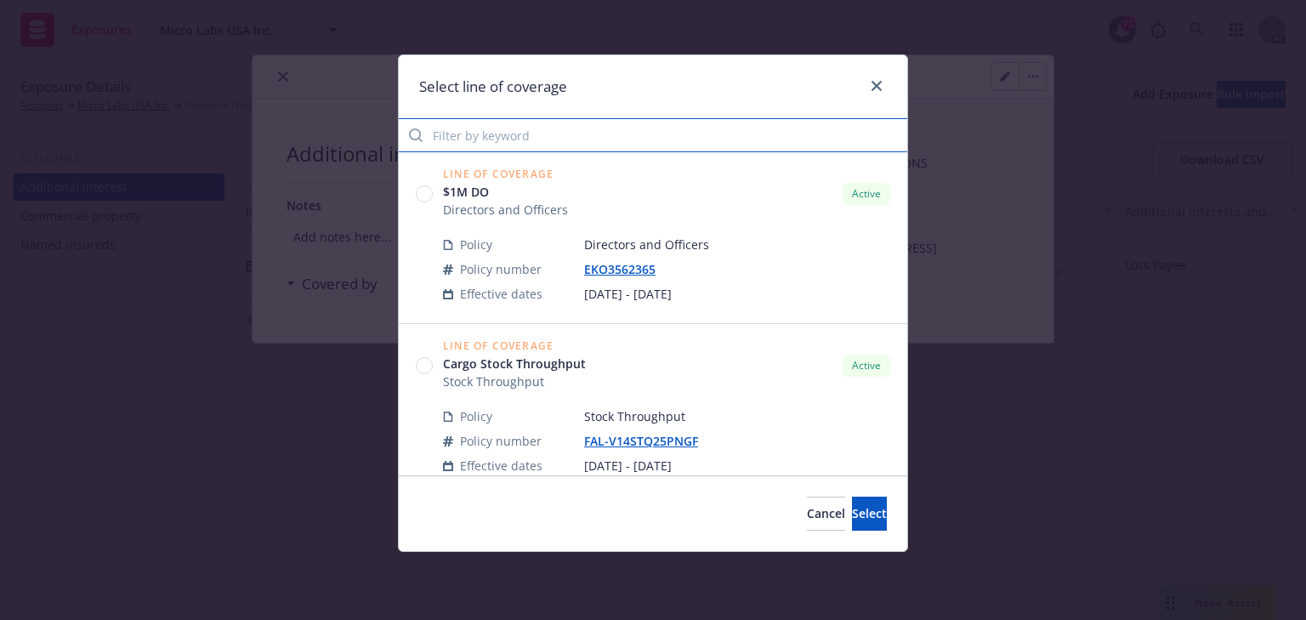
click at [538, 133] on input "Filter by keyword" at bounding box center [653, 135] width 508 height 34
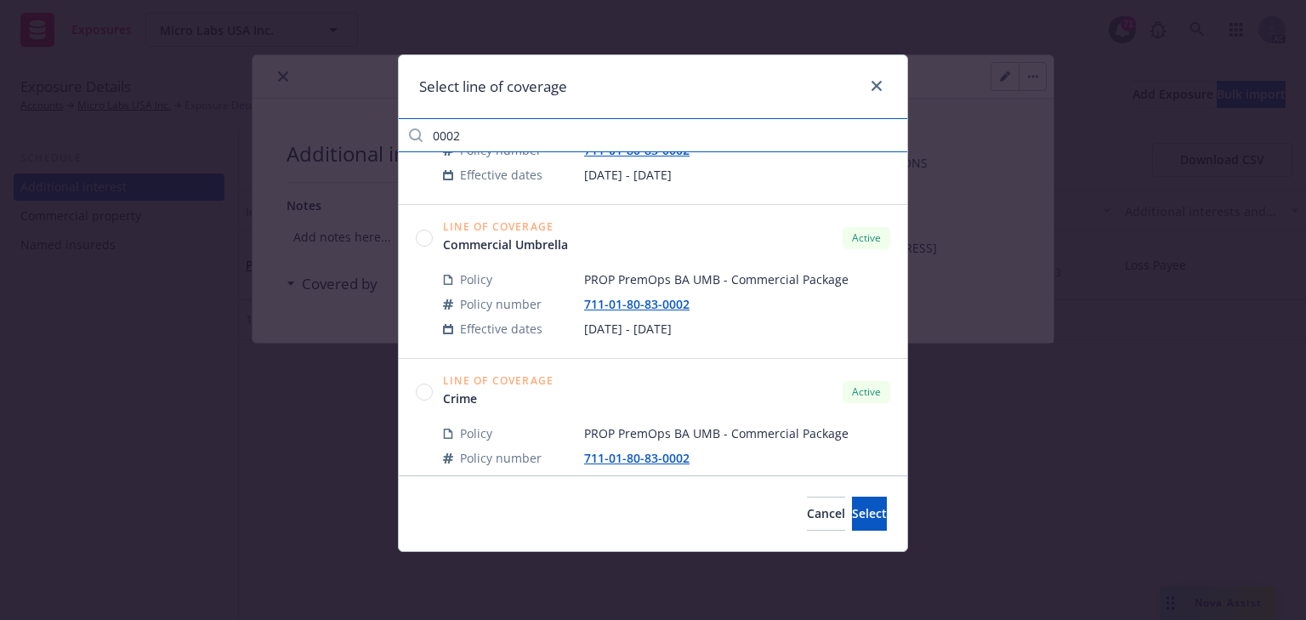
scroll to position [305, 0]
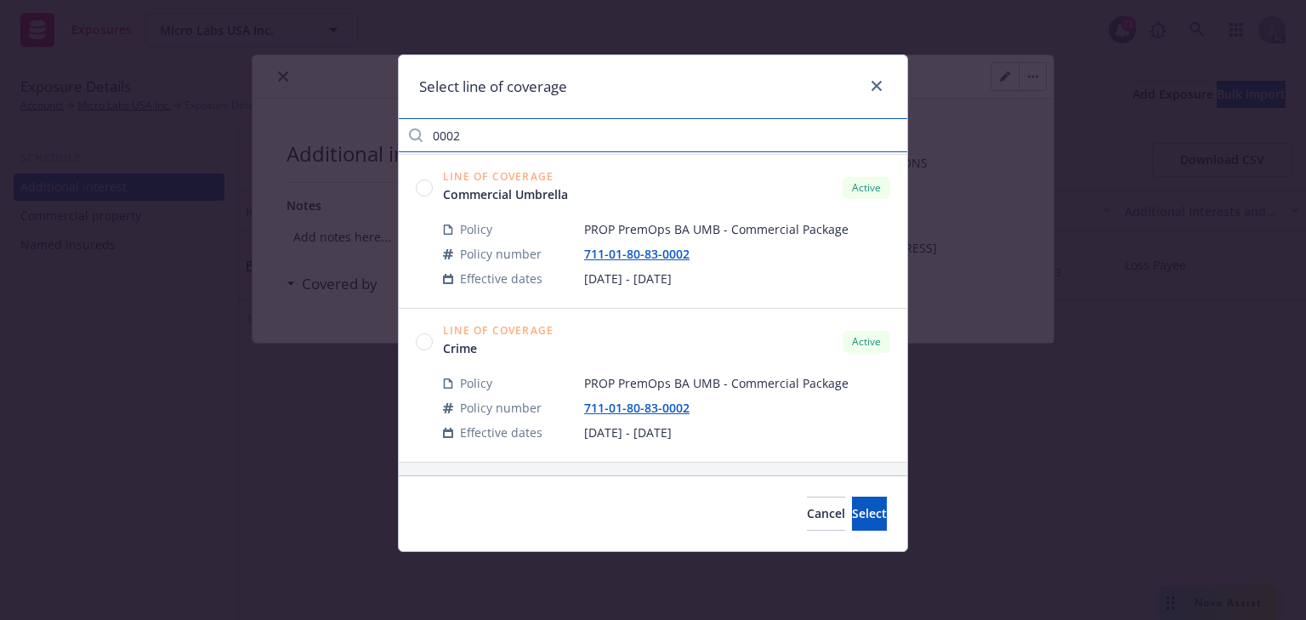
type input "0002"
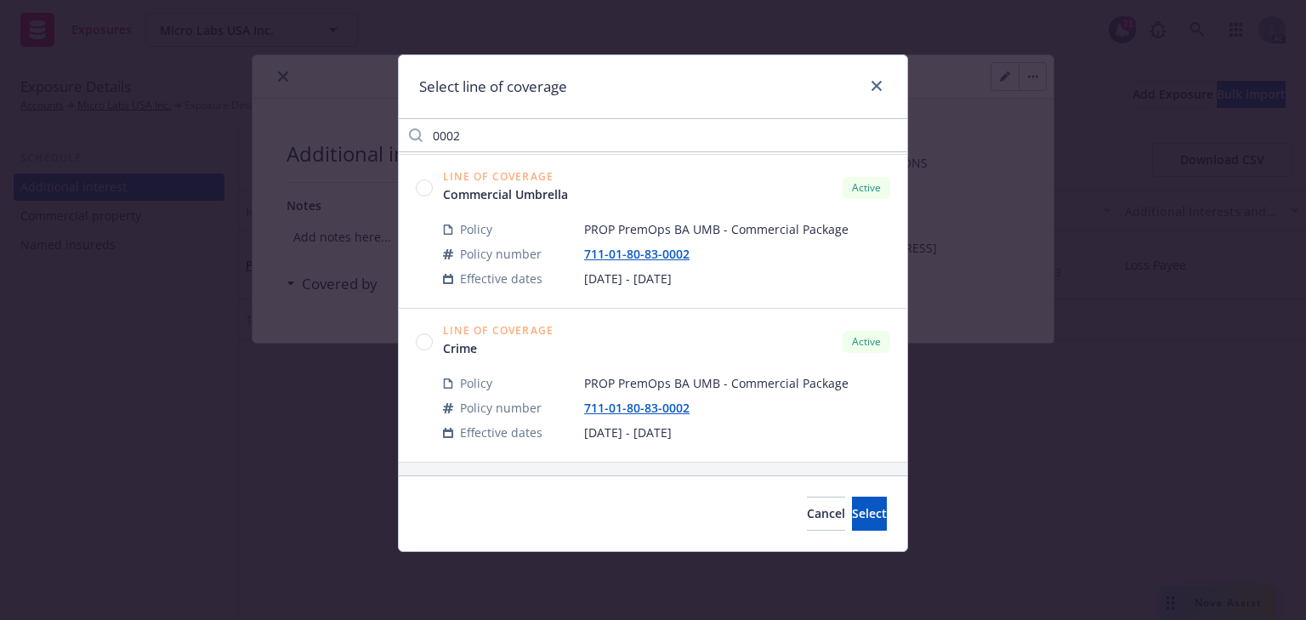
click at [424, 185] on circle at bounding box center [425, 187] width 16 height 16
click at [852, 510] on span "Select" at bounding box center [869, 513] width 35 height 16
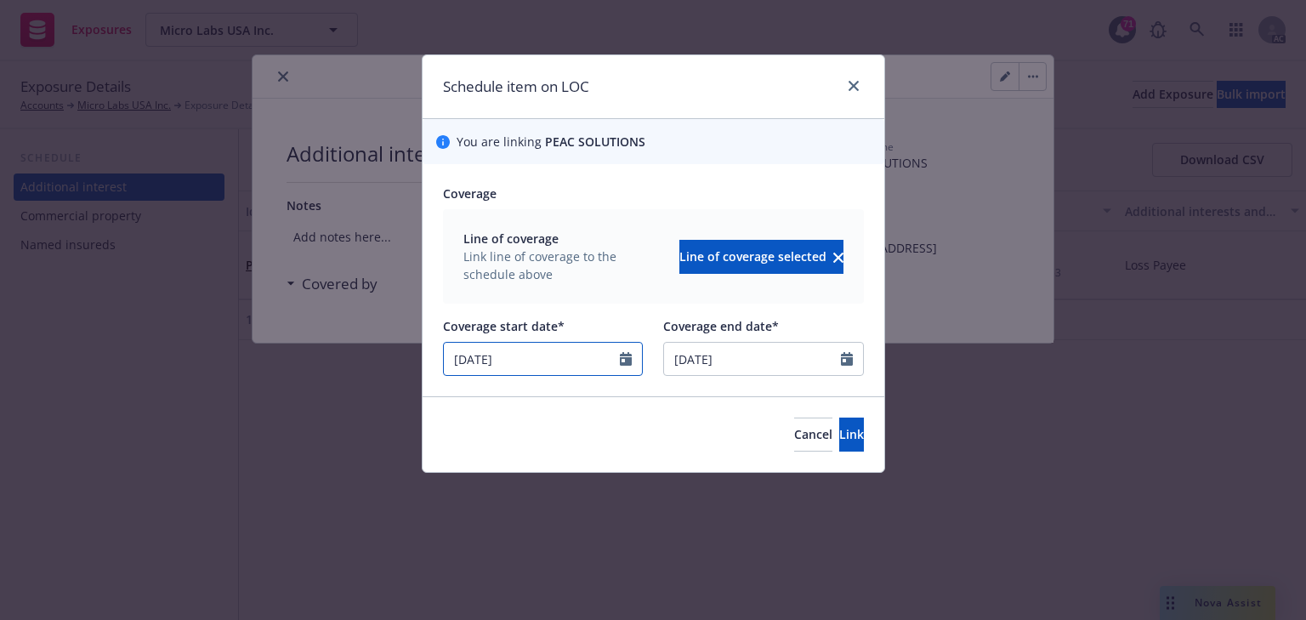
drag, startPoint x: 532, startPoint y: 360, endPoint x: 208, endPoint y: 345, distance: 324.2
click at [208, 345] on div "Schedule item on LOC You are linking PEAC SOLUTIONS Coverage Line of coverage L…" at bounding box center [653, 310] width 1306 height 620
select select "2"
type input "09/20/2025"
click at [847, 435] on button "Link" at bounding box center [851, 434] width 25 height 34
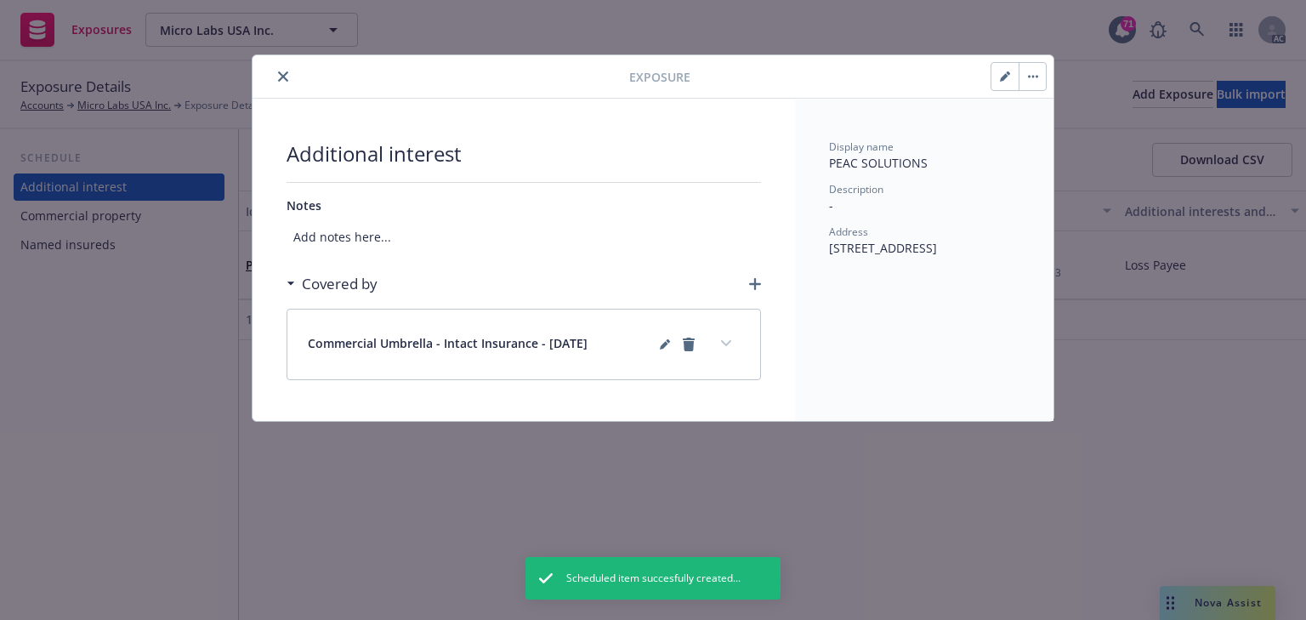
click at [755, 288] on icon "button" at bounding box center [755, 284] width 12 height 12
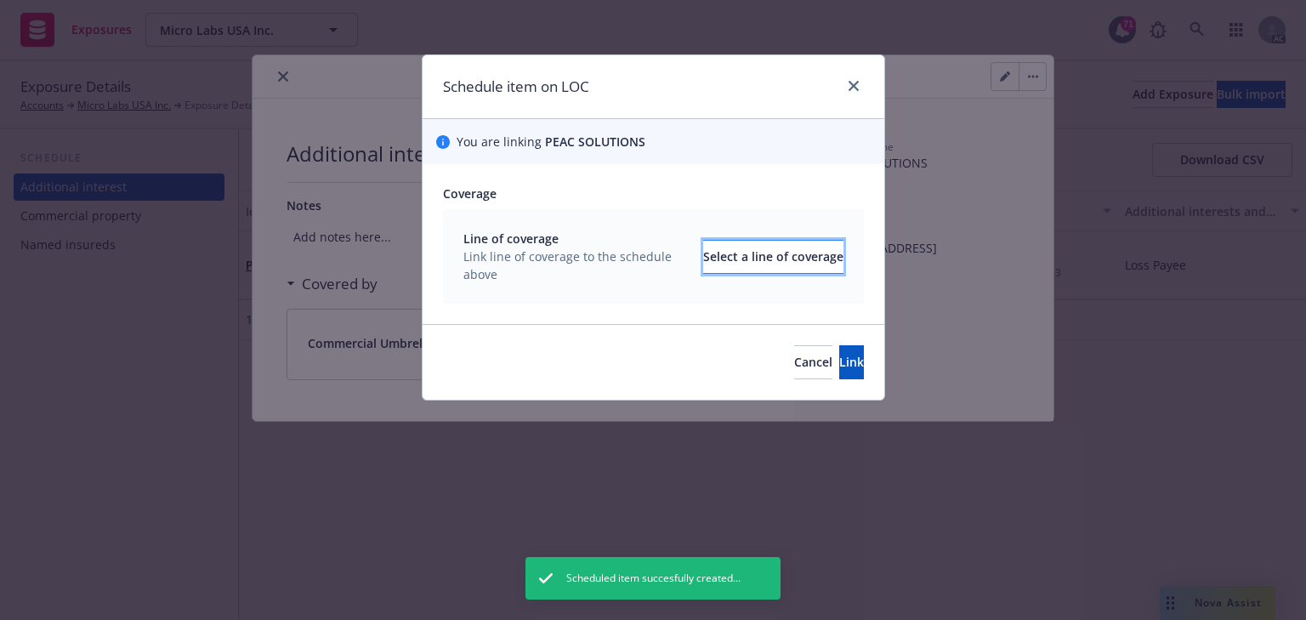
click at [765, 261] on div "Select a line of coverage" at bounding box center [773, 257] width 140 height 32
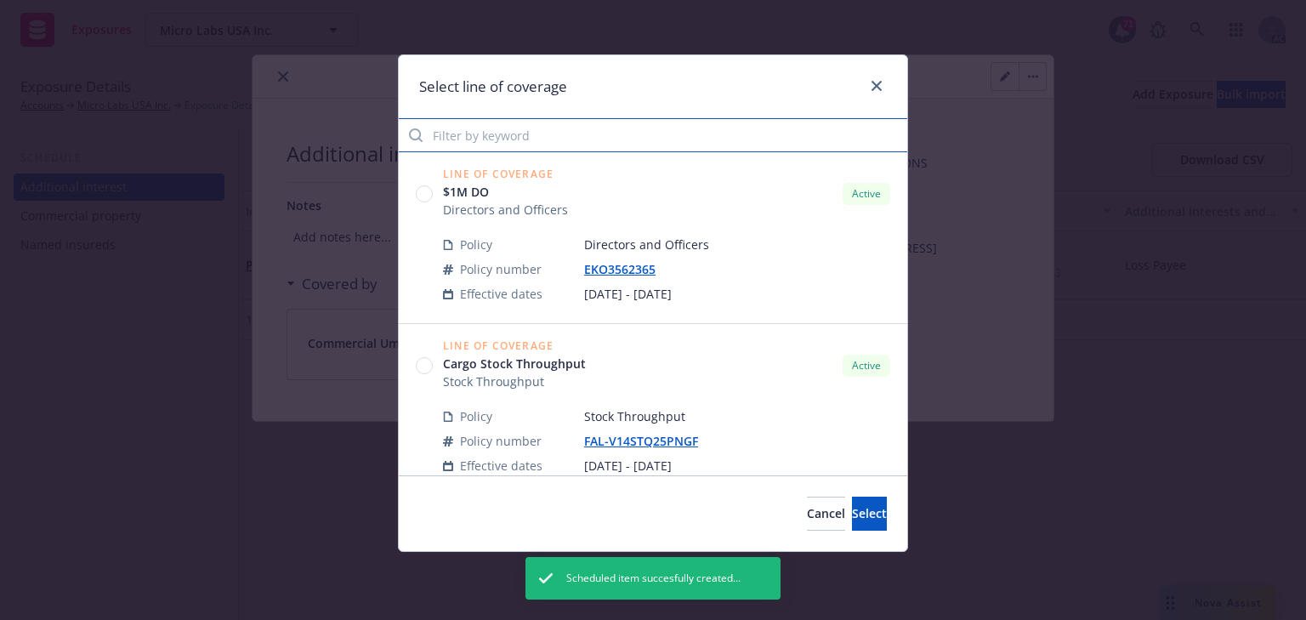
click at [556, 132] on input "Filter by keyword" at bounding box center [653, 135] width 508 height 34
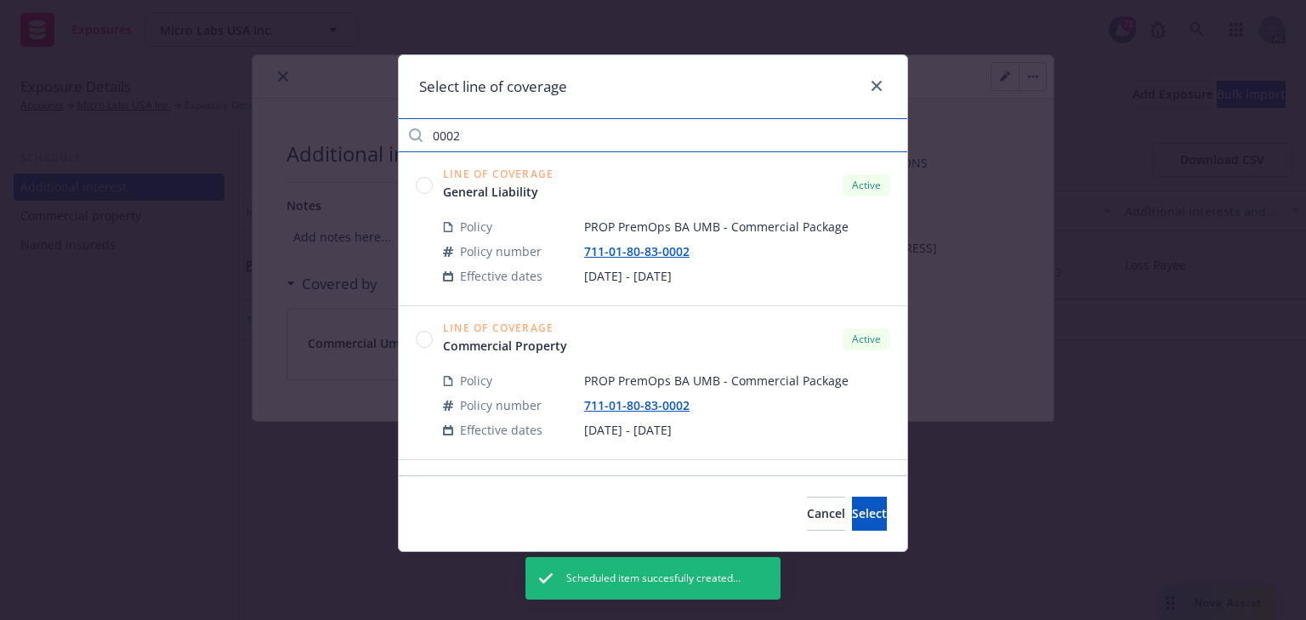
type input "0002"
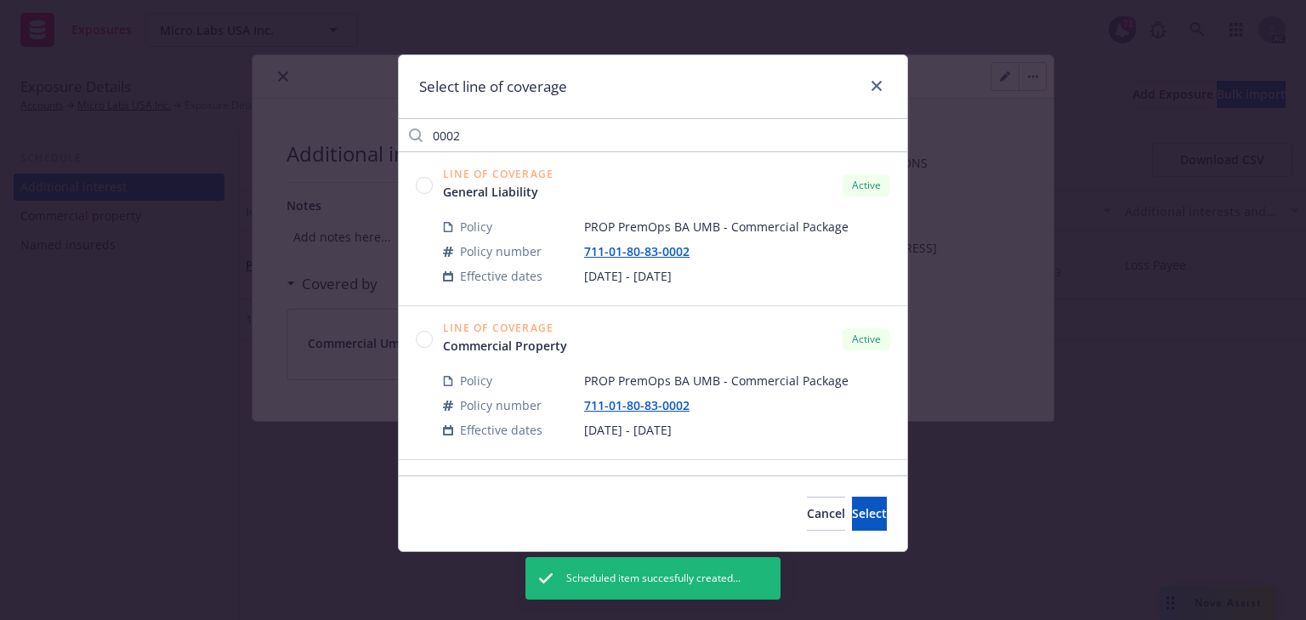
click at [428, 332] on circle at bounding box center [425, 339] width 16 height 16
click at [859, 510] on button "Select" at bounding box center [869, 513] width 35 height 34
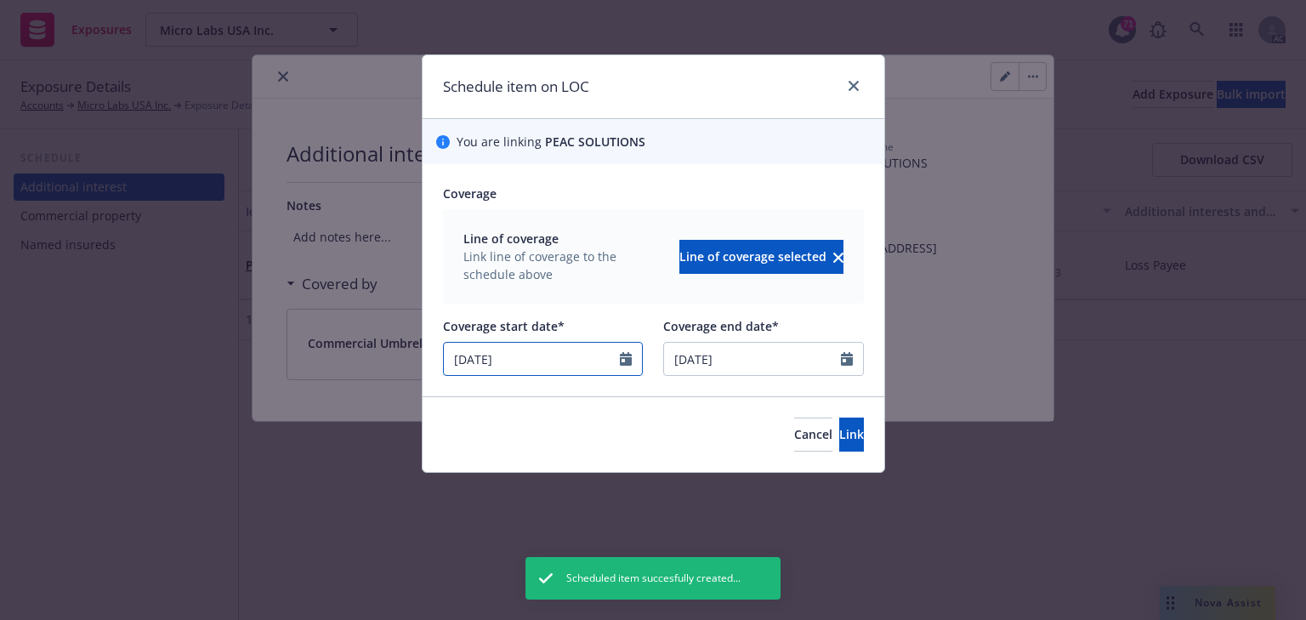
click at [551, 349] on input "02/28/2025" at bounding box center [532, 359] width 177 height 32
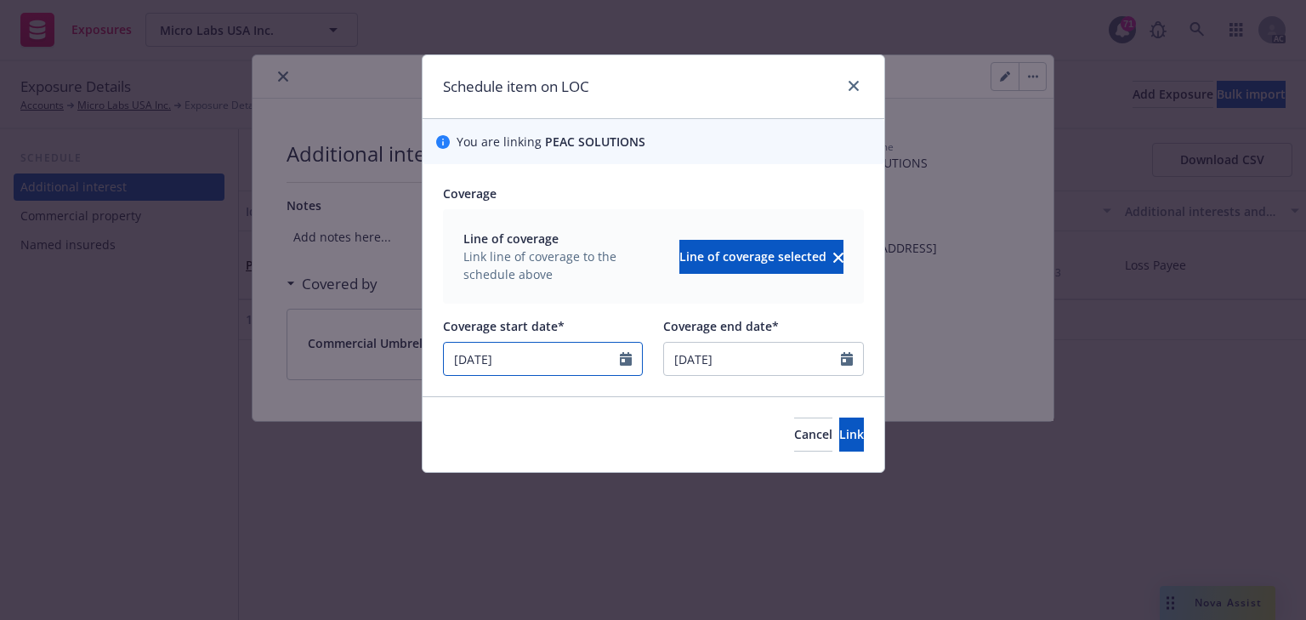
select select "2"
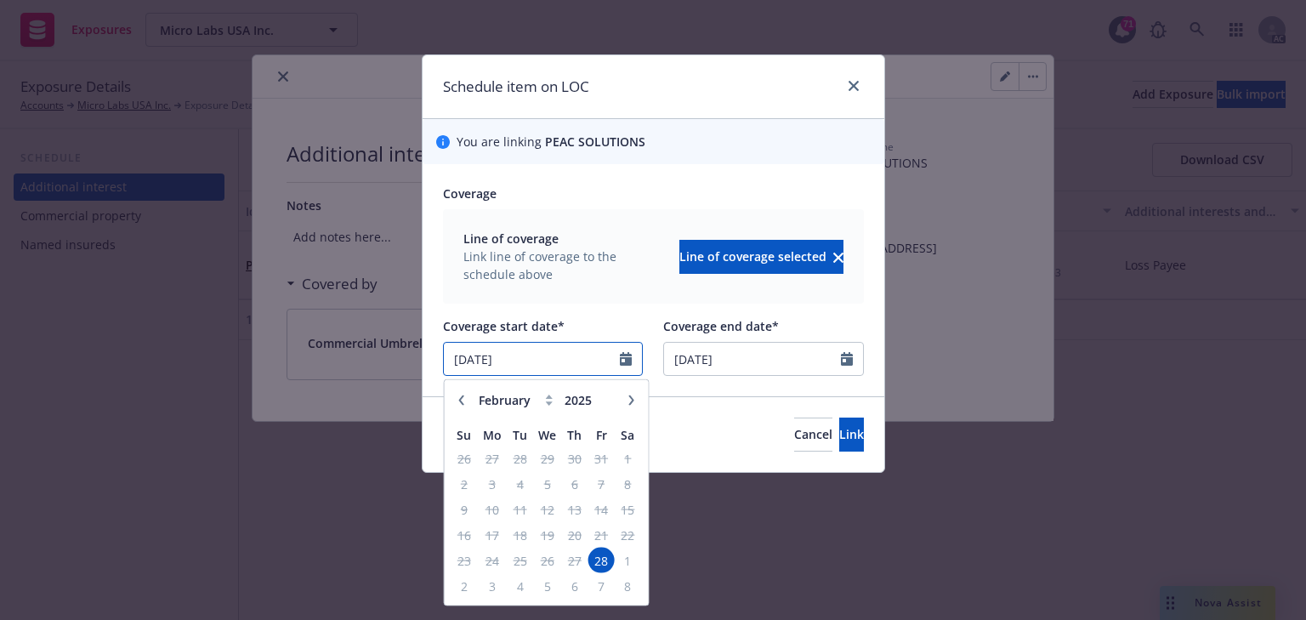
paste input "9/20"
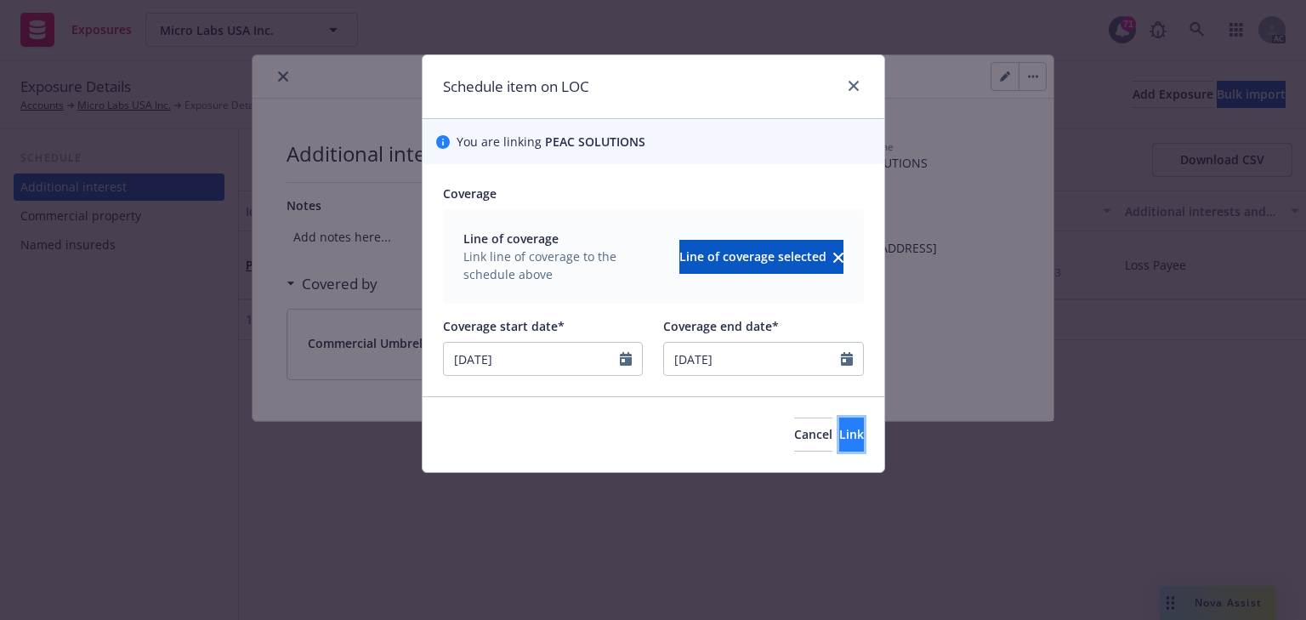
type input "09/20/2025"
click at [839, 435] on span "Link" at bounding box center [851, 434] width 25 height 16
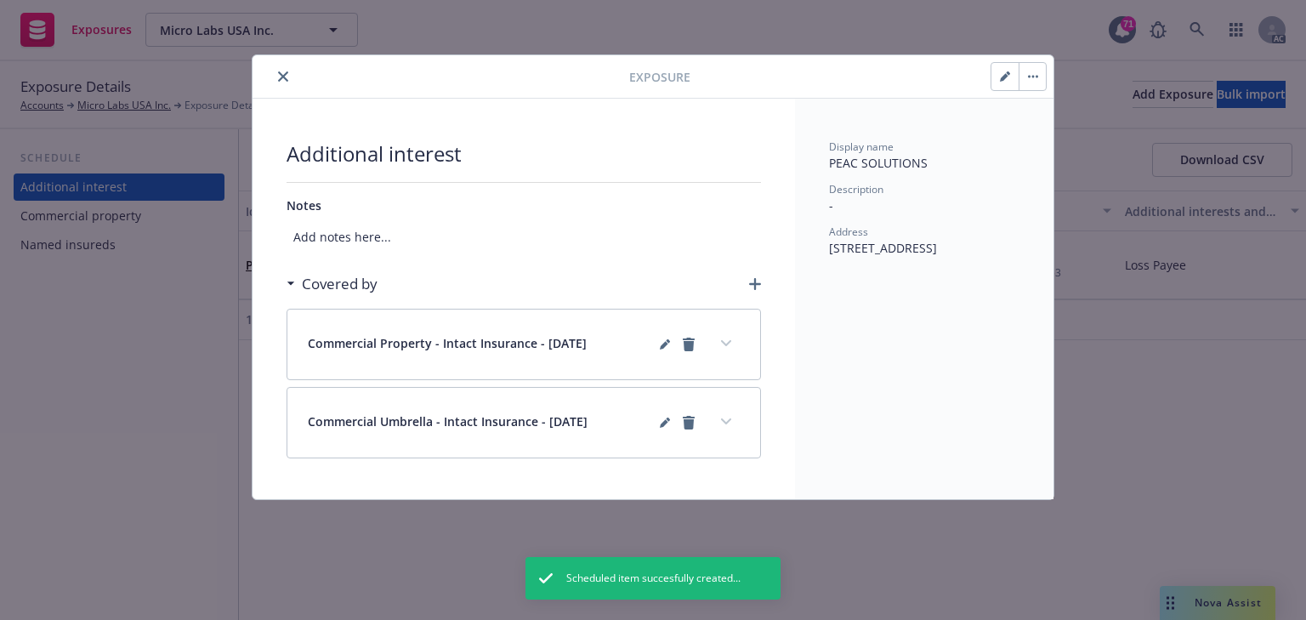
click at [755, 285] on icon "button" at bounding box center [755, 284] width 12 height 12
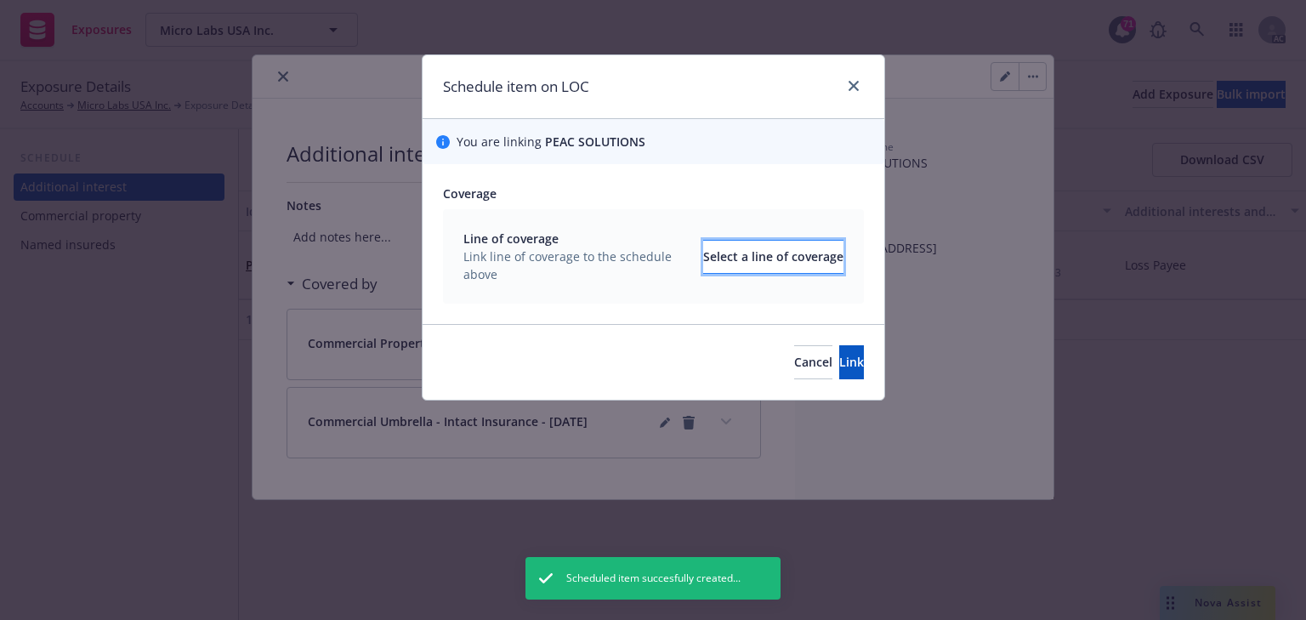
click at [757, 269] on div "Select a line of coverage" at bounding box center [773, 257] width 140 height 32
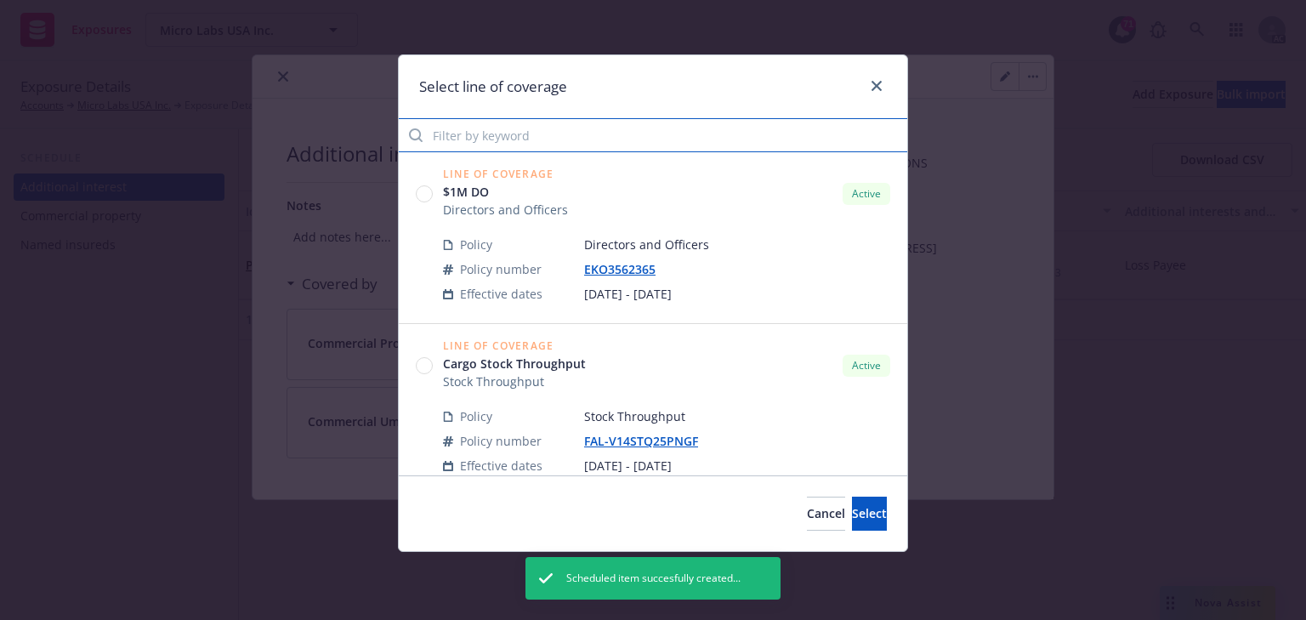
click at [620, 142] on input "Filter by keyword" at bounding box center [653, 135] width 508 height 34
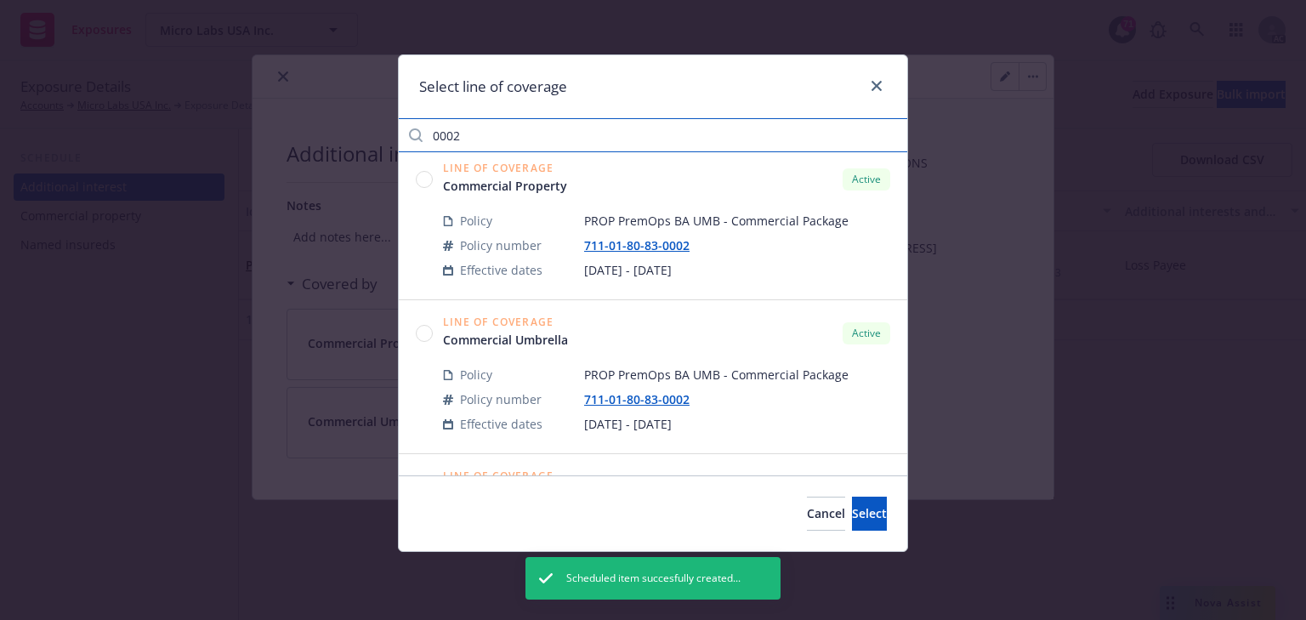
scroll to position [204, 0]
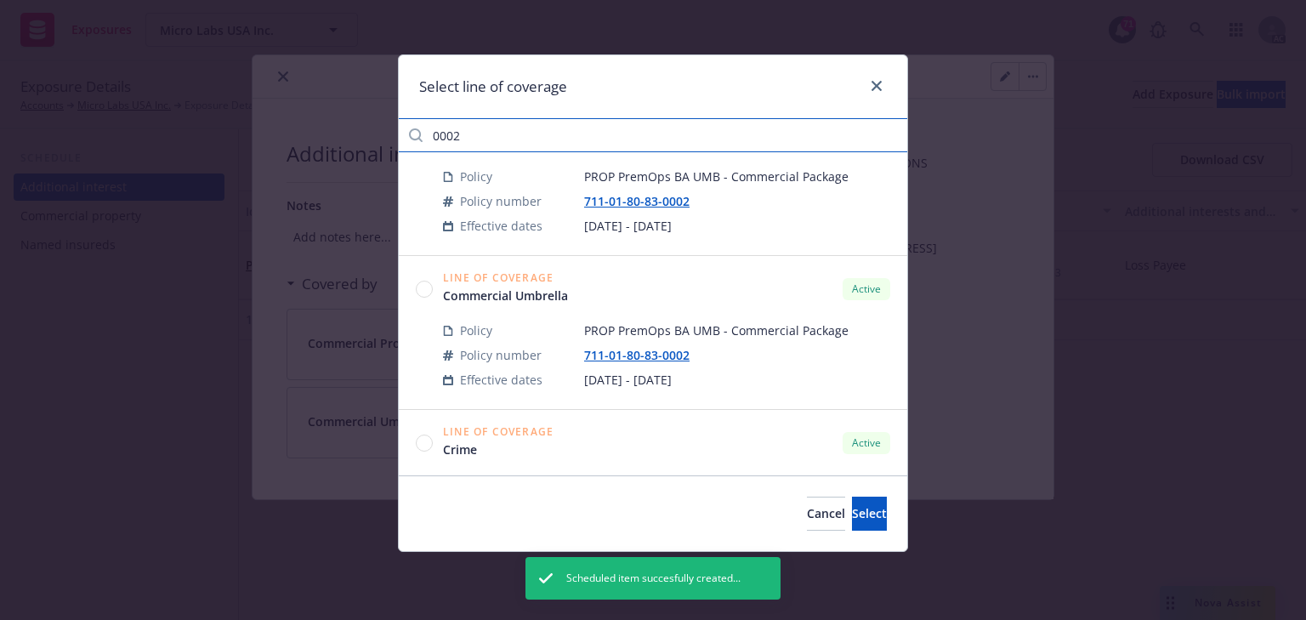
type input "0002"
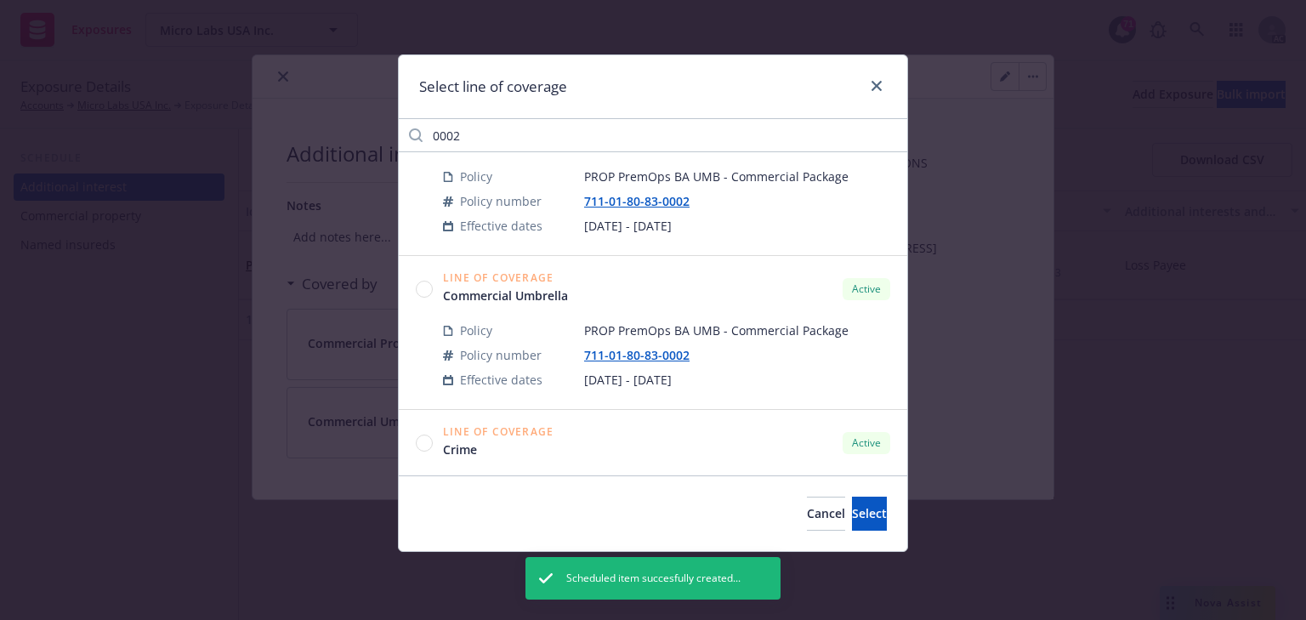
click at [428, 291] on circle at bounding box center [425, 289] width 16 height 16
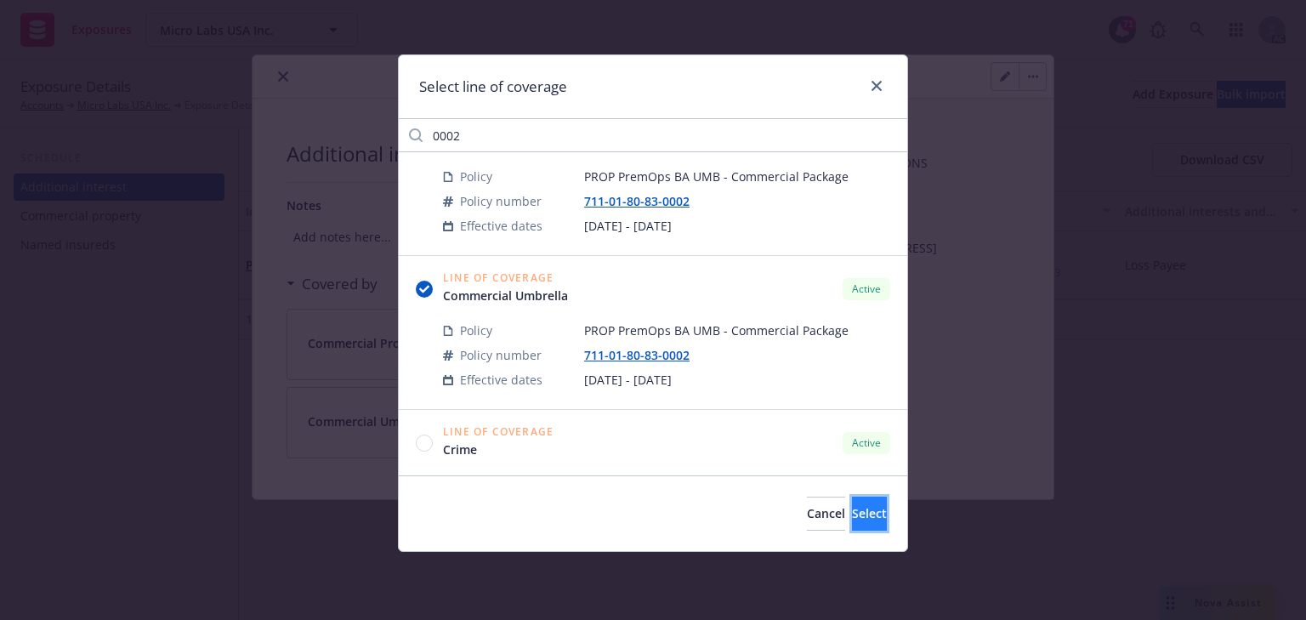
click at [877, 523] on button "Select" at bounding box center [869, 513] width 35 height 34
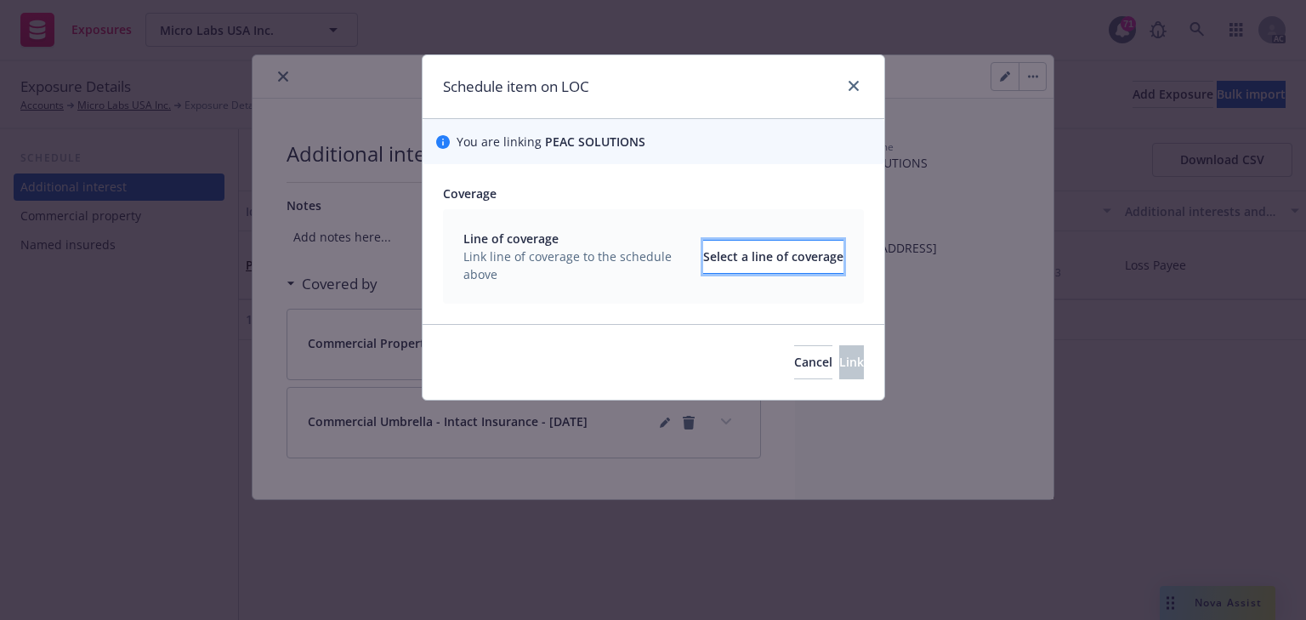
click at [766, 256] on div "Select a line of coverage" at bounding box center [773, 257] width 140 height 32
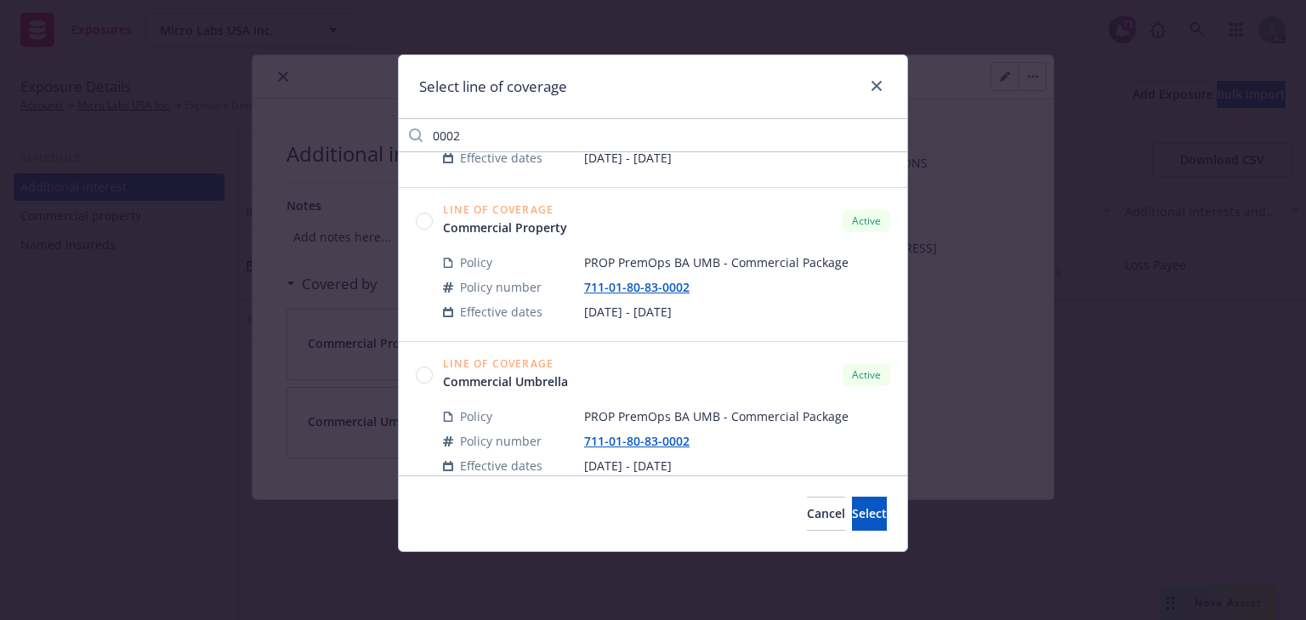
scroll to position [136, 0]
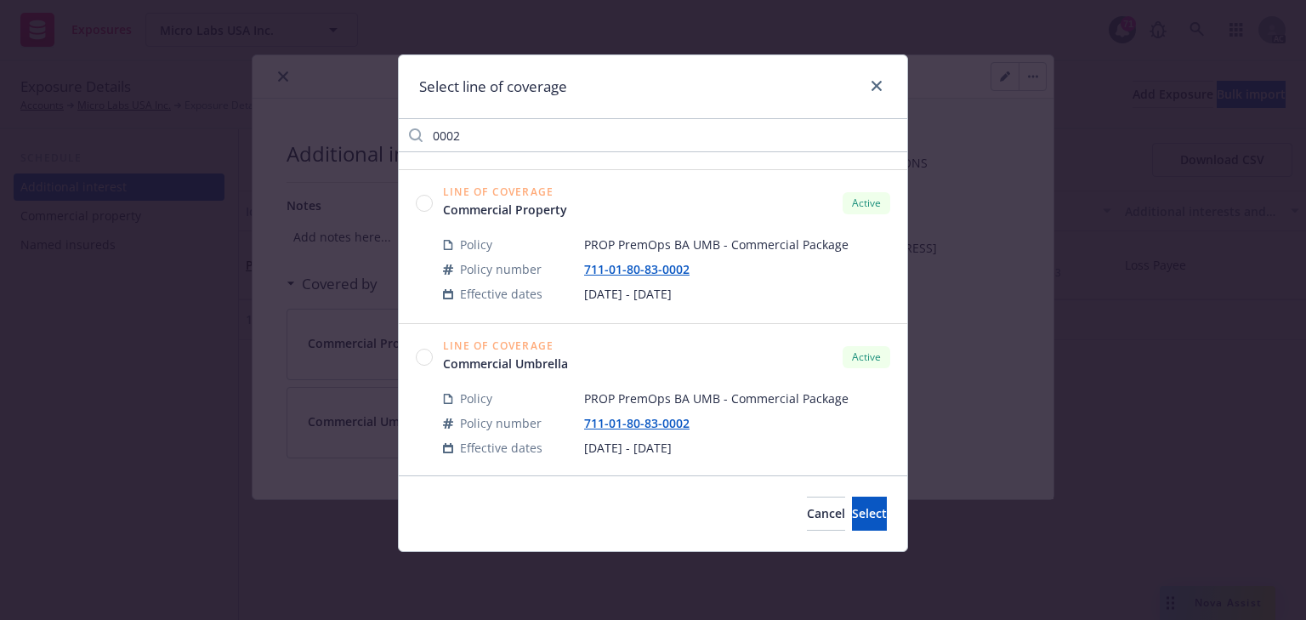
click at [424, 358] on circle at bounding box center [425, 357] width 16 height 16
click at [853, 510] on span "Select" at bounding box center [869, 513] width 35 height 16
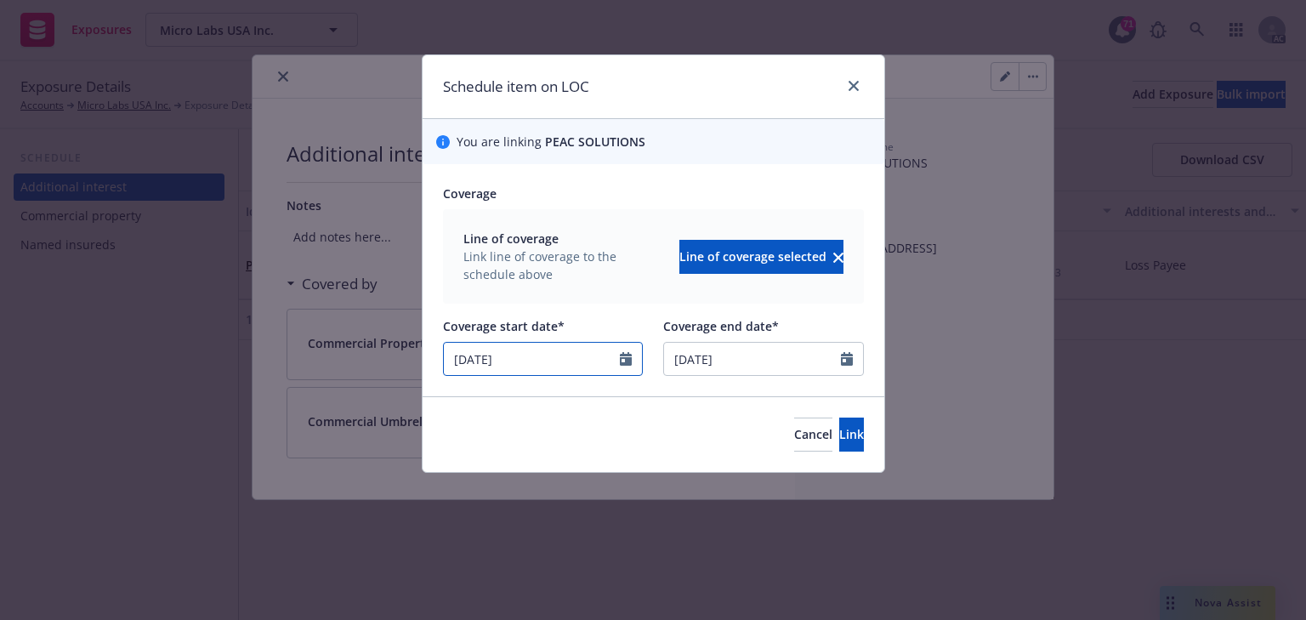
drag, startPoint x: 564, startPoint y: 349, endPoint x: 271, endPoint y: 350, distance: 292.4
click at [278, 351] on div "Schedule item on LOC You are linking PEAC SOLUTIONS Coverage Line of coverage L…" at bounding box center [653, 310] width 1306 height 620
select select "2"
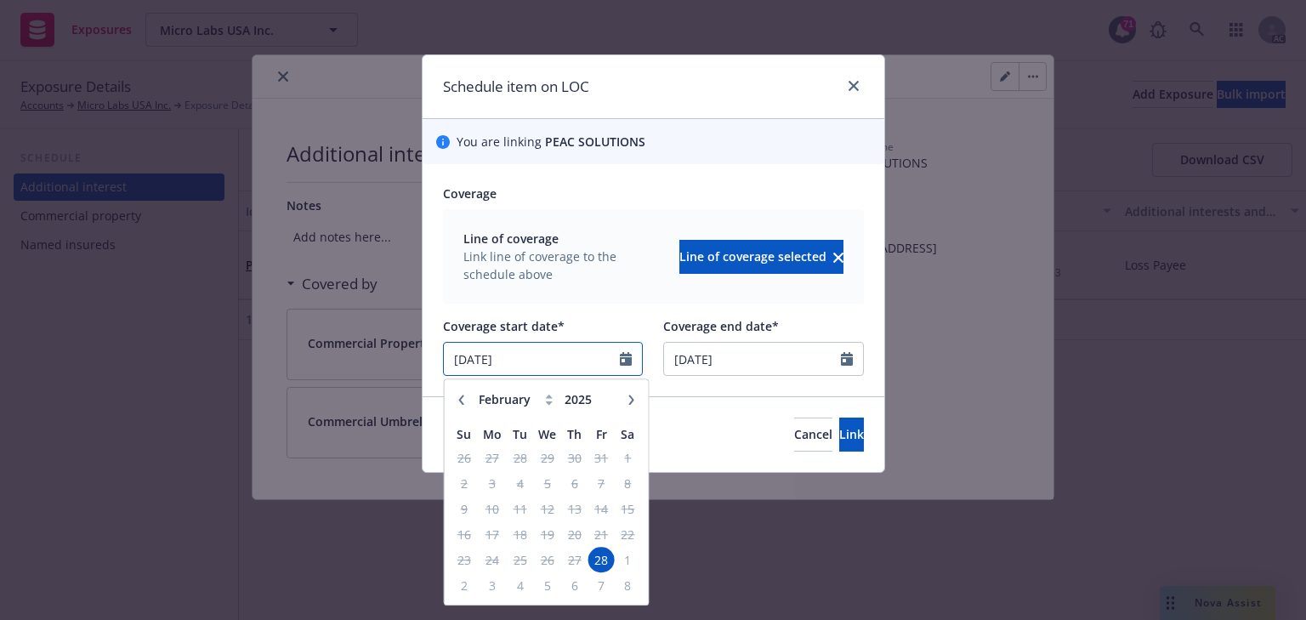
paste input "9/20"
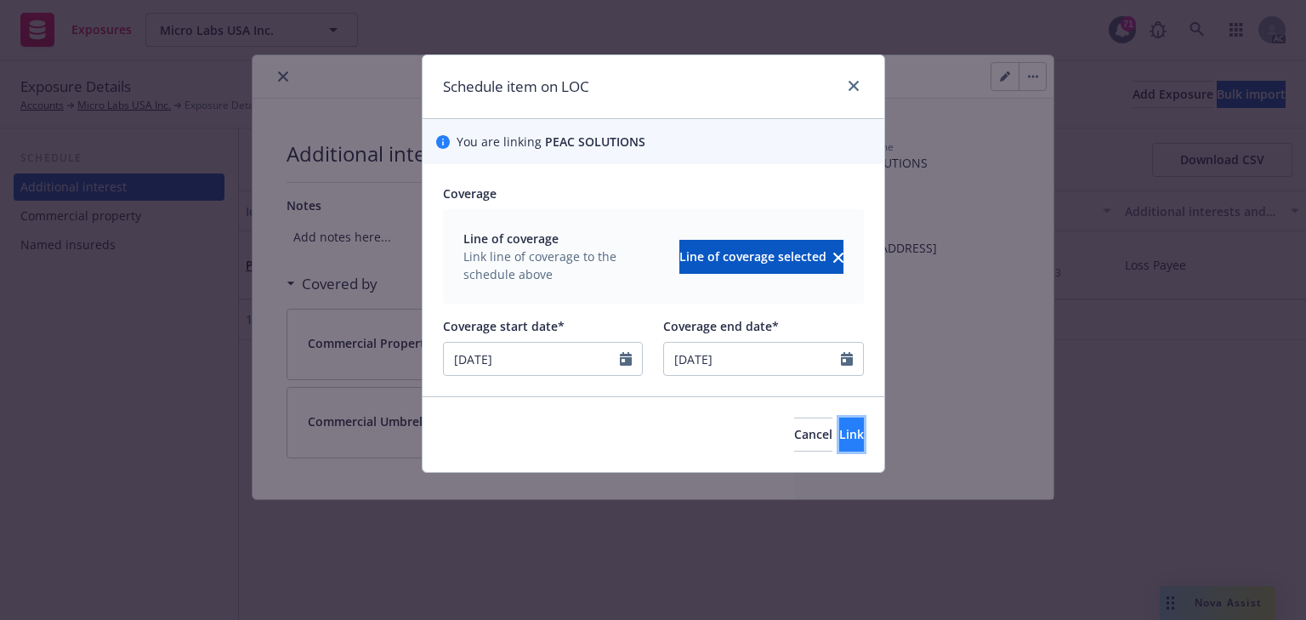
type input "09/20/2025"
click at [839, 433] on button "Link" at bounding box center [851, 434] width 25 height 34
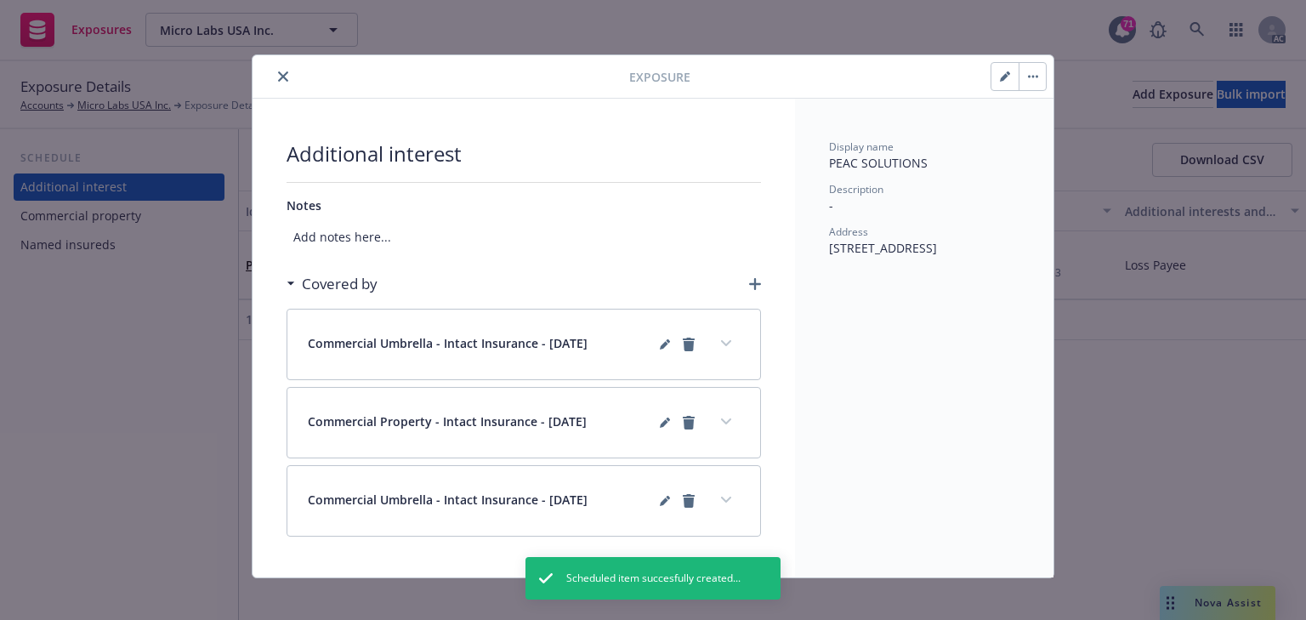
click at [749, 280] on icon "button" at bounding box center [755, 284] width 12 height 12
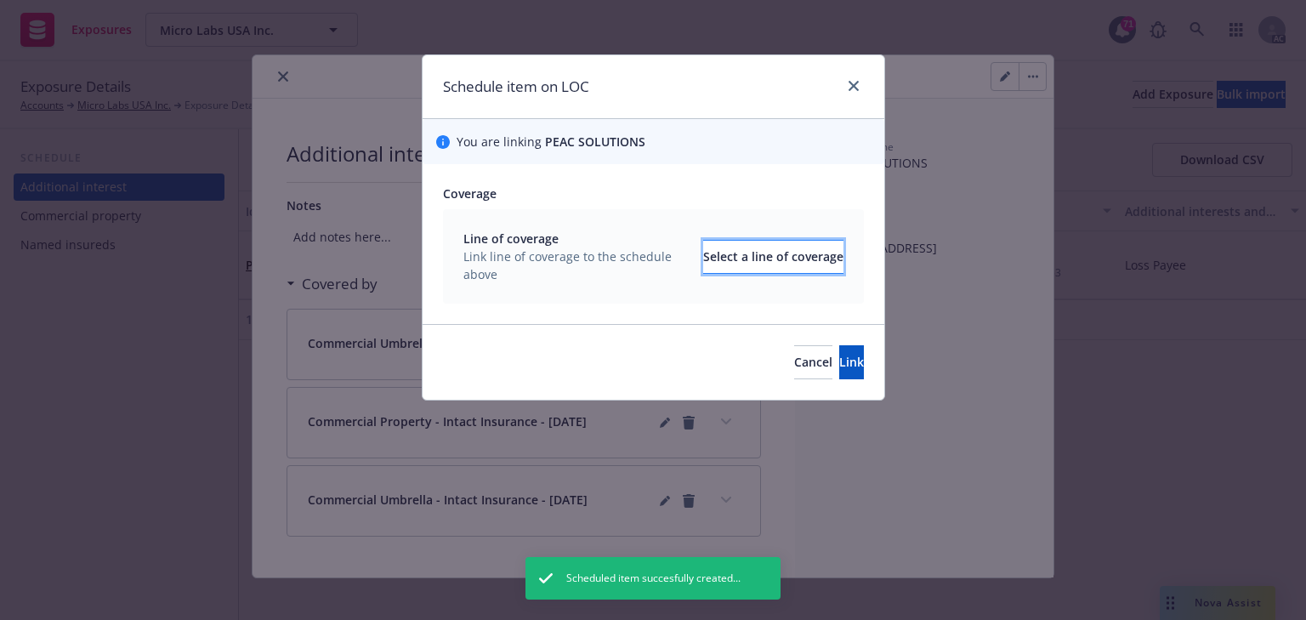
click at [748, 258] on div "Select a line of coverage" at bounding box center [773, 257] width 140 height 32
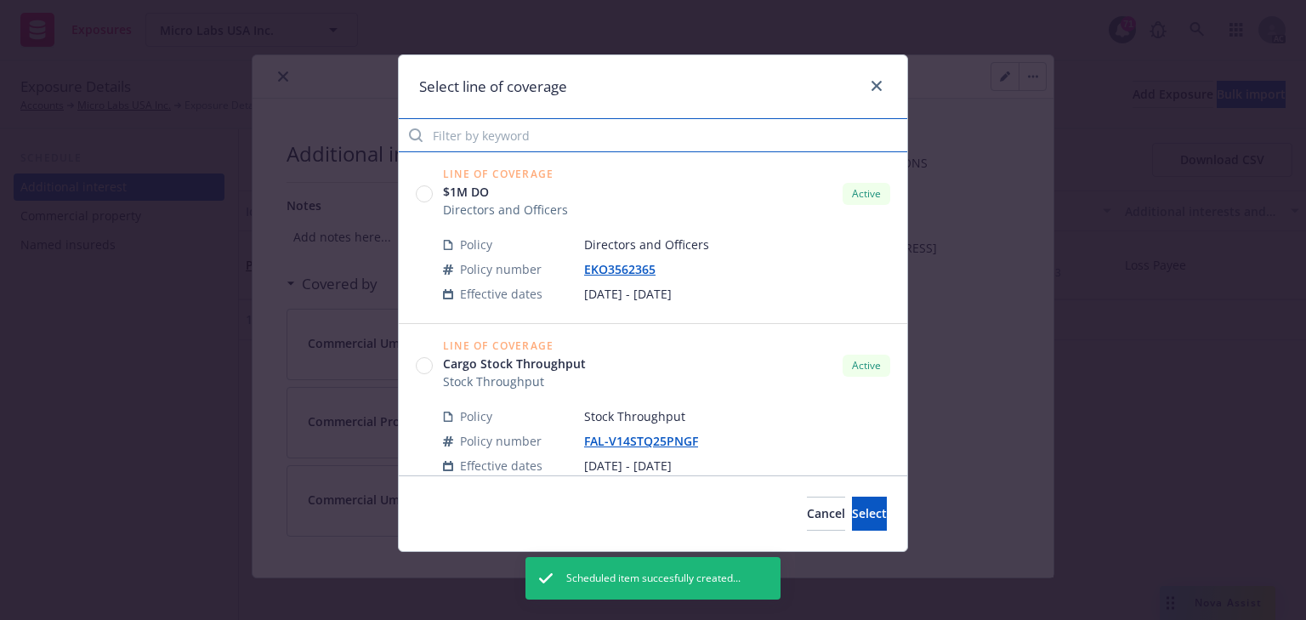
click at [485, 137] on input "Filter by keyword" at bounding box center [653, 135] width 508 height 34
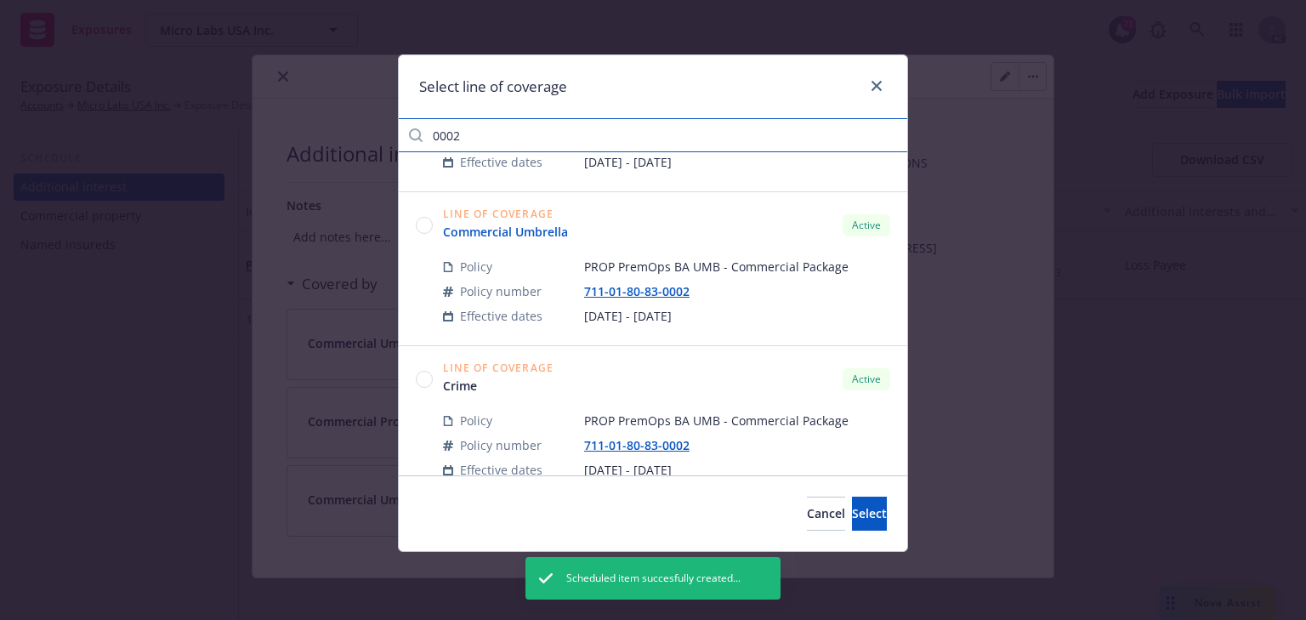
scroll to position [272, 0]
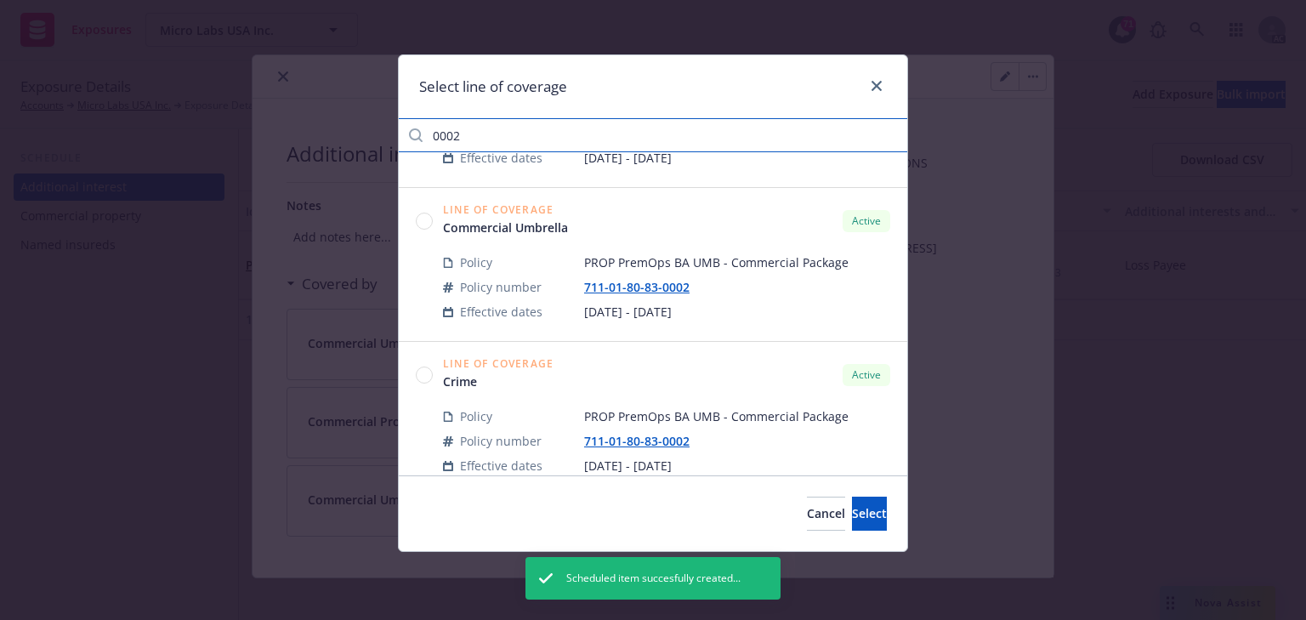
type input "0002"
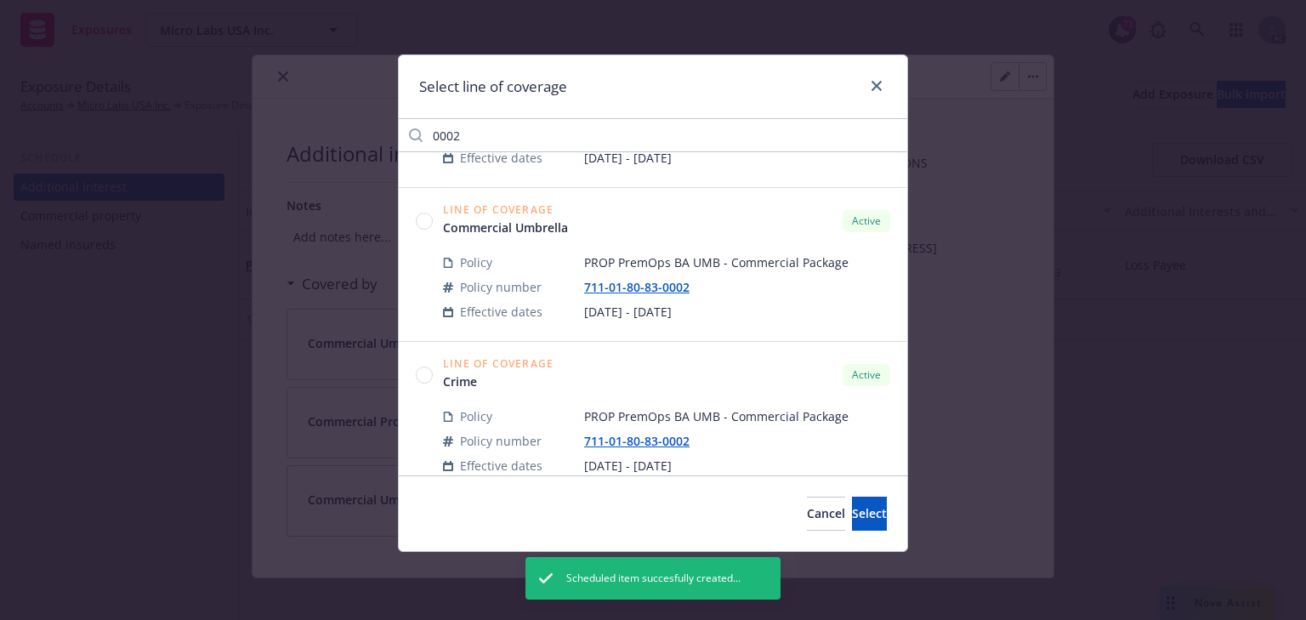
click at [424, 375] on circle at bounding box center [425, 374] width 16 height 16
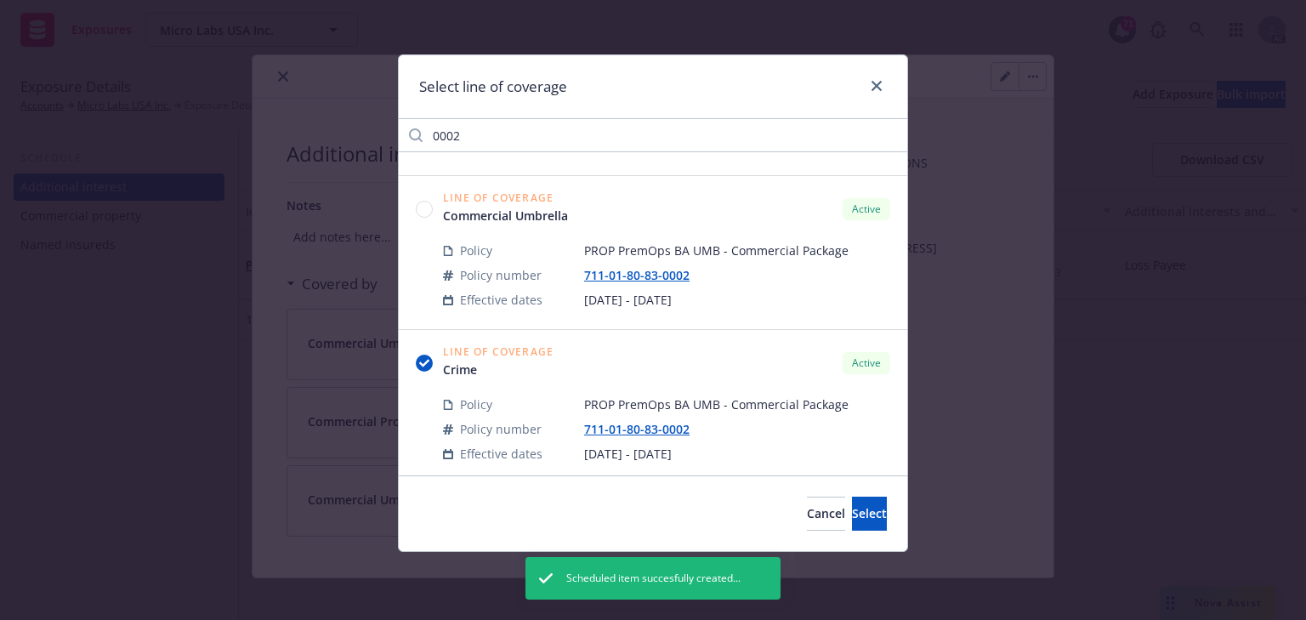
scroll to position [305, 0]
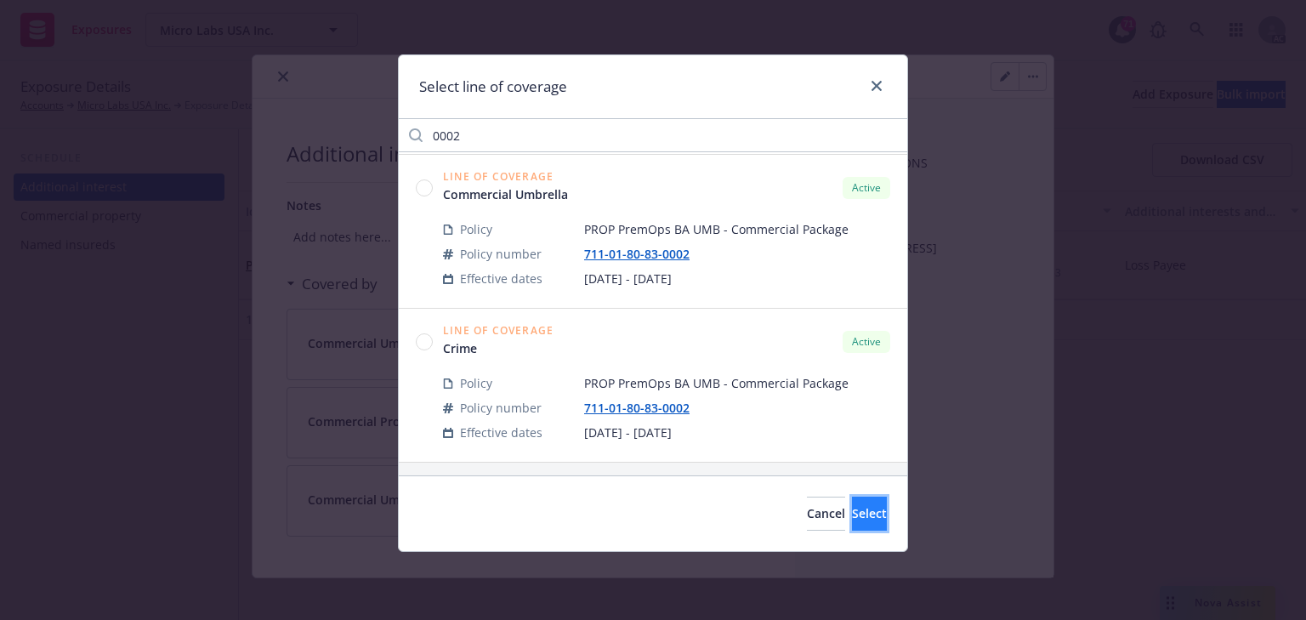
click at [867, 507] on button "Select" at bounding box center [869, 513] width 35 height 34
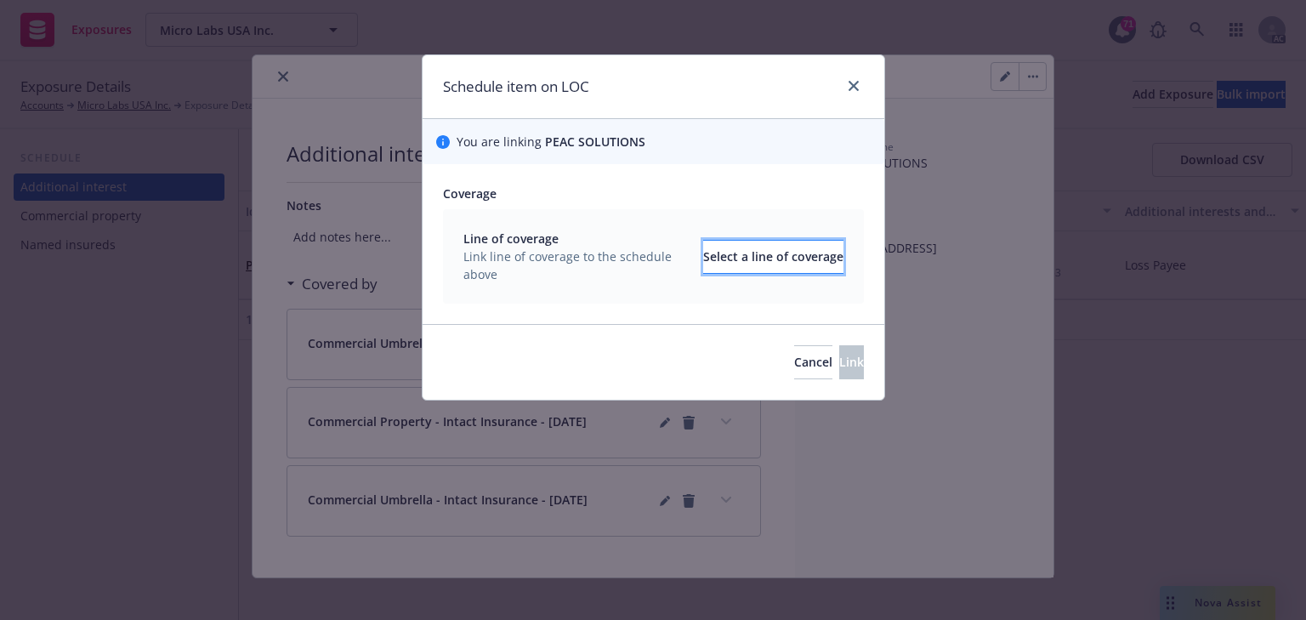
click at [724, 265] on div "Select a line of coverage" at bounding box center [773, 257] width 140 height 32
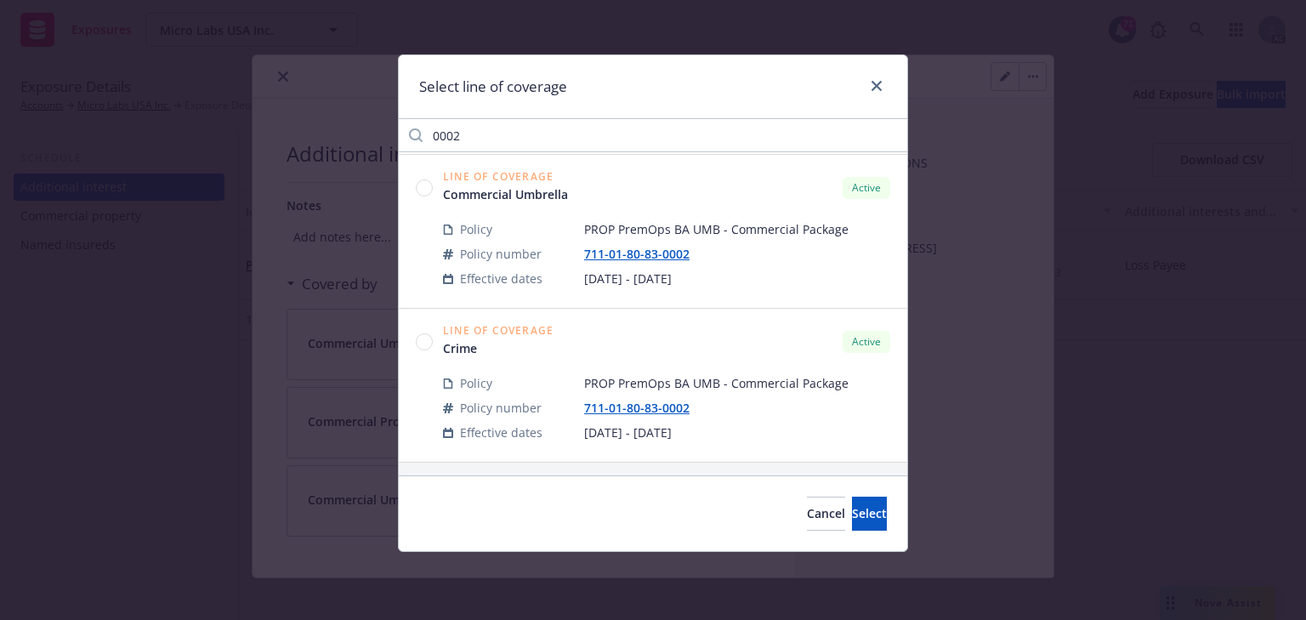
click at [421, 346] on circle at bounding box center [425, 341] width 16 height 16
click at [859, 517] on button "Select" at bounding box center [869, 513] width 35 height 34
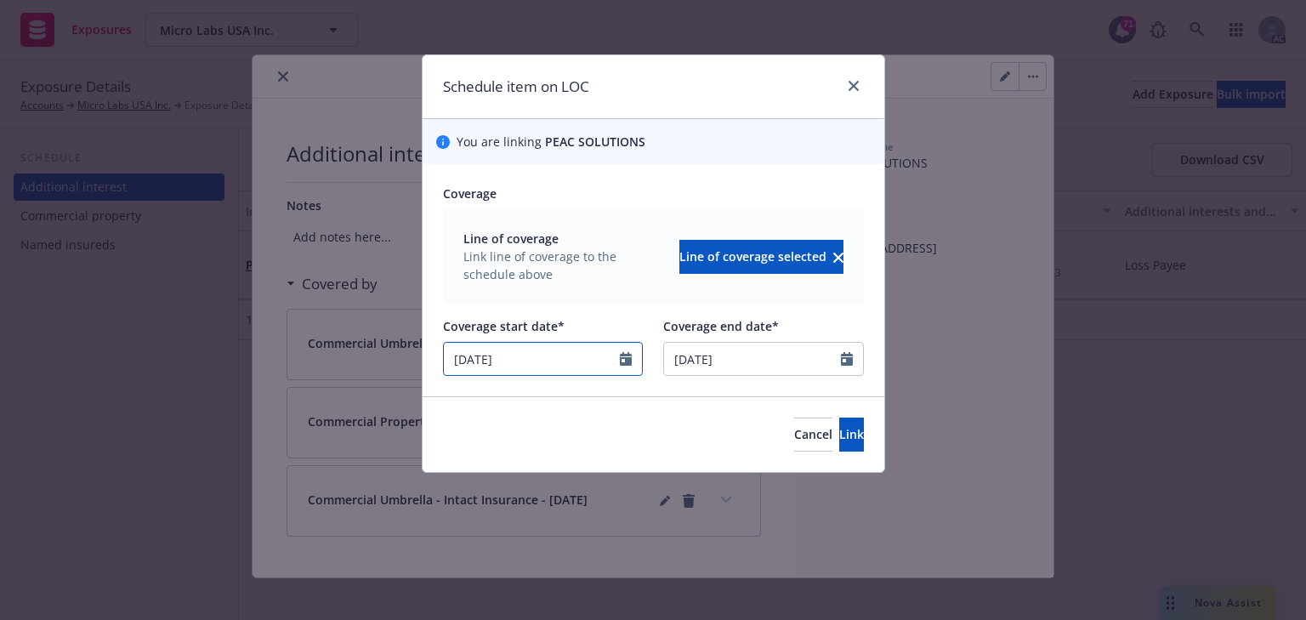
drag, startPoint x: 484, startPoint y: 354, endPoint x: 417, endPoint y: 343, distance: 67.9
click at [447, 350] on input "[DATE]" at bounding box center [532, 359] width 177 height 32
select select "2"
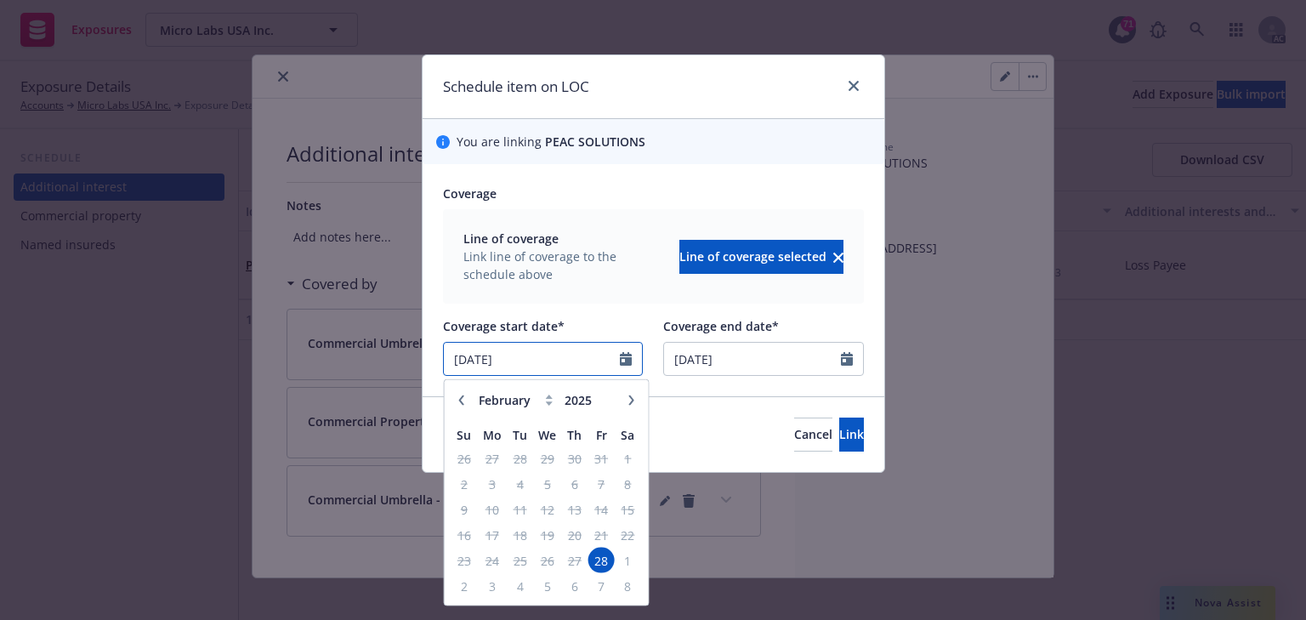
paste input "9/20"
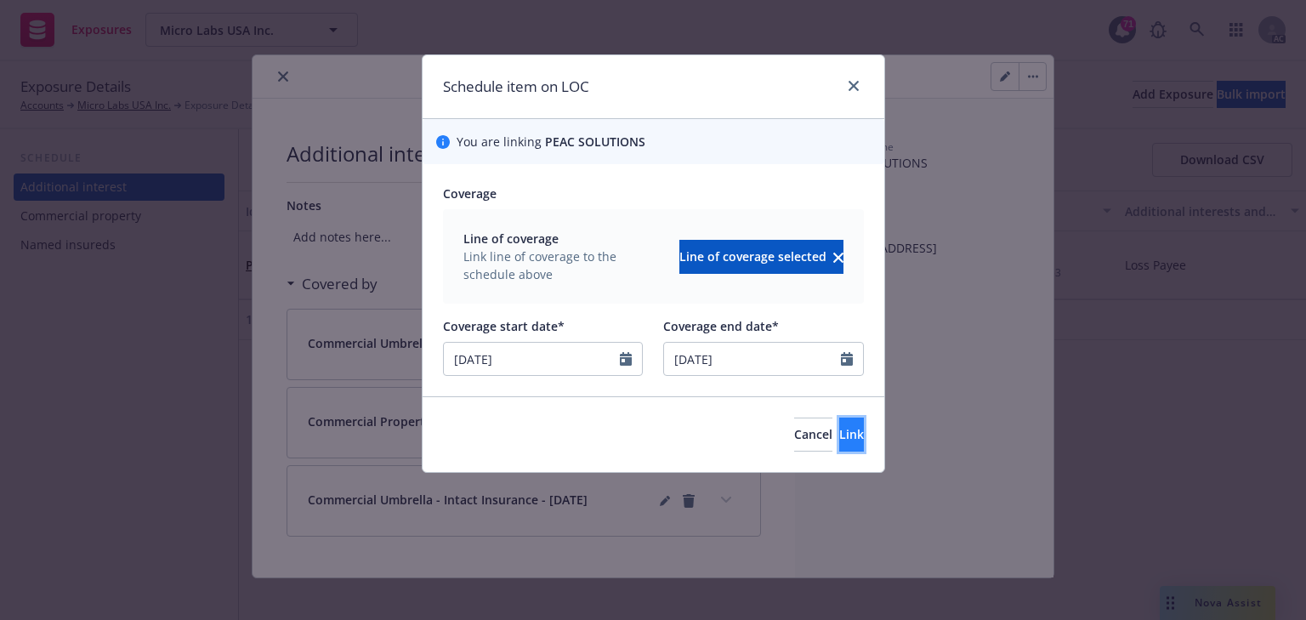
type input "09/20/2025"
click at [853, 436] on button "Link" at bounding box center [851, 434] width 25 height 34
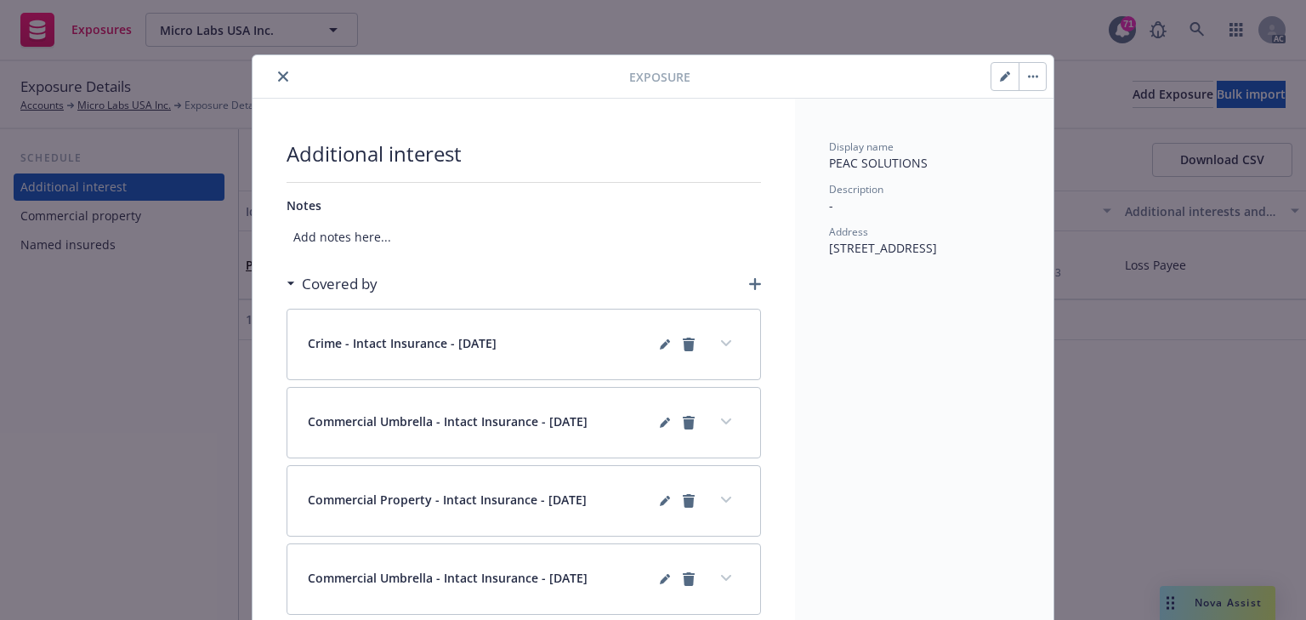
click at [278, 74] on icon "close" at bounding box center [283, 76] width 10 height 10
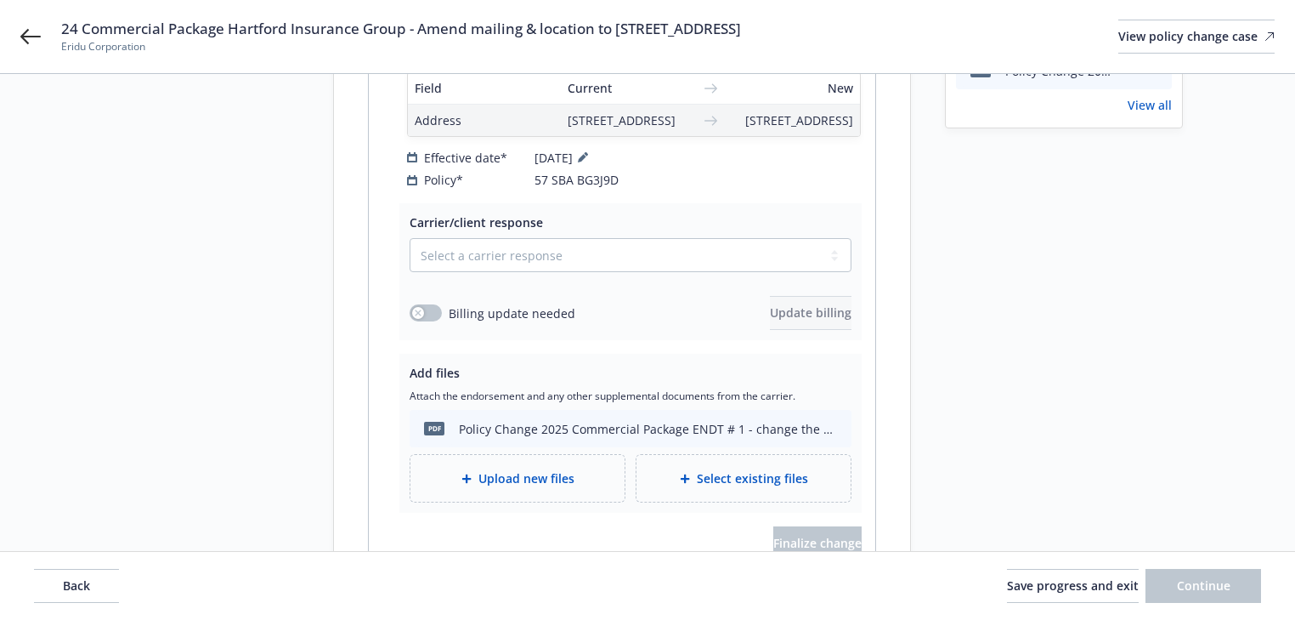
scroll to position [208, 0]
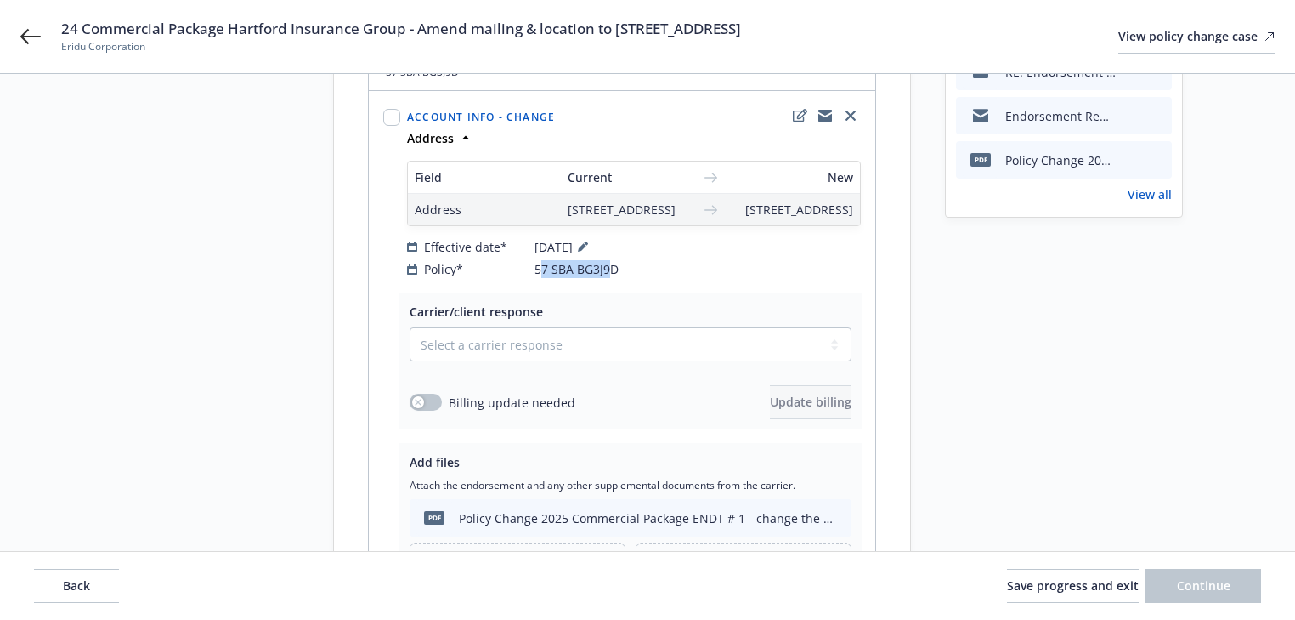
drag, startPoint x: 592, startPoint y: 292, endPoint x: 606, endPoint y: 292, distance: 13.6
click at [606, 281] on div "Field Current New Address [STREET_ADDRESS][GEOGRAPHIC_DATA][STREET_ADDRESS][GEO…" at bounding box center [634, 214] width 461 height 134
click at [32, 34] on icon at bounding box center [30, 36] width 20 height 20
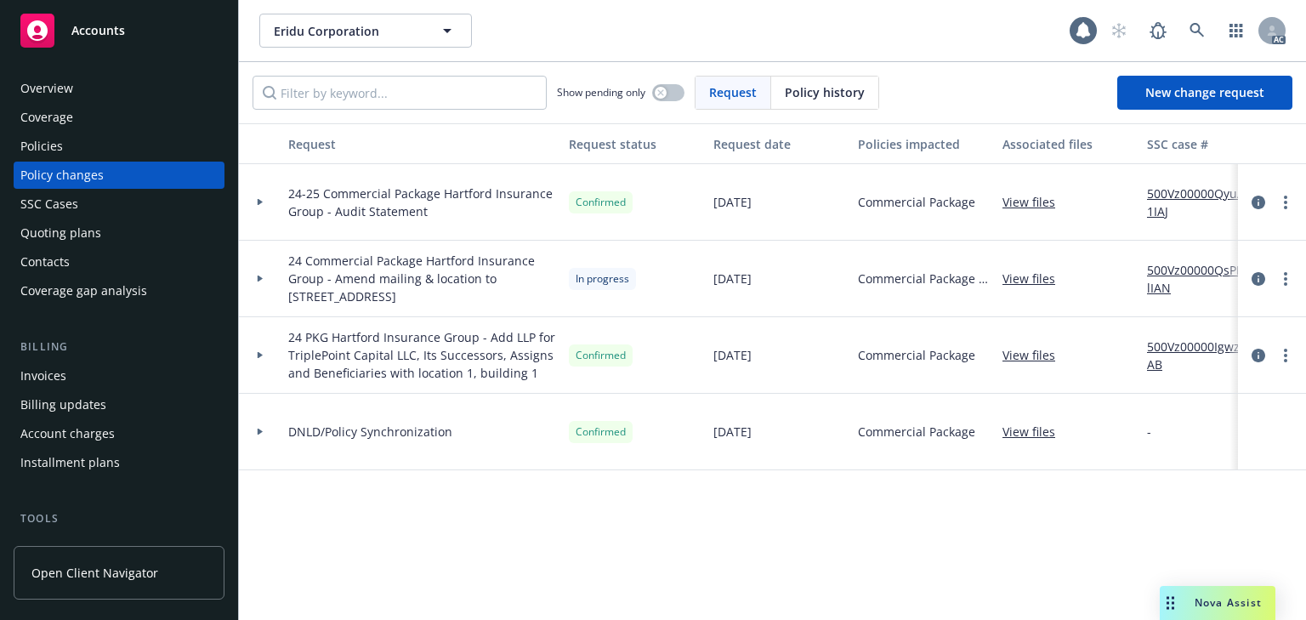
click at [82, 146] on div "Policies" at bounding box center [118, 146] width 197 height 27
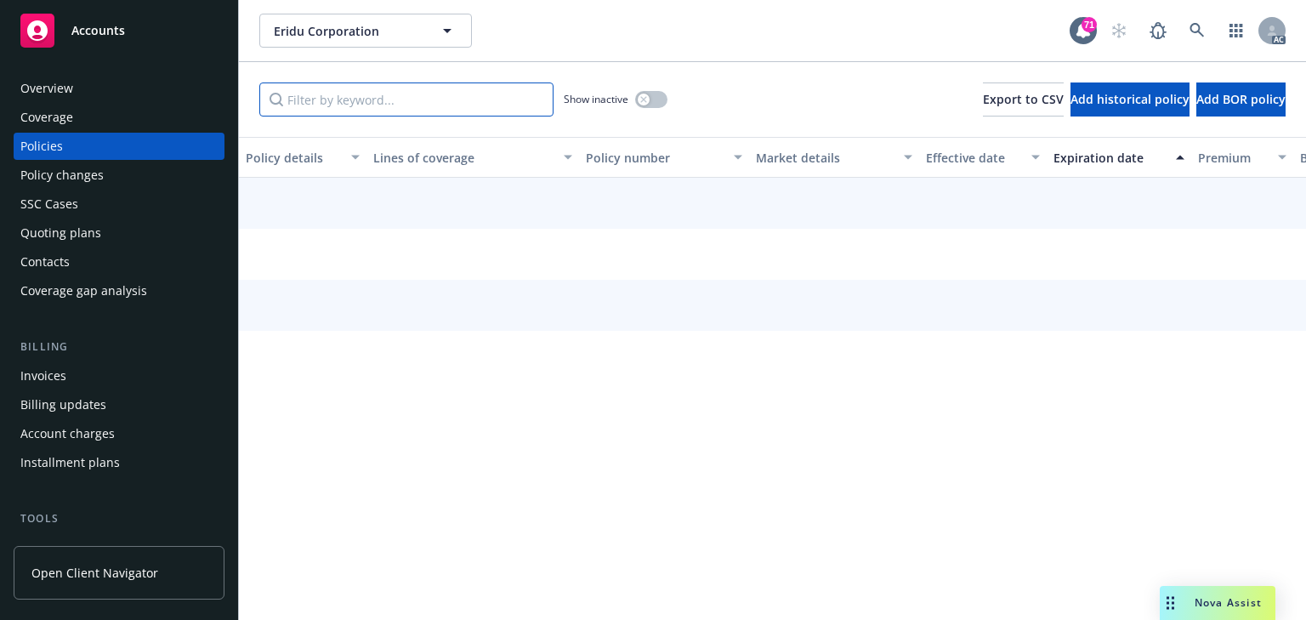
click at [341, 106] on input "Filter by keyword..." at bounding box center [406, 99] width 294 height 34
paste input "7 SBA BG3J9"
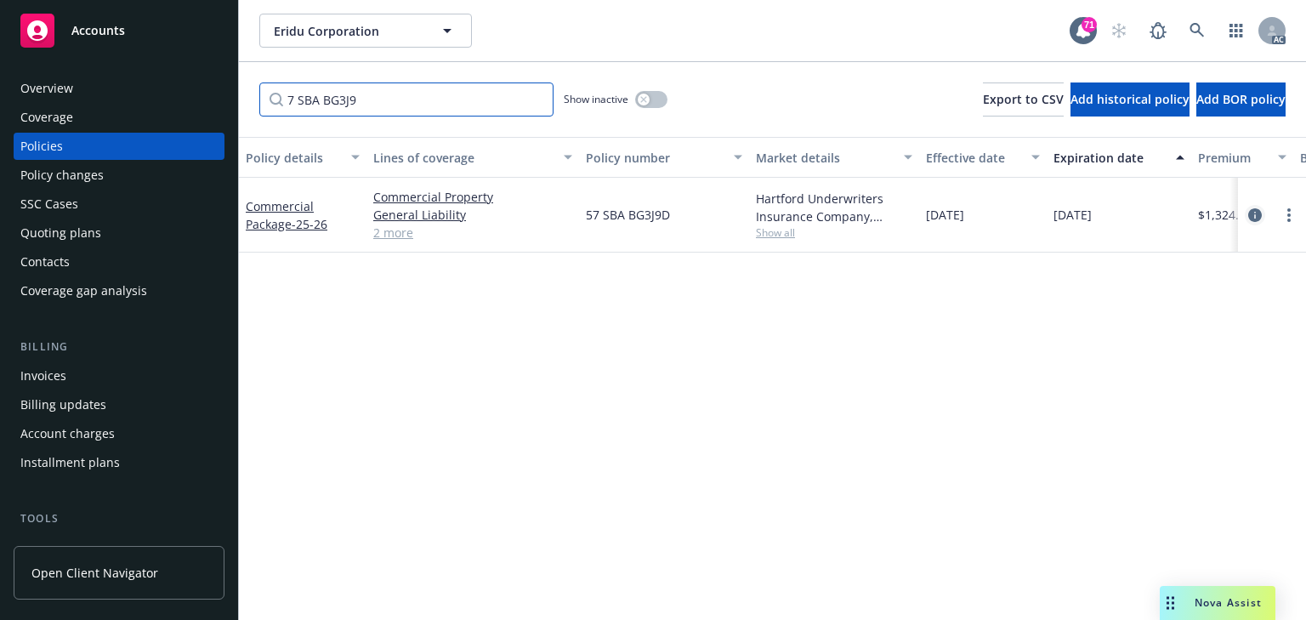
type input "7 SBA BG3J9"
click at [1253, 218] on icon "circleInformation" at bounding box center [1255, 215] width 14 height 14
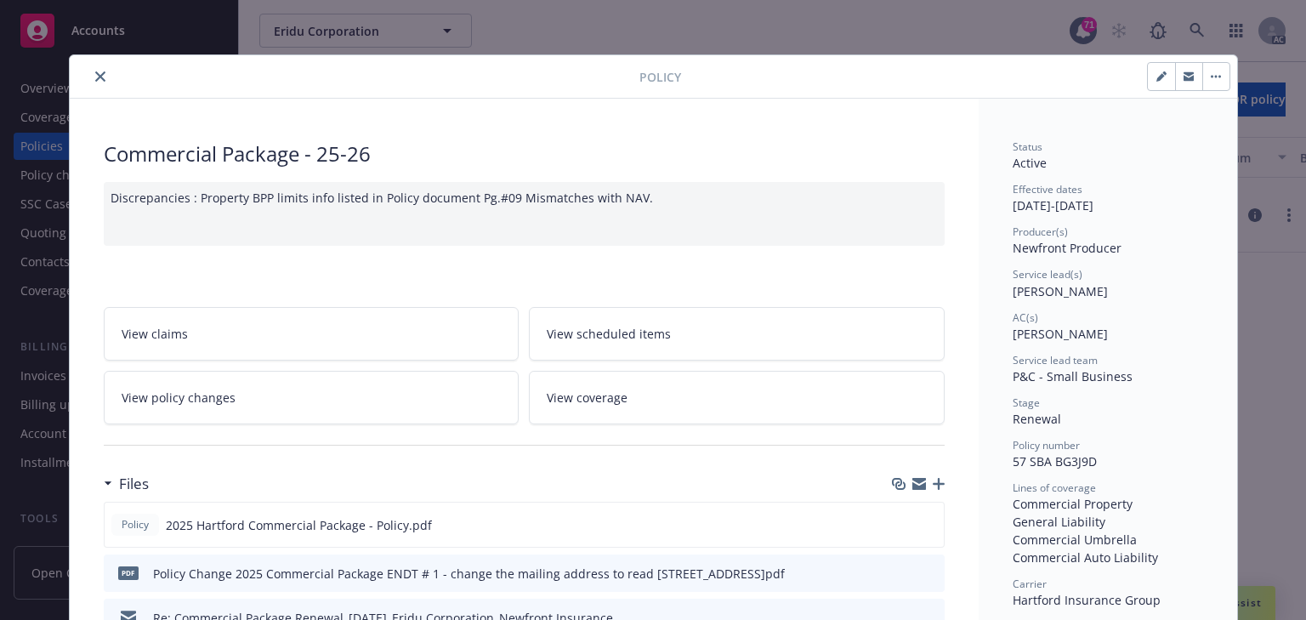
scroll to position [51, 0]
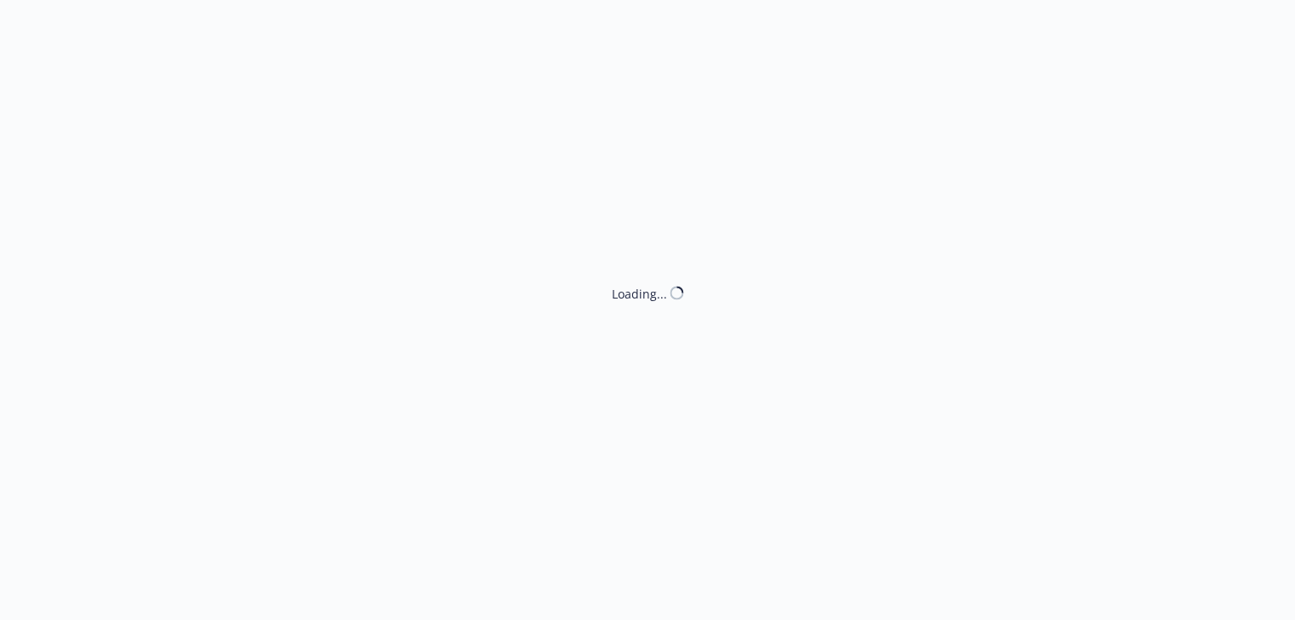
select select "NO_ENDORSEMENT_NEEDED"
select select "ACCEPTED"
select select "NO_ENDORSEMENT_NEEDED"
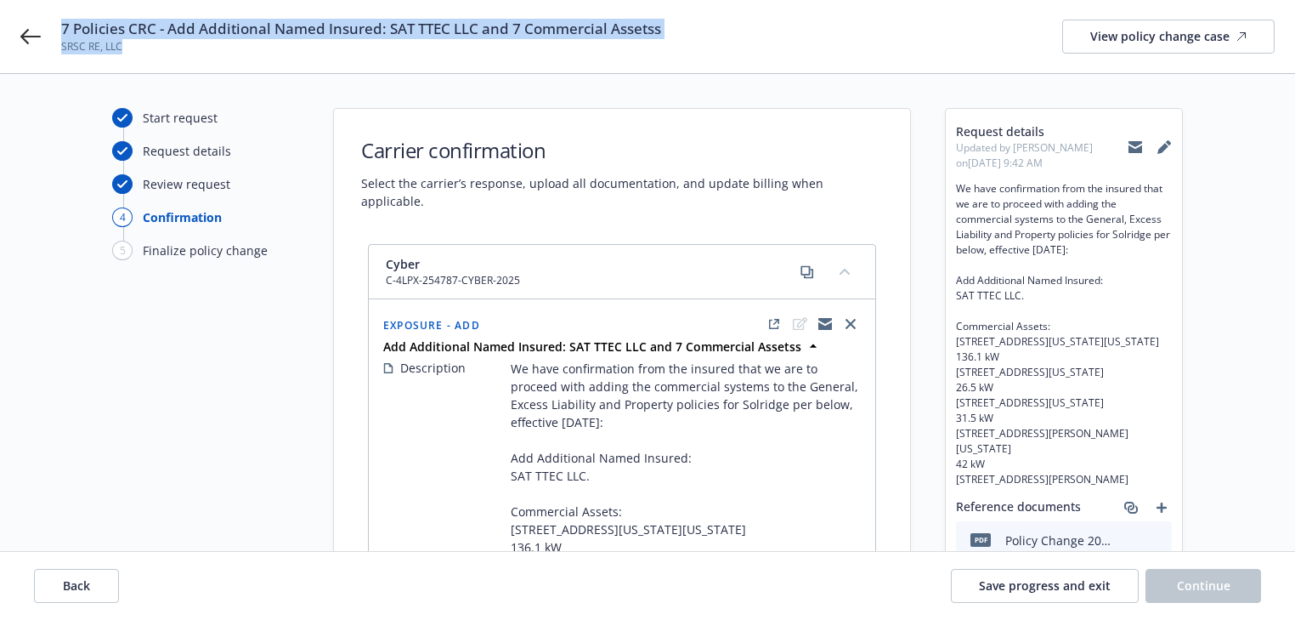
drag, startPoint x: 64, startPoint y: 26, endPoint x: 590, endPoint y: 40, distance: 526.3
click at [590, 40] on div "7 Policies CRC - Add Additional Named Insured: SAT TTEC LLC and 7 Commercial As…" at bounding box center [361, 37] width 600 height 36
copy div "7 Policies CRC - Add Additional Named Insured: SAT TTEC LLC and 7 Commercial As…"
click at [37, 37] on icon at bounding box center [30, 36] width 20 height 15
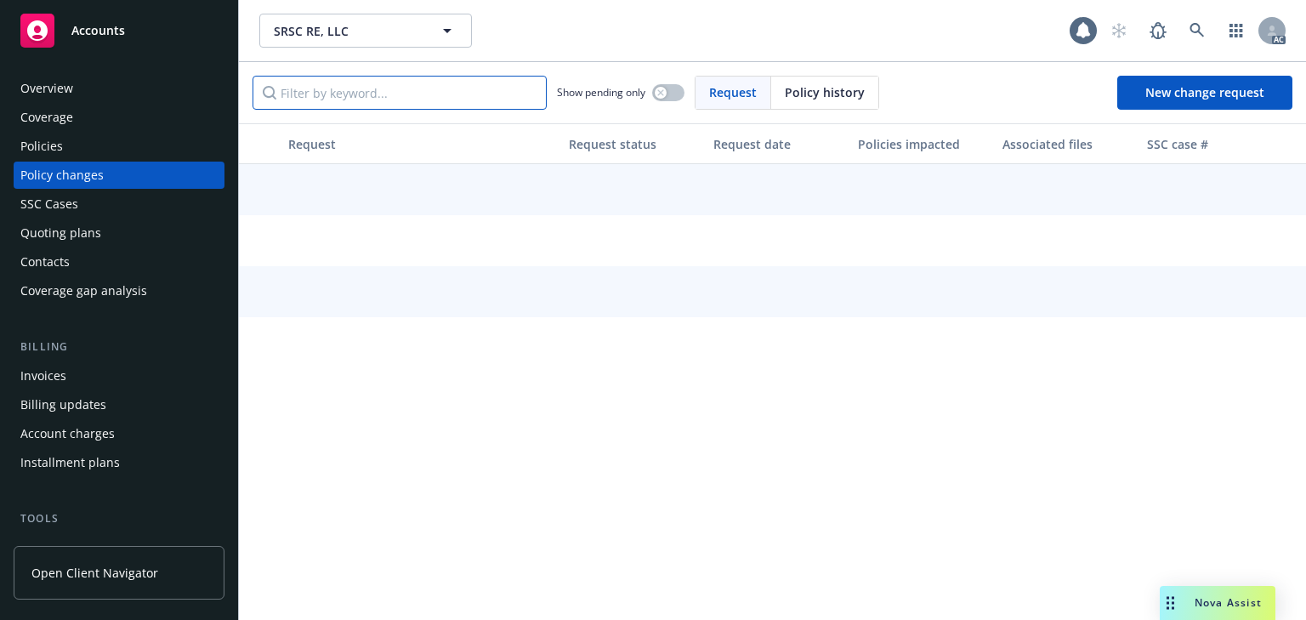
click at [357, 106] on input "Filter by keyword..." at bounding box center [399, 93] width 294 height 34
paste input "7 Policies CRC - Add Additional Named Insured: SAT TTEC LLC and 7 Commercial As…"
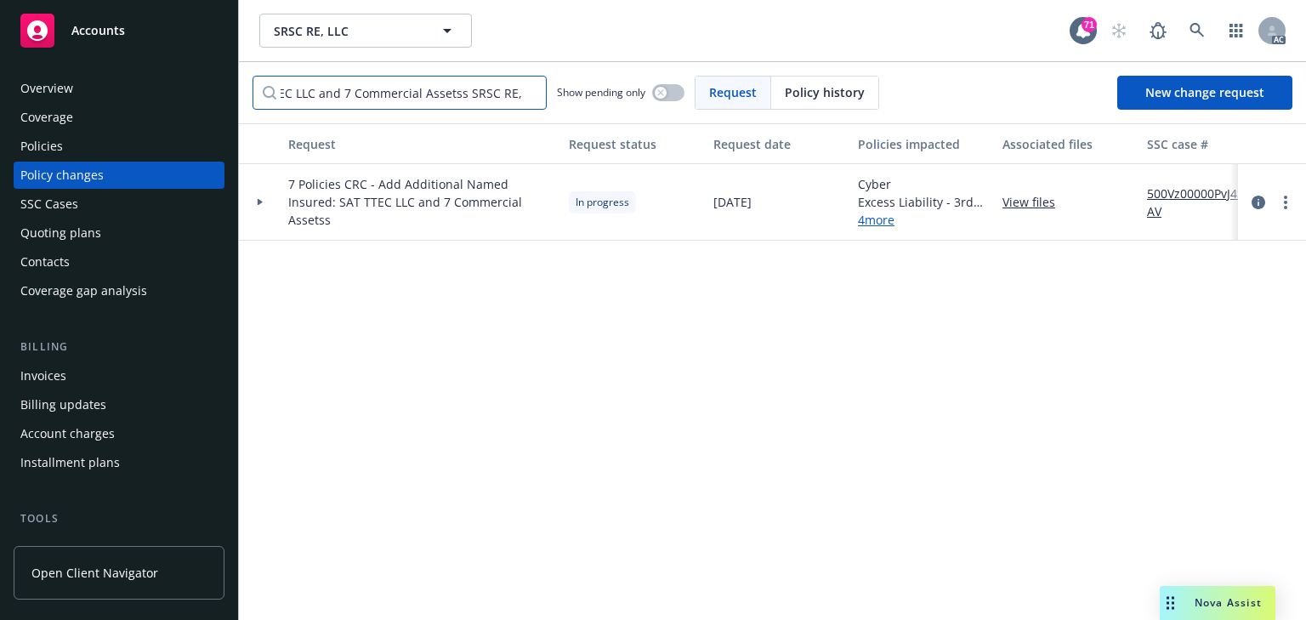
drag, startPoint x: 449, startPoint y: 93, endPoint x: 528, endPoint y: 97, distance: 79.2
click at [528, 97] on input "7 Policies CRC - Add Additional Named Insured: SAT TTEC LLC and 7 Commercial As…" at bounding box center [399, 93] width 294 height 34
type input "7 Policies CRC - Add Additional Named Insured: SAT TTEC LLC and 7 Commercial As"
click at [269, 206] on div at bounding box center [260, 202] width 43 height 77
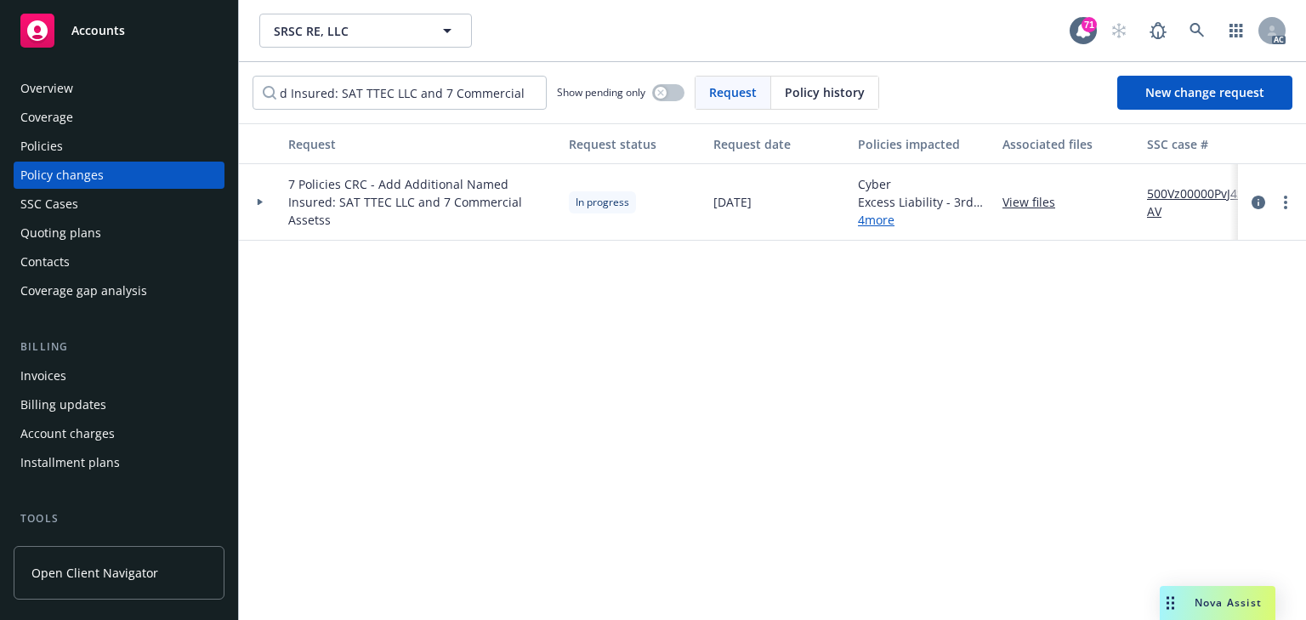
scroll to position [0, 0]
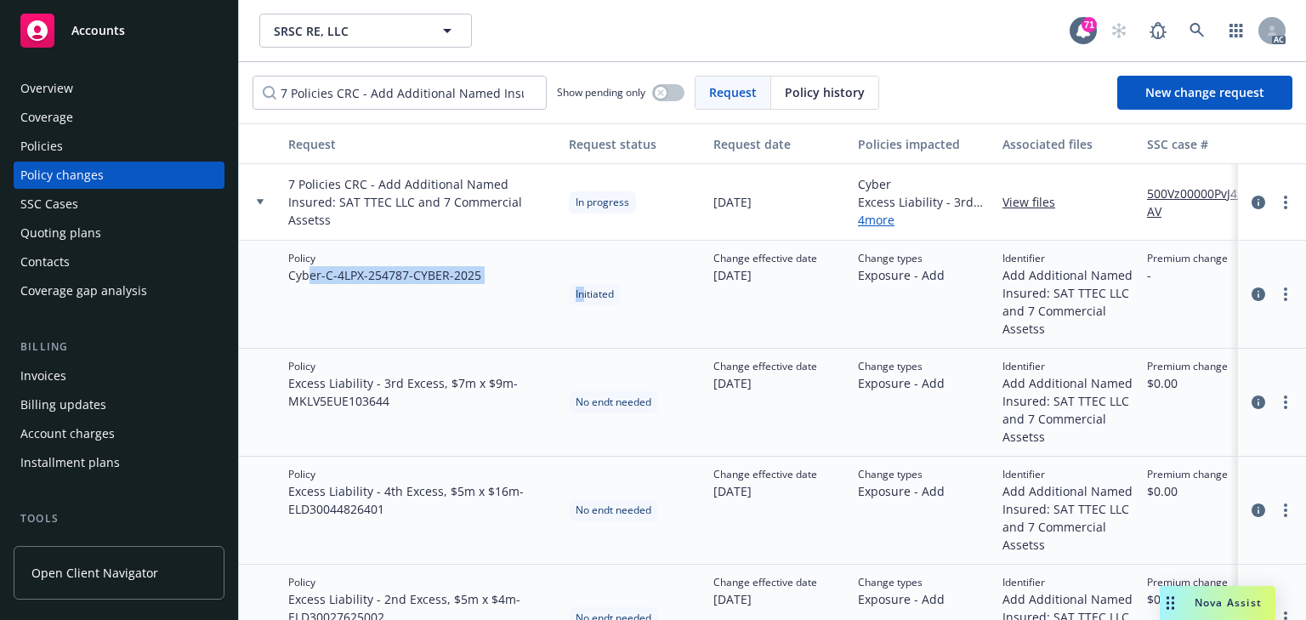
drag, startPoint x: 306, startPoint y: 273, endPoint x: 585, endPoint y: 269, distance: 278.8
click at [585, 269] on div "Policy Cyber - C-4LPX-254787-CYBER-2025 Initiated Change effective date 07/28/2…" at bounding box center [1119, 295] width 1760 height 108
click at [537, 299] on div "Policy Cyber - C-4LPX-254787-CYBER-2025" at bounding box center [421, 295] width 281 height 108
click at [75, 146] on div "Policies" at bounding box center [118, 146] width 197 height 27
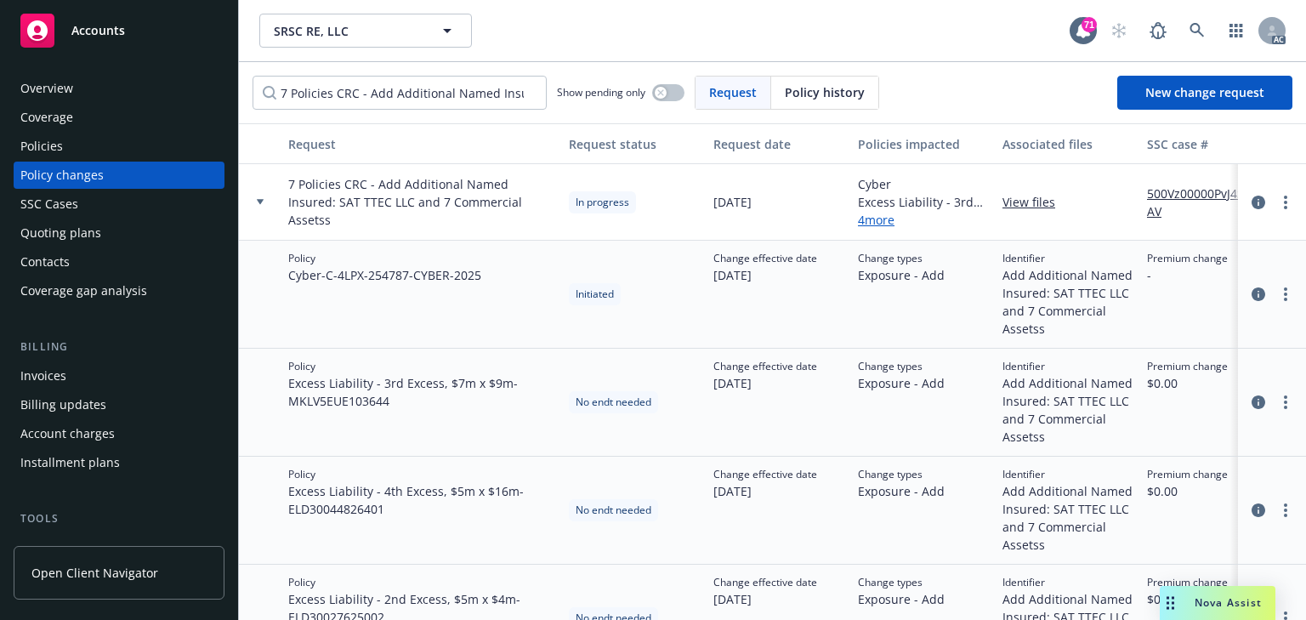
click at [75, 146] on div "Policies" at bounding box center [118, 146] width 197 height 27
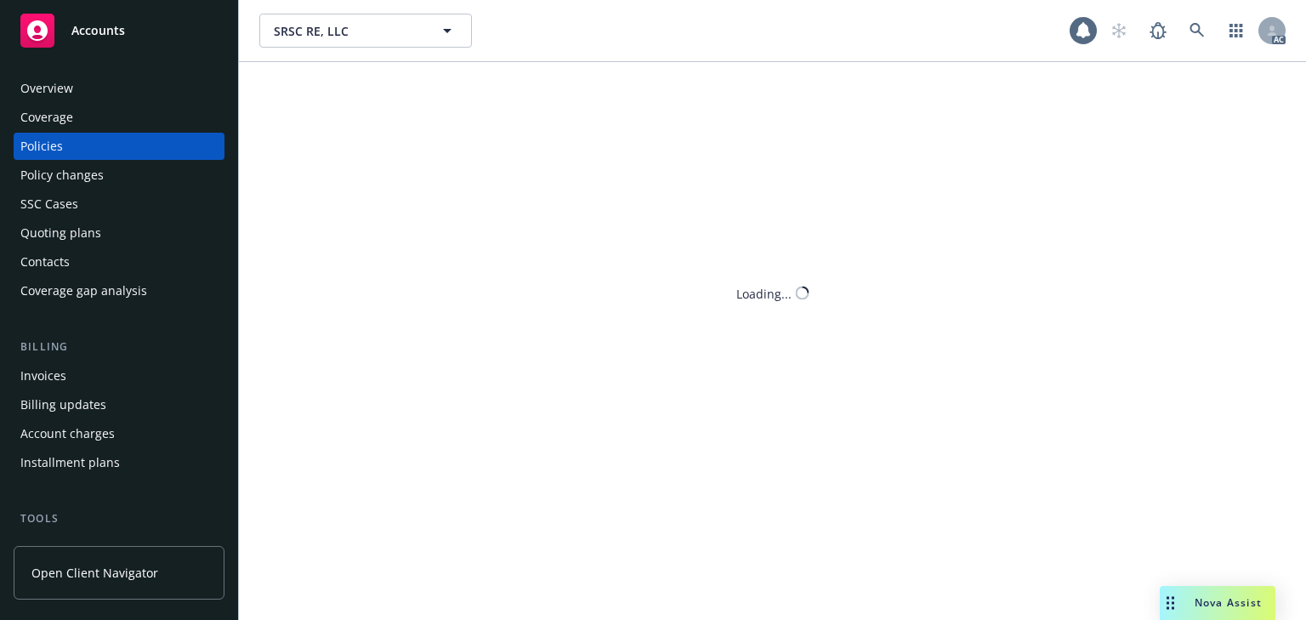
click at [75, 146] on div "Policies" at bounding box center [118, 146] width 197 height 27
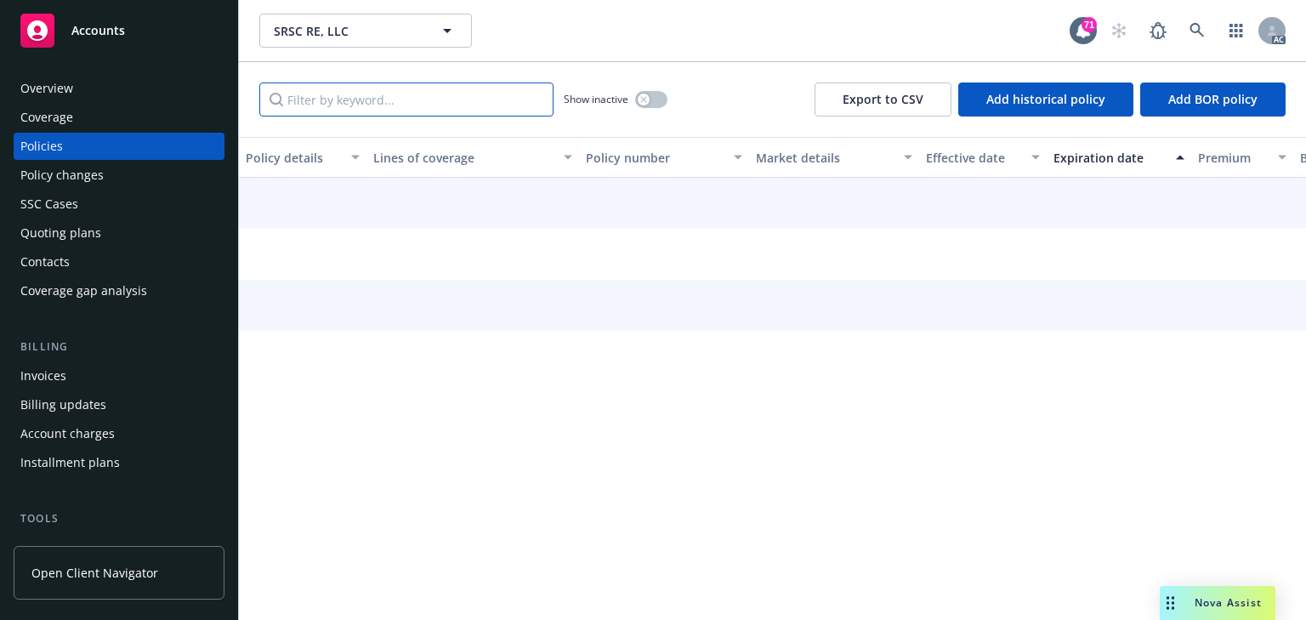
click at [360, 109] on input "Filter by keyword..." at bounding box center [406, 99] width 294 height 34
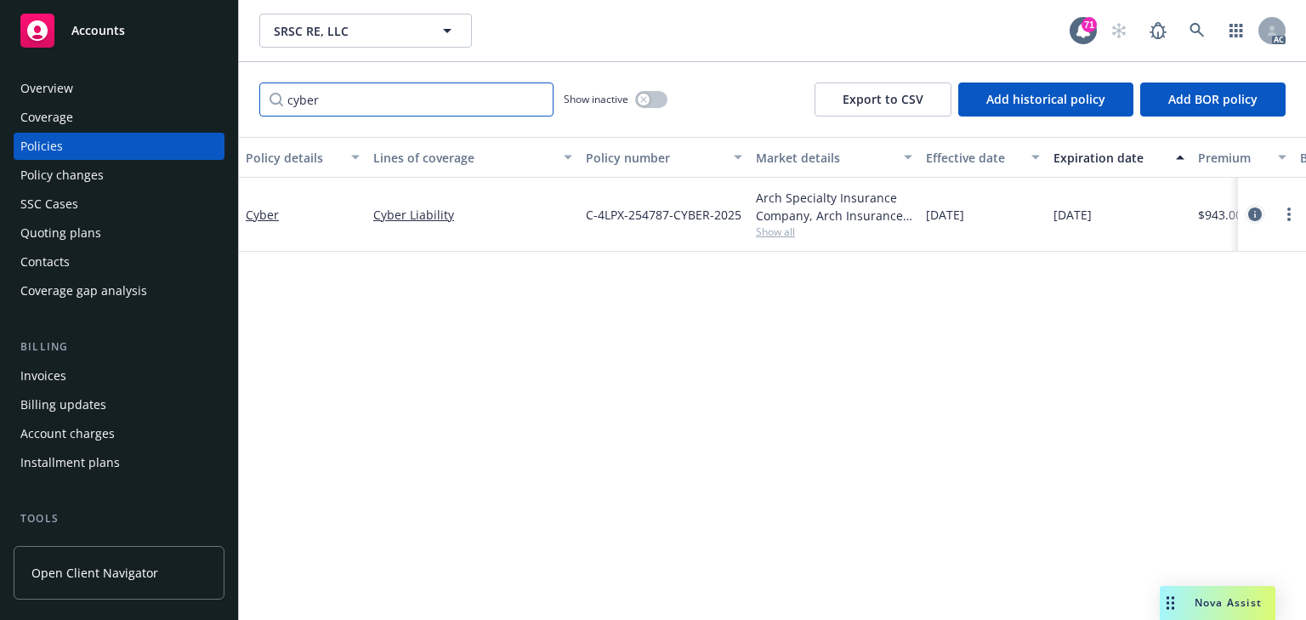
type input "cyber"
click at [1255, 214] on icon "circleInformation" at bounding box center [1255, 214] width 14 height 14
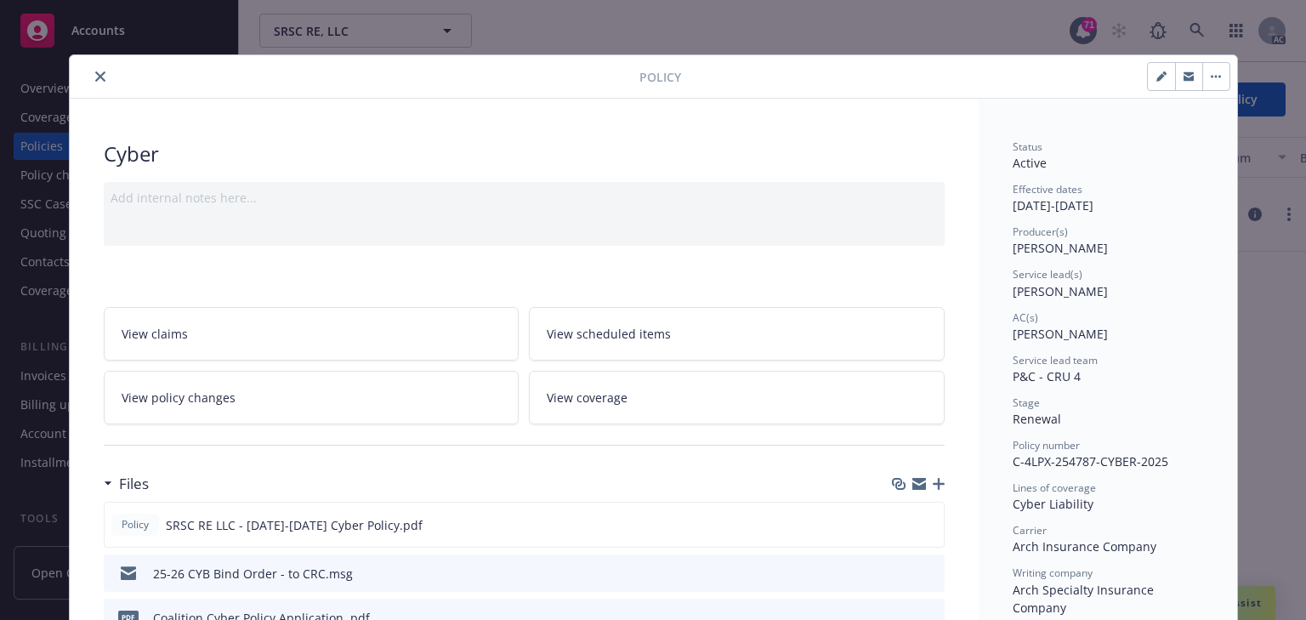
scroll to position [51, 0]
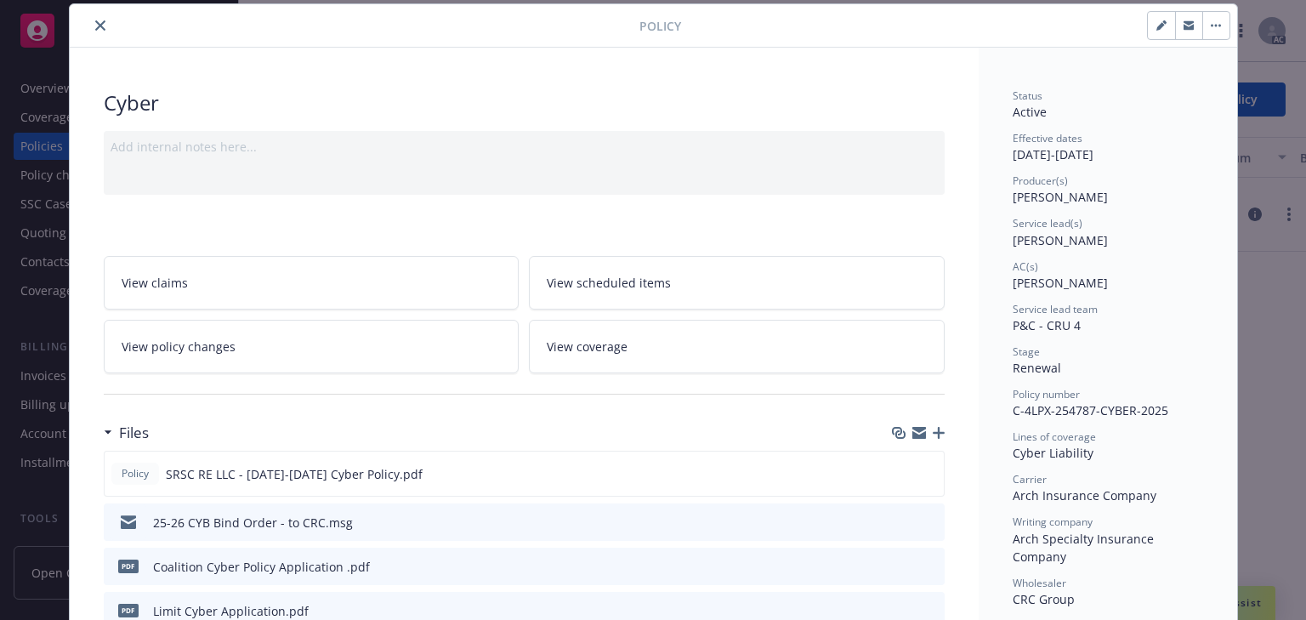
click at [1012, 282] on span "Daniel Pokhoy" at bounding box center [1059, 283] width 95 height 16
drag, startPoint x: 1003, startPoint y: 240, endPoint x: 1176, endPoint y: 239, distance: 172.6
copy span "Charlotte Arnold"
click at [95, 28] on icon "close" at bounding box center [100, 25] width 10 height 10
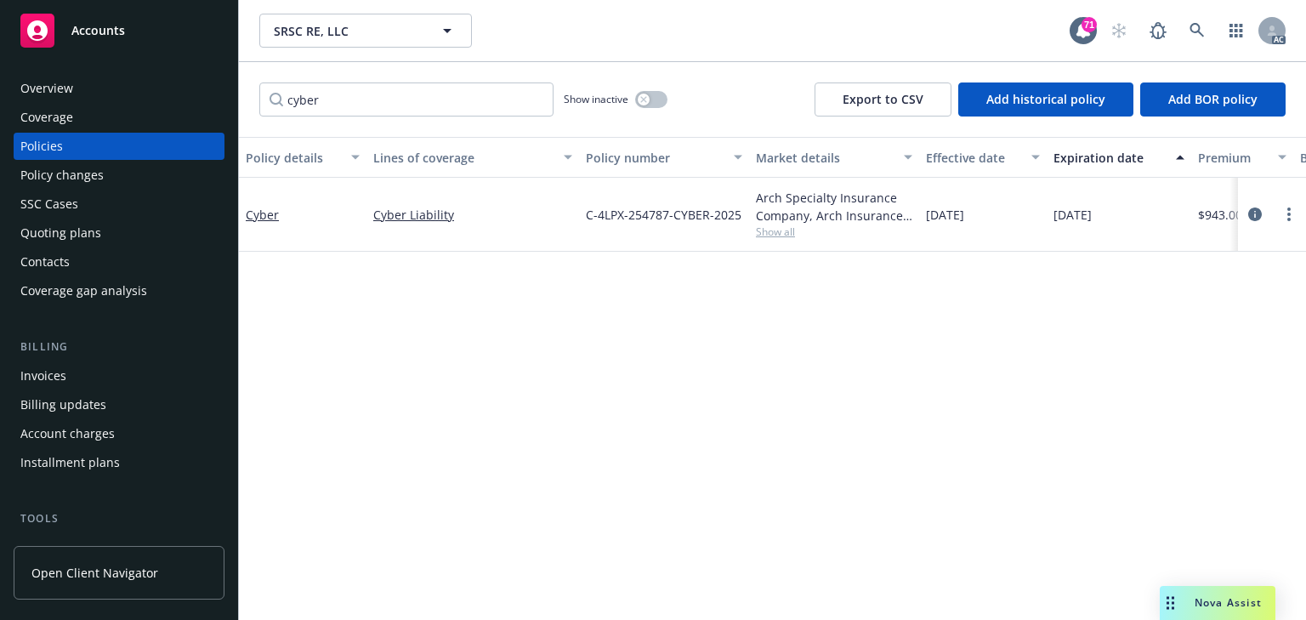
click at [40, 190] on div "Overview Coverage Policies Policy changes SSC Cases Quoting plans Contacts Cove…" at bounding box center [119, 190] width 211 height 230
click at [38, 179] on div "Policy changes" at bounding box center [61, 175] width 83 height 27
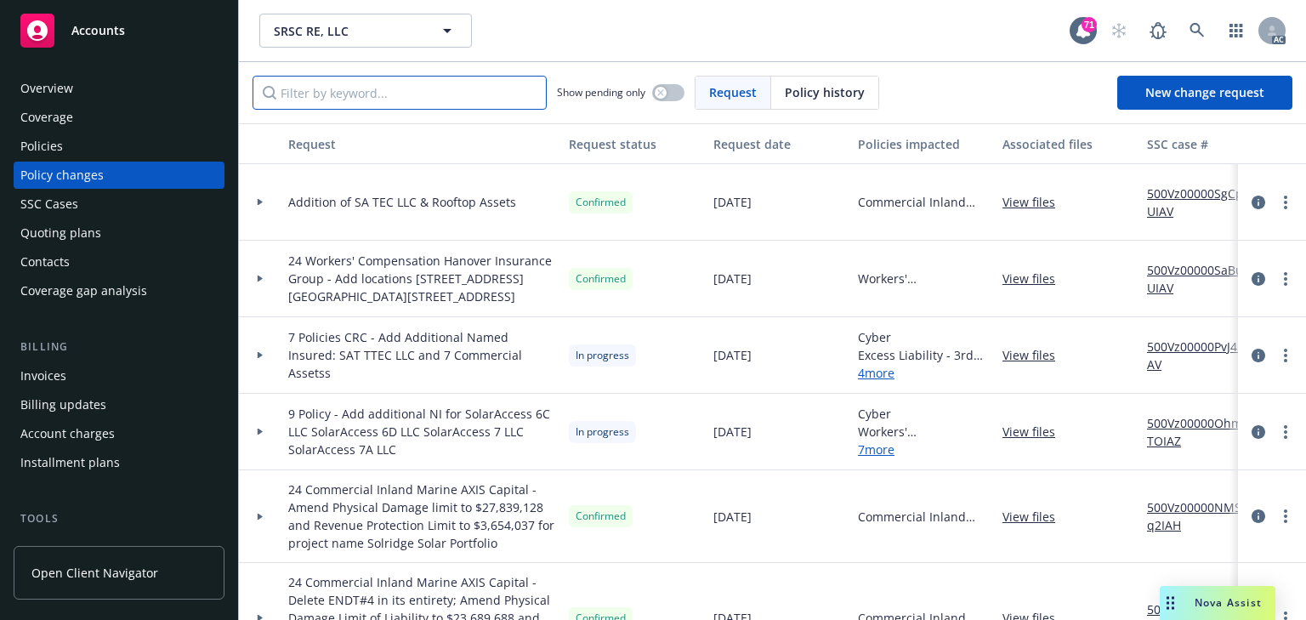
click at [379, 84] on input "Filter by keyword..." at bounding box center [399, 93] width 294 height 34
paste input "7 Policies CRC - Add Additional Named Insured: SAT TTEC LLC and 7"
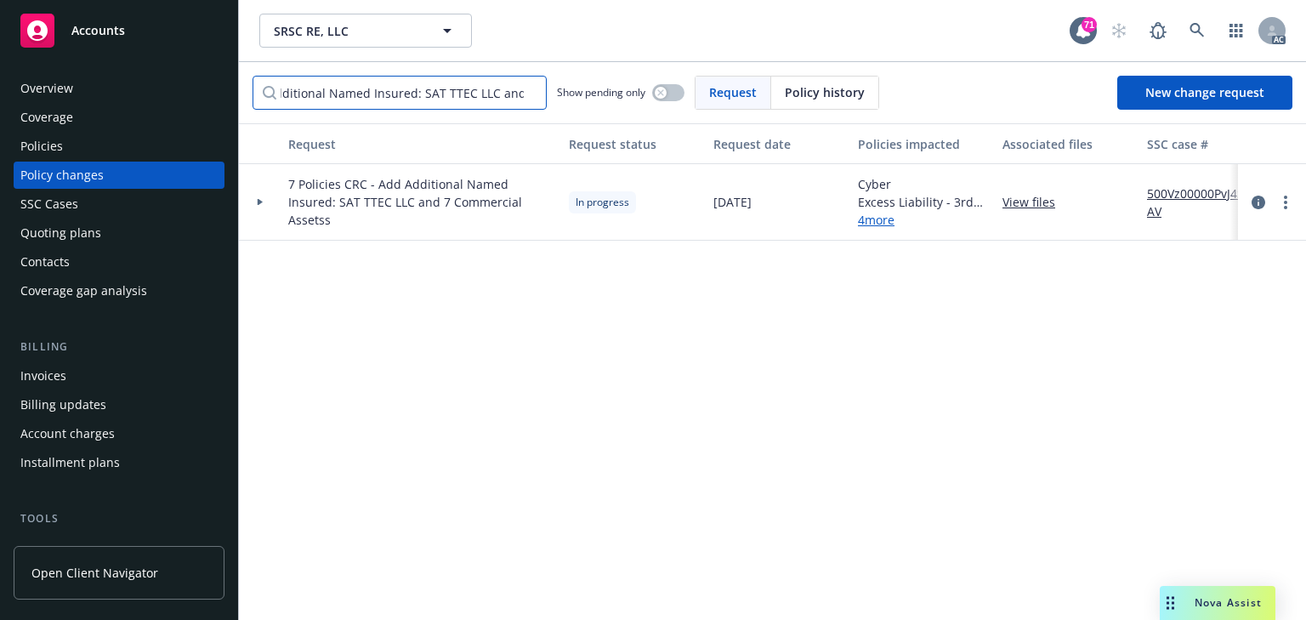
type input "7 Policies CRC - Add Additional Named Insured: SAT TTEC LLC and 7"
click at [269, 201] on div at bounding box center [260, 202] width 29 height 6
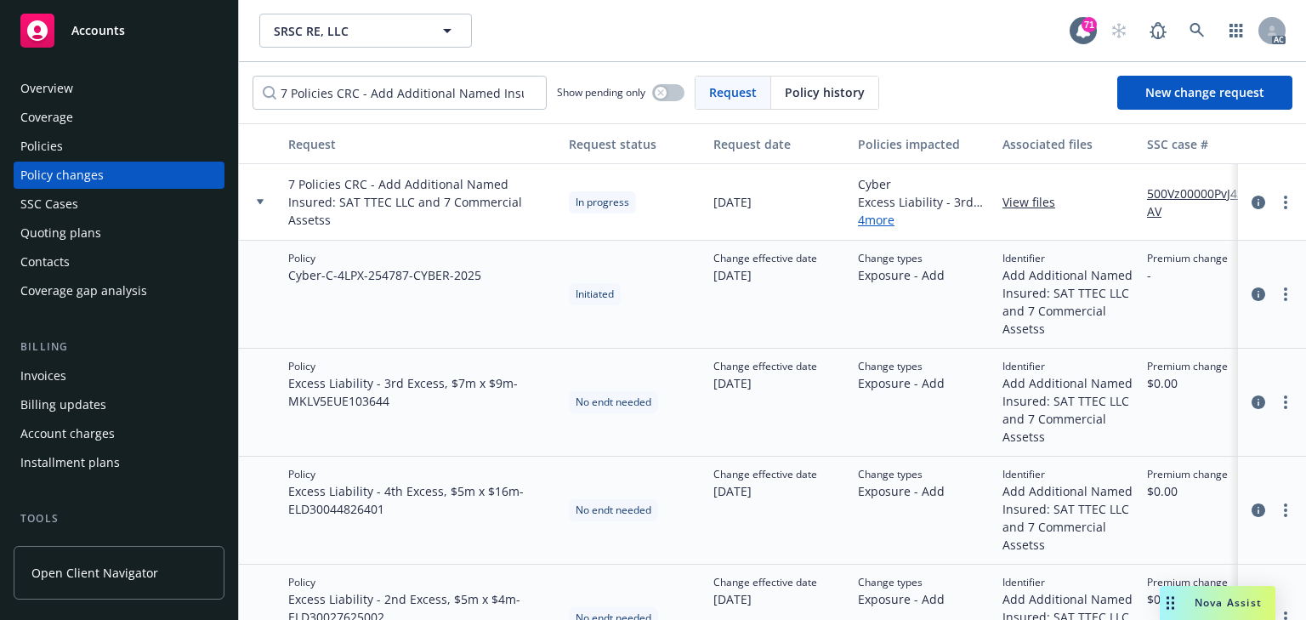
click at [1024, 196] on link "View files" at bounding box center [1035, 202] width 66 height 18
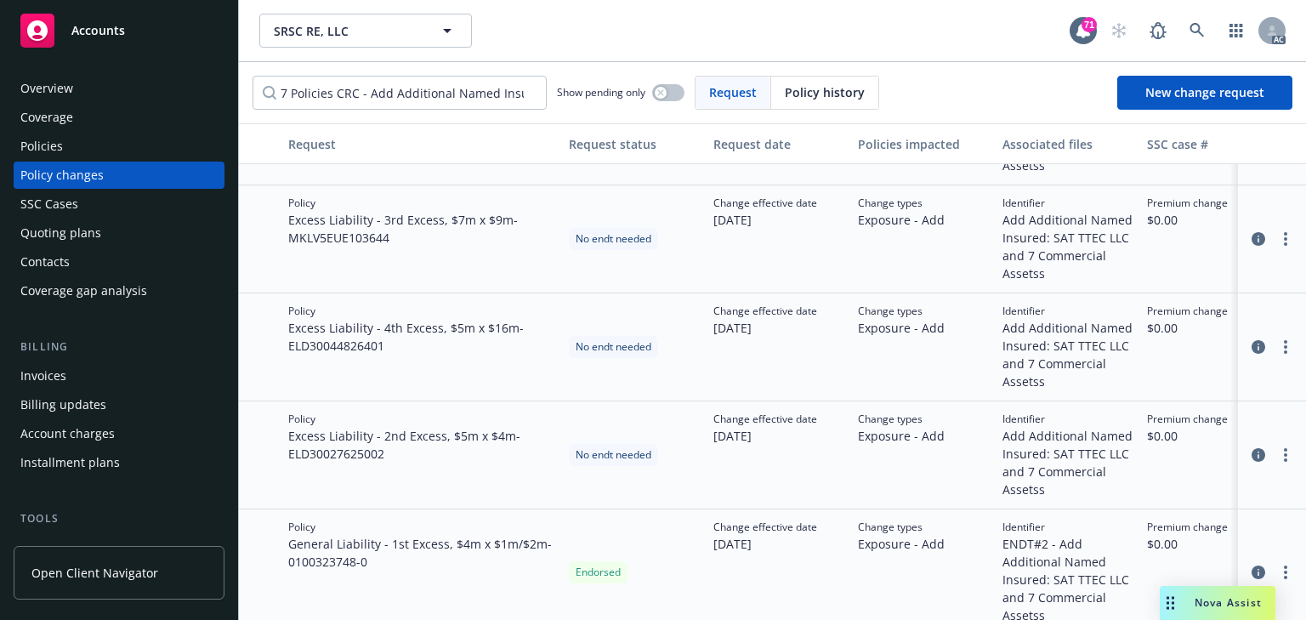
scroll to position [204, 0]
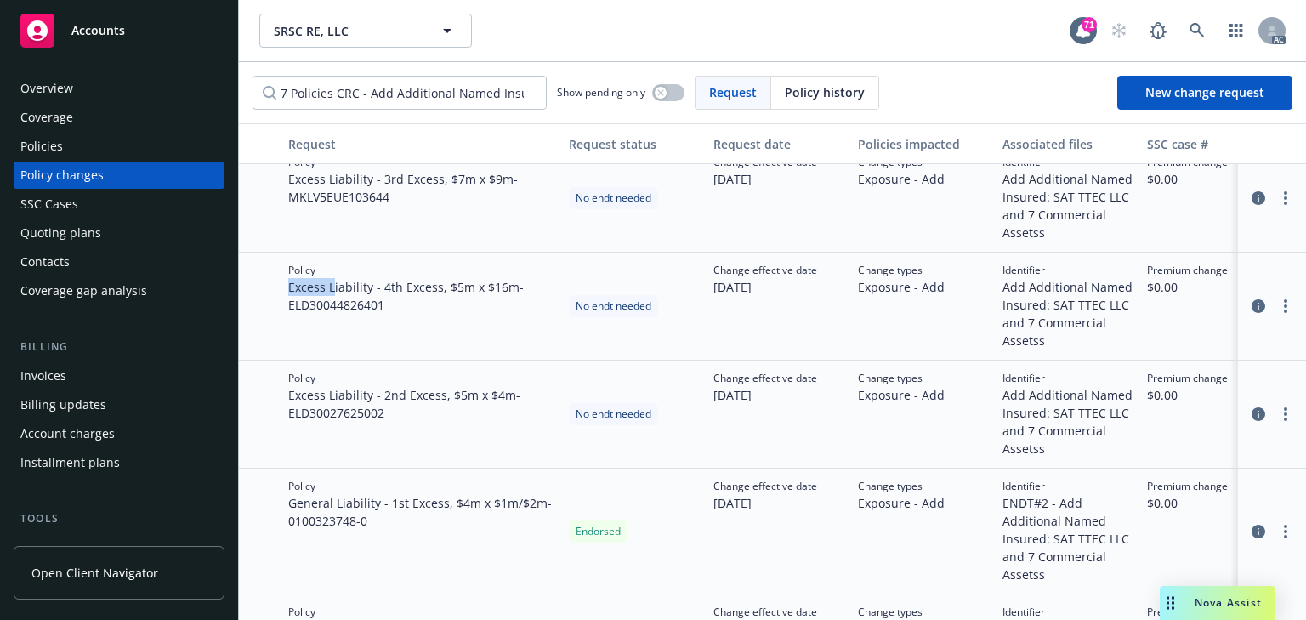
copy span "Excess L"
copy span "Excess"
drag, startPoint x: 283, startPoint y: 289, endPoint x: 327, endPoint y: 286, distance: 44.3
click at [327, 286] on div "Policy Excess Liability - 4th Excess, $5m x $16m - ELD30044826401" at bounding box center [421, 306] width 281 height 108
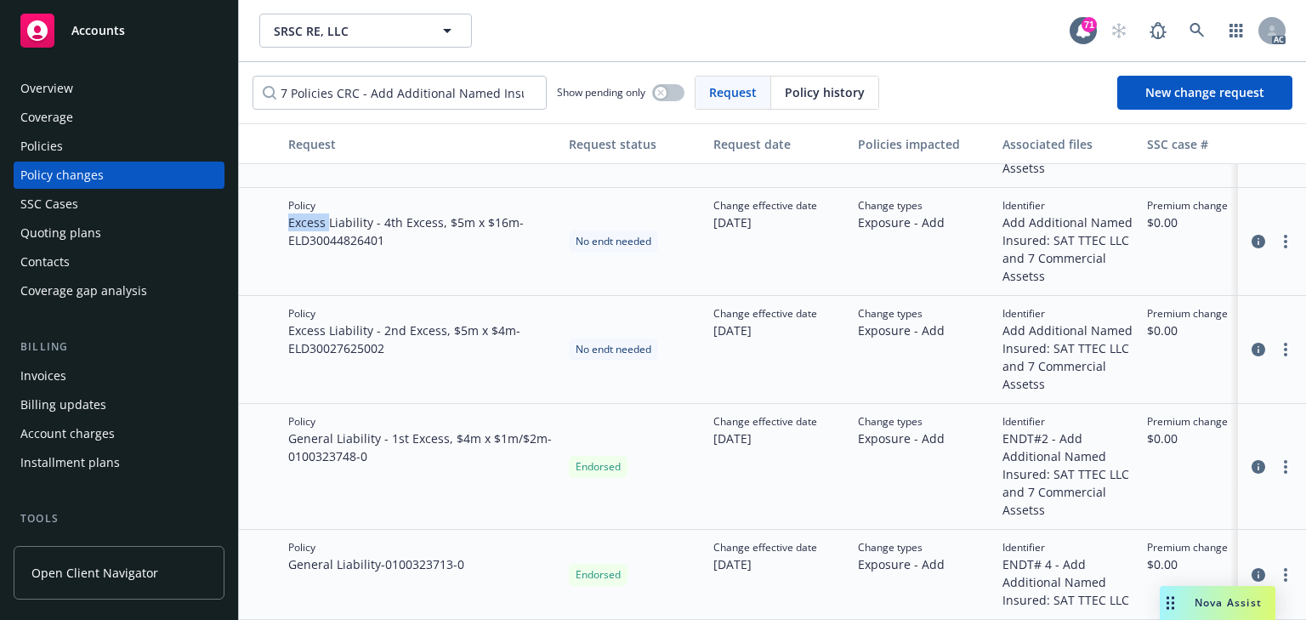
scroll to position [247, 0]
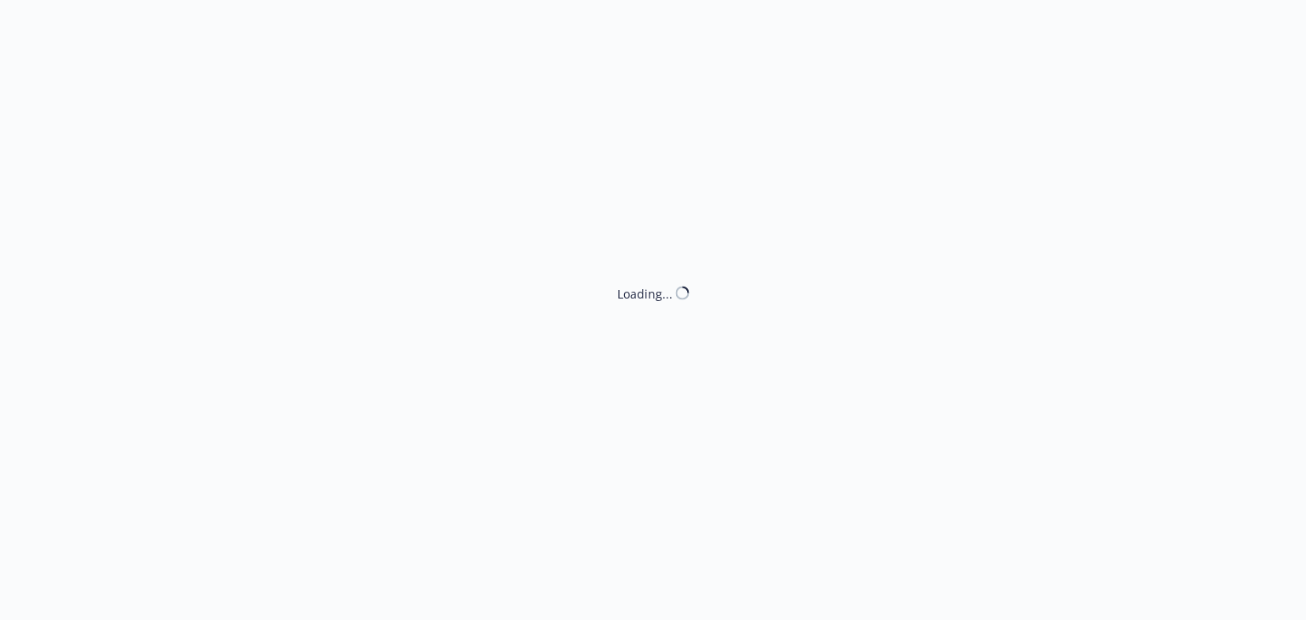
select select "NO_ENDORSEMENT_NEEDED"
select select "ACCEPTED"
select select "NO_ENDORSEMENT_NEEDED"
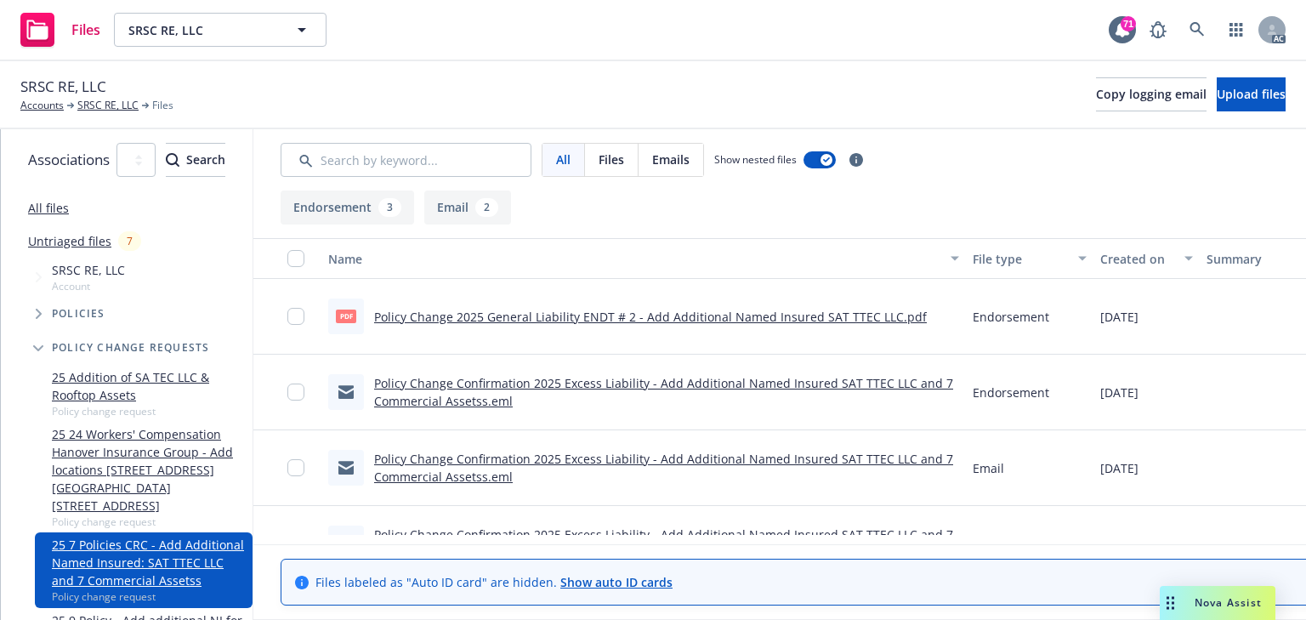
scroll to position [0, 310]
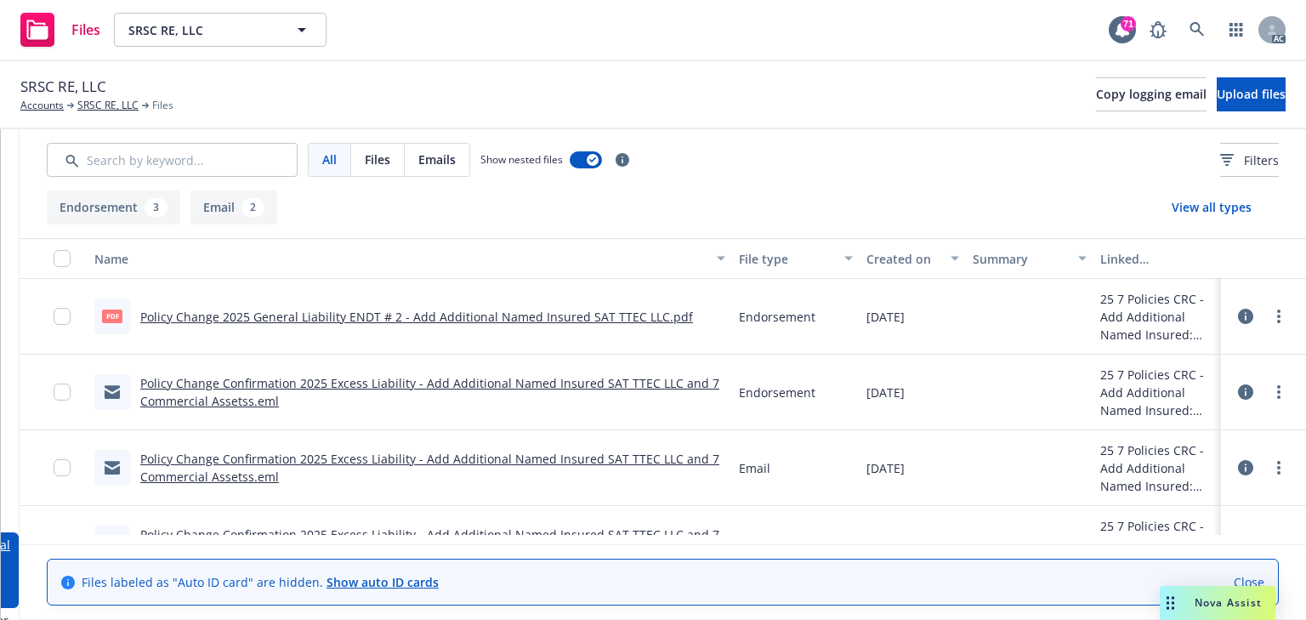
click at [1264, 303] on div at bounding box center [1263, 316] width 51 height 34
click at [1277, 316] on circle "more" at bounding box center [1278, 316] width 3 height 3
click at [1165, 389] on link "Download" at bounding box center [1192, 385] width 169 height 34
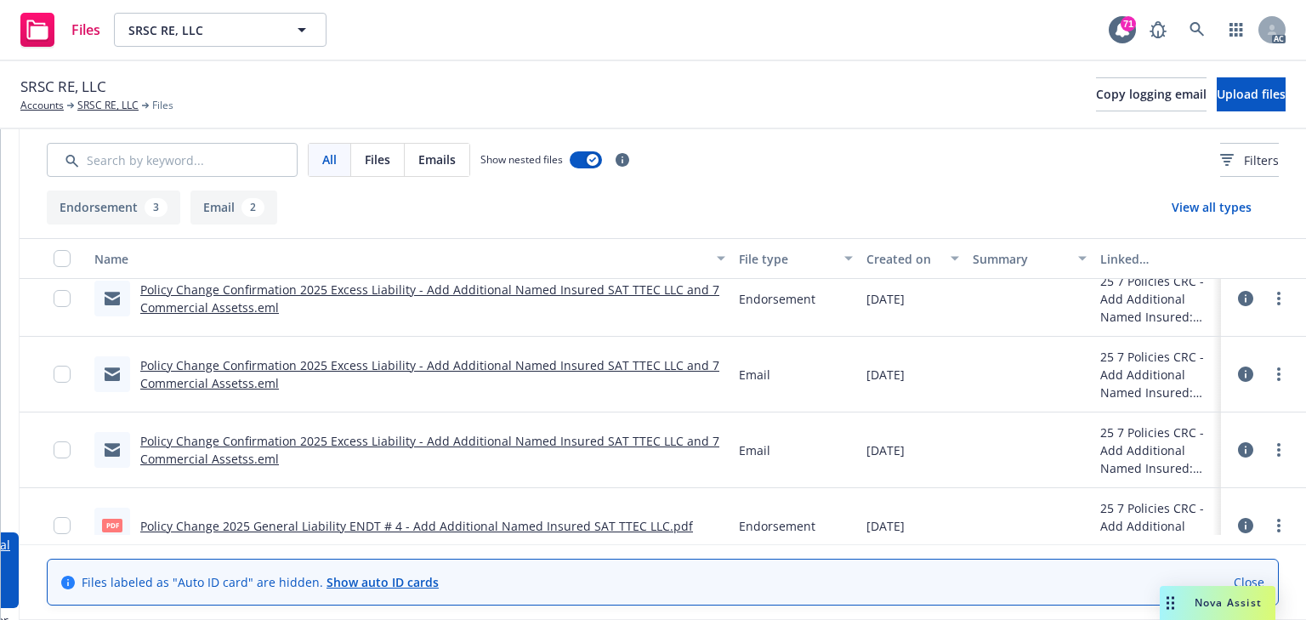
scroll to position [122, 0]
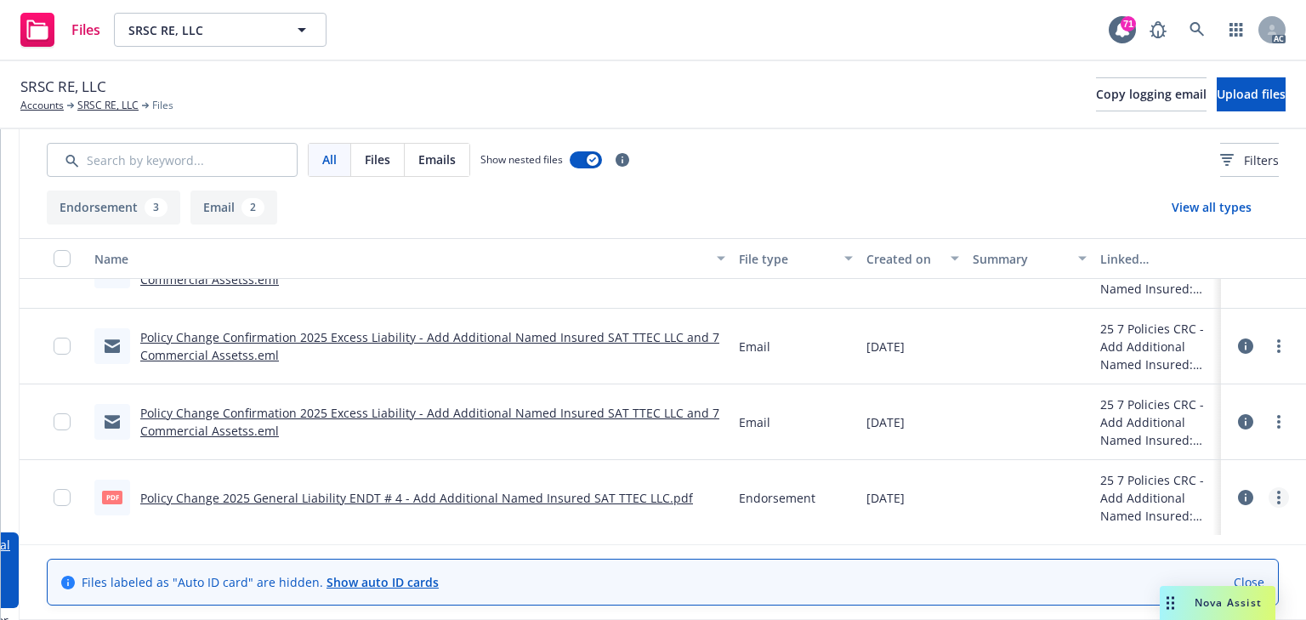
click at [1272, 492] on link "more" at bounding box center [1278, 497] width 20 height 20
click at [1187, 412] on link "Download" at bounding box center [1203, 404] width 169 height 34
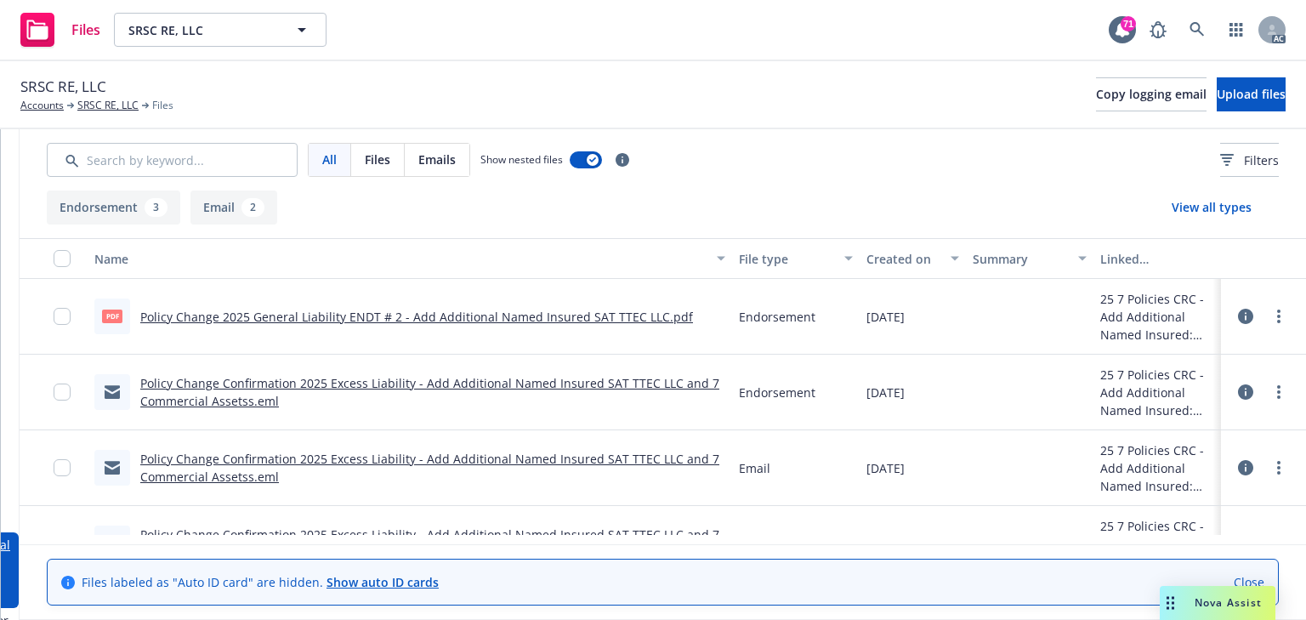
scroll to position [0, 0]
click at [1238, 386] on icon at bounding box center [1245, 391] width 15 height 15
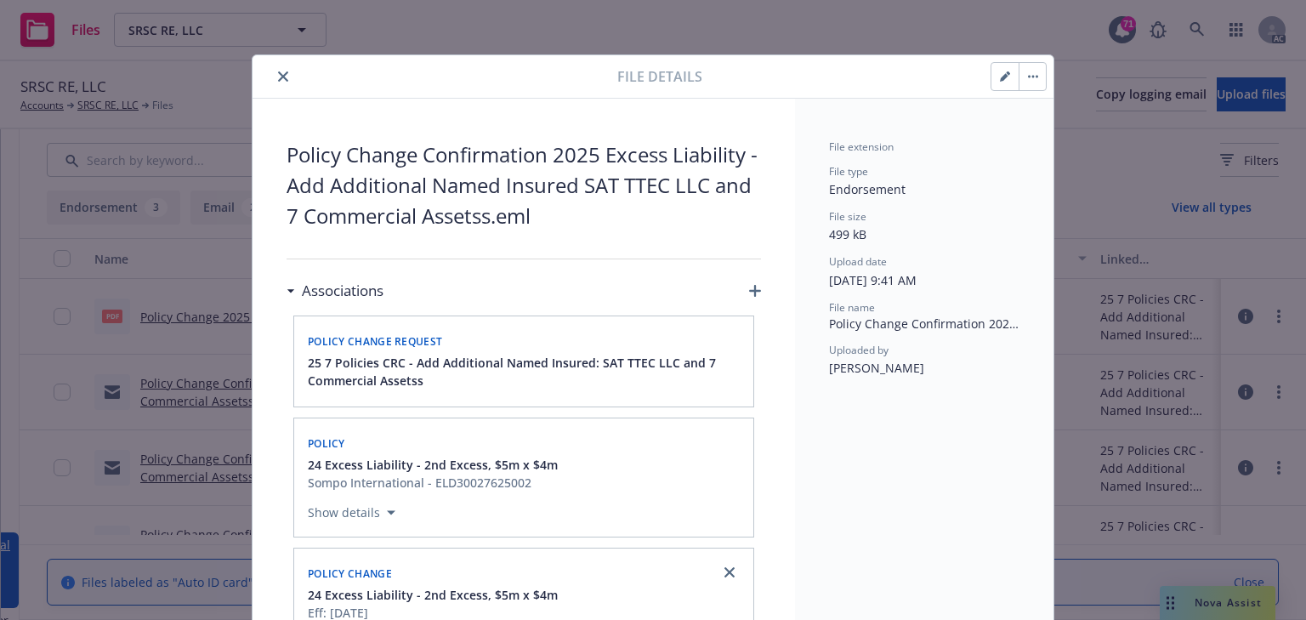
click at [281, 73] on icon "close" at bounding box center [283, 76] width 10 height 10
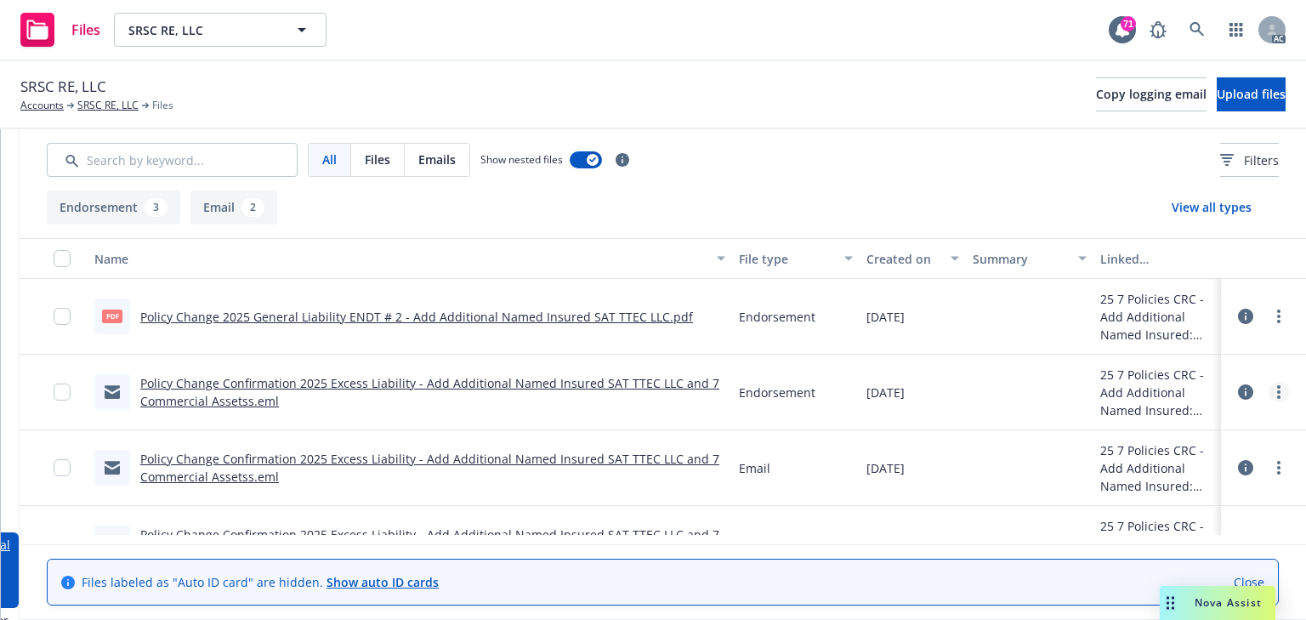
click at [1277, 388] on circle "more" at bounding box center [1278, 386] width 3 height 3
click at [1175, 489] on link "Edit" at bounding box center [1192, 495] width 169 height 34
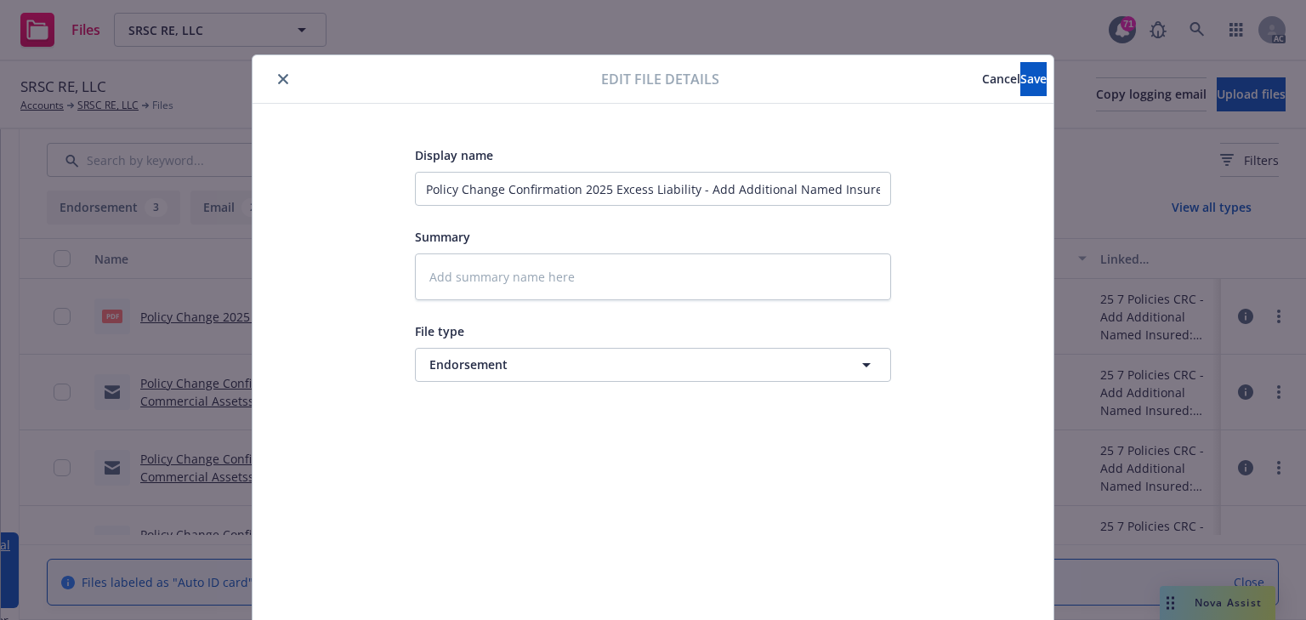
scroll to position [51, 0]
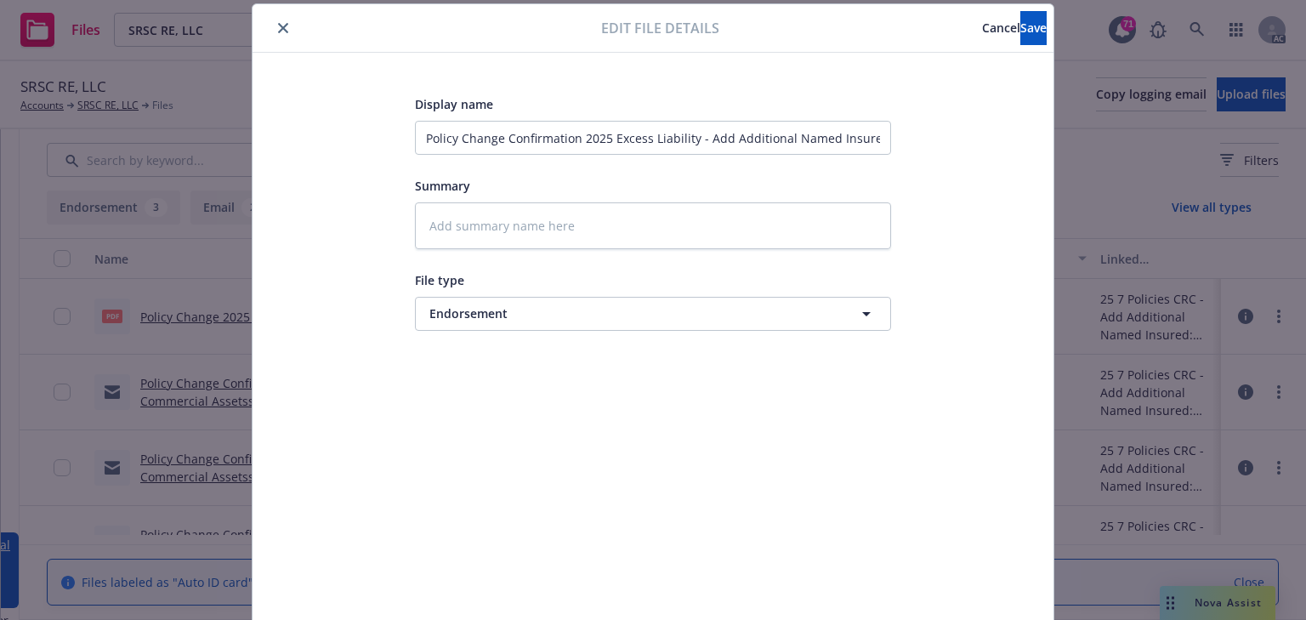
type textarea "x"
click at [535, 310] on span "Endorsement" at bounding box center [621, 313] width 384 height 18
type input "email"
click at [517, 366] on div "Email" at bounding box center [653, 361] width 454 height 25
click at [1020, 25] on span "Save" at bounding box center [1033, 28] width 26 height 16
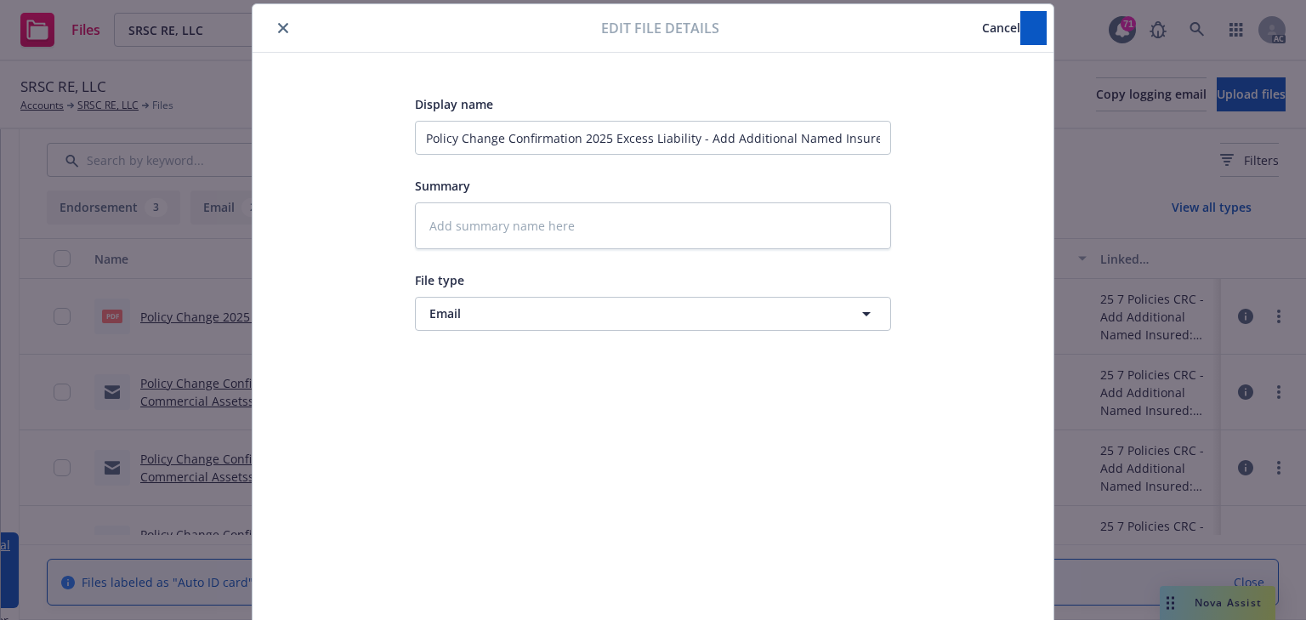
type textarea "x"
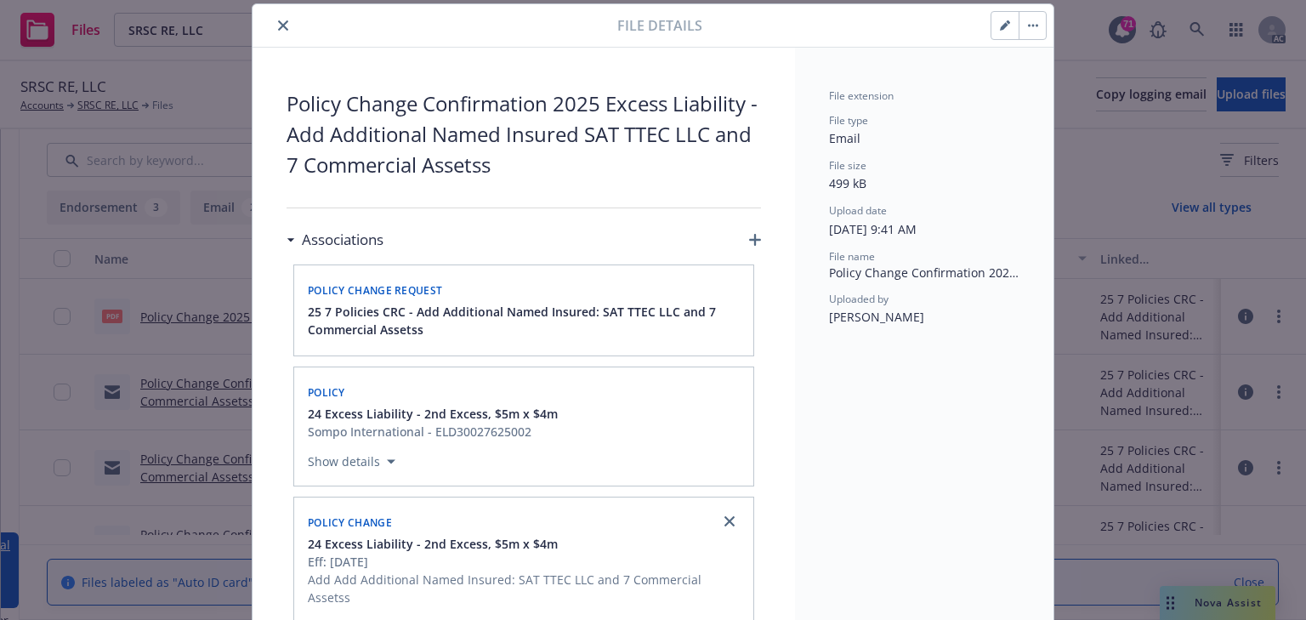
click at [278, 24] on icon "close" at bounding box center [283, 25] width 10 height 10
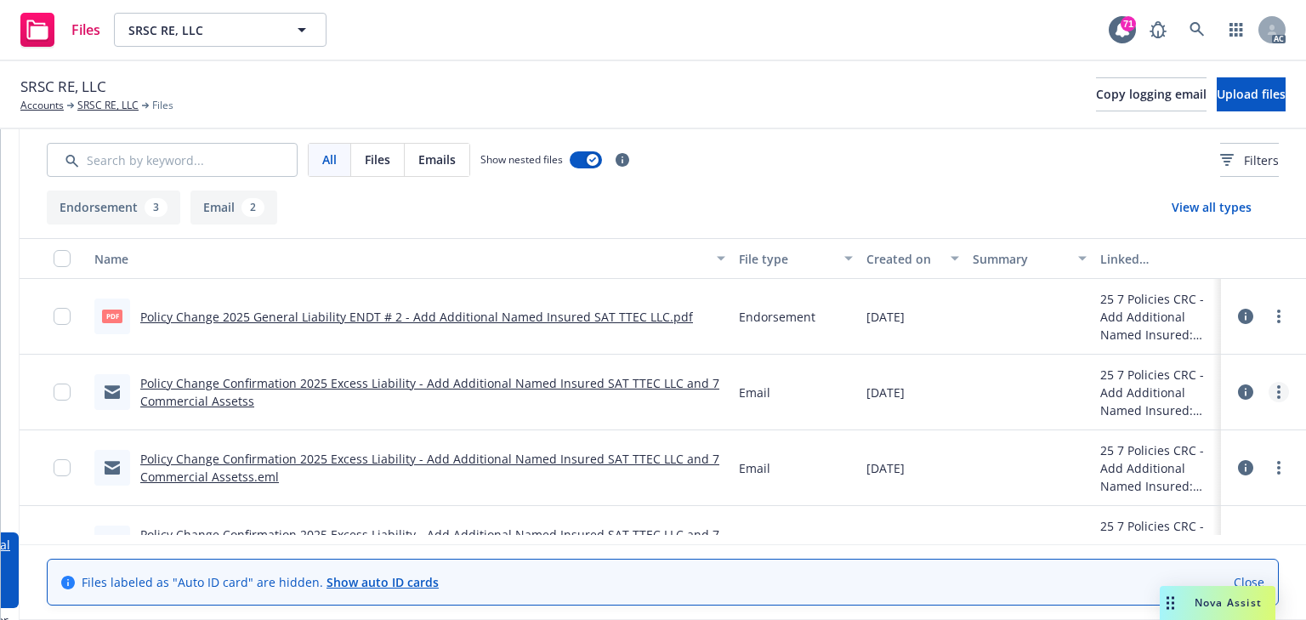
click at [1274, 388] on link "more" at bounding box center [1278, 392] width 20 height 20
click at [1205, 463] on link "Download" at bounding box center [1192, 461] width 169 height 34
click at [1275, 464] on link "more" at bounding box center [1278, 467] width 20 height 20
click at [1196, 388] on link "Download" at bounding box center [1203, 375] width 169 height 34
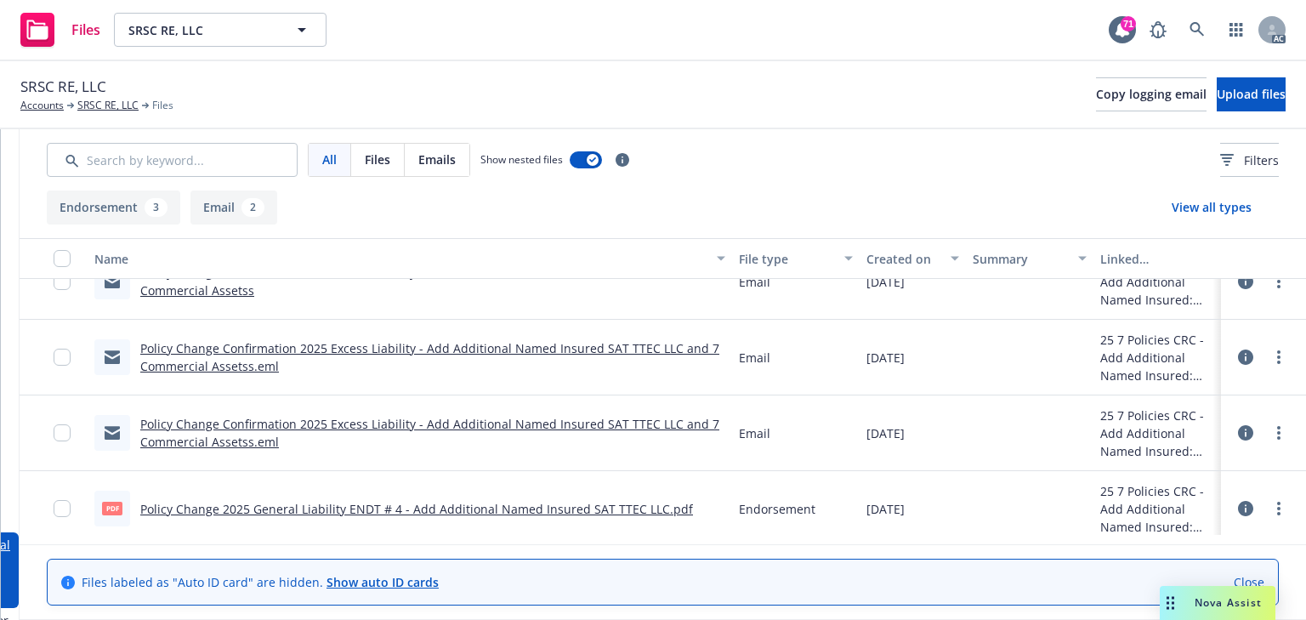
scroll to position [122, 0]
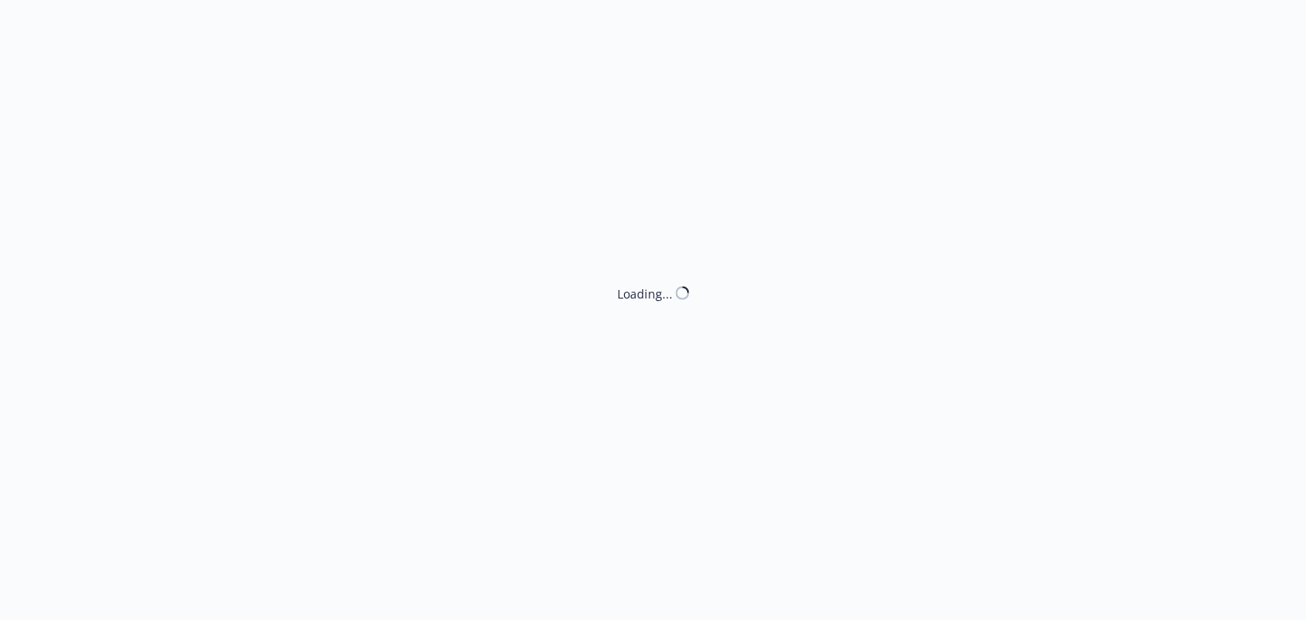
select select "ACCEPTED"
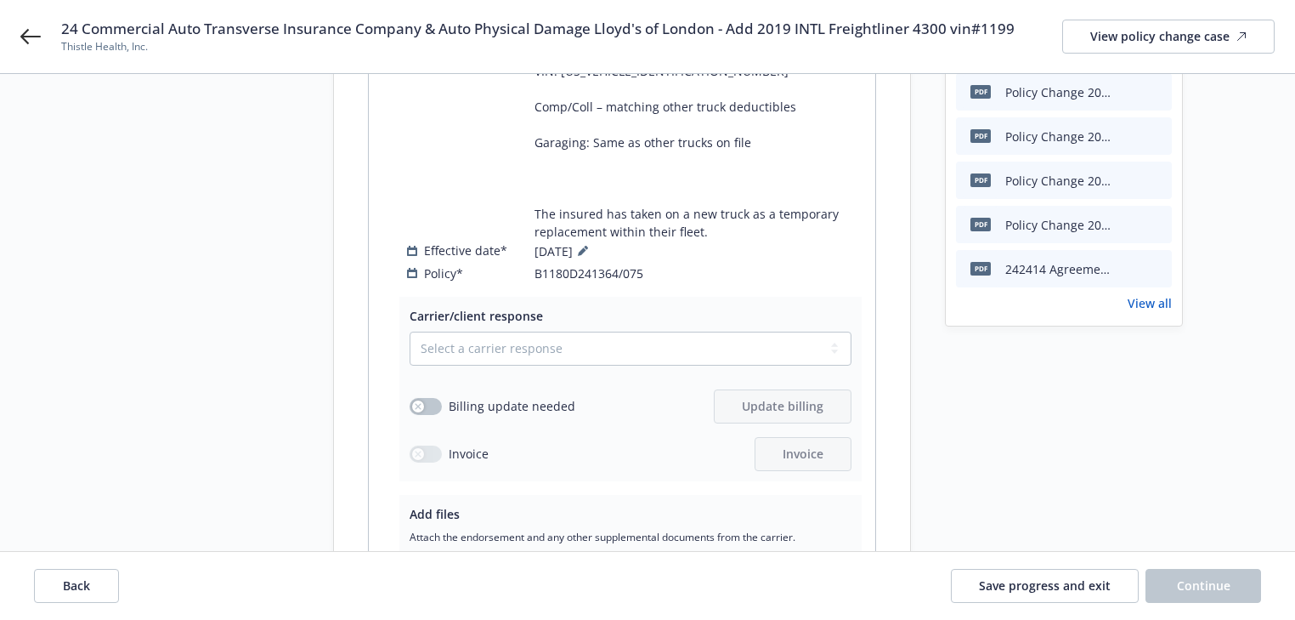
scroll to position [476, 0]
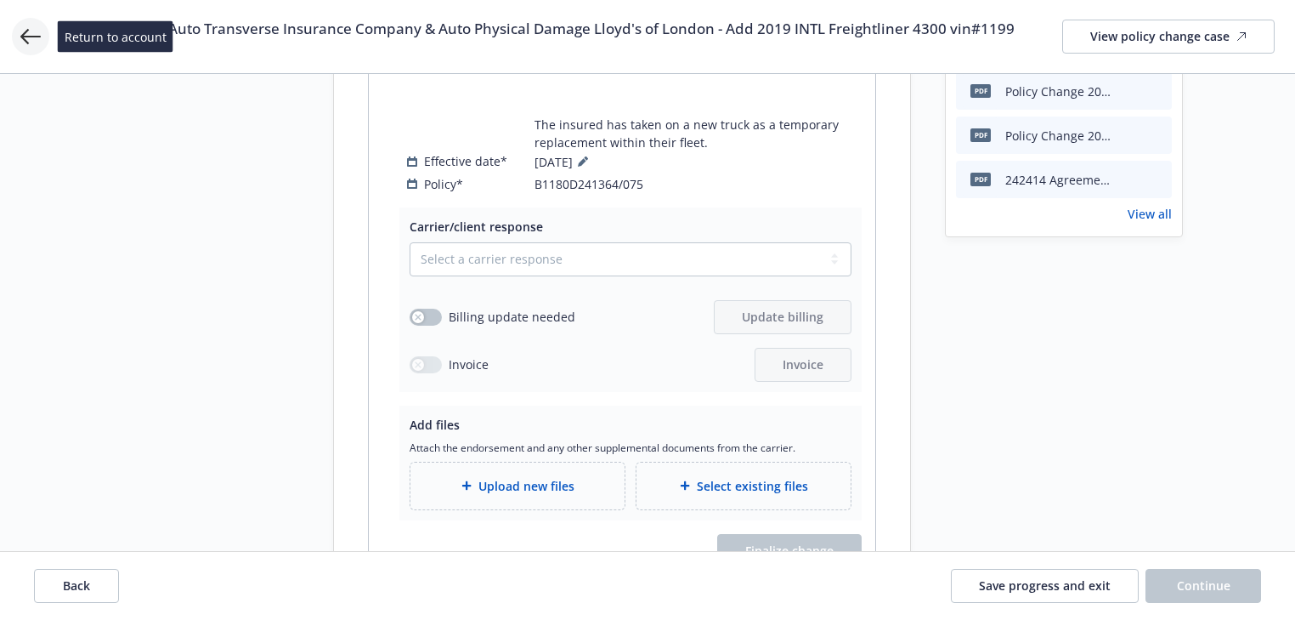
click at [26, 43] on icon at bounding box center [30, 36] width 20 height 15
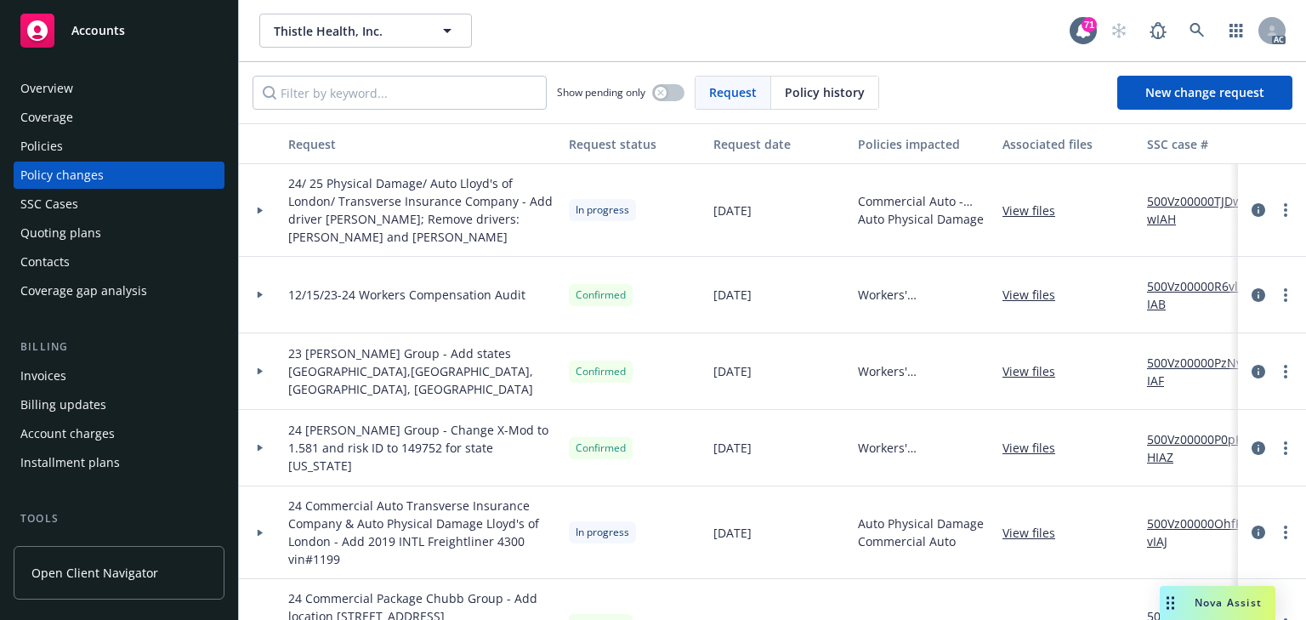
click at [74, 151] on div "Policies" at bounding box center [118, 146] width 197 height 27
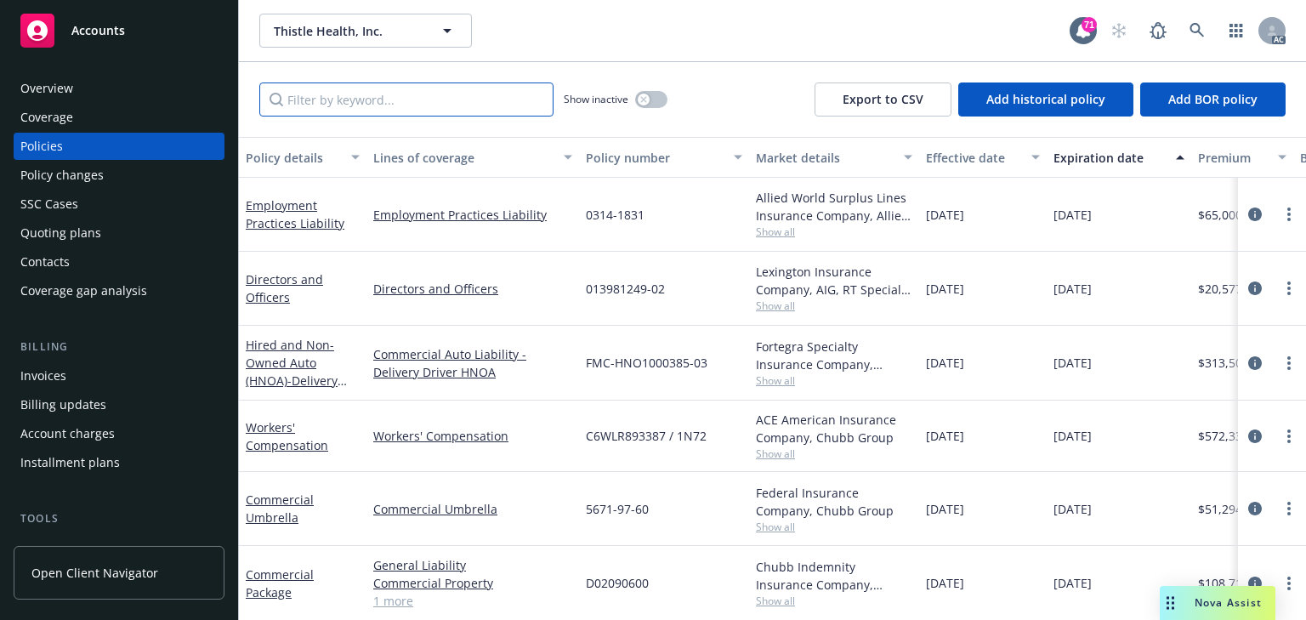
click at [327, 110] on input "Filter by keyword..." at bounding box center [406, 99] width 294 height 34
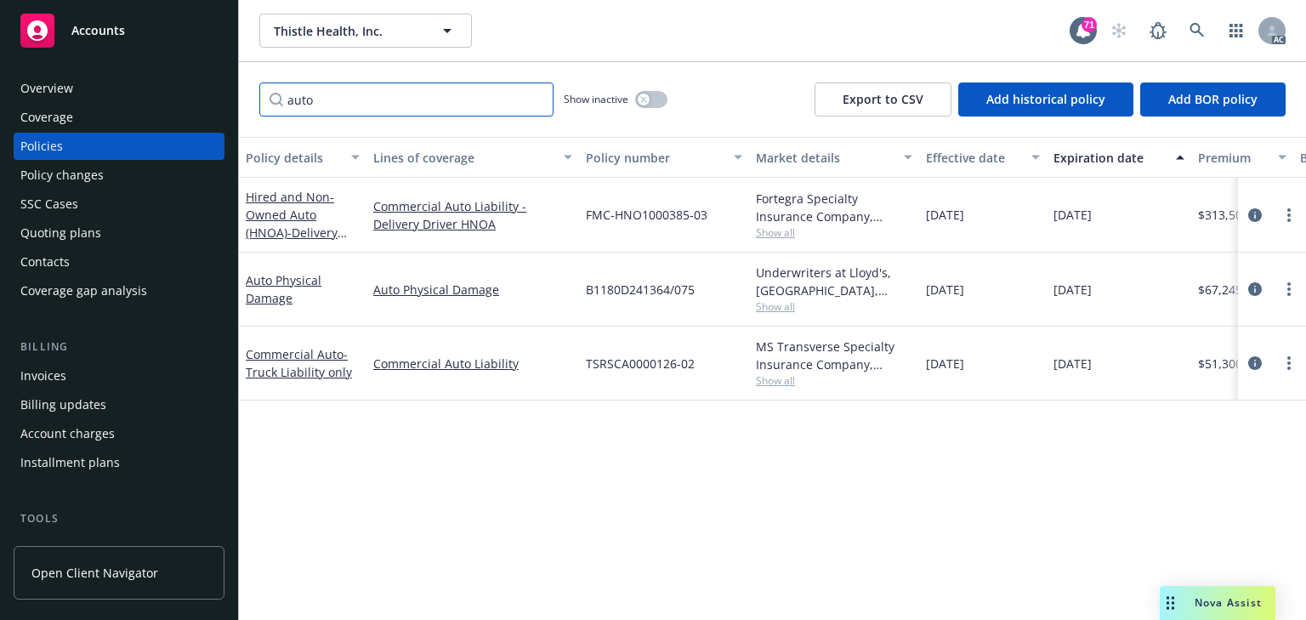
type input "auto"
click at [682, 490] on div "Policy details Lines of coverage Policy number Market details Effective date Ex…" at bounding box center [772, 378] width 1067 height 483
click at [784, 306] on span "Show all" at bounding box center [834, 306] width 156 height 14
click at [1255, 289] on icon "circleInformation" at bounding box center [1255, 289] width 14 height 14
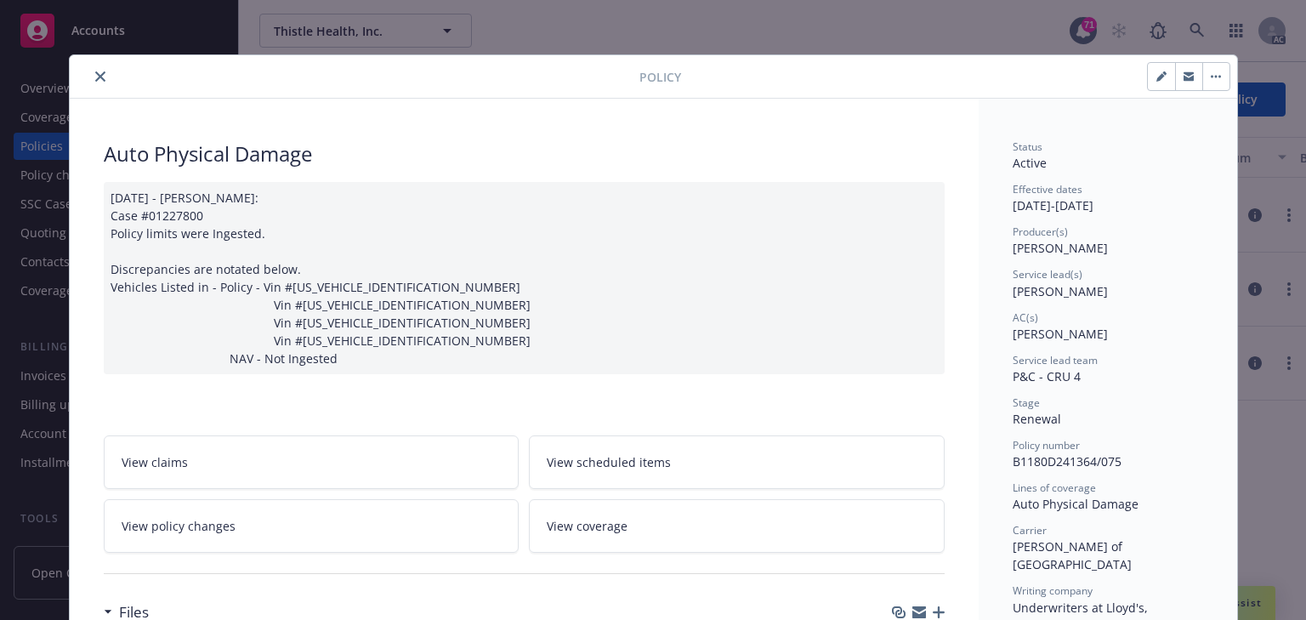
scroll to position [51, 0]
